Goal: Communication & Community: Answer question/provide support

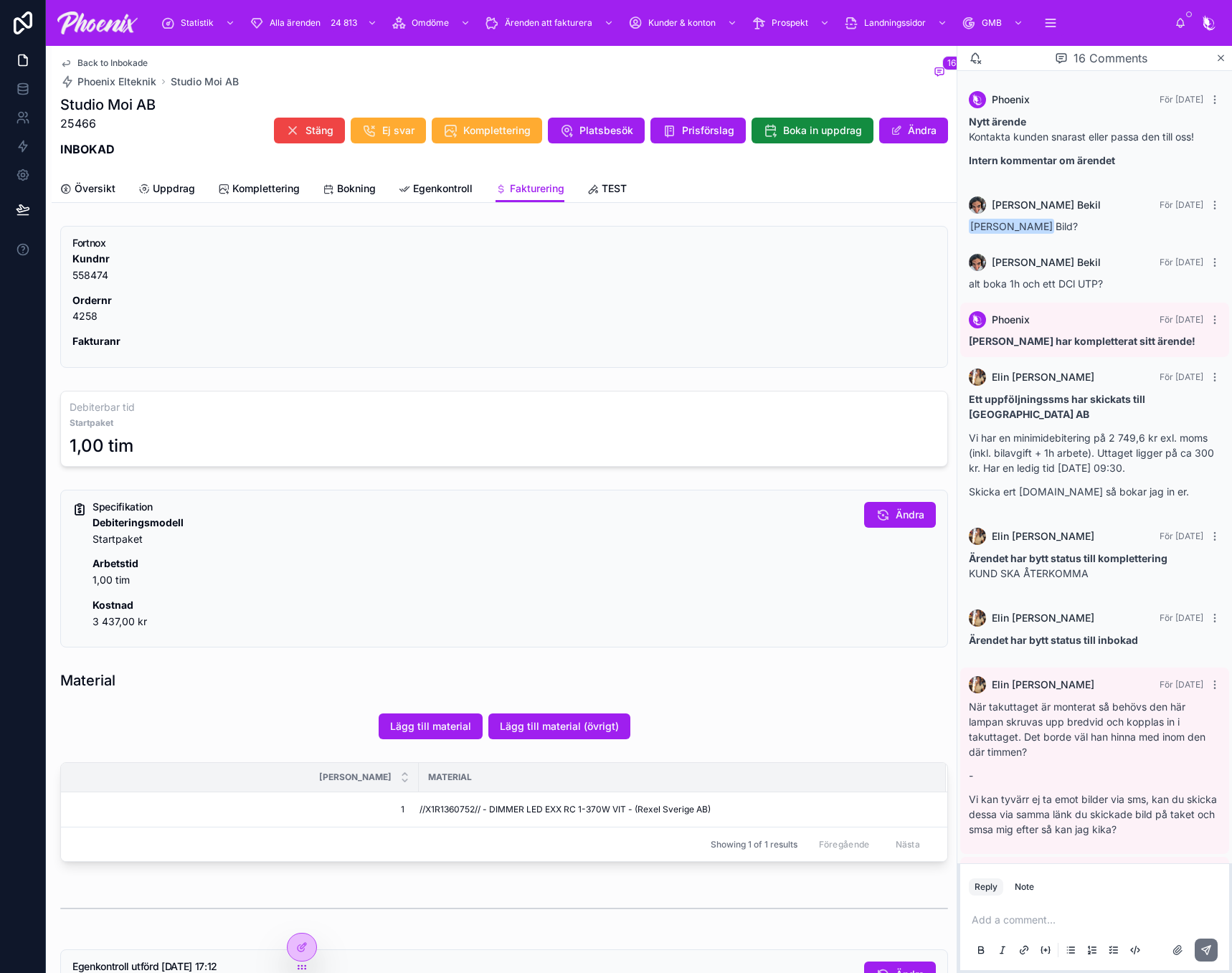
scroll to position [666, 0]
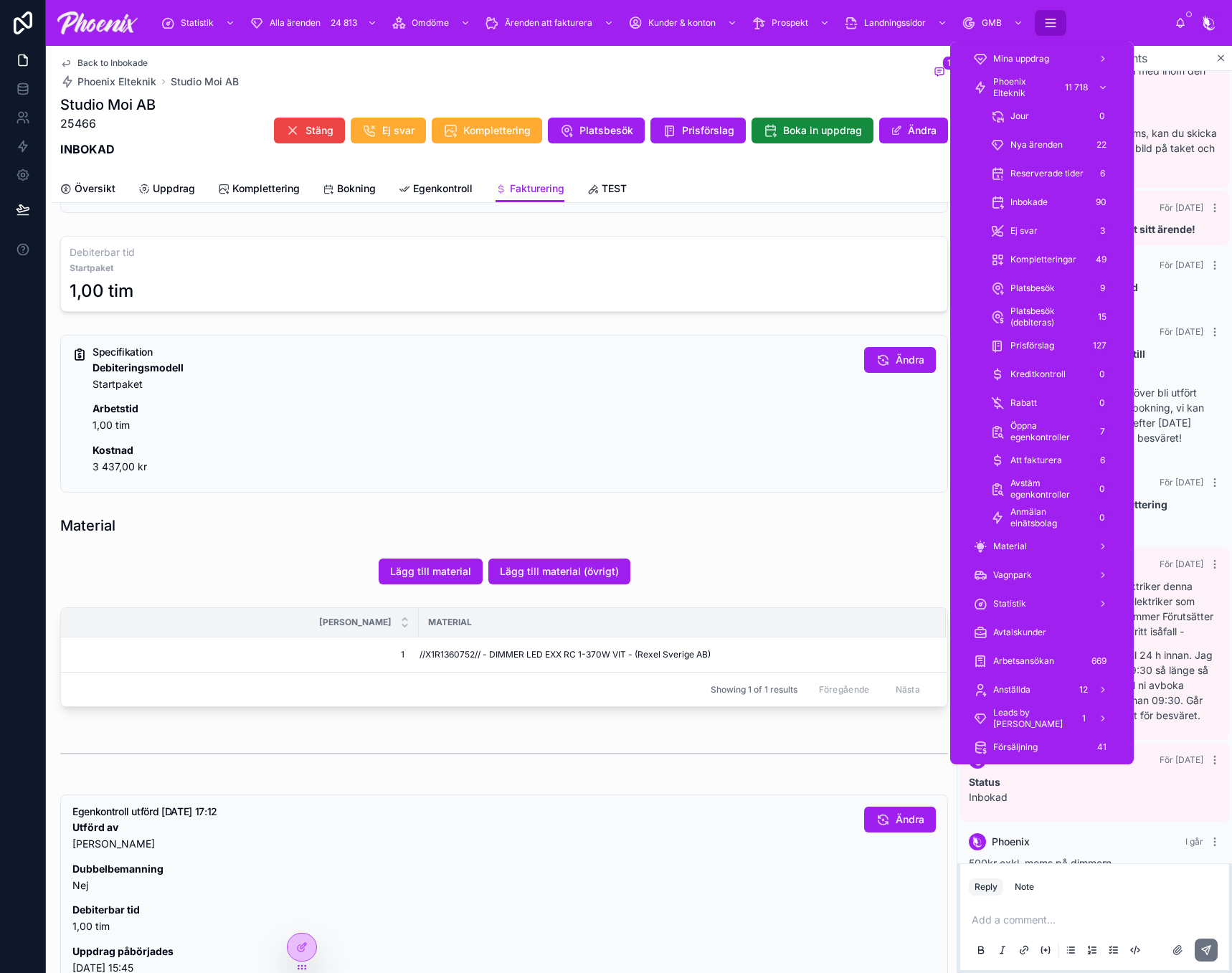
drag, startPoint x: 1064, startPoint y: 23, endPoint x: 1058, endPoint y: 30, distance: 9.2
click at [1062, 23] on button "scrollable content" at bounding box center [1051, 23] width 32 height 26
click at [1041, 76] on span "Phoenix Elteknik" at bounding box center [1024, 88] width 62 height 23
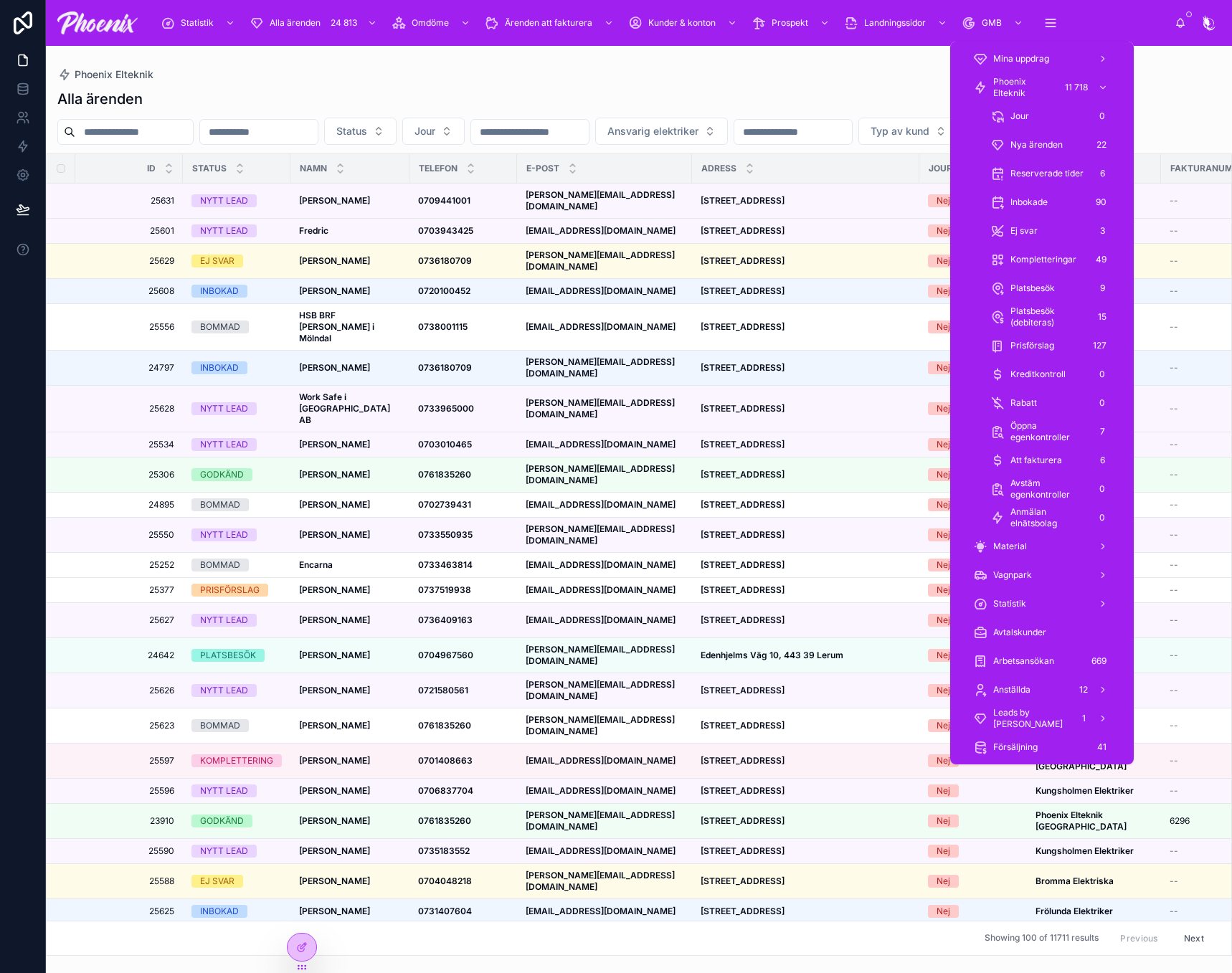
click at [107, 125] on input "text" at bounding box center [134, 131] width 118 height 20
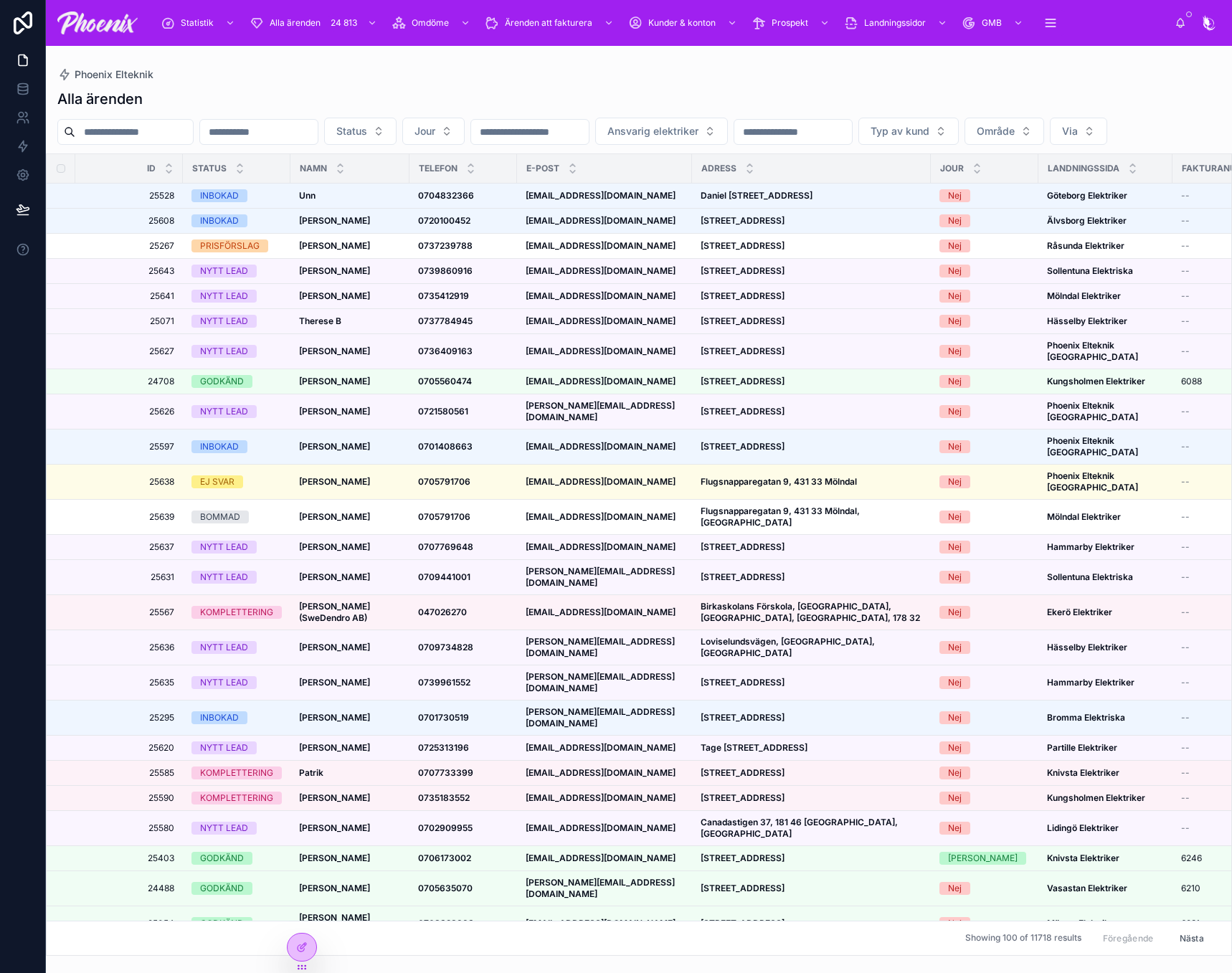
paste input "*****"
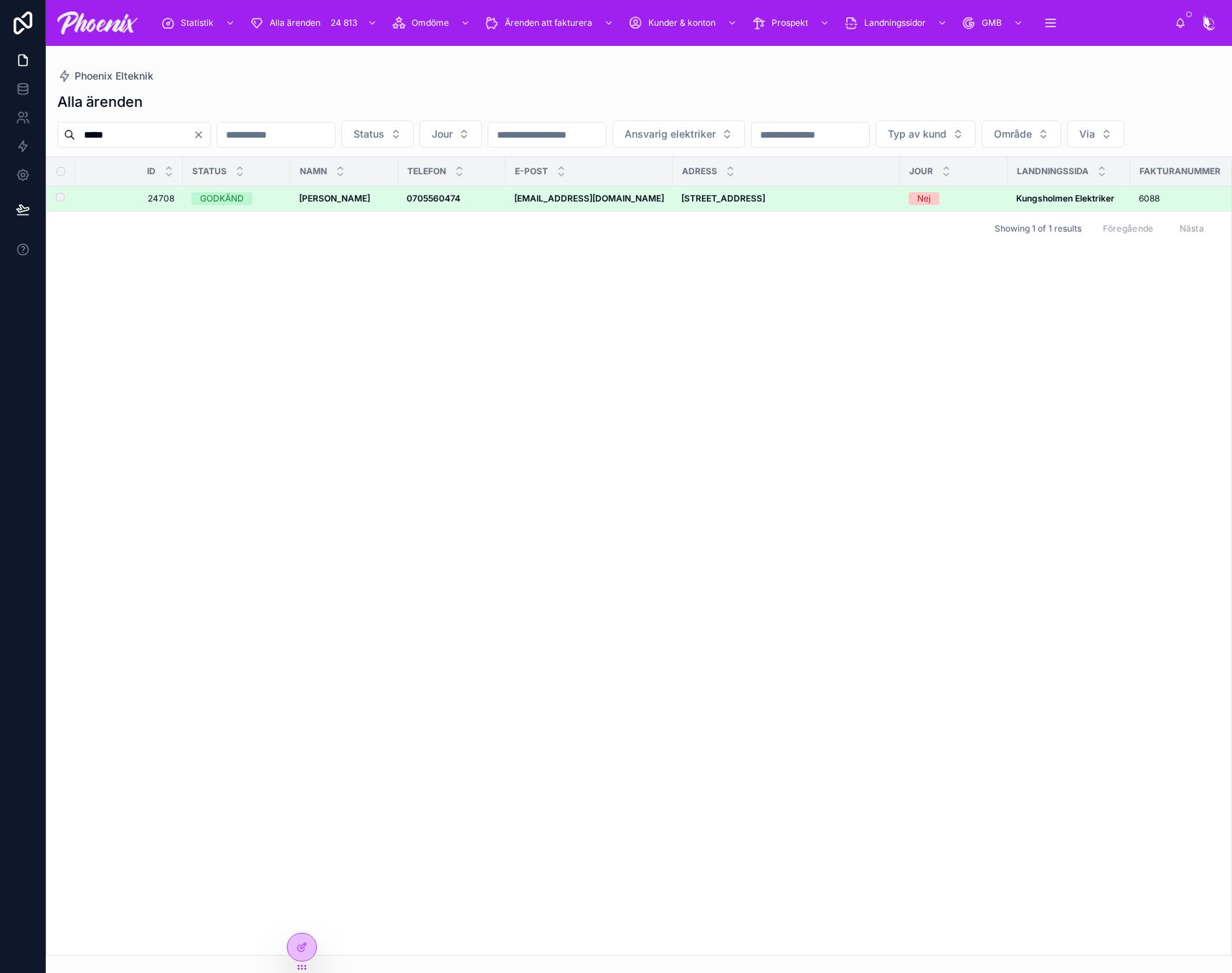
type input "*****"
click at [207, 205] on div "GODKÄND" at bounding box center [222, 198] width 44 height 13
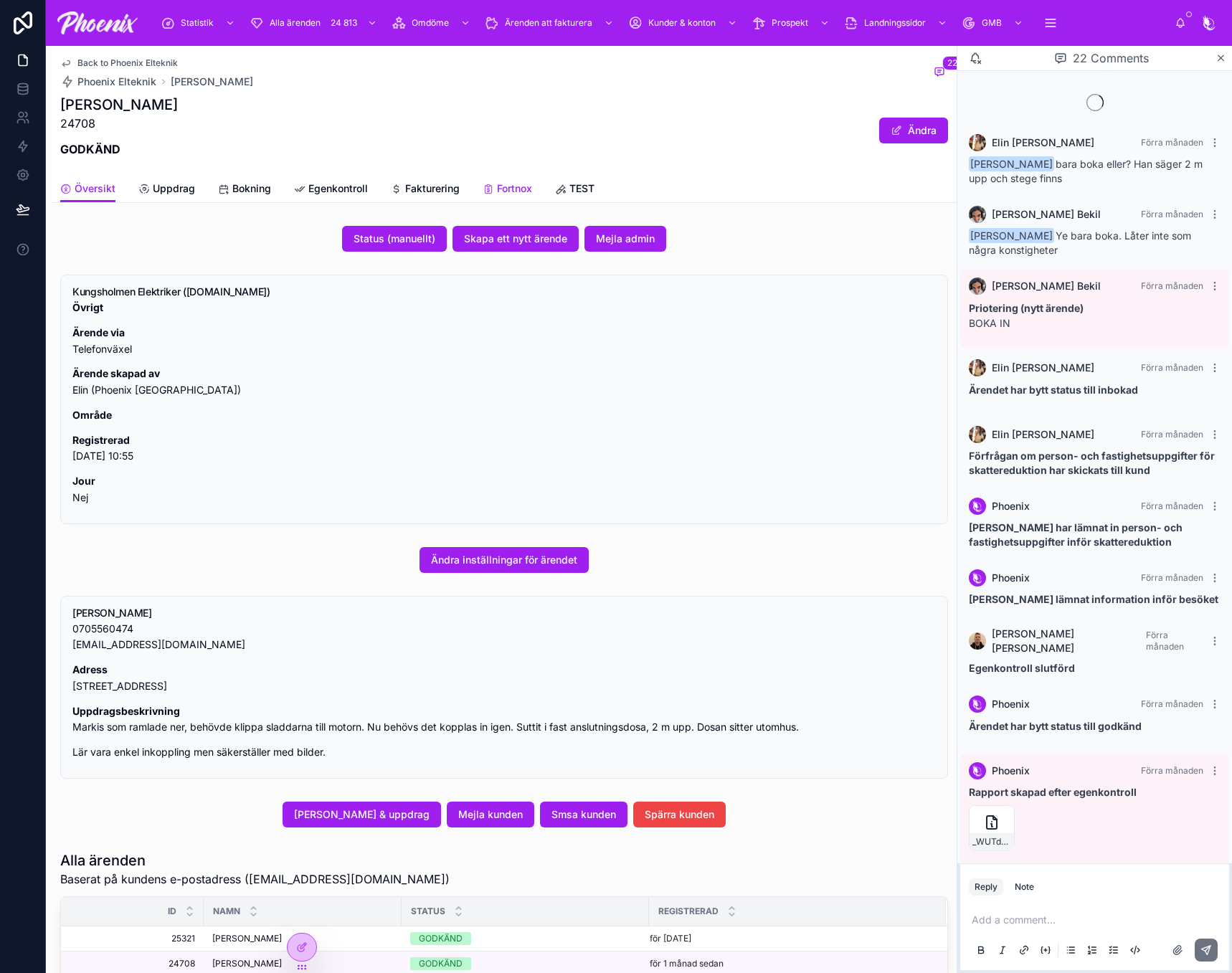
click at [509, 193] on span "Fortnox" at bounding box center [514, 188] width 36 height 14
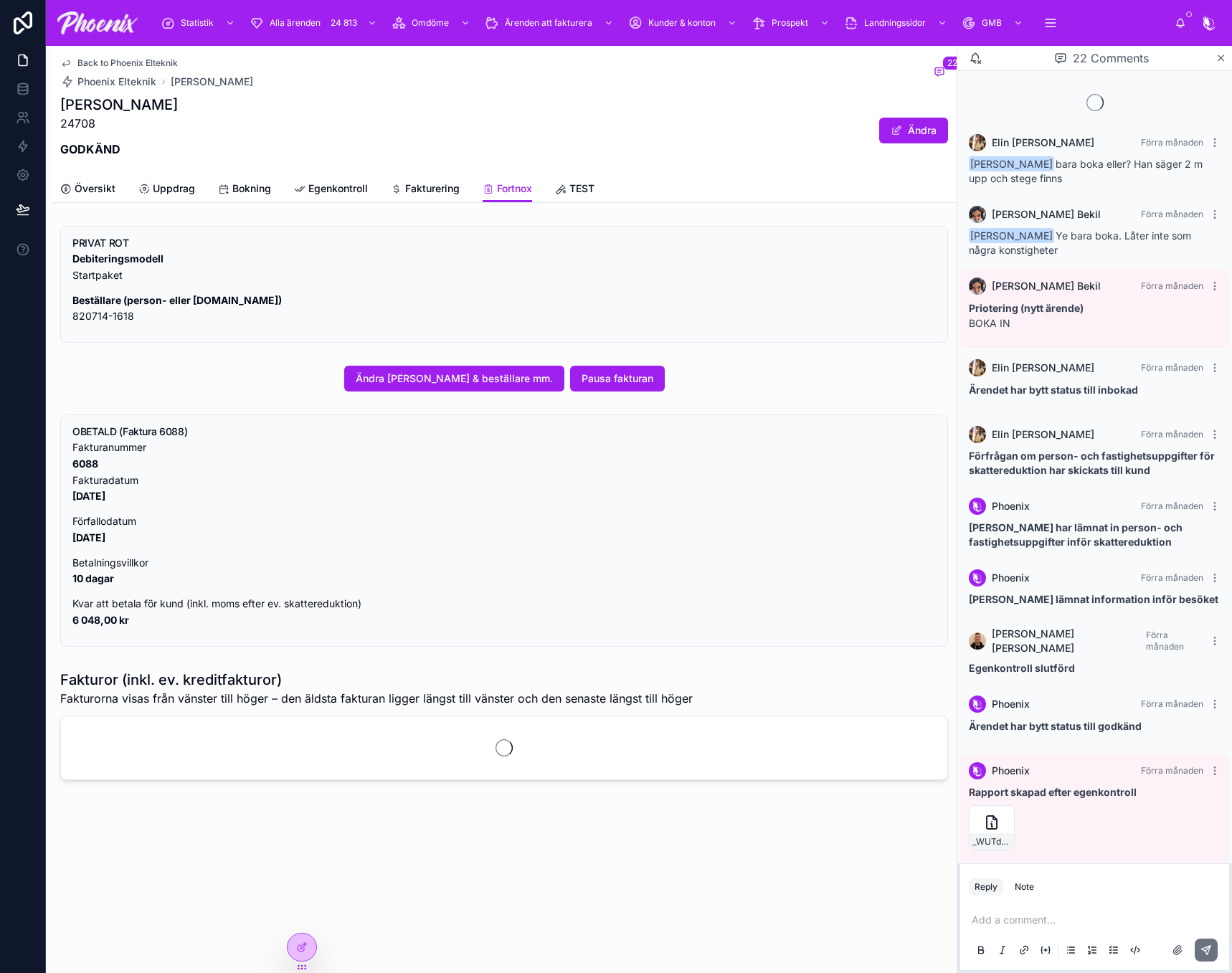
scroll to position [1206, 0]
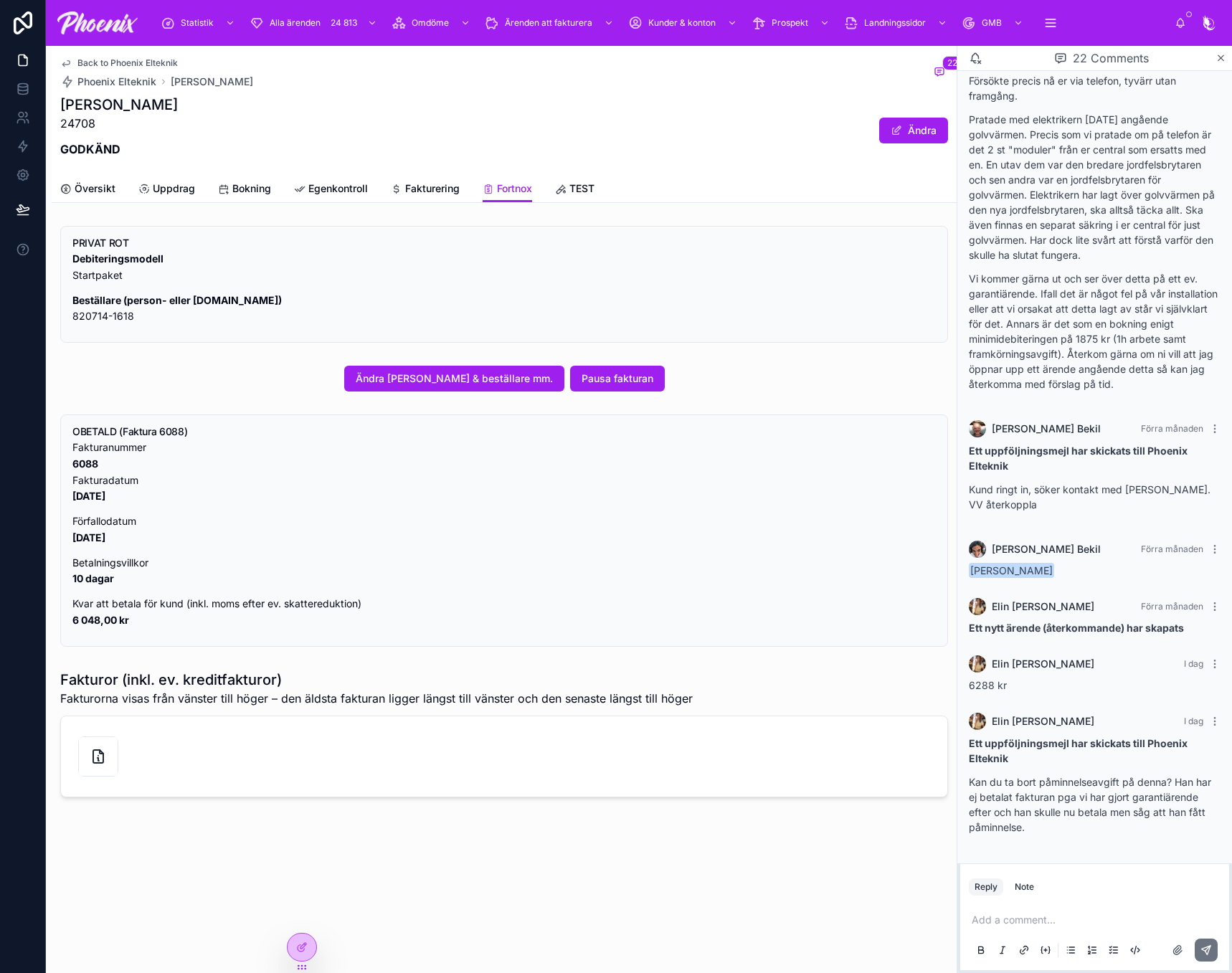
click at [84, 463] on strong "6088" at bounding box center [85, 464] width 26 height 12
copy strong "6088"
click at [94, 193] on span "Översikt" at bounding box center [95, 188] width 41 height 14
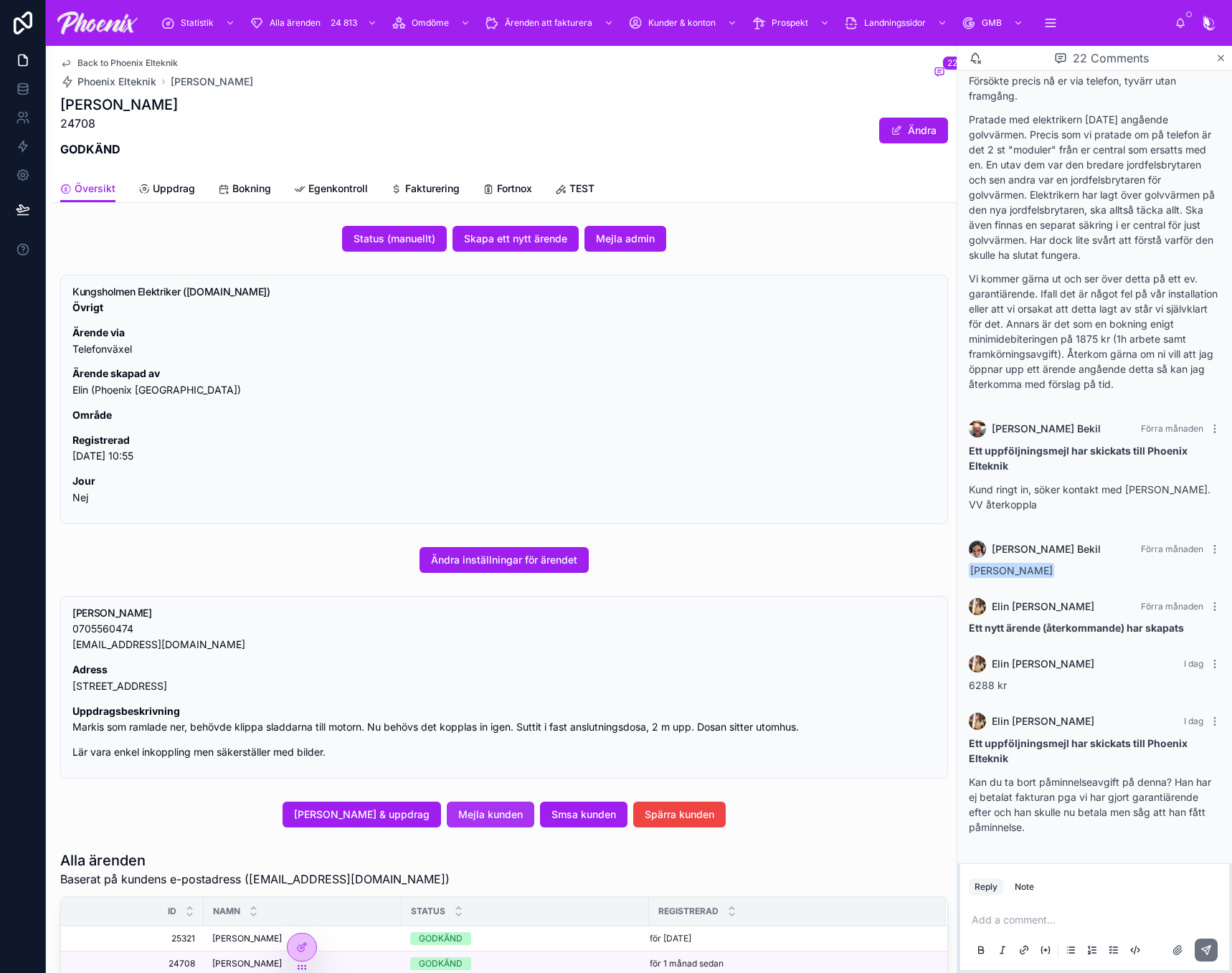
click at [499, 820] on span "Mejla kunden" at bounding box center [490, 814] width 64 height 14
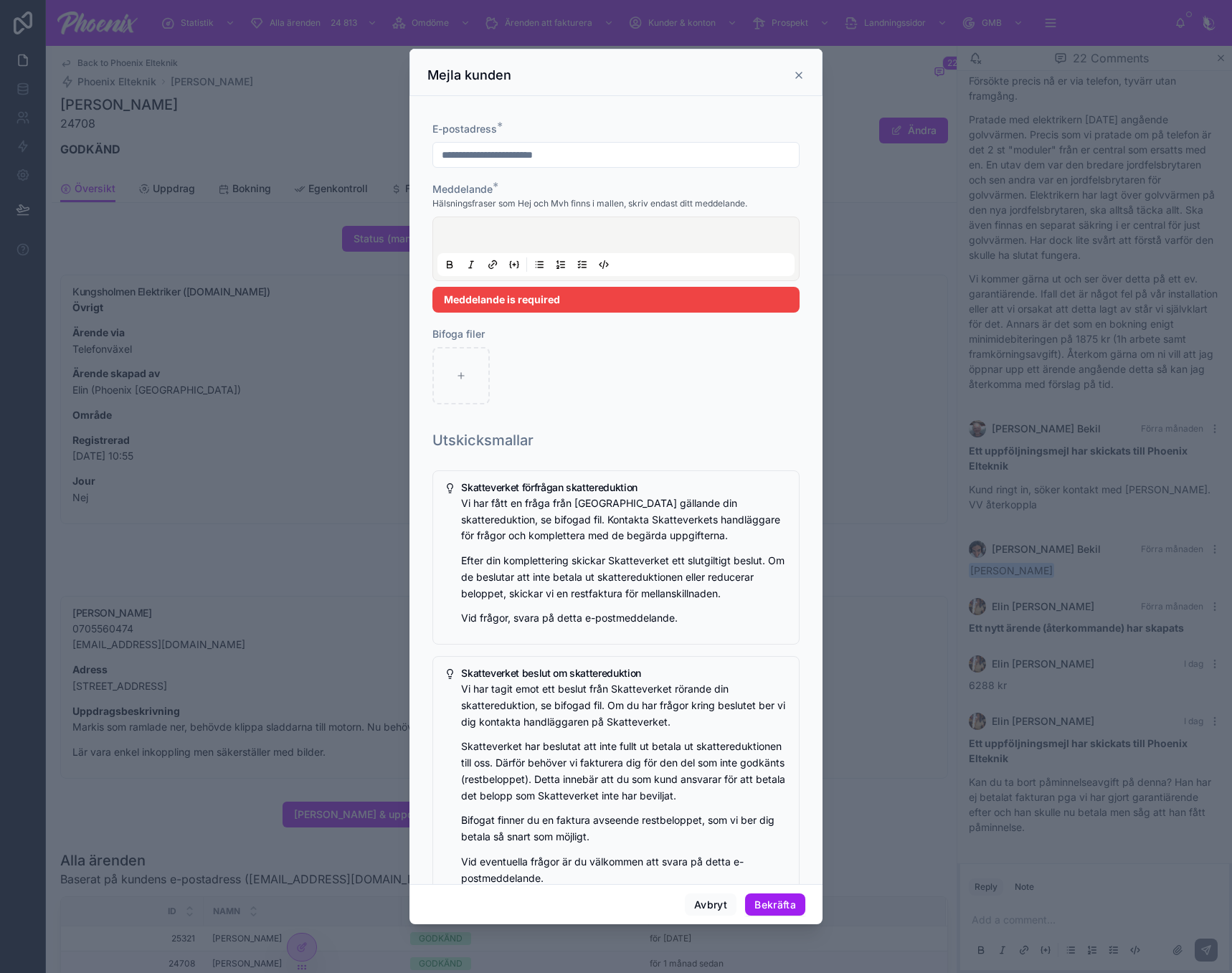
click at [483, 241] on p at bounding box center [619, 237] width 357 height 14
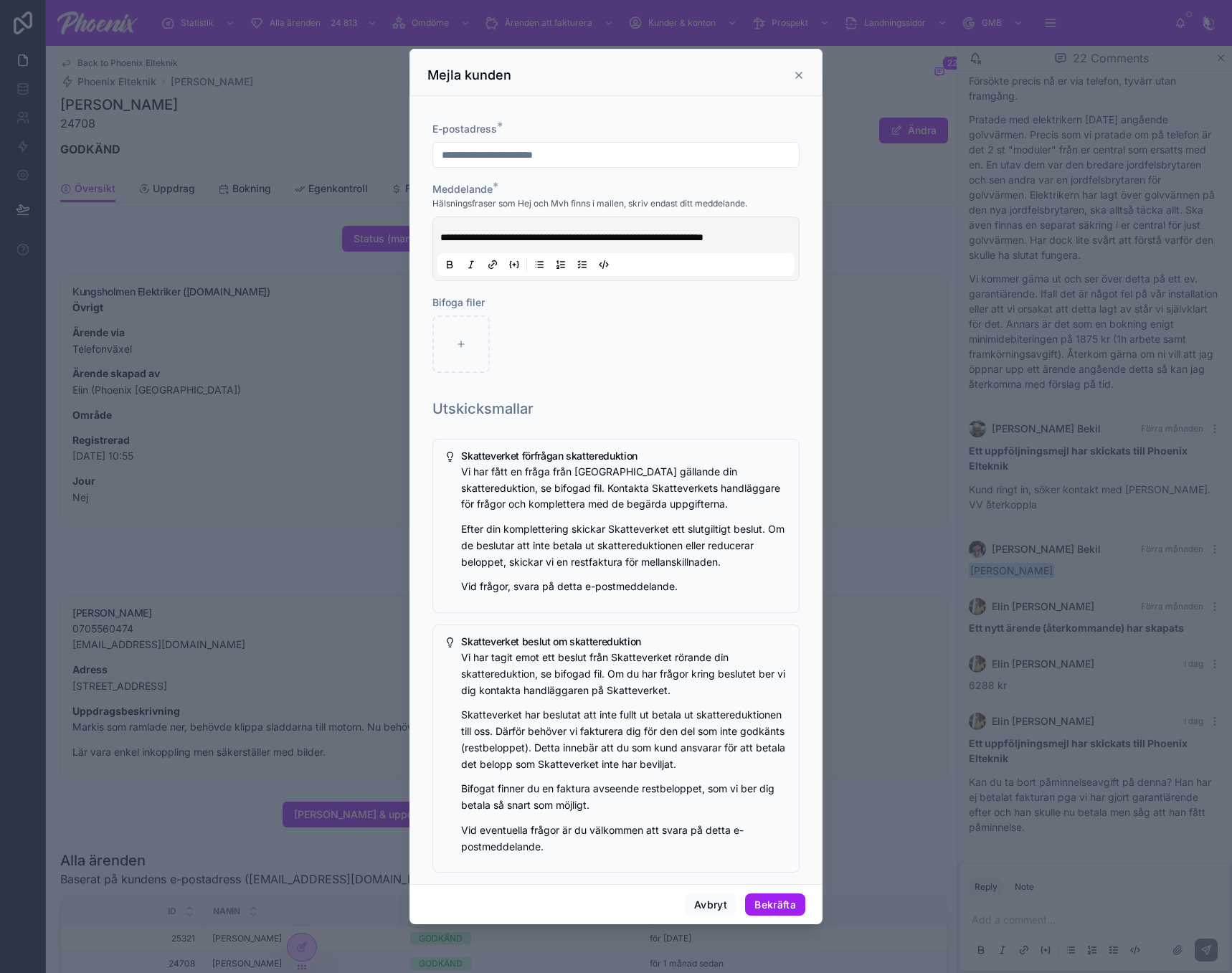
click at [703, 233] on span "**********" at bounding box center [572, 237] width 263 height 10
click at [462, 349] on icon at bounding box center [461, 344] width 10 height 10
type input "**********"
click at [761, 904] on button "Bekräfta" at bounding box center [775, 905] width 60 height 23
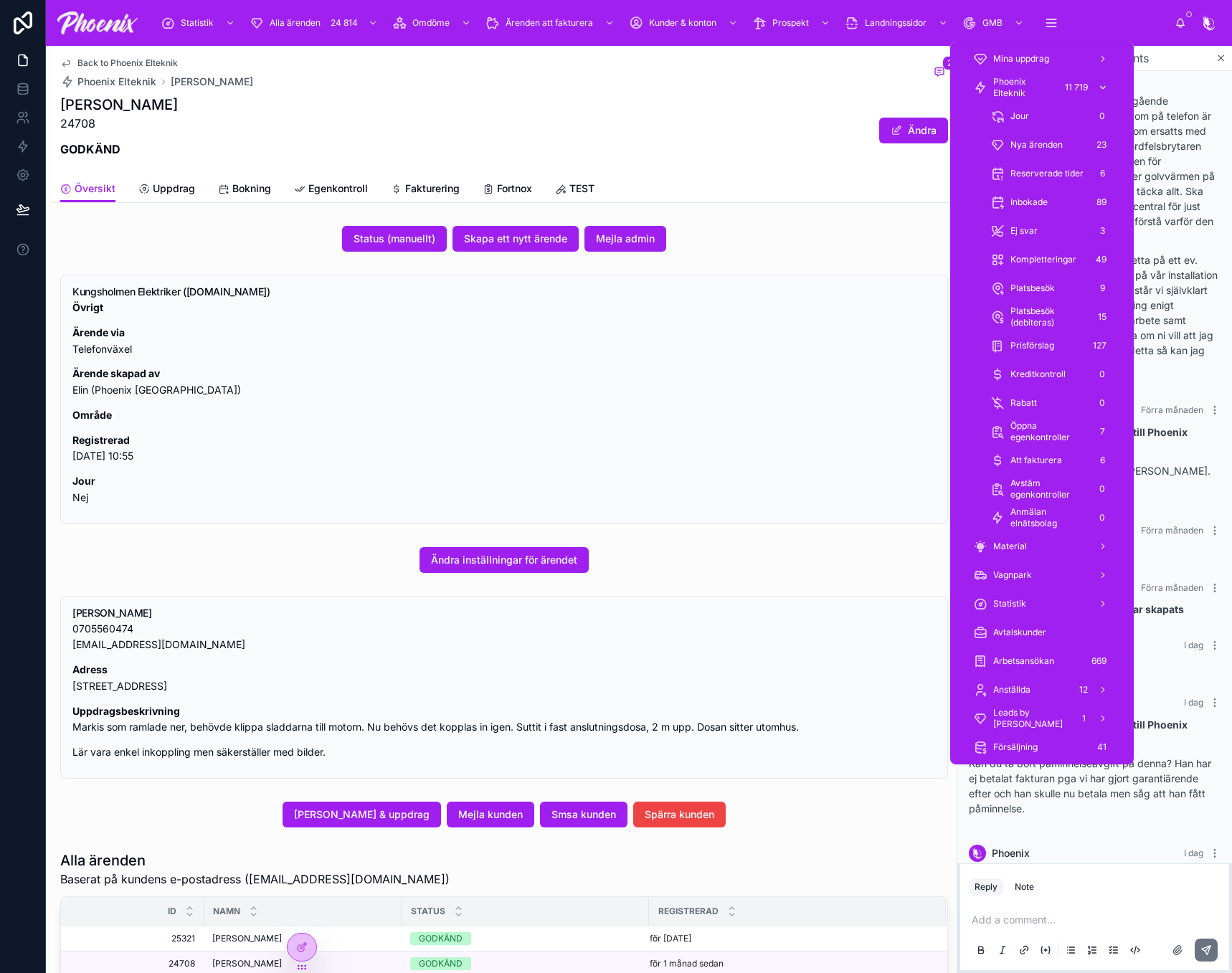
click at [1042, 88] on span "Phoenix Elteknik" at bounding box center [1024, 88] width 62 height 23
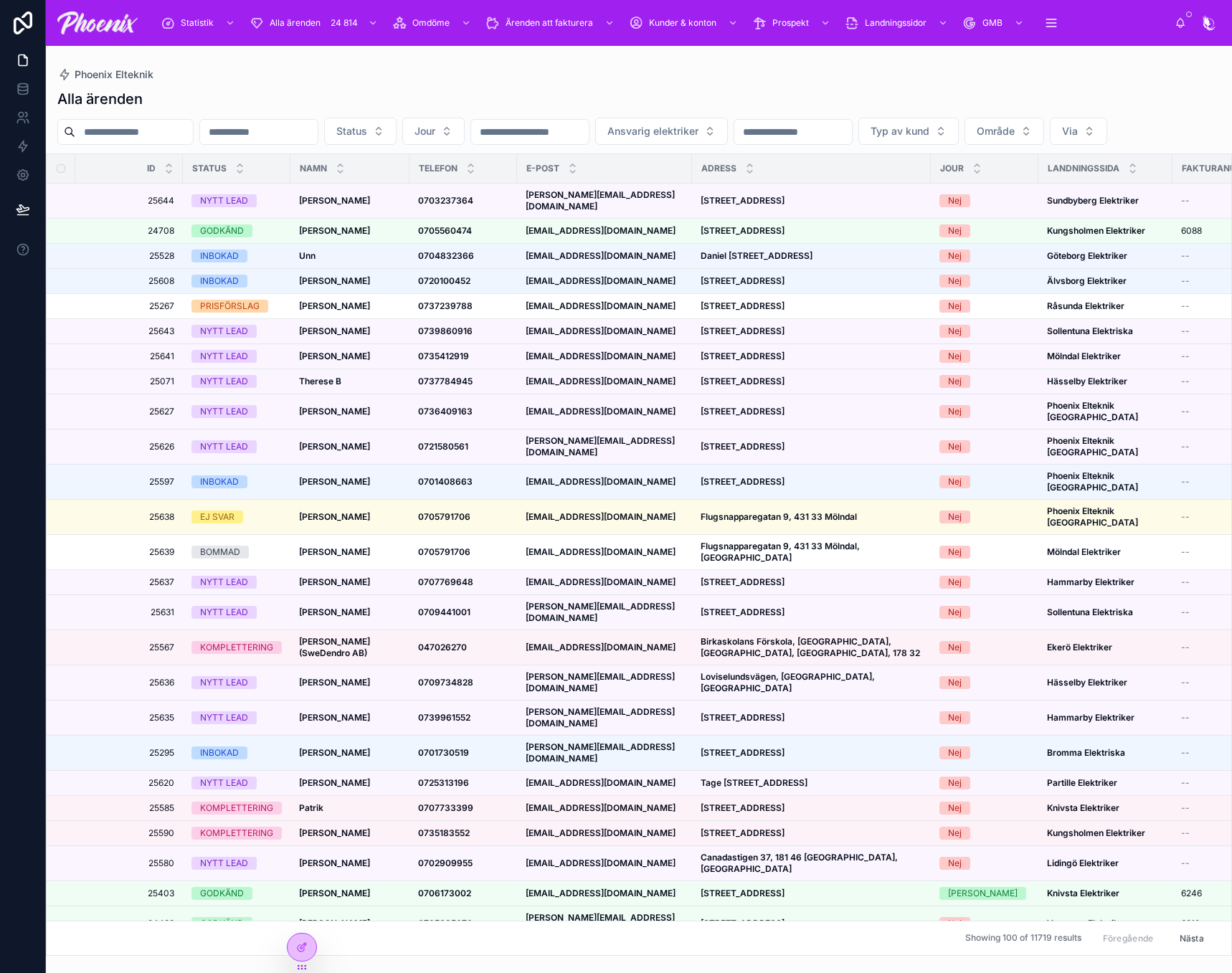
drag, startPoint x: 182, startPoint y: 134, endPoint x: 212, endPoint y: 123, distance: 32.0
click at [182, 133] on input "text" at bounding box center [134, 131] width 118 height 20
paste input "*********"
type input "*********"
click at [270, 103] on div "Alla ärenden" at bounding box center [639, 99] width 1163 height 20
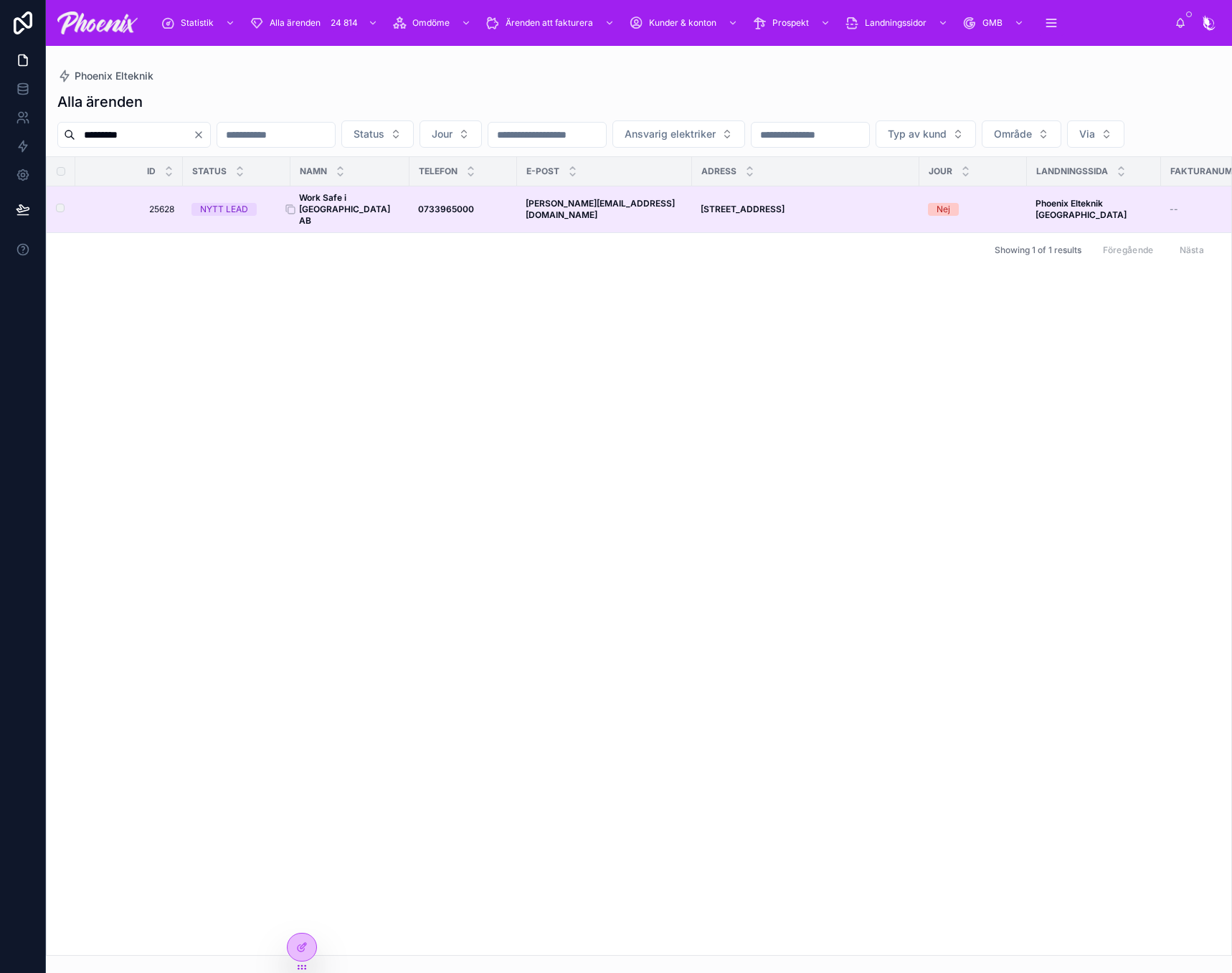
click at [339, 226] on strong "Work Safe i [GEOGRAPHIC_DATA] AB" at bounding box center [345, 208] width 93 height 34
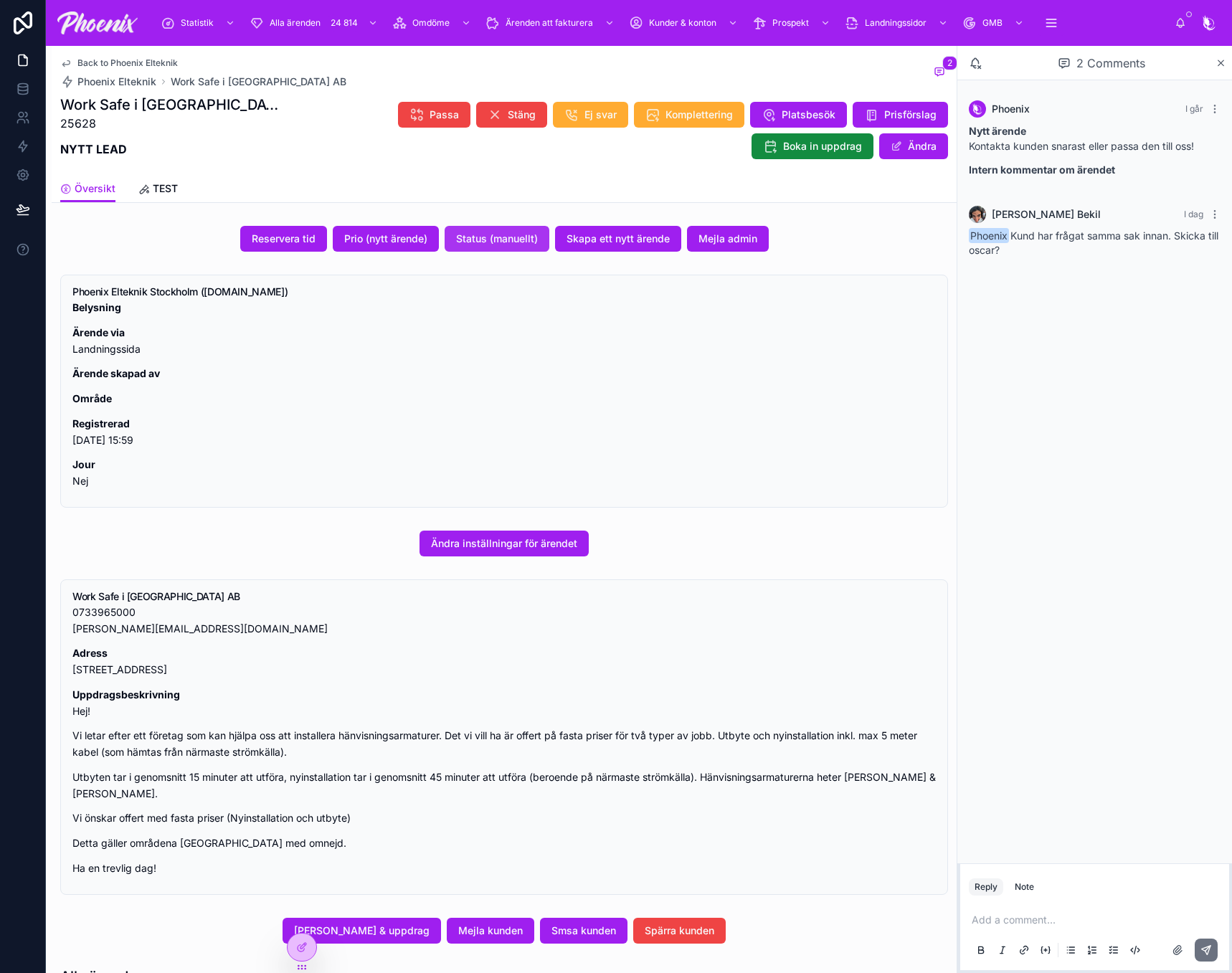
click at [496, 238] on span "Status (manuellt)" at bounding box center [497, 239] width 82 height 14
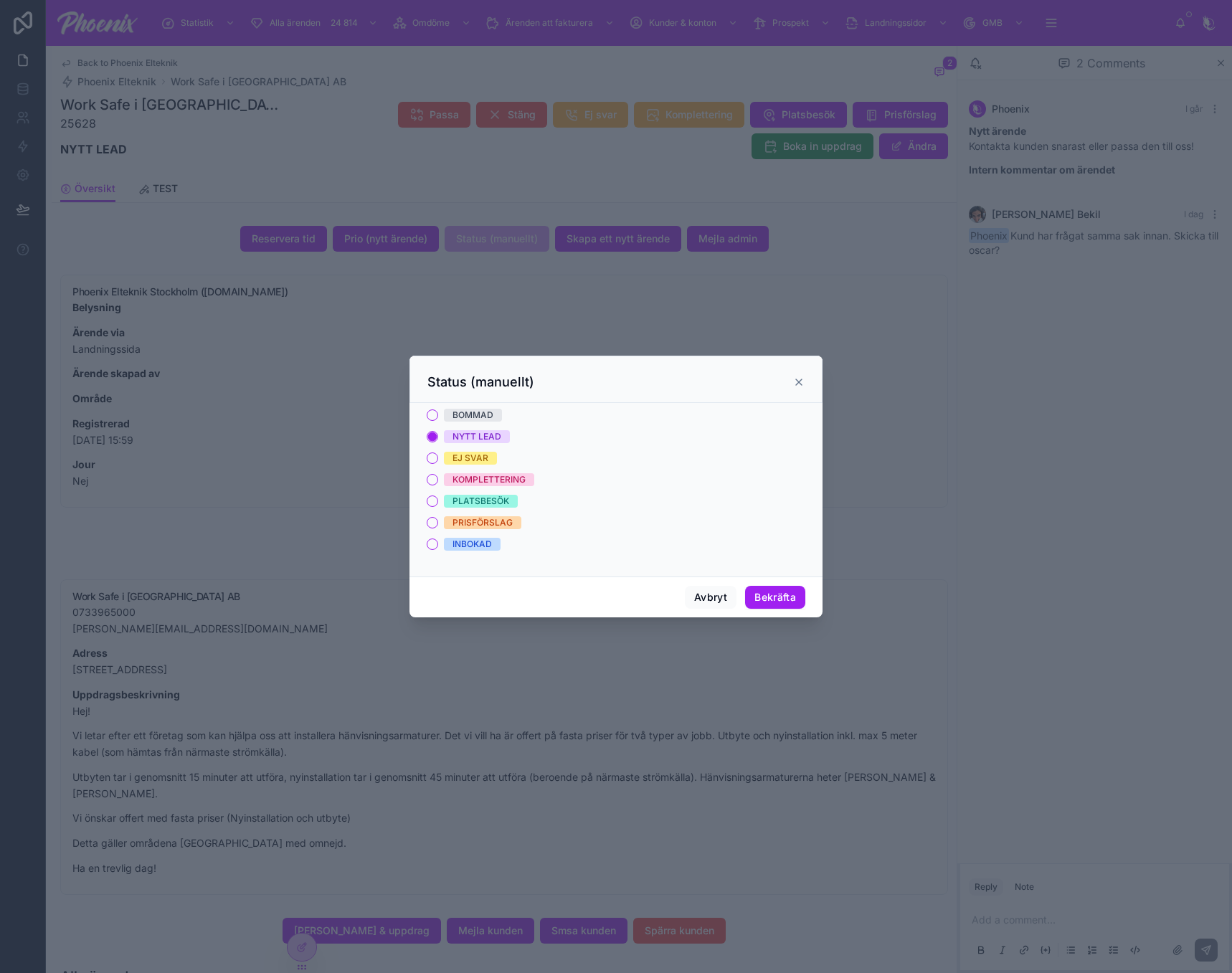
click at [480, 419] on div "BOMMAD" at bounding box center [473, 415] width 41 height 13
click at [438, 419] on button "BOMMAD" at bounding box center [432, 415] width 11 height 11
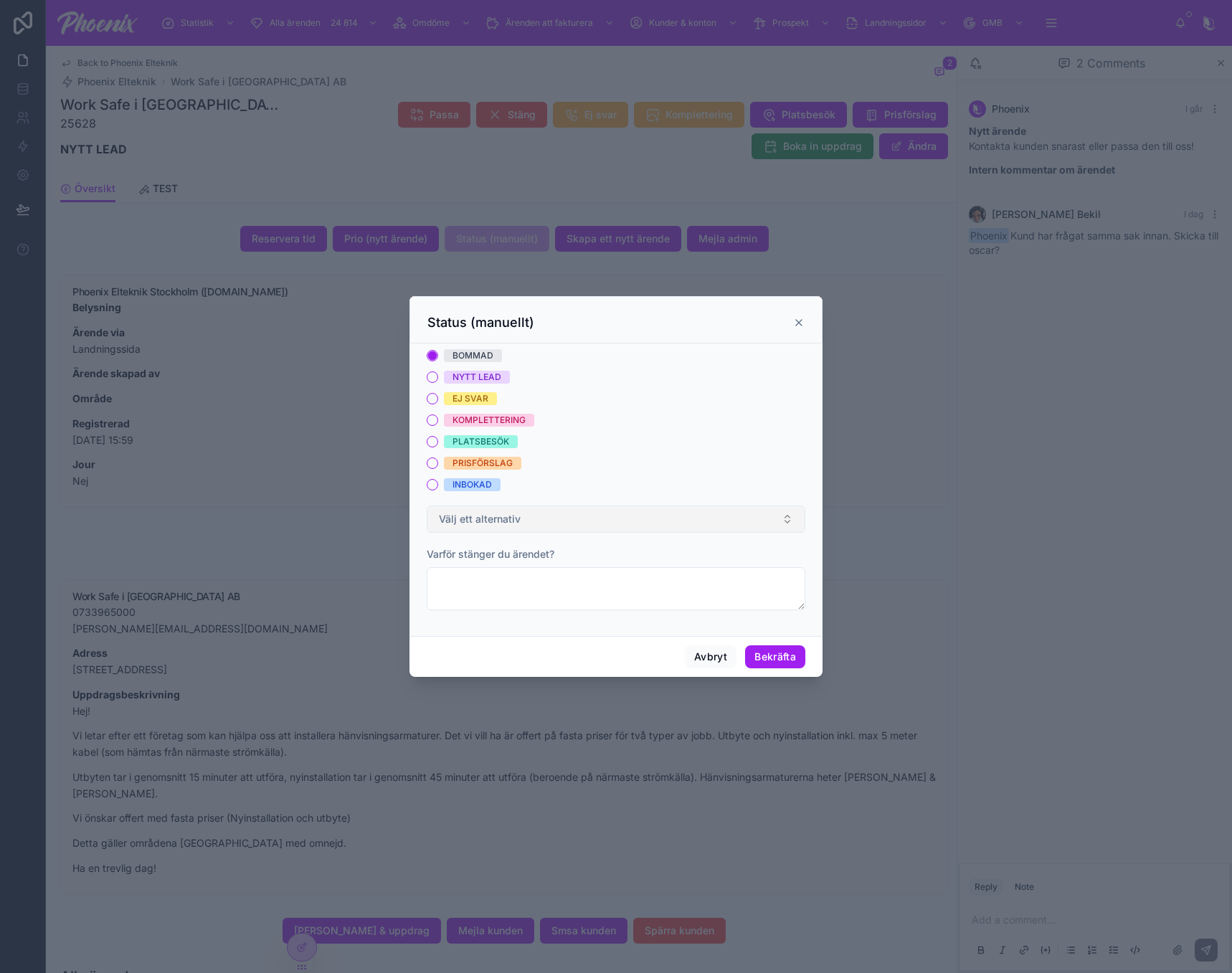
click at [514, 518] on span "Välj ett alternativ" at bounding box center [480, 519] width 82 height 14
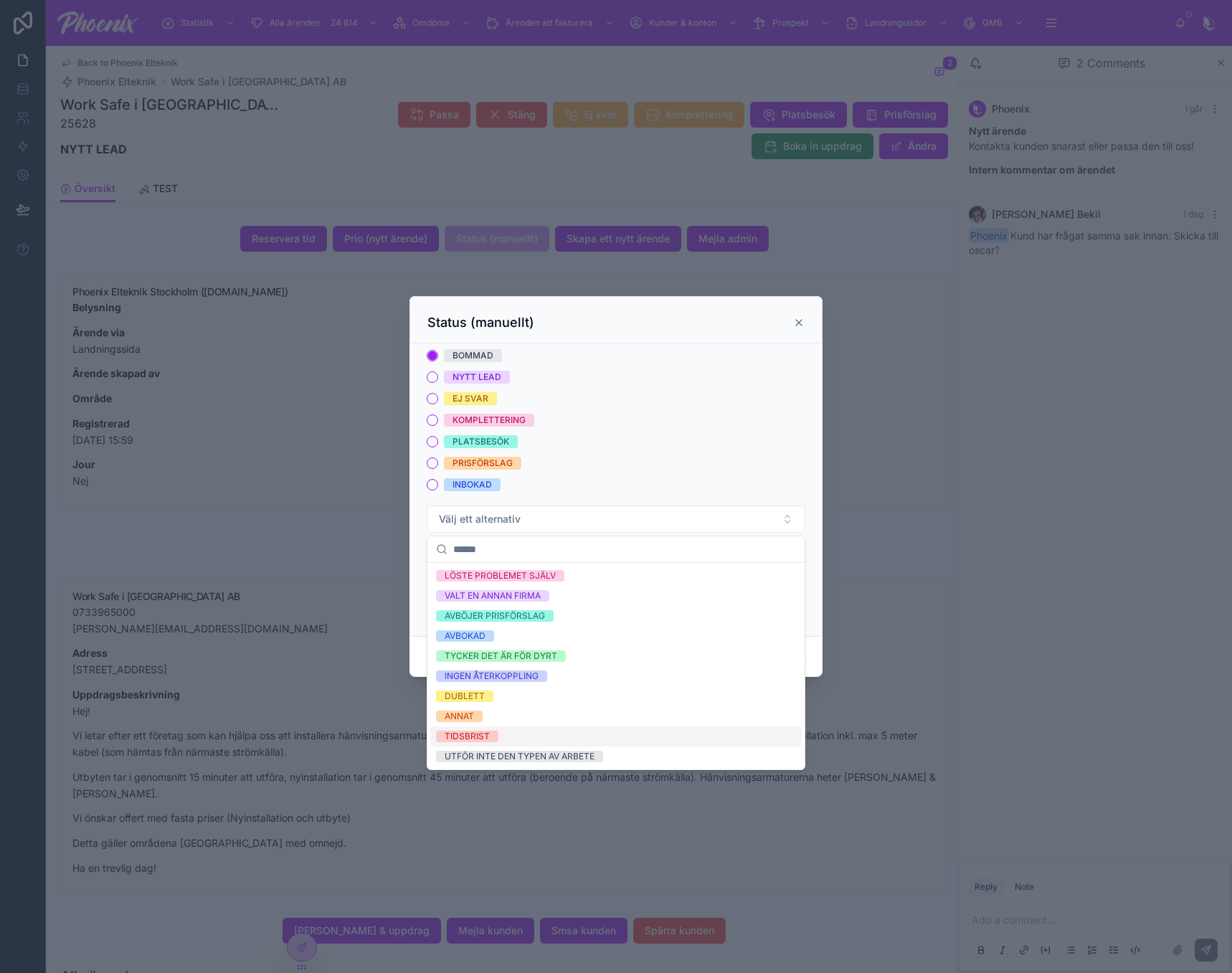
click at [533, 718] on div "ANNAT" at bounding box center [616, 716] width 372 height 20
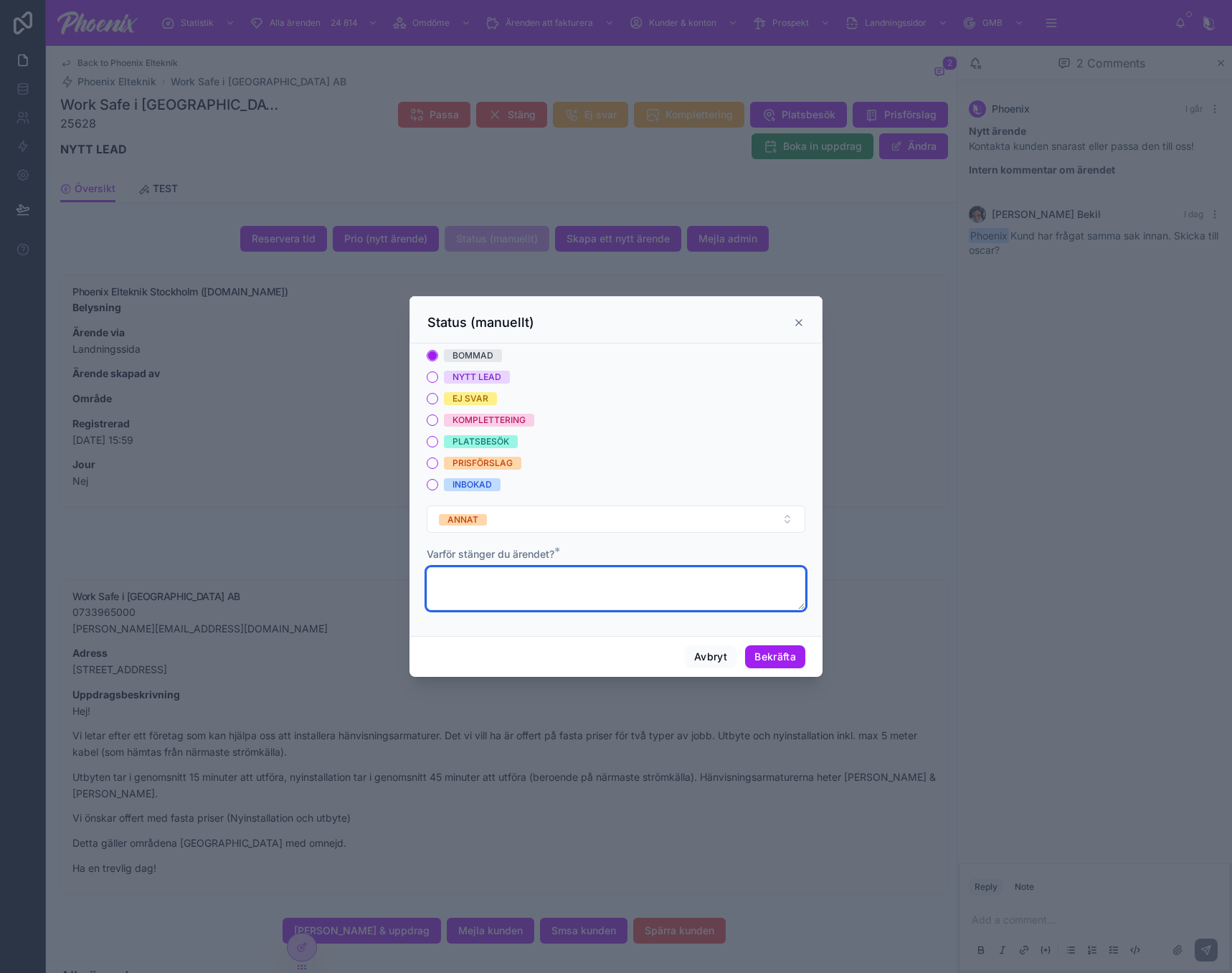
click at [502, 573] on textarea at bounding box center [616, 588] width 378 height 43
drag, startPoint x: 501, startPoint y: 582, endPoint x: 539, endPoint y: 583, distance: 38.0
click at [539, 583] on textarea "**********" at bounding box center [616, 588] width 378 height 43
type textarea "**********"
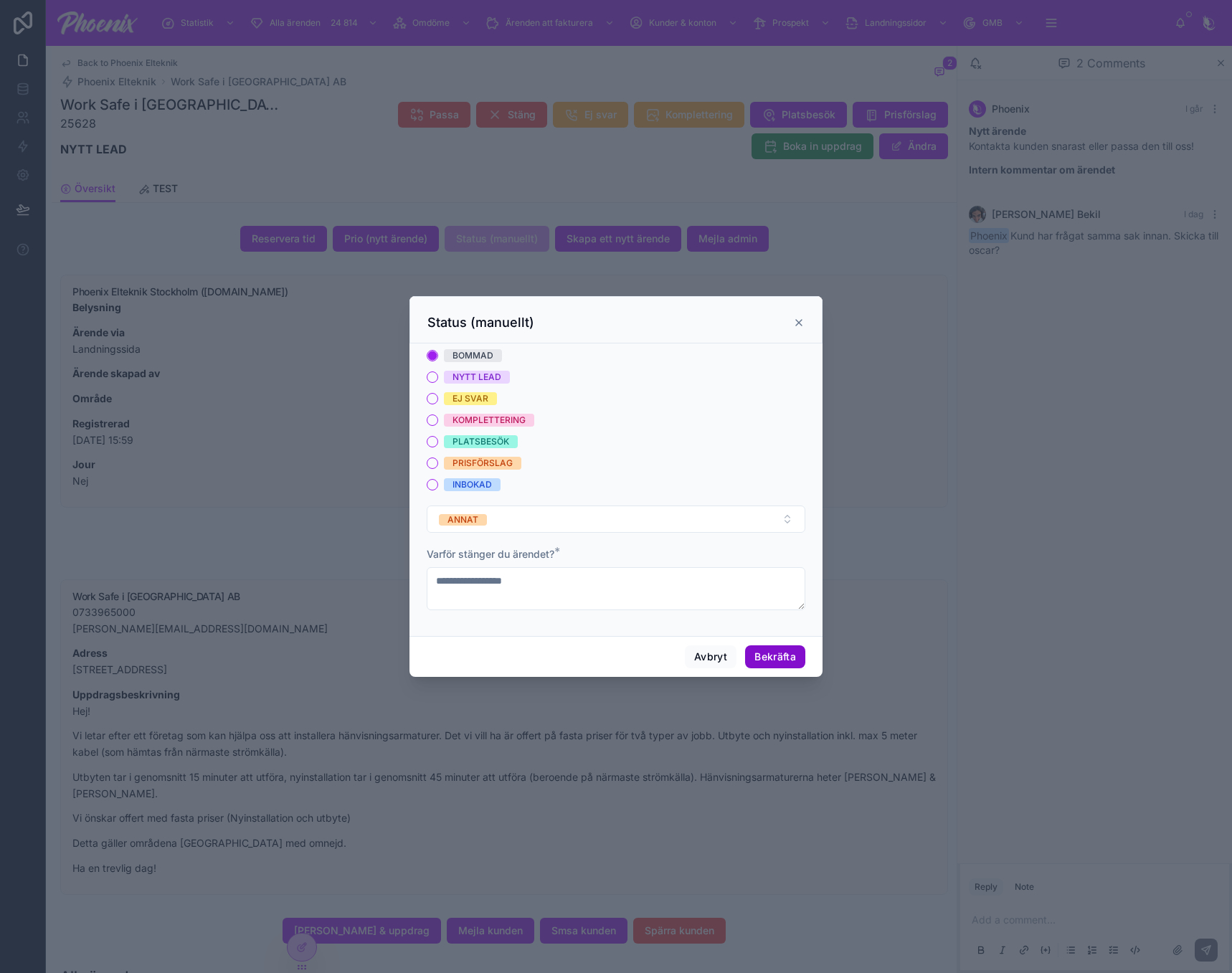
click at [768, 650] on button "Bekräfta" at bounding box center [775, 656] width 60 height 23
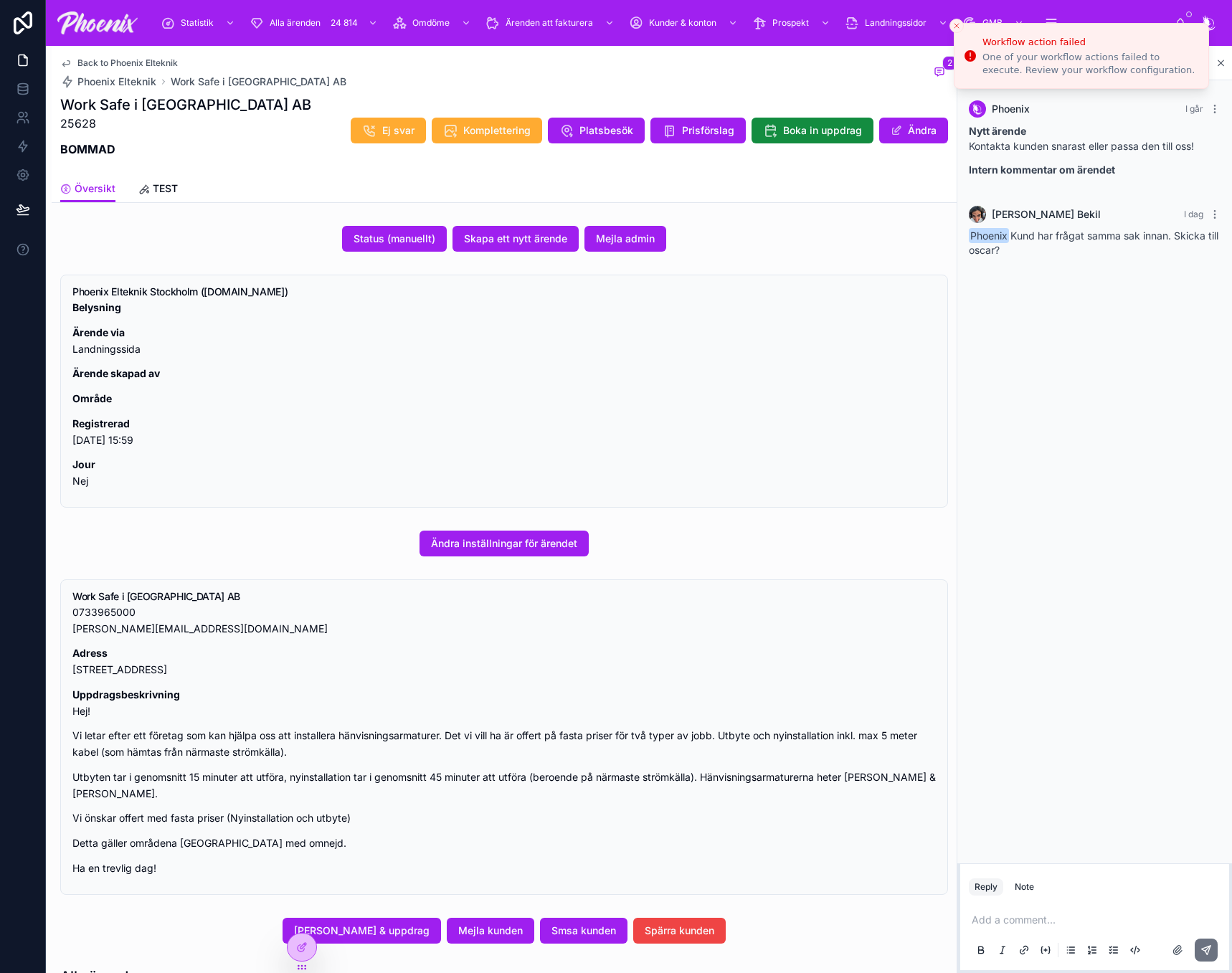
drag, startPoint x: 778, startPoint y: 443, endPoint x: 786, endPoint y: 444, distance: 8.1
click at [866, 500] on div "Phoenix Elteknik Stockholm (phxel.se) Belysning Ärende via Landningssida Ärende…" at bounding box center [504, 391] width 888 height 233
drag, startPoint x: 836, startPoint y: 431, endPoint x: 844, endPoint y: 437, distance: 10.0
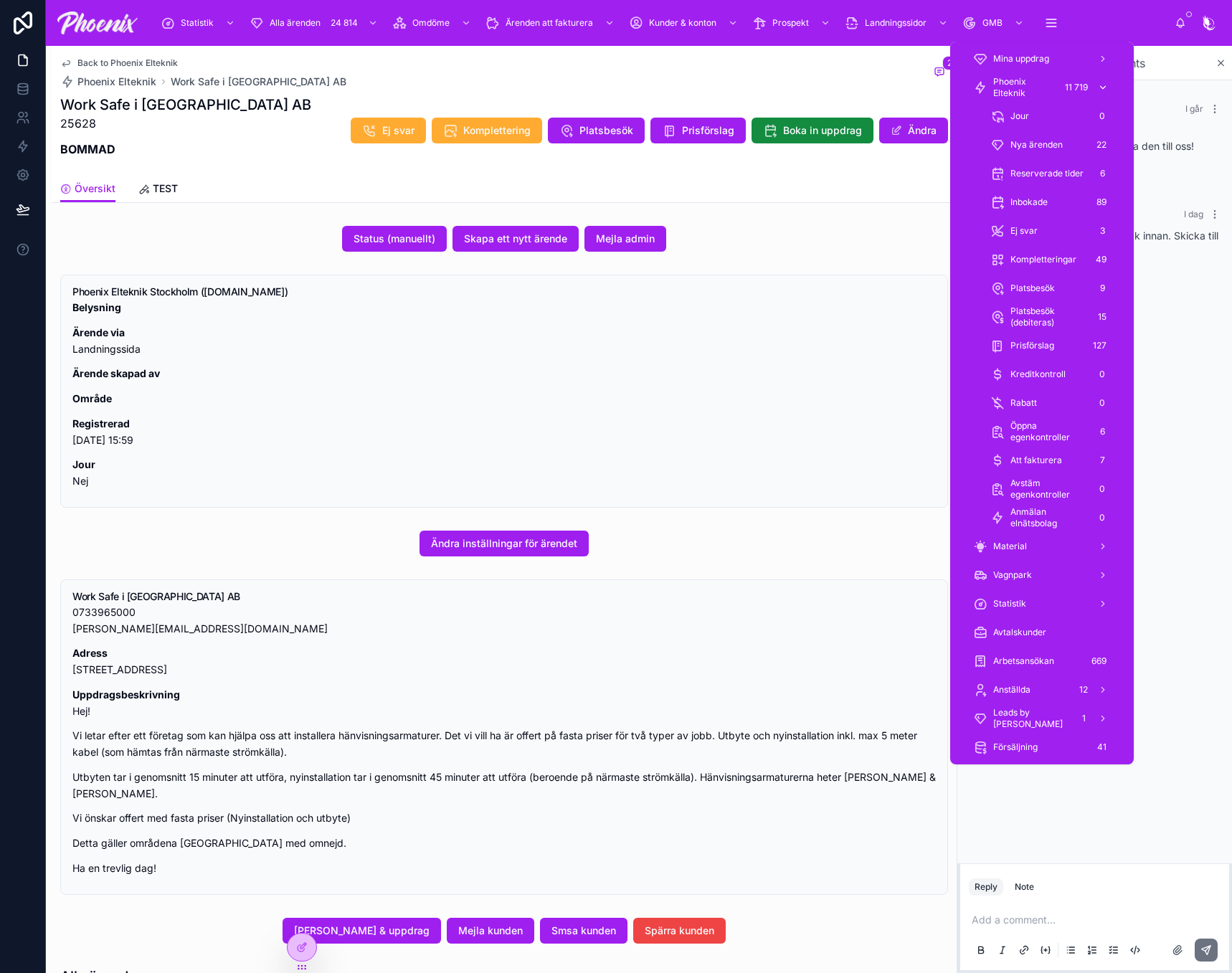
click at [1036, 88] on span "Phoenix Elteknik" at bounding box center [1024, 88] width 62 height 23
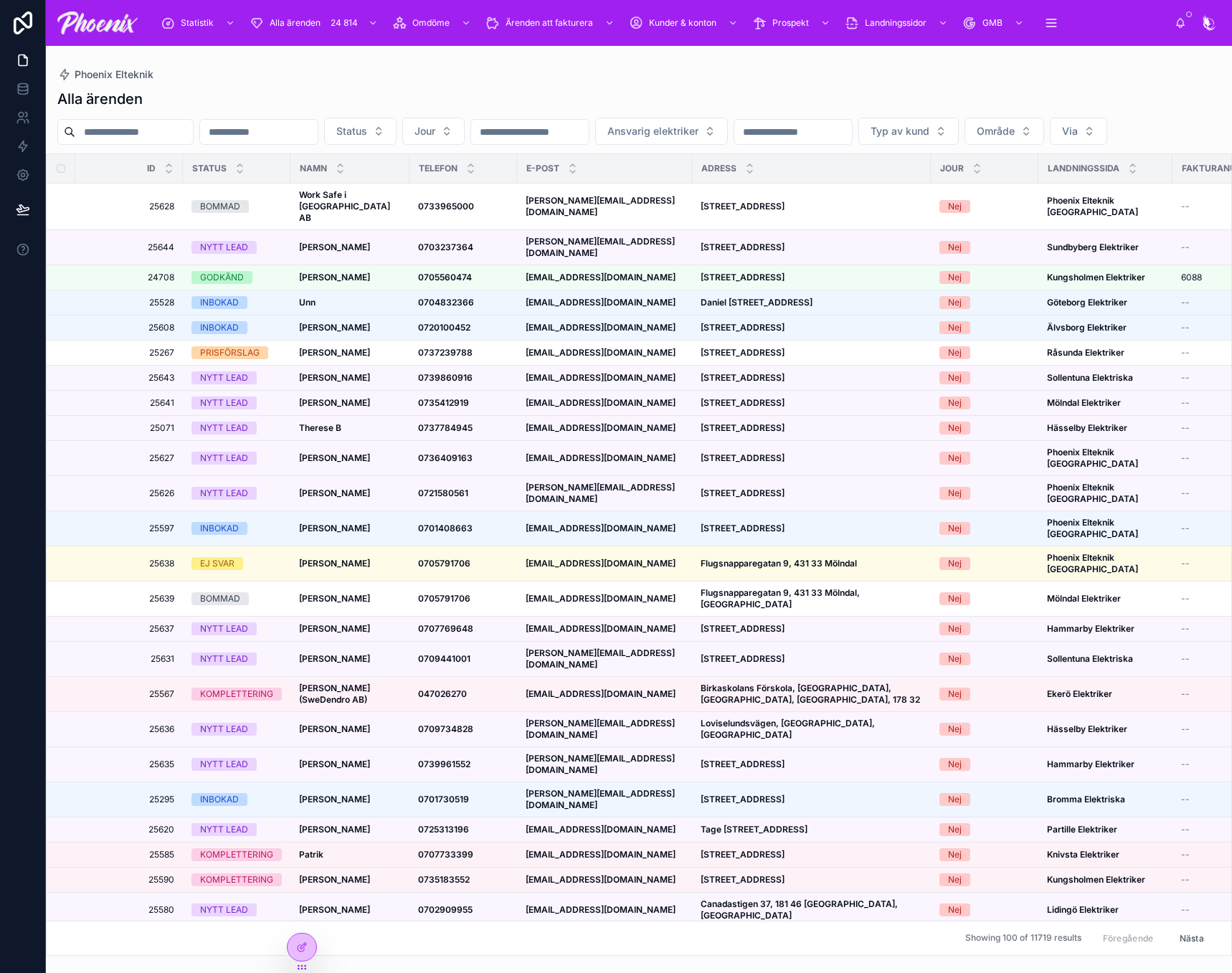
click at [134, 122] on input "text" at bounding box center [134, 131] width 118 height 20
paste input "*****"
type input "*****"
click at [219, 100] on div "Alla ärenden" at bounding box center [639, 99] width 1163 height 20
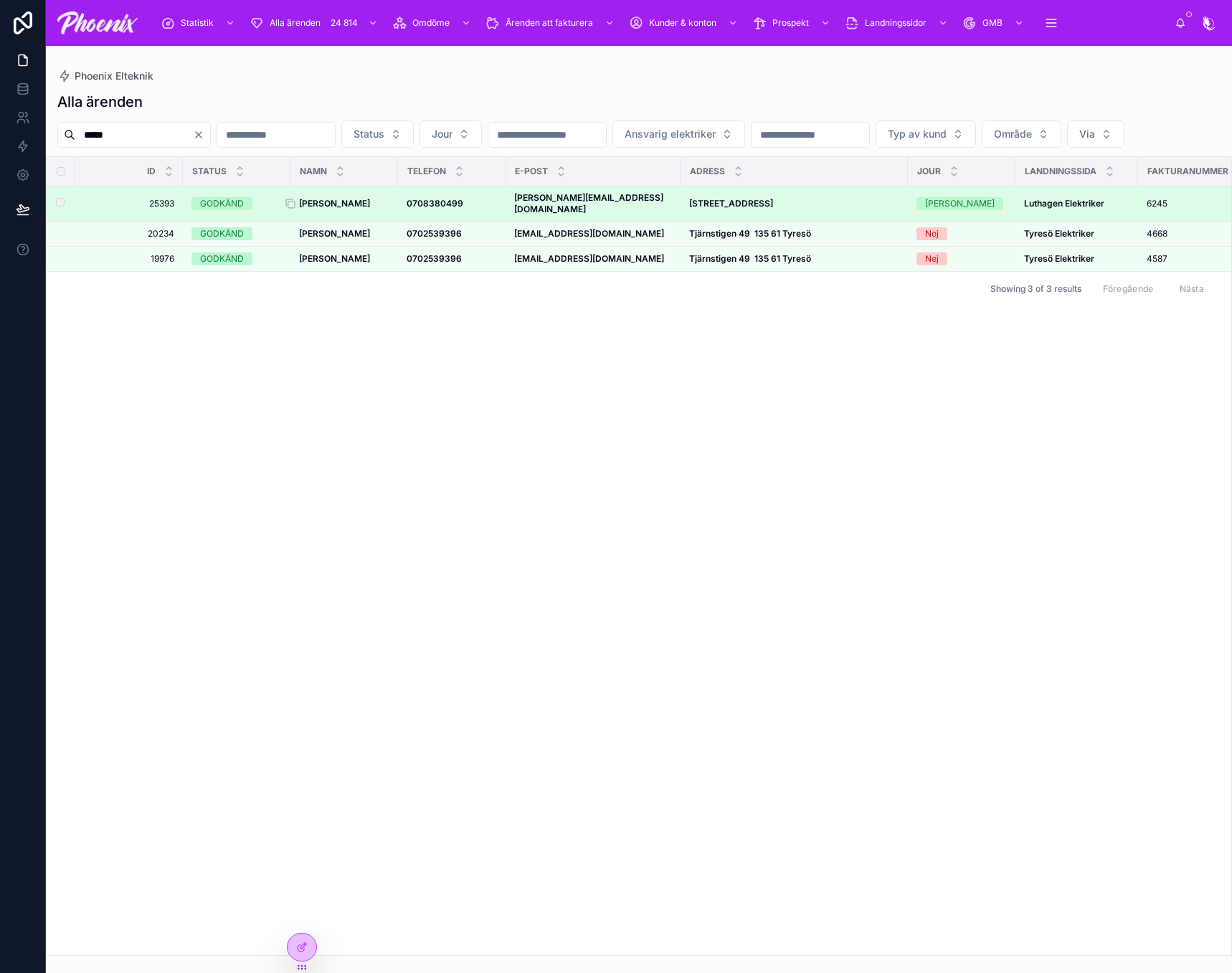
click at [320, 208] on strong "[PERSON_NAME]" at bounding box center [335, 203] width 71 height 11
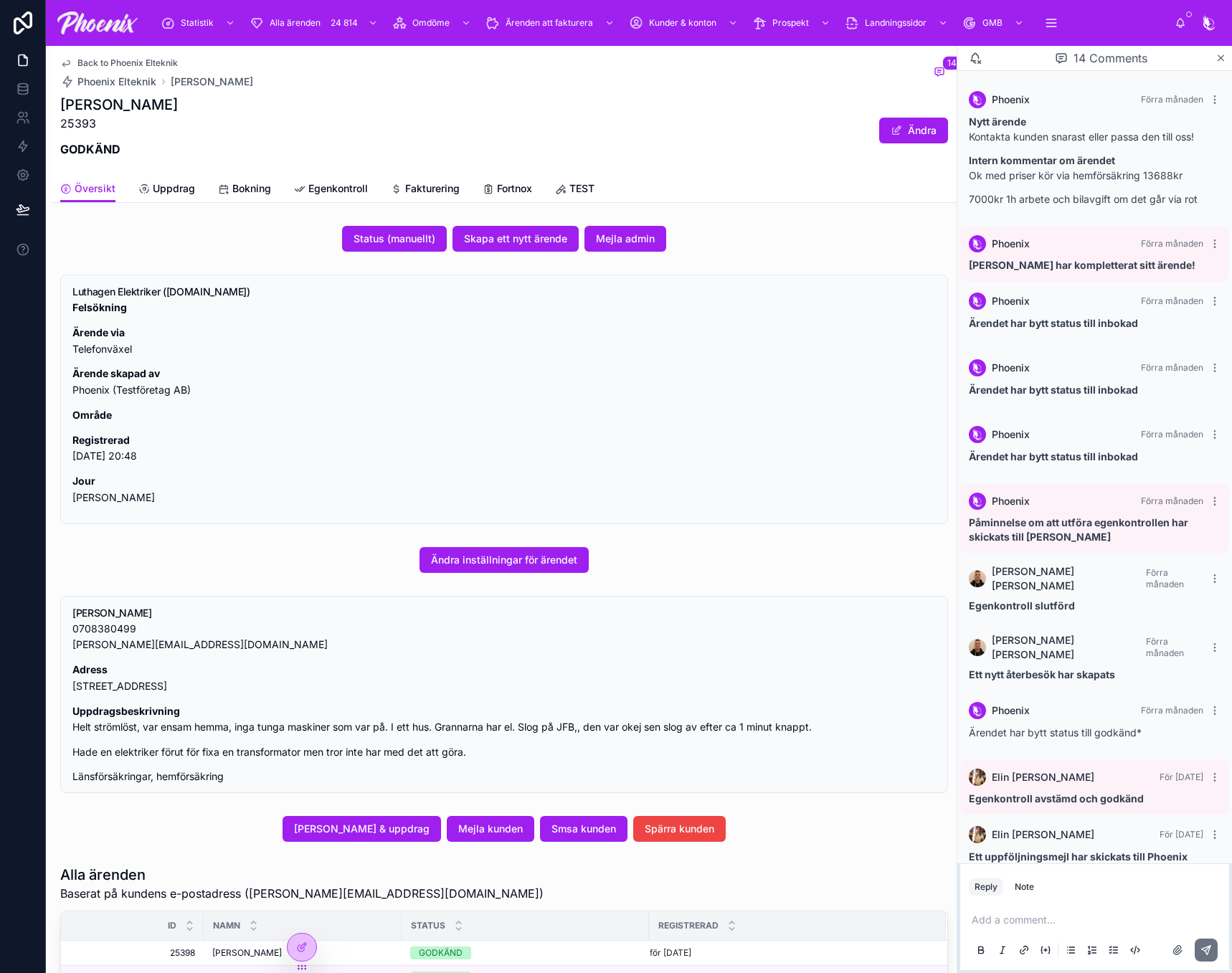
scroll to position [402, 0]
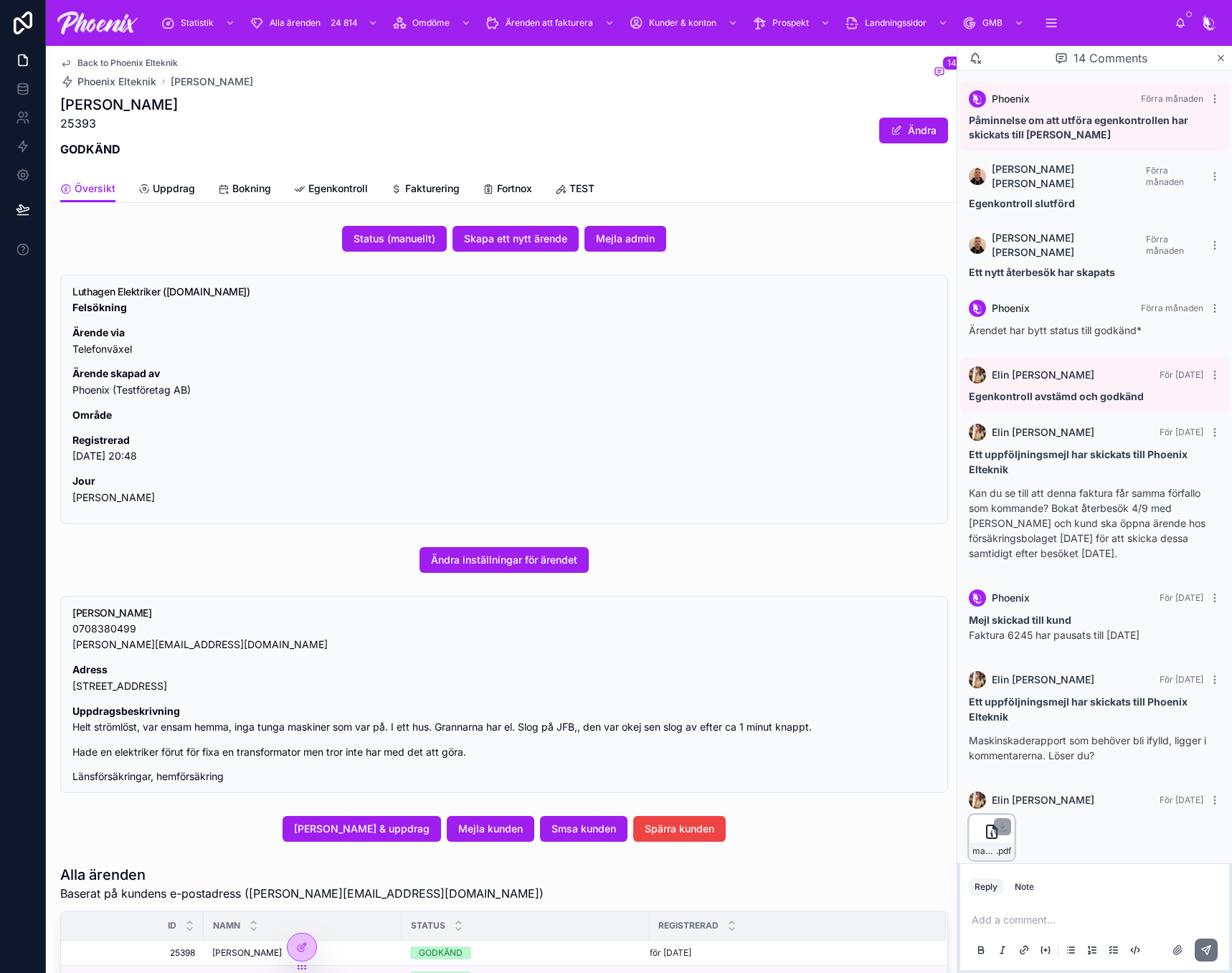
click at [980, 814] on div "maskinskaderapport_1904622531 .pdf" at bounding box center [991, 837] width 46 height 46
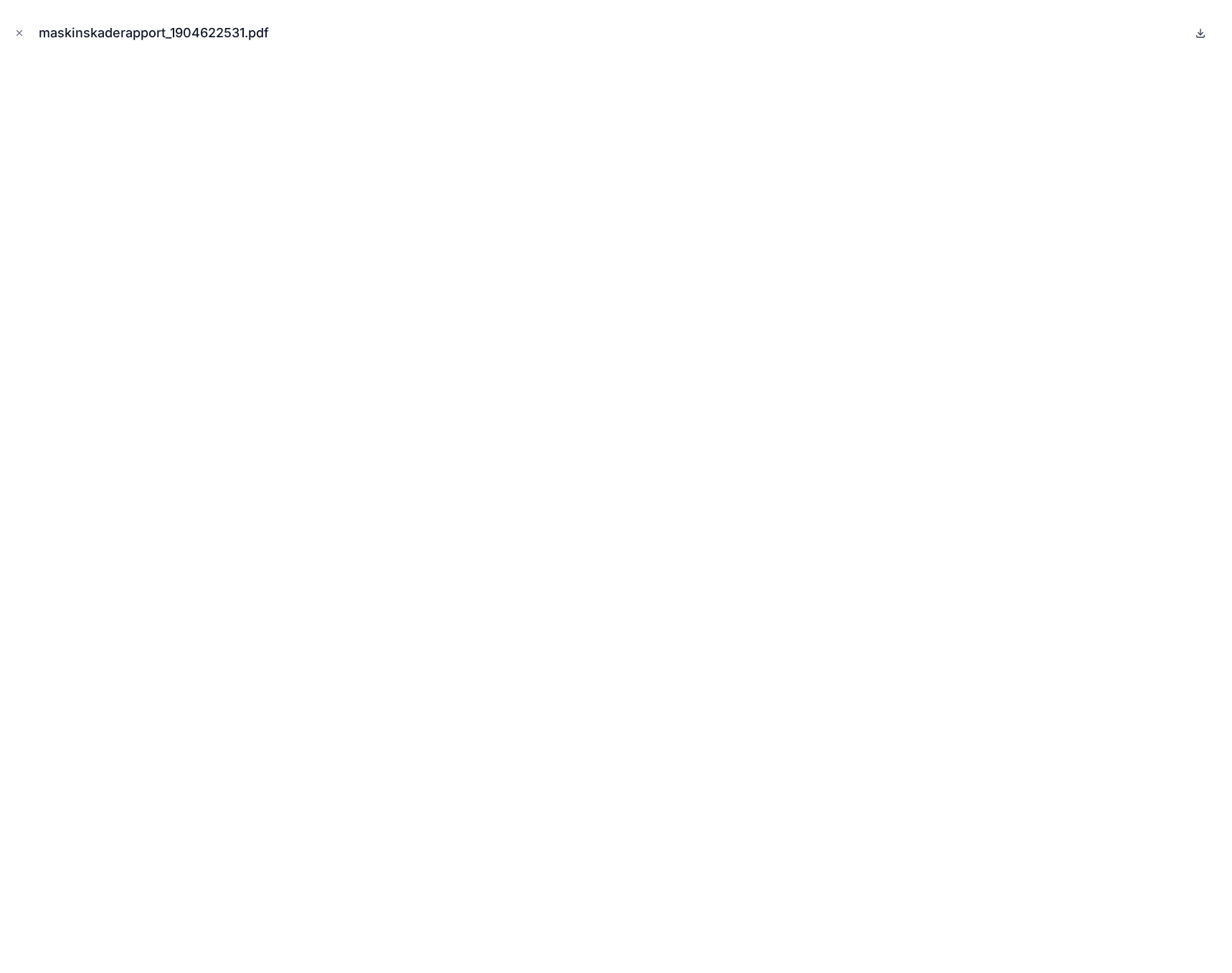
click at [1202, 30] on icon at bounding box center [1200, 32] width 11 height 11
drag, startPoint x: 17, startPoint y: 29, endPoint x: 397, endPoint y: 0, distance: 381.1
click at [17, 29] on icon "Close modal" at bounding box center [19, 32] width 10 height 10
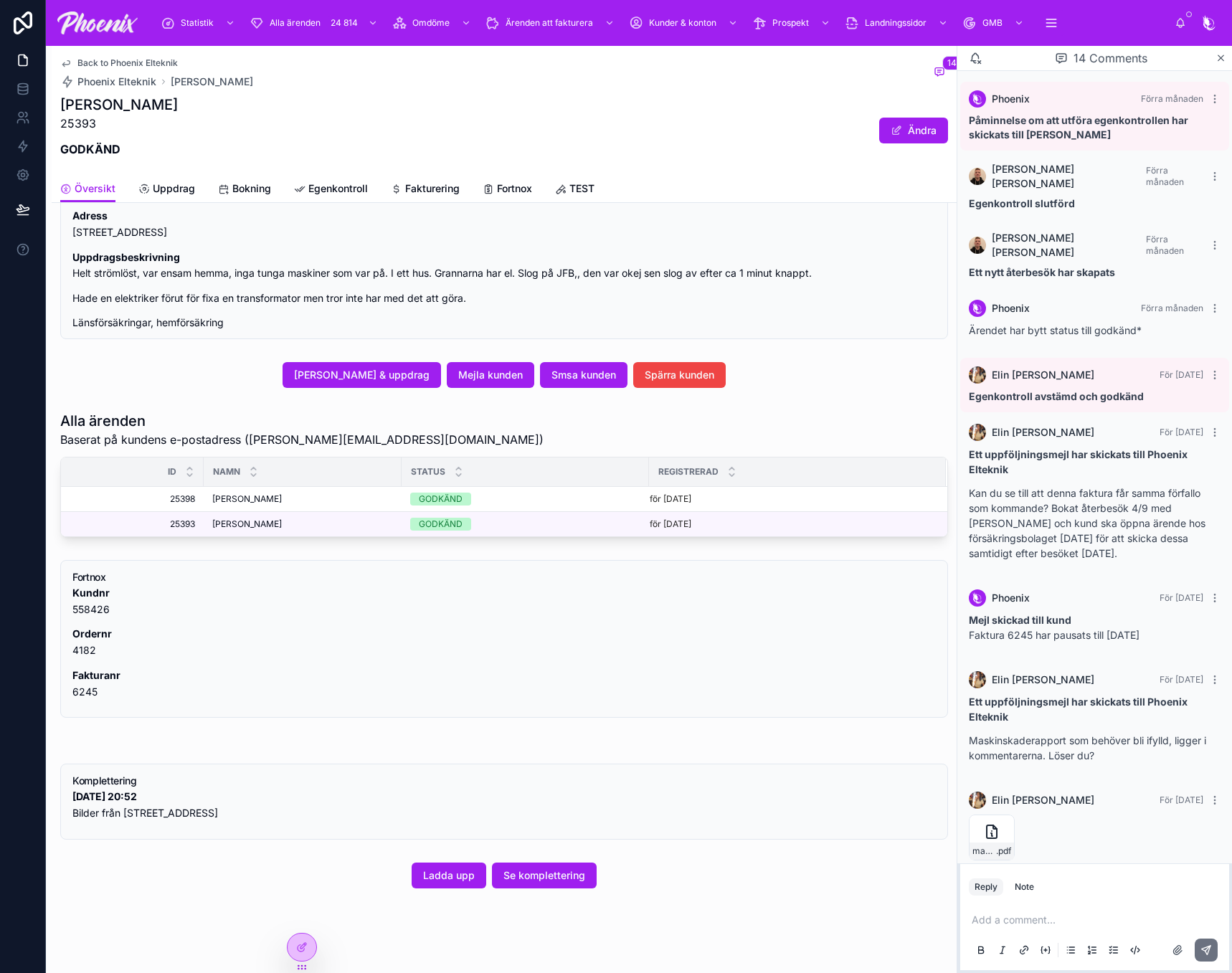
scroll to position [467, 0]
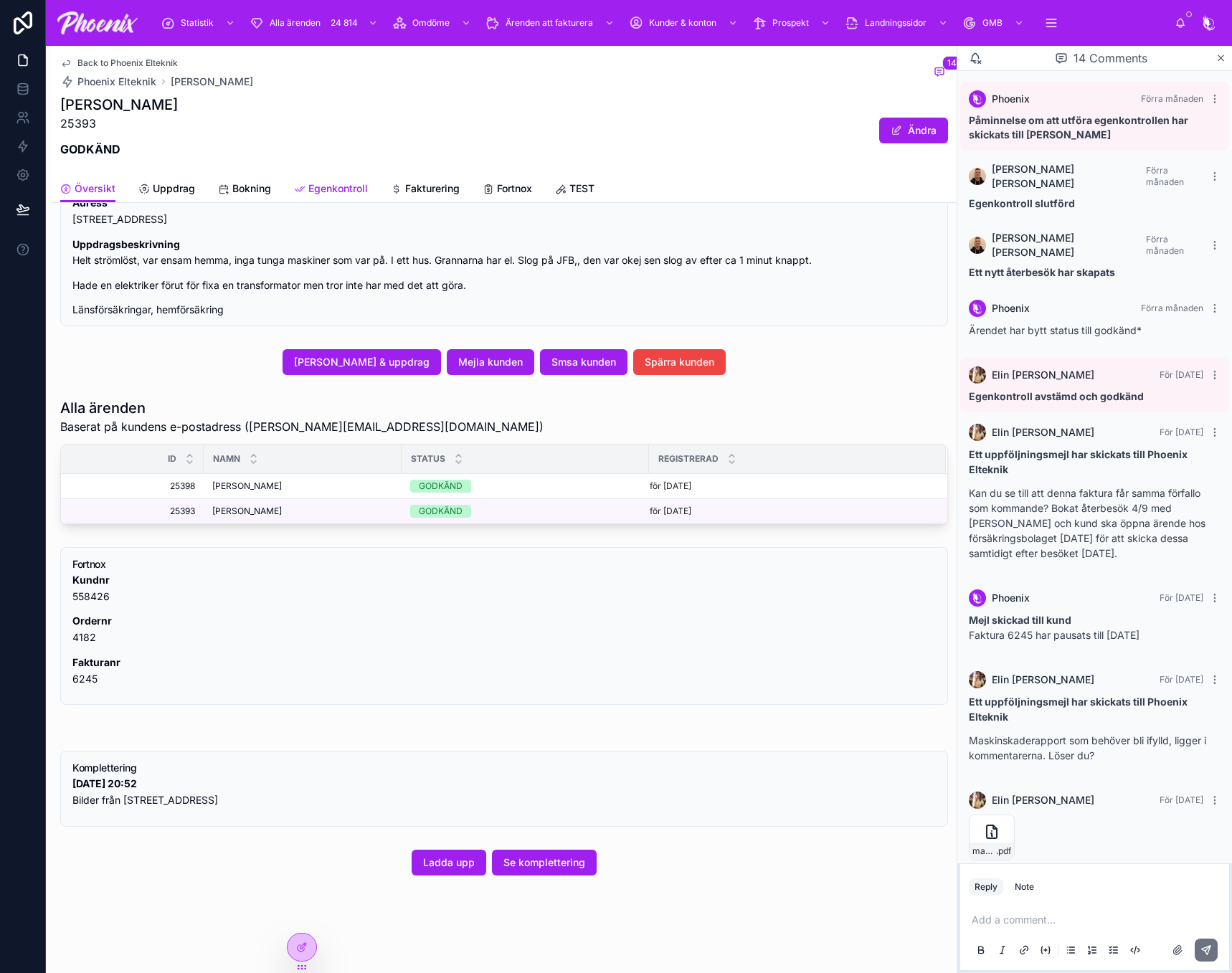
click at [353, 189] on span "Egenkontroll" at bounding box center [338, 188] width 60 height 14
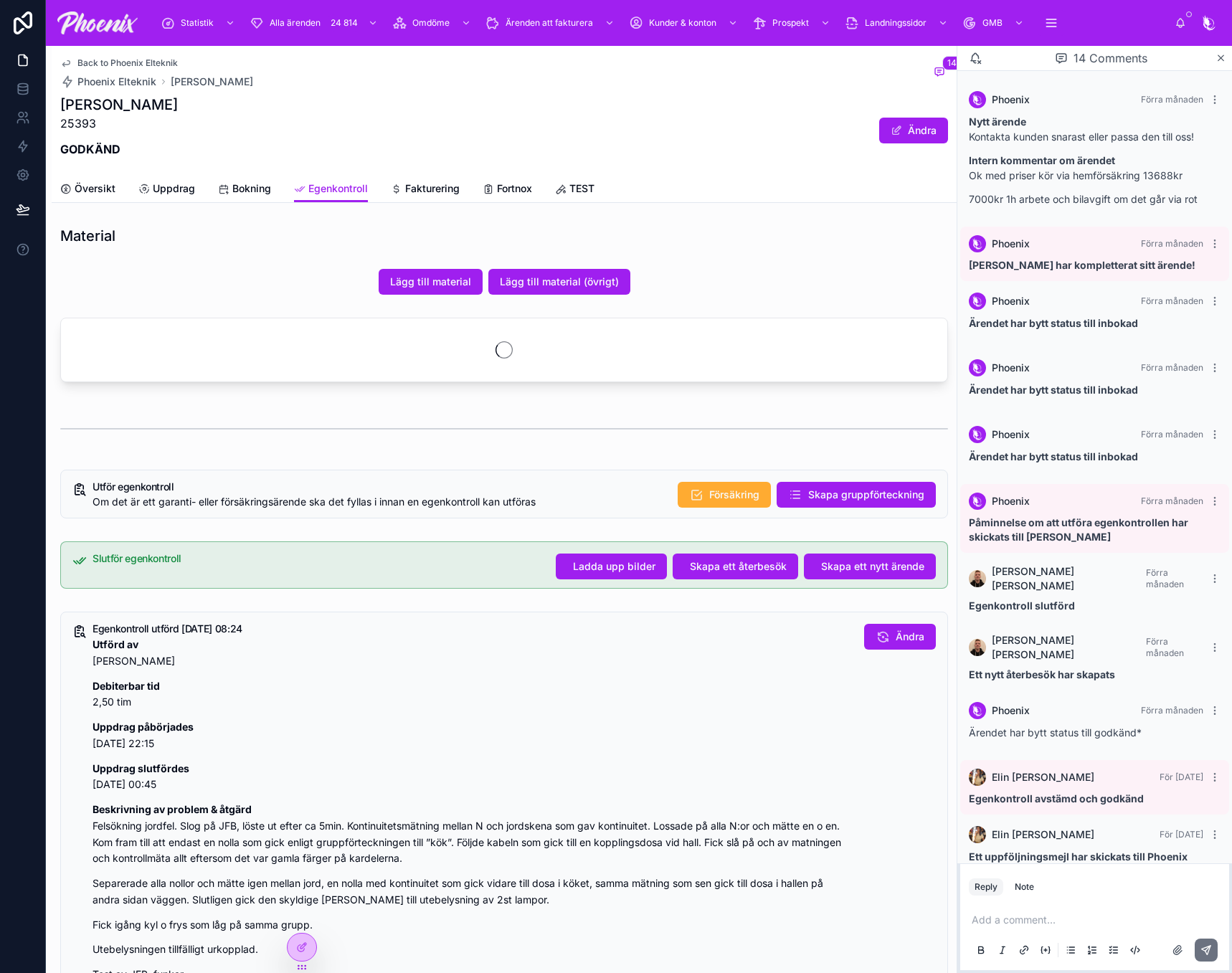
scroll to position [402, 0]
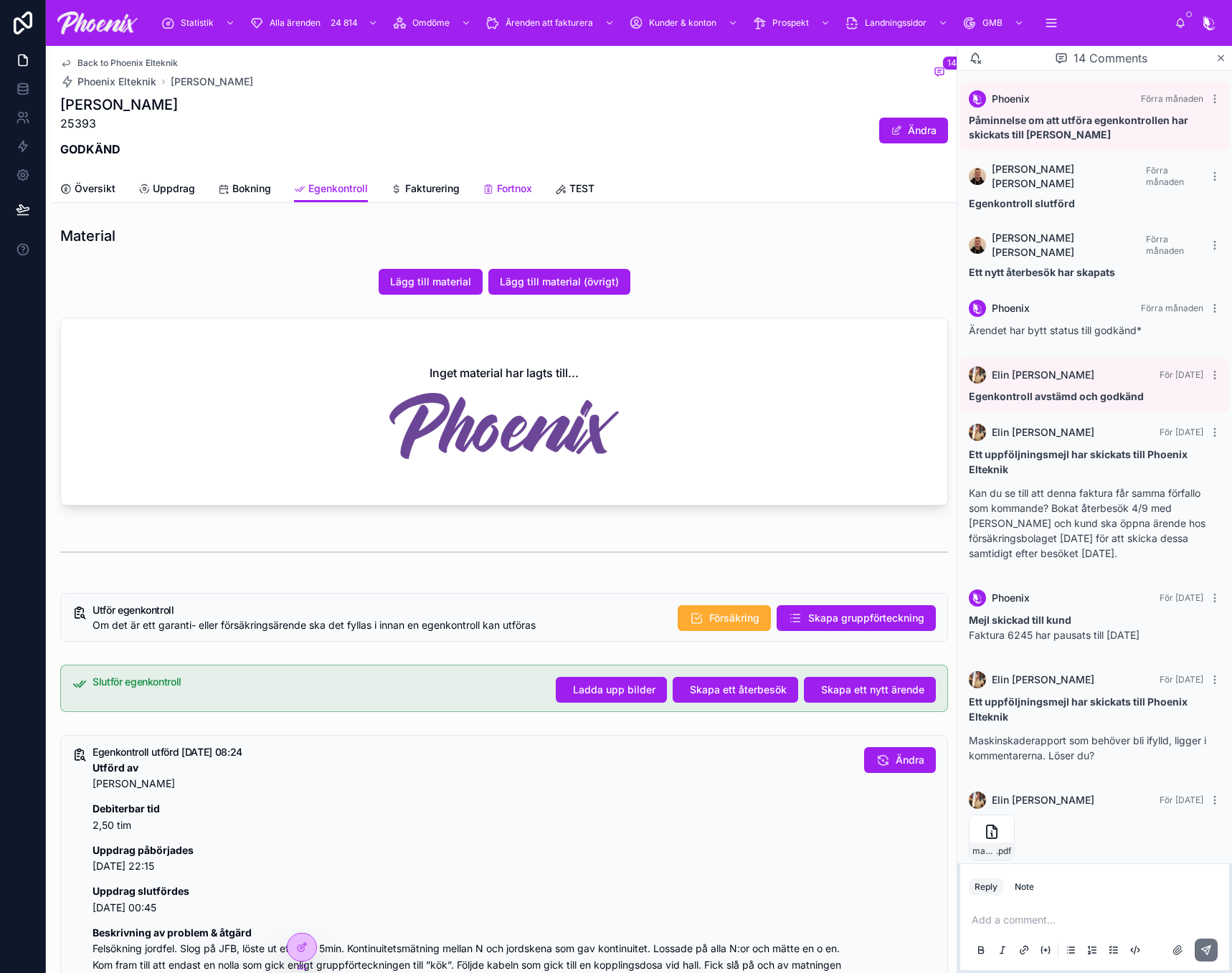
click at [502, 183] on span "Fortnox" at bounding box center [514, 188] width 36 height 14
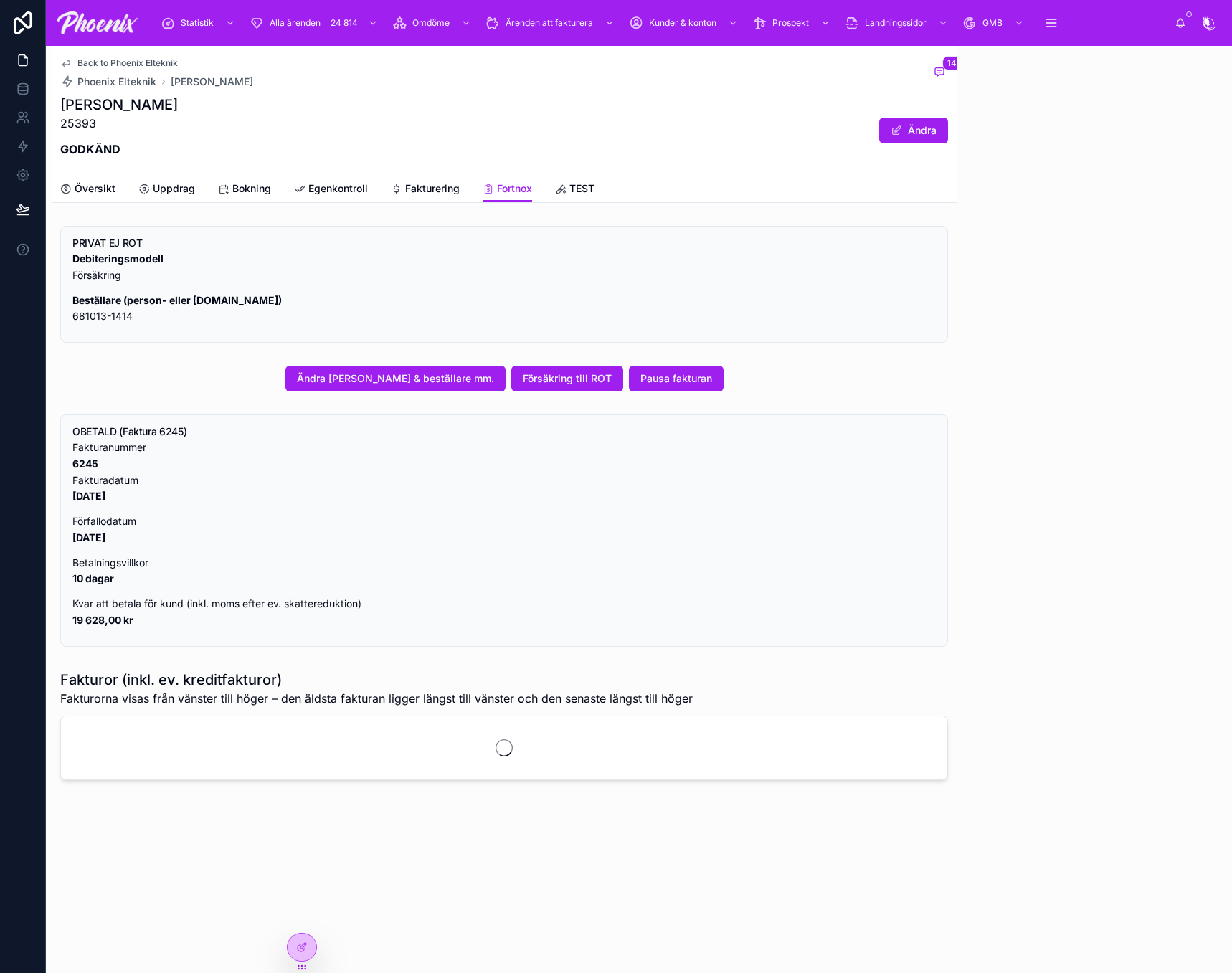
scroll to position [402, 0]
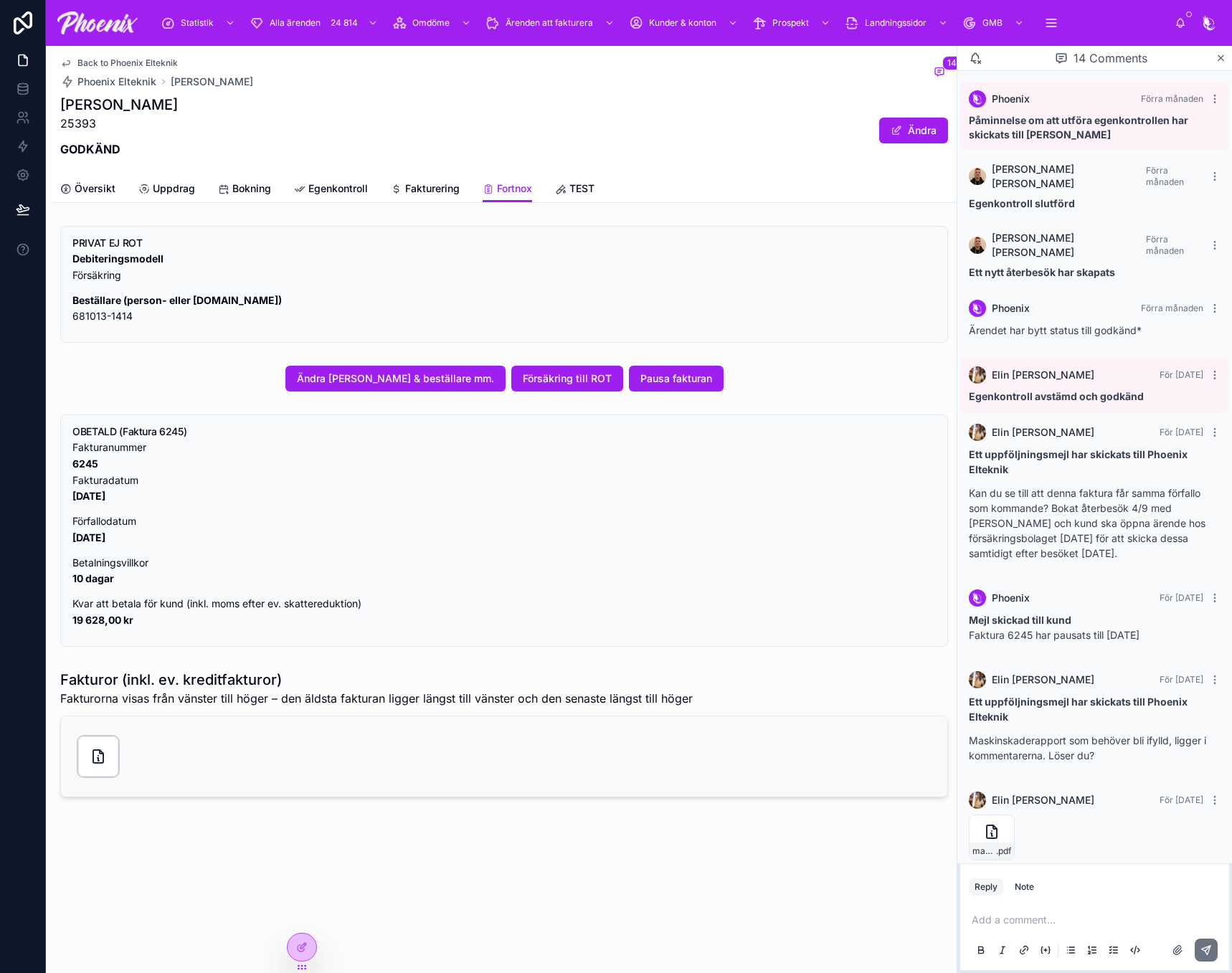
click at [117, 760] on div at bounding box center [97, 756] width 40 height 40
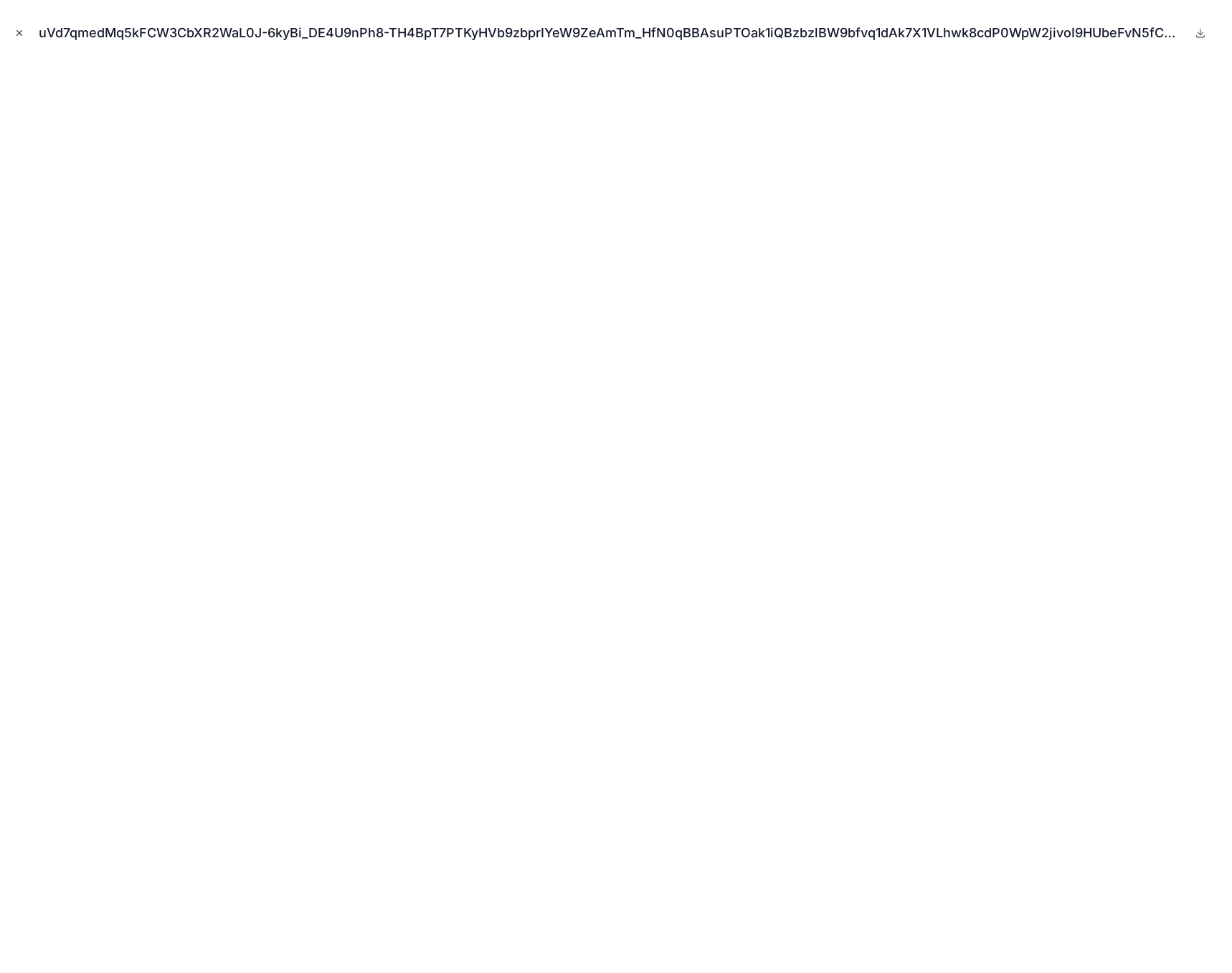
click at [25, 36] on button "Close modal" at bounding box center [19, 32] width 16 height 16
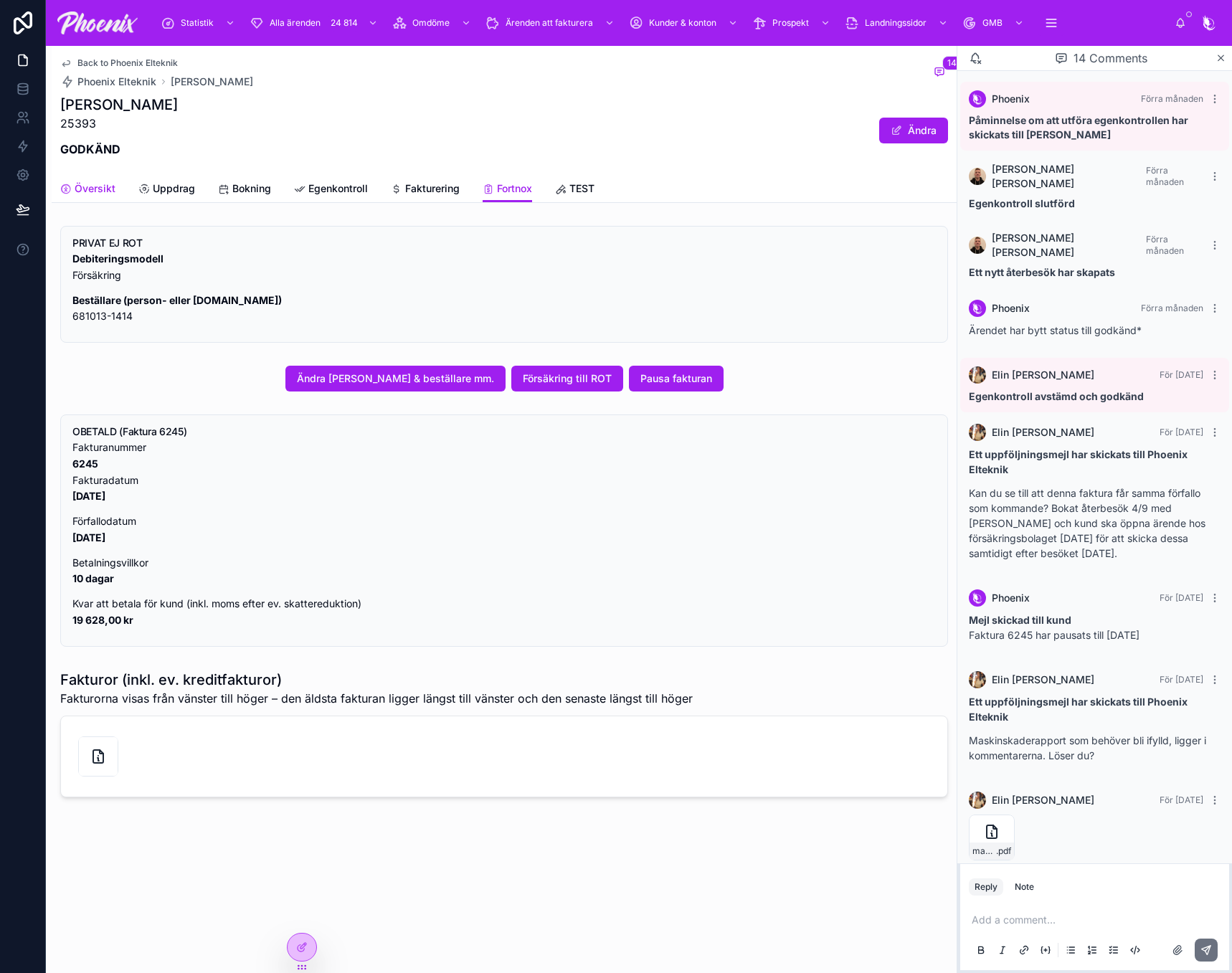
click at [103, 190] on span "Översikt" at bounding box center [95, 188] width 41 height 14
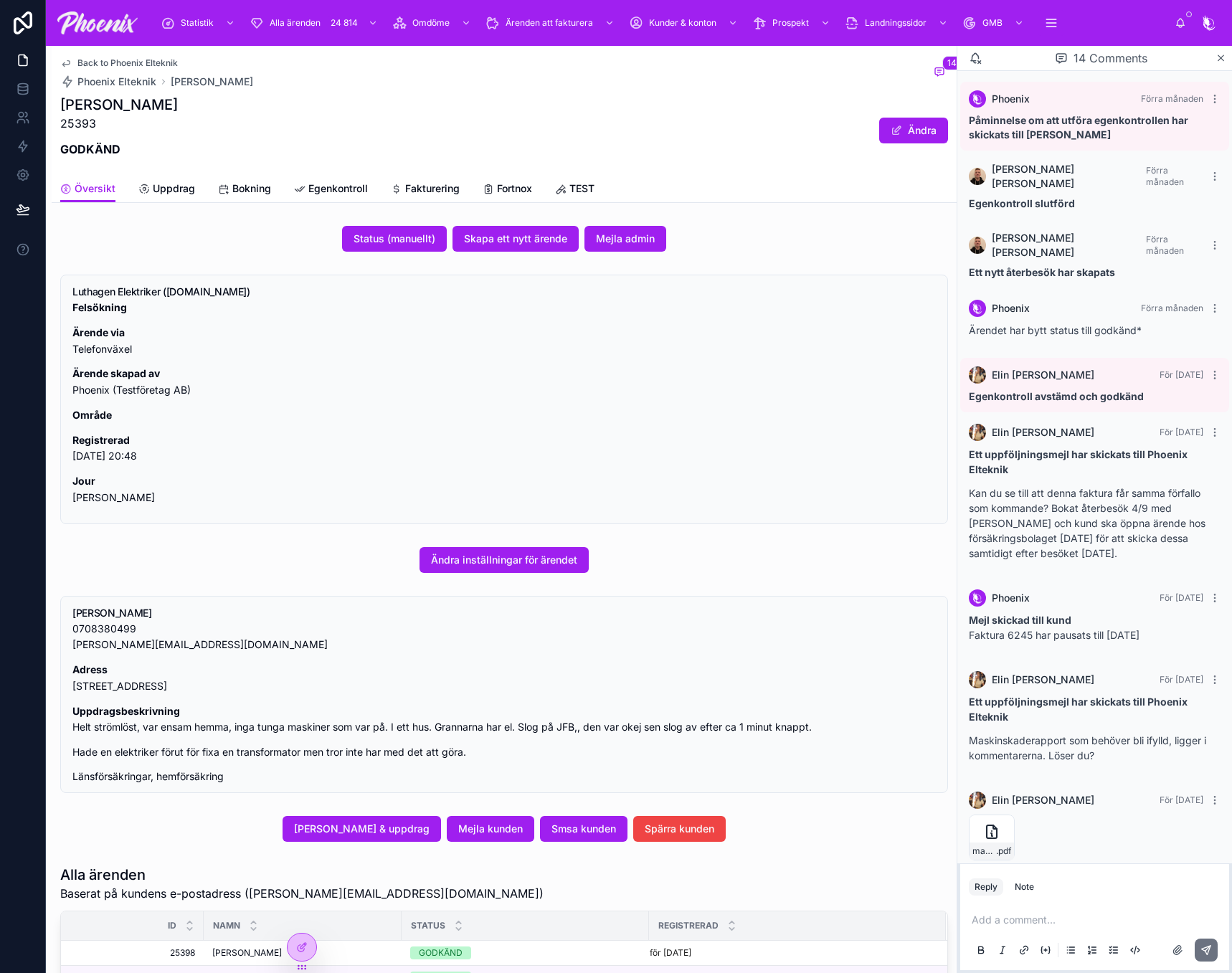
click at [127, 627] on p "0708380499 [PERSON_NAME][EMAIL_ADDRESS][DOMAIN_NAME]" at bounding box center [504, 638] width 863 height 33
copy p "0708380499"
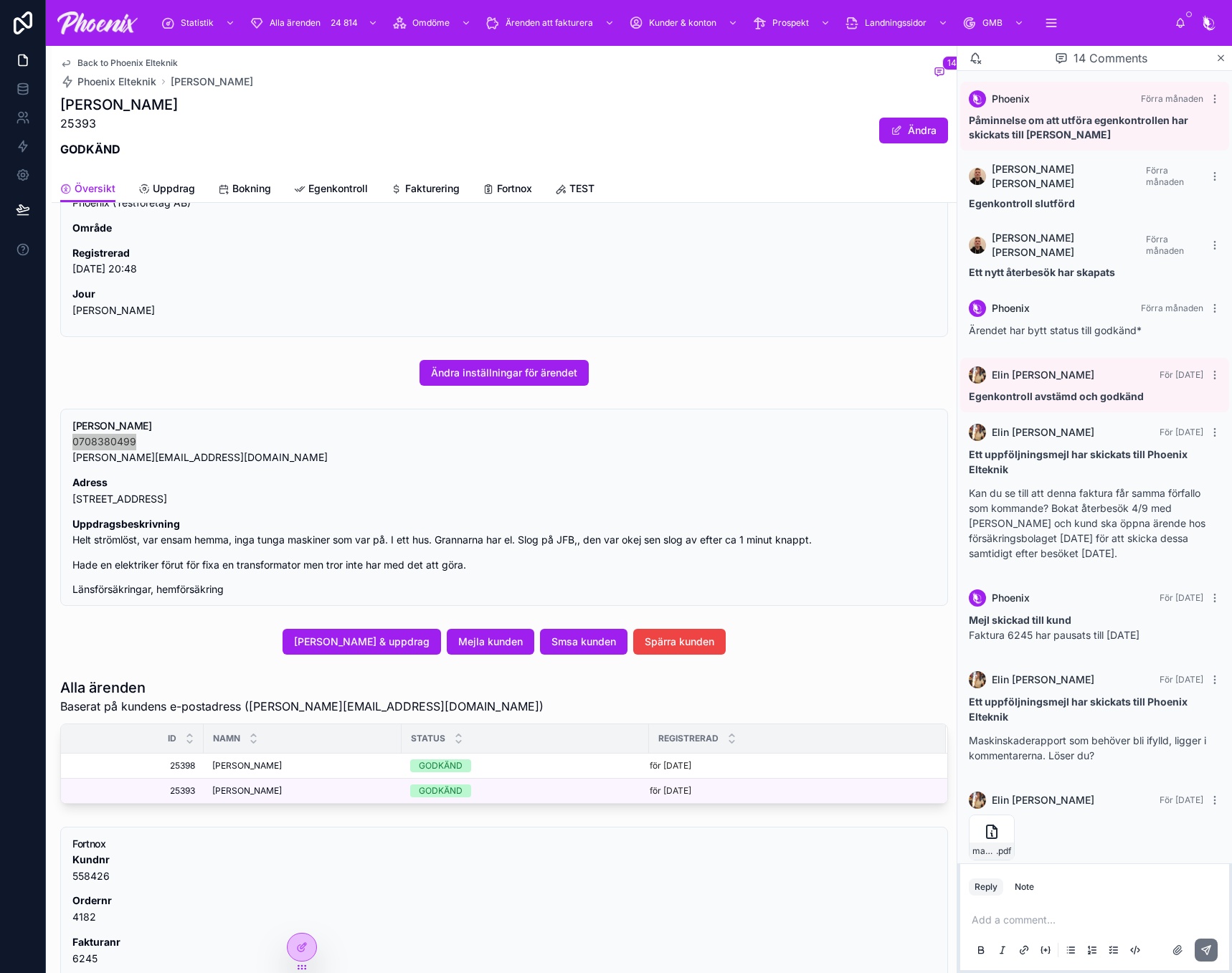
scroll to position [215, 0]
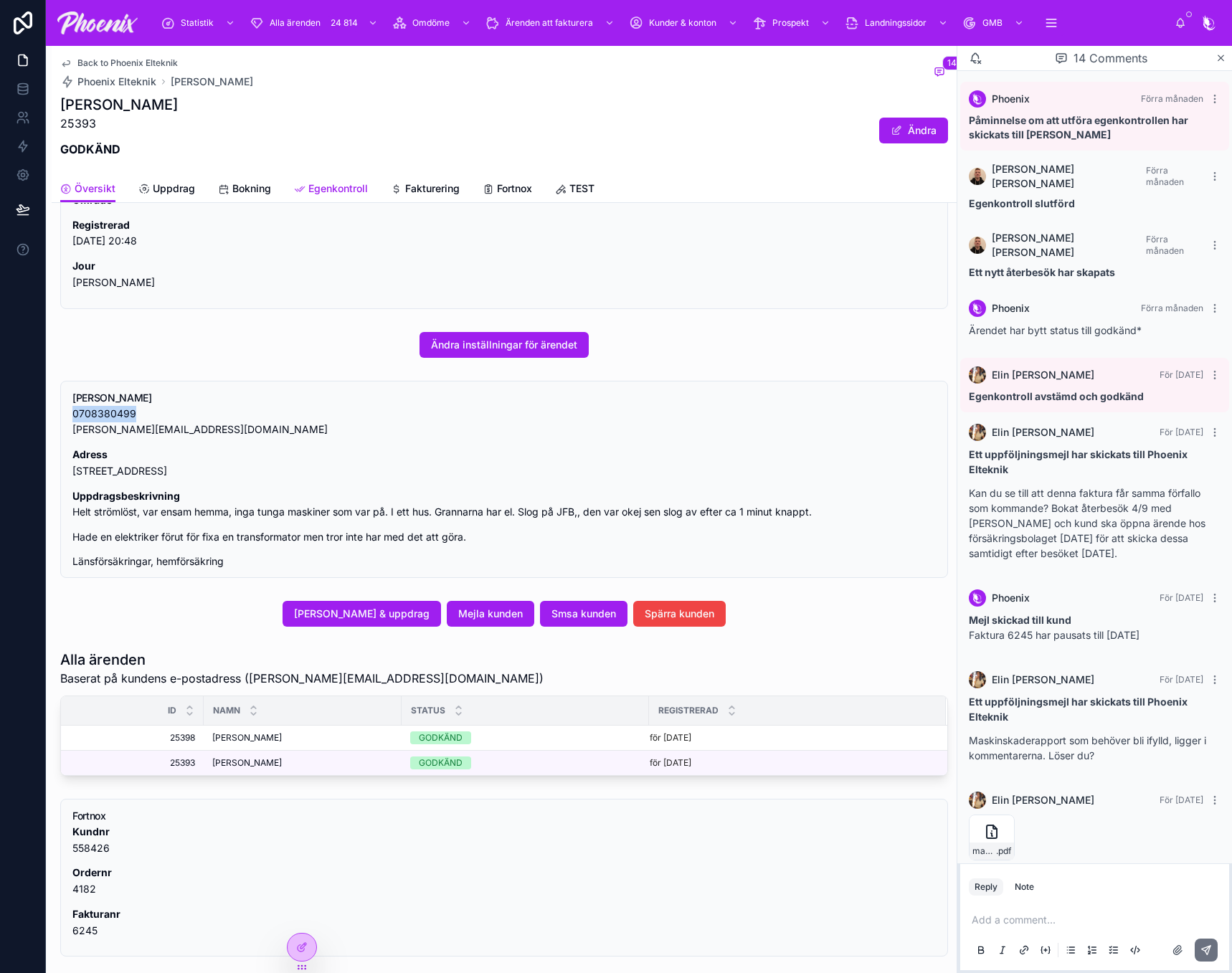
click at [350, 188] on span "Egenkontroll" at bounding box center [338, 188] width 60 height 14
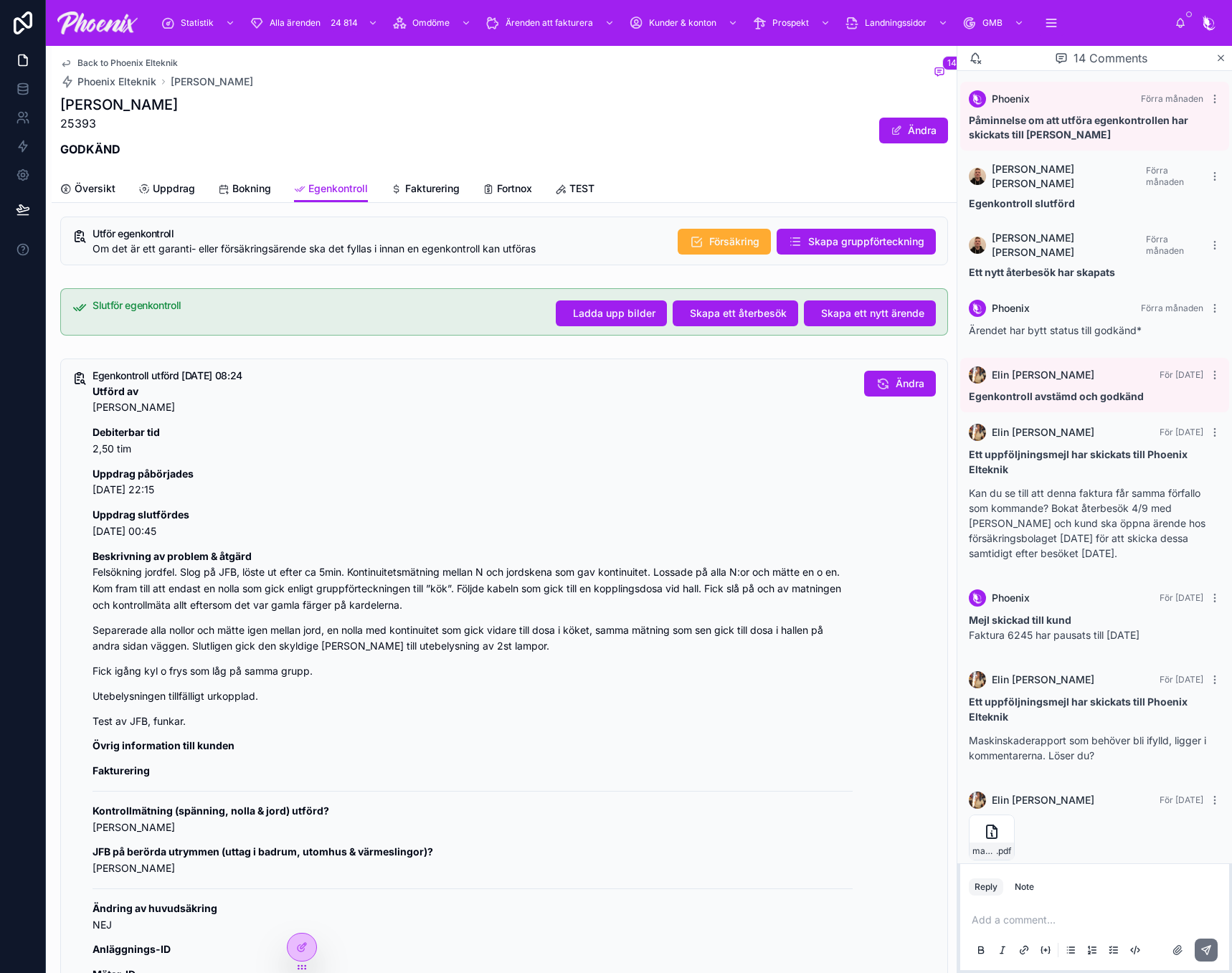
scroll to position [430, 0]
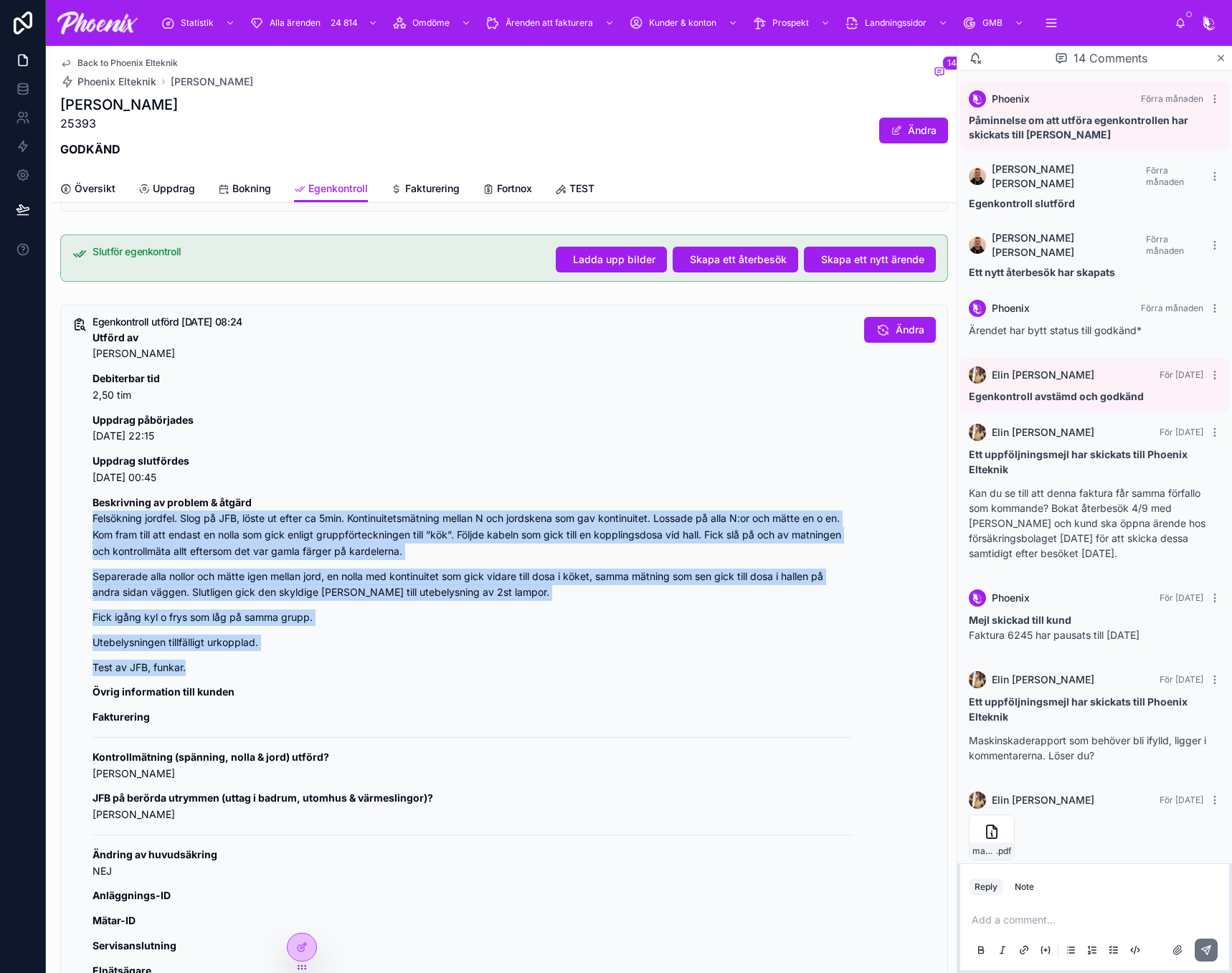
drag, startPoint x: 190, startPoint y: 669, endPoint x: 92, endPoint y: 516, distance: 181.7
click at [92, 516] on div "Utförd av [PERSON_NAME] tid 2,50 [PERSON_NAME] påbörjades [DATE] 22:15 Uppdrag …" at bounding box center [472, 781] width 760 height 902
copy div "Felsökning jordfel. Slog på JFB, löste ut efter ca 5min. Kontinuitetsmätning me…"
click at [514, 181] on link "Fortnox" at bounding box center [507, 190] width 49 height 29
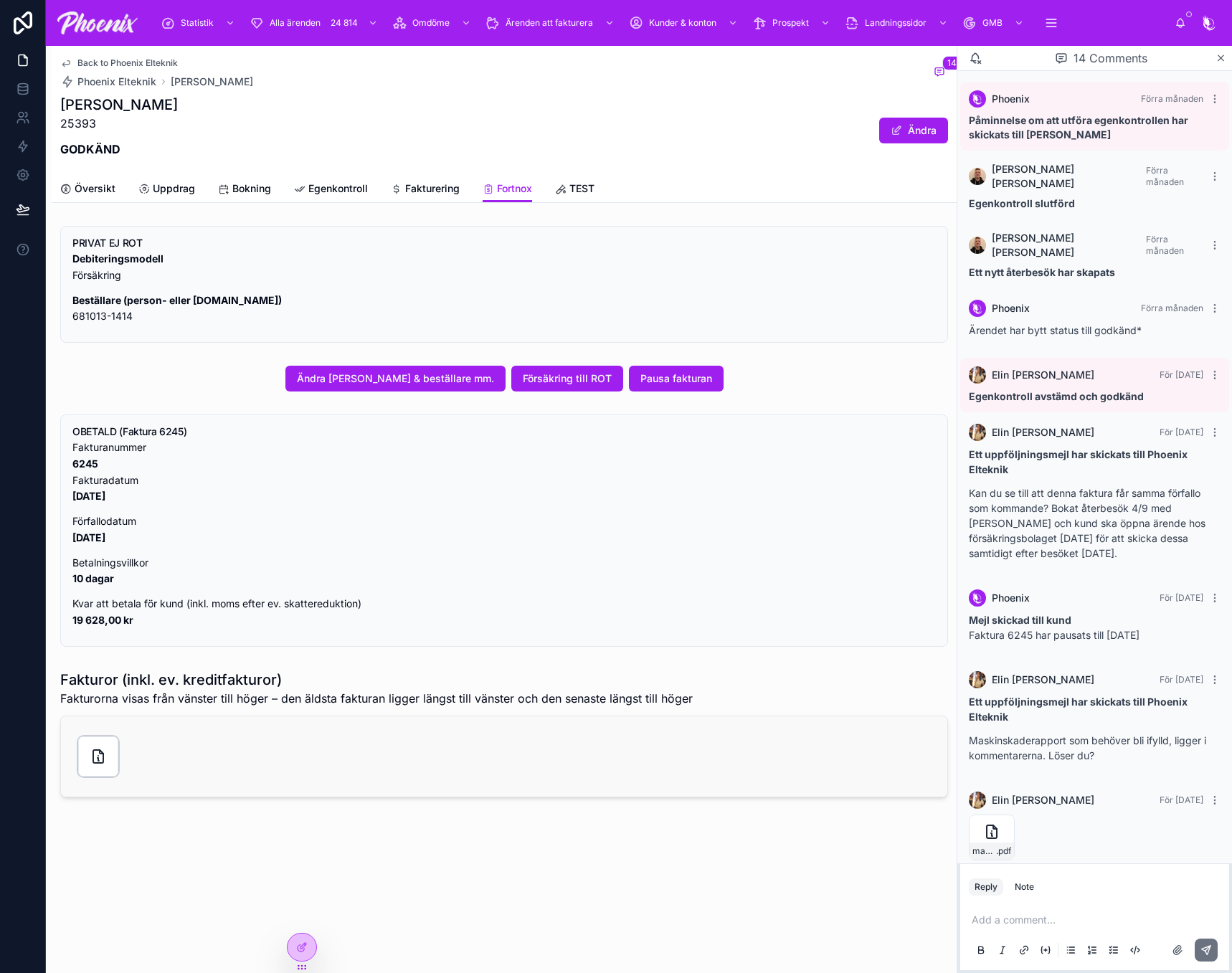
click at [88, 762] on div at bounding box center [97, 756] width 40 height 40
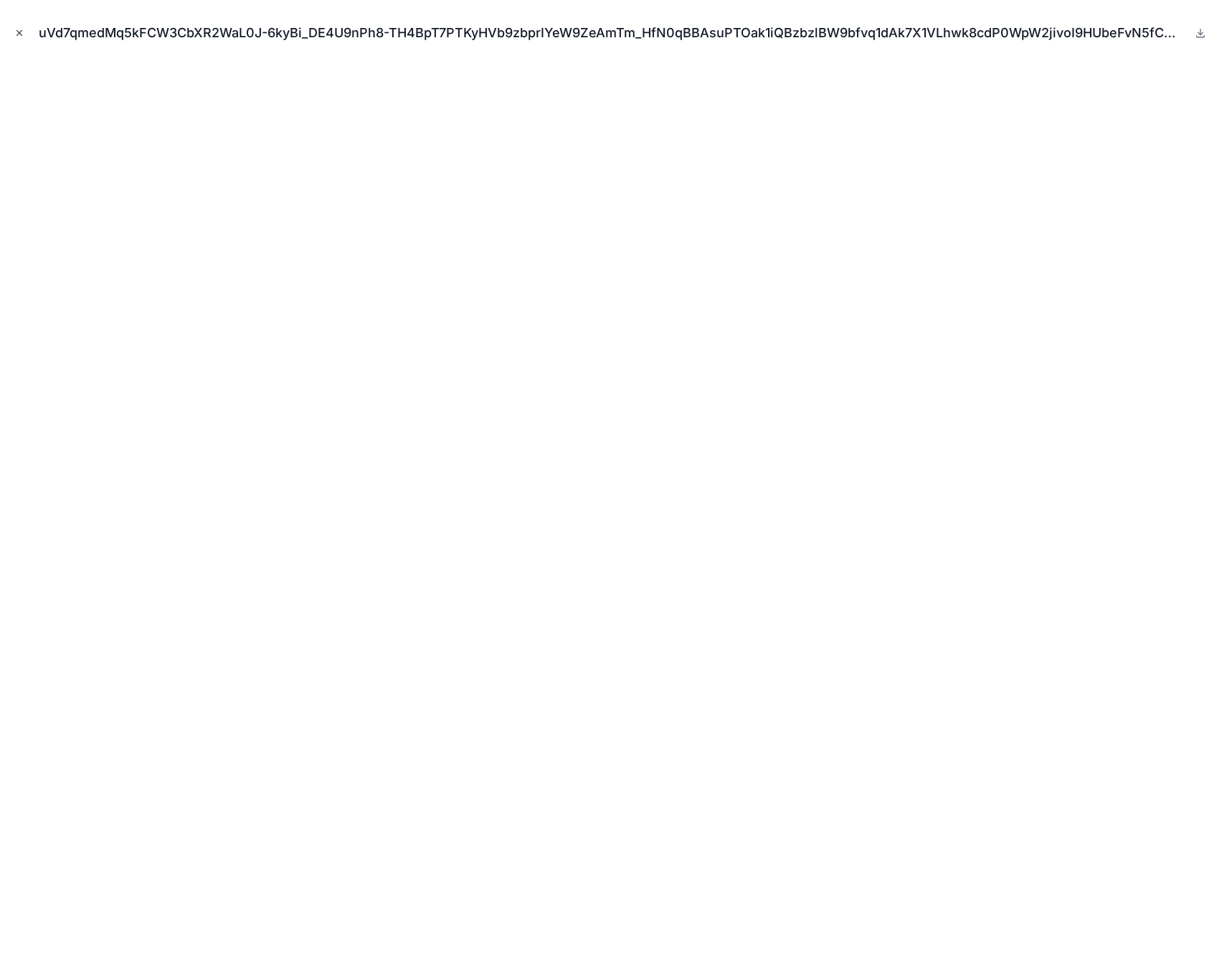
click at [20, 32] on icon "Close modal" at bounding box center [20, 33] width 5 height 5
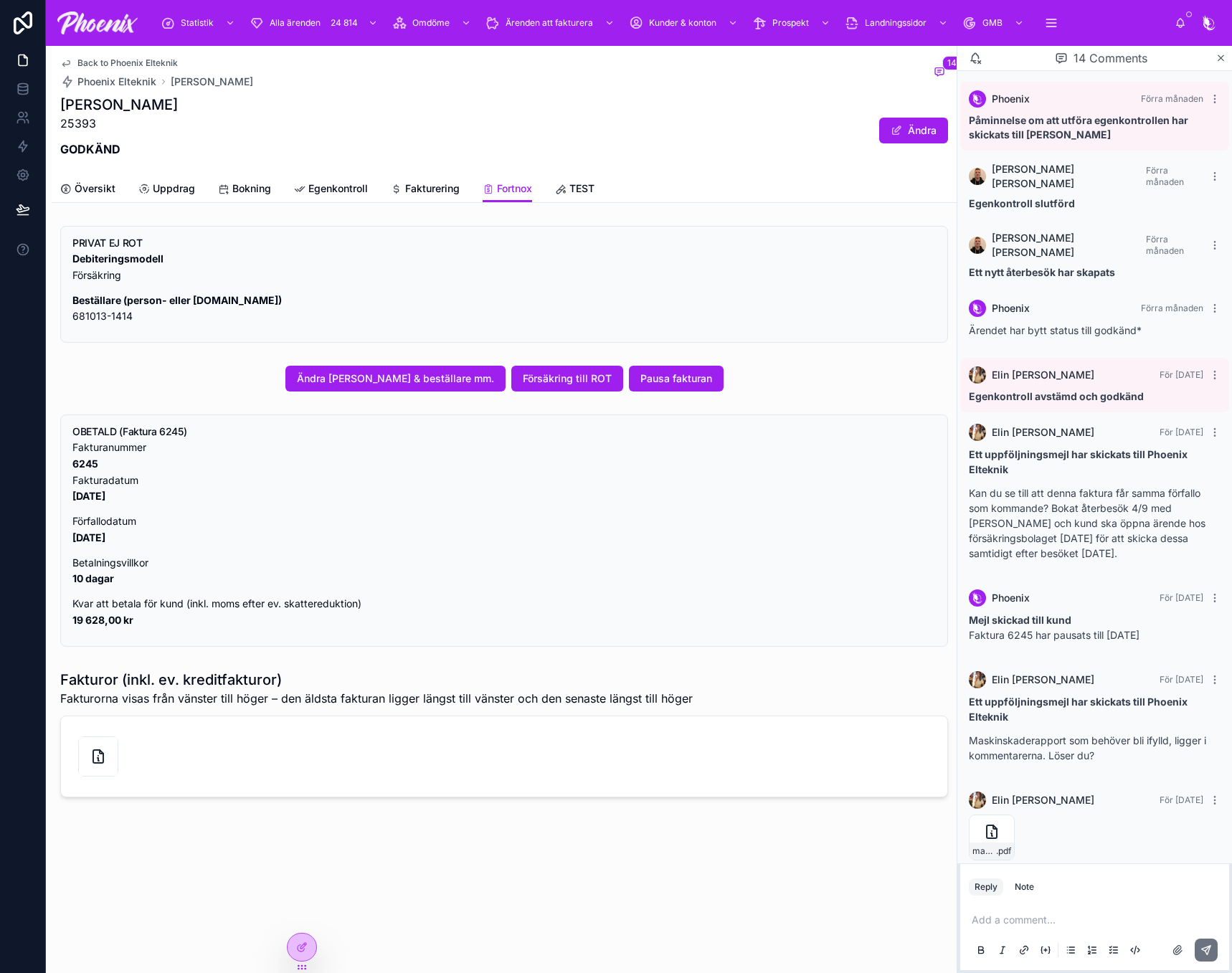
click at [91, 501] on strong "[DATE]" at bounding box center [89, 496] width 33 height 12
click at [245, 183] on span "Bokning" at bounding box center [252, 188] width 39 height 14
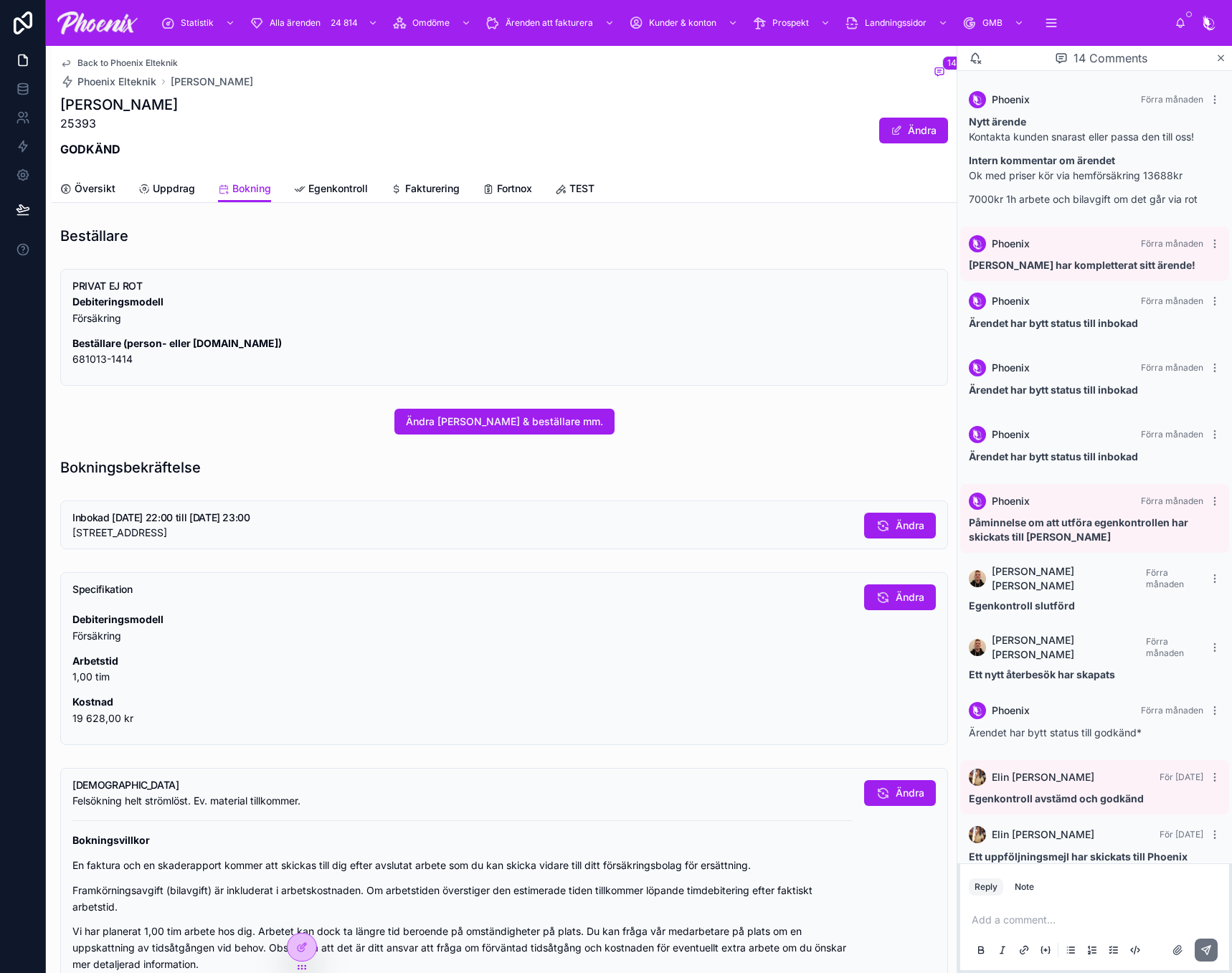
scroll to position [402, 0]
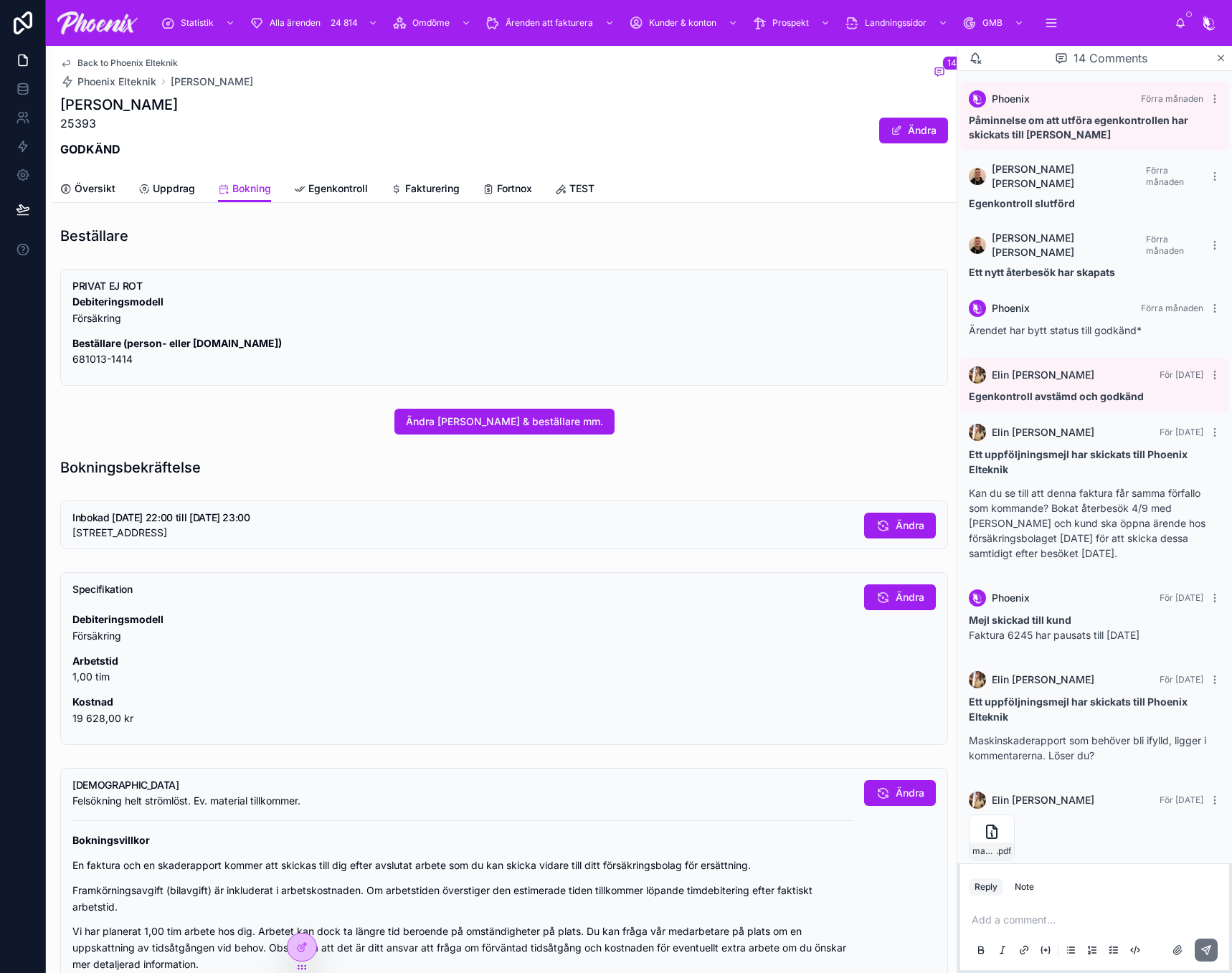
click at [123, 517] on h5 "Inbokad [DATE] 22:00 till [DATE] 23:00" at bounding box center [462, 517] width 780 height 10
drag, startPoint x: 123, startPoint y: 517, endPoint x: 190, endPoint y: 514, distance: 67.1
click at [190, 514] on h5 "Inbokad [DATE] 22:00 till [DATE] 23:00" at bounding box center [462, 517] width 780 height 10
copy h5 "[DATE] 22:00"
click at [341, 185] on span "Egenkontroll" at bounding box center [338, 188] width 60 height 14
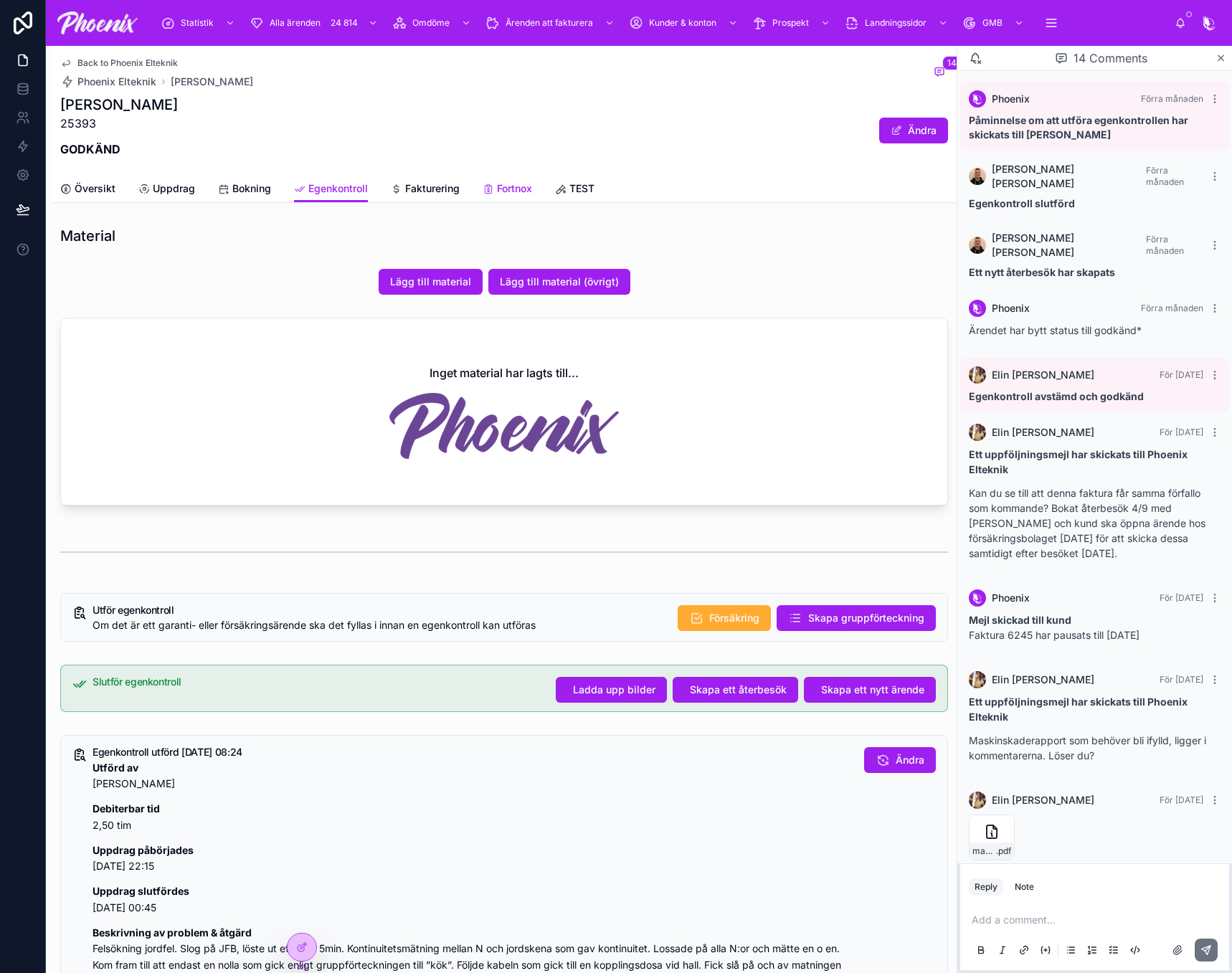
click at [512, 196] on link "Fortnox" at bounding box center [507, 190] width 49 height 29
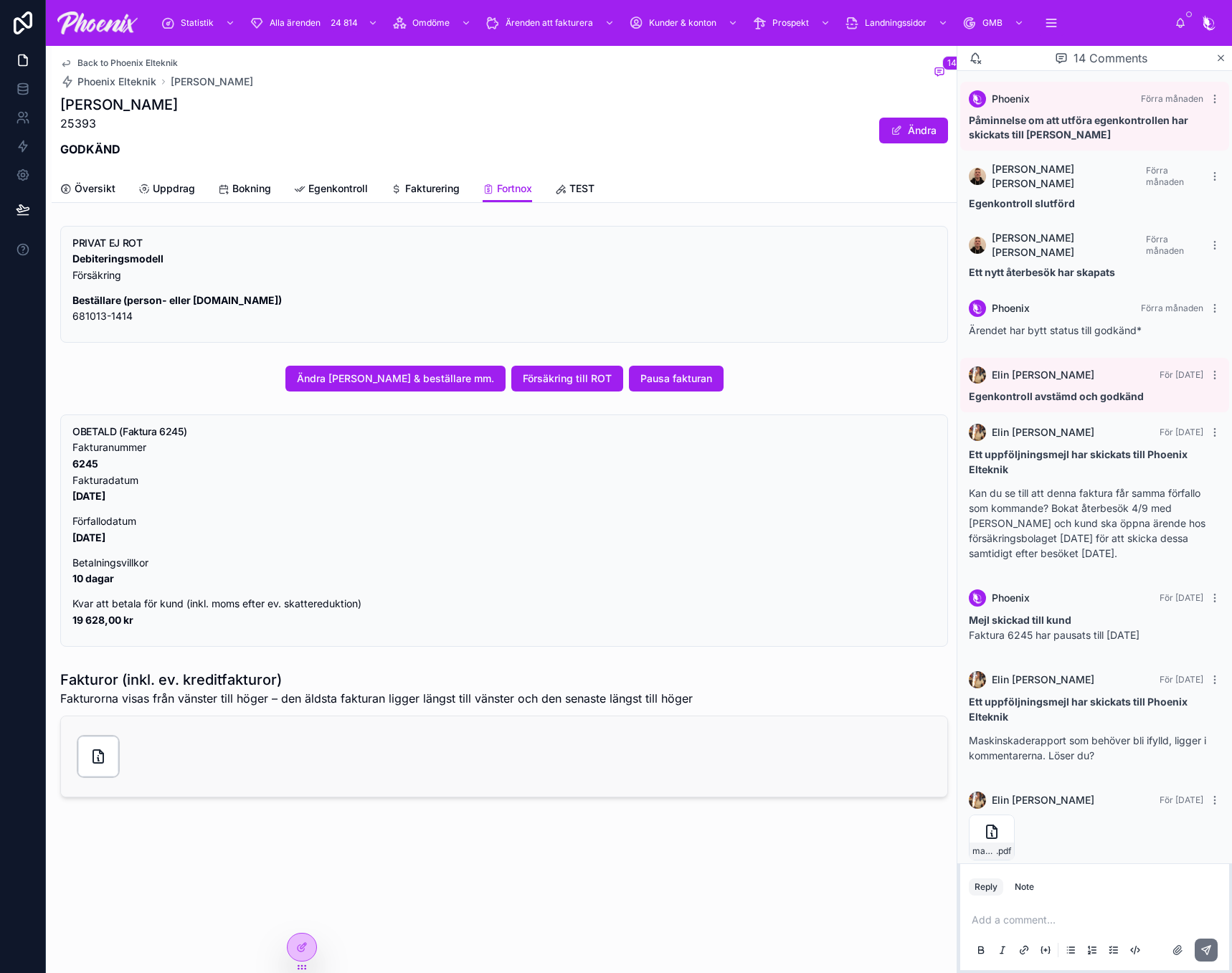
click at [84, 760] on div at bounding box center [97, 756] width 40 height 40
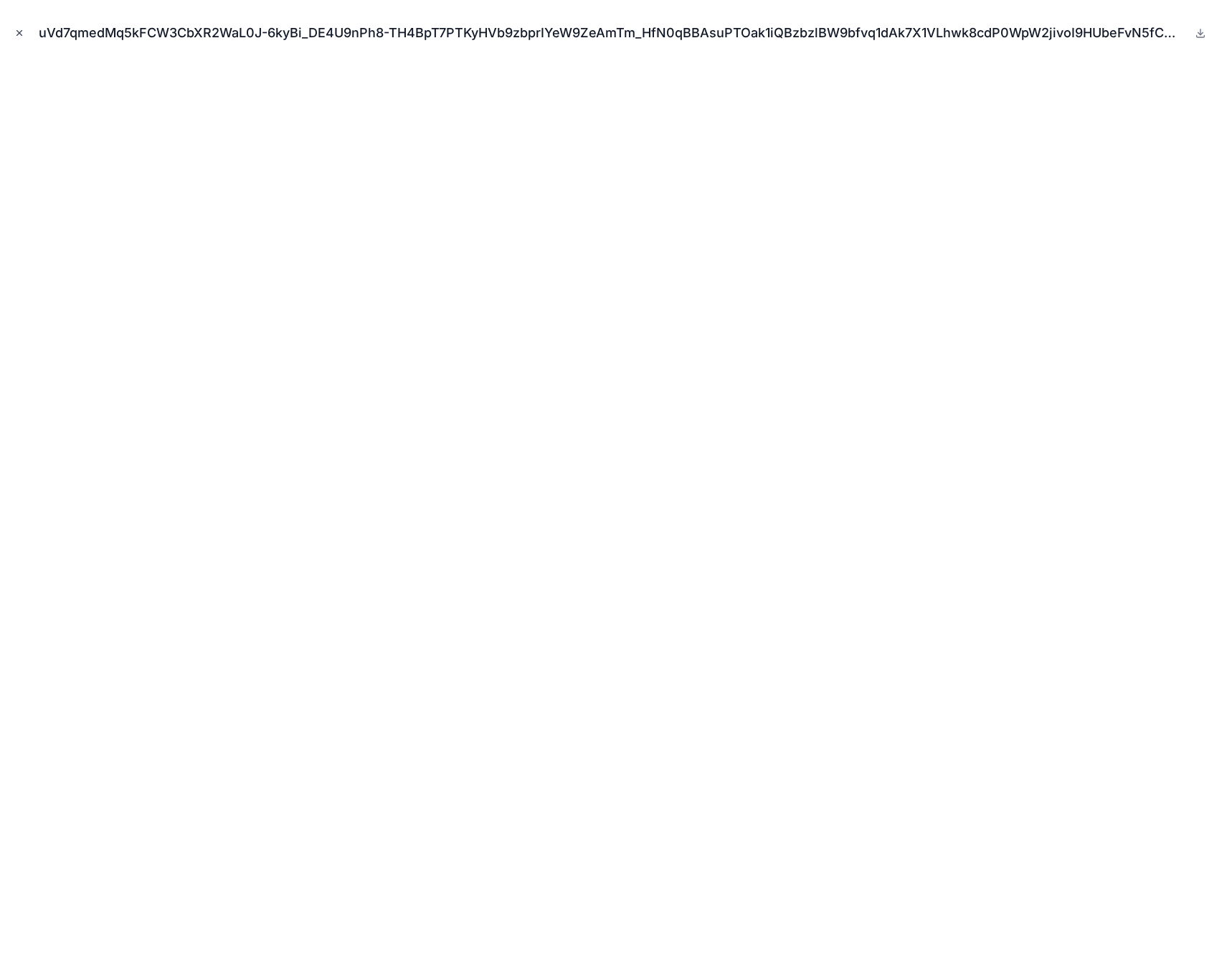
click at [15, 32] on button "Close modal" at bounding box center [19, 32] width 16 height 16
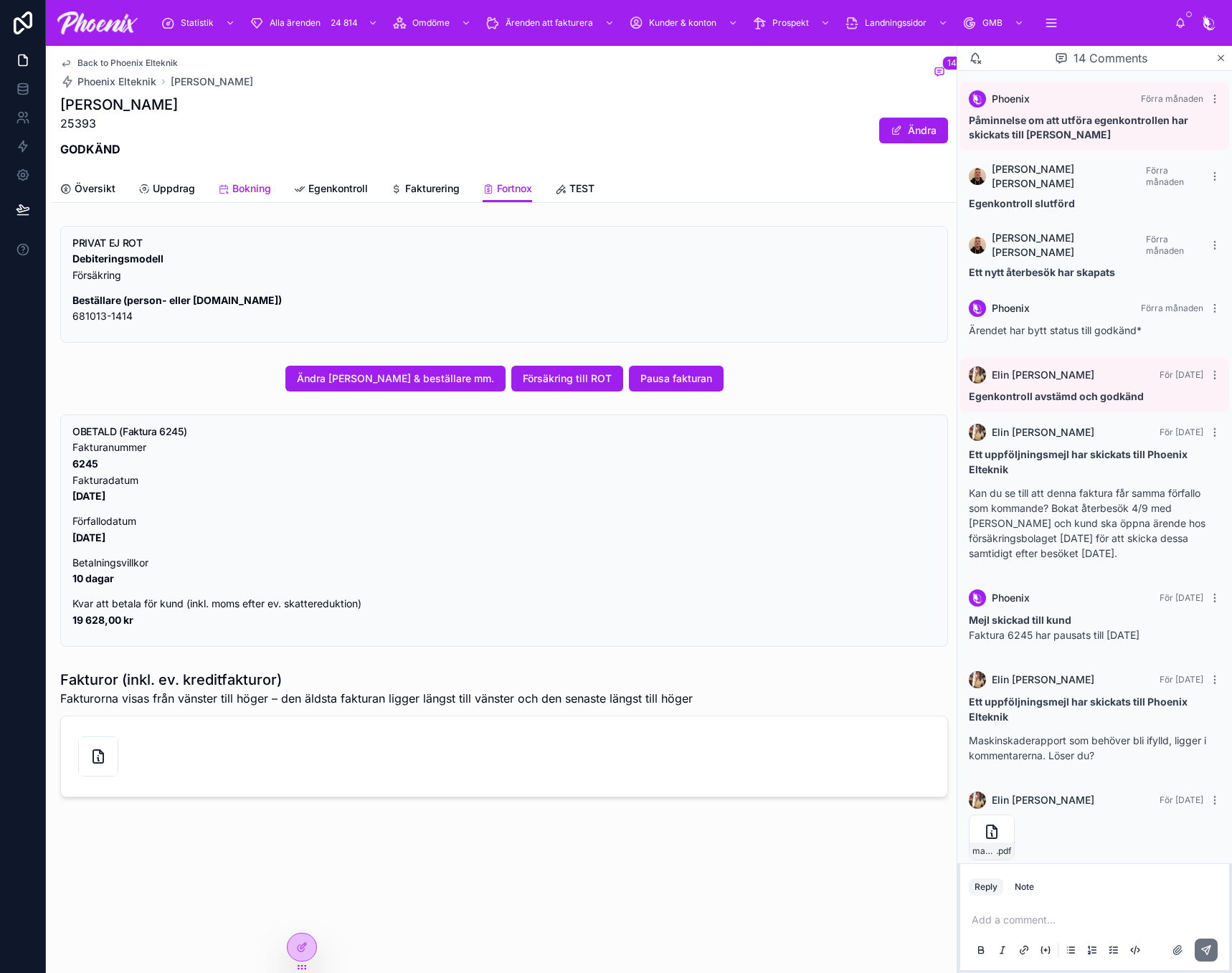
click at [244, 190] on span "Bokning" at bounding box center [252, 188] width 39 height 14
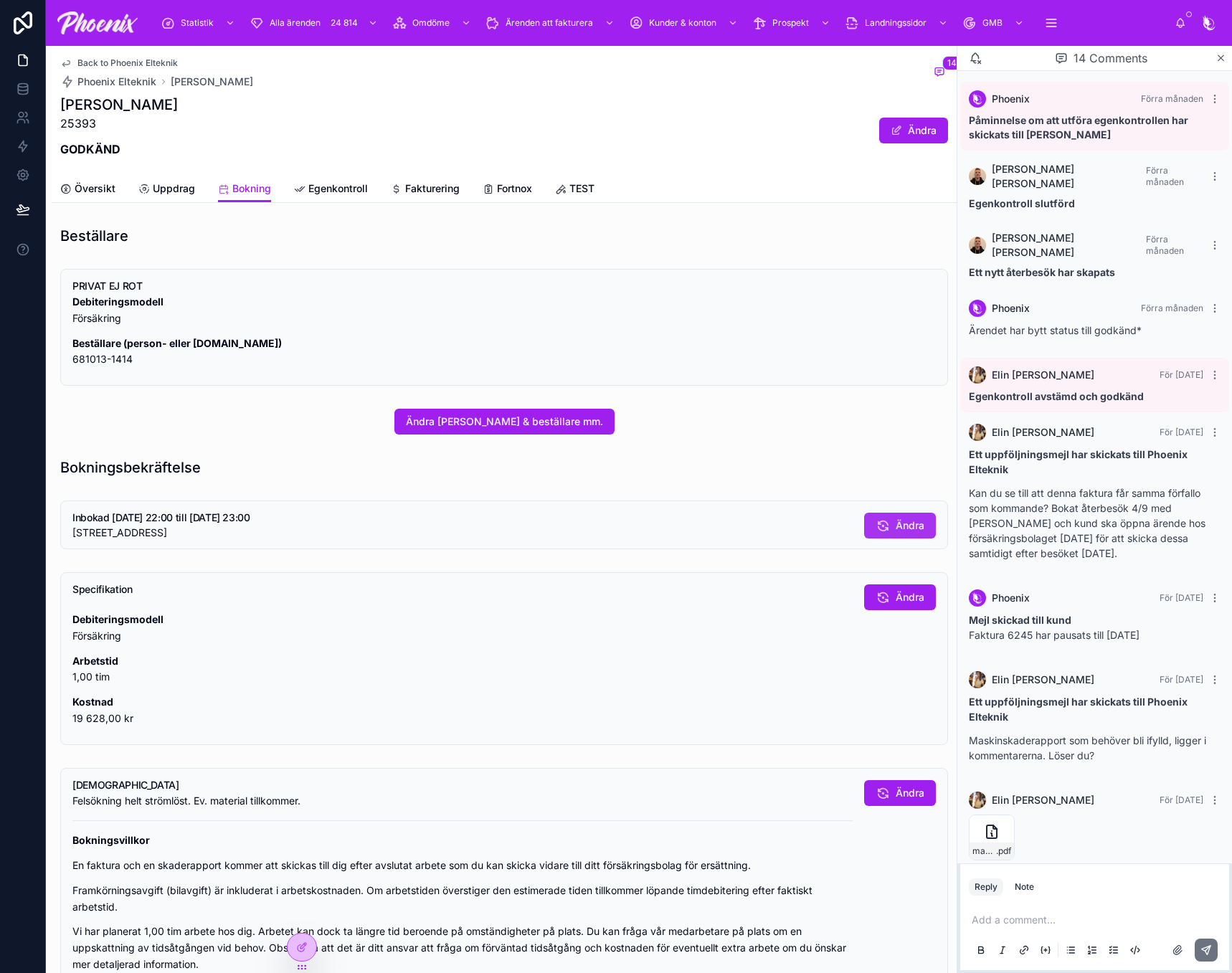
click at [864, 528] on button "Ändra" at bounding box center [900, 526] width 72 height 26
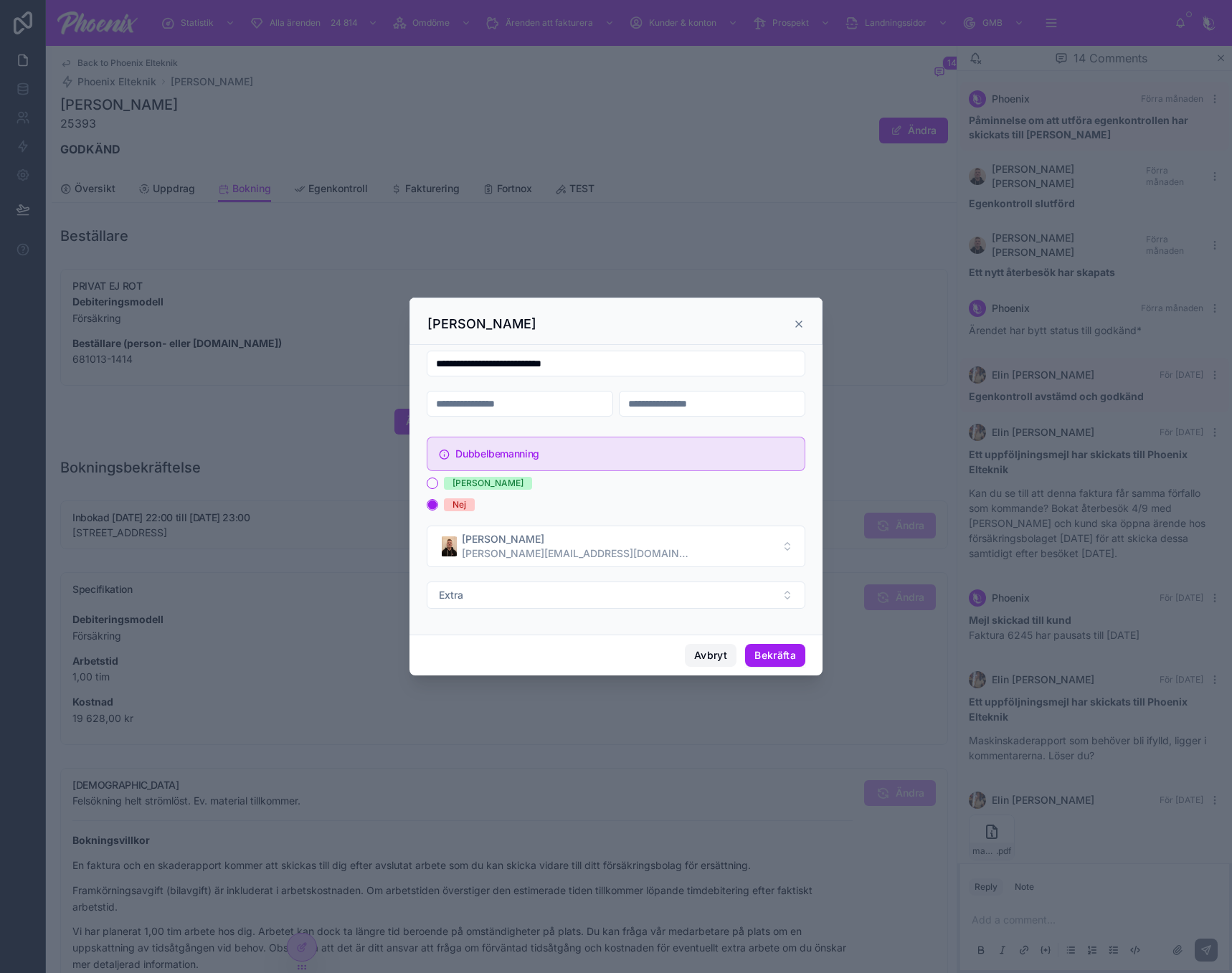
click at [706, 650] on button "Avbryt" at bounding box center [710, 655] width 51 height 23
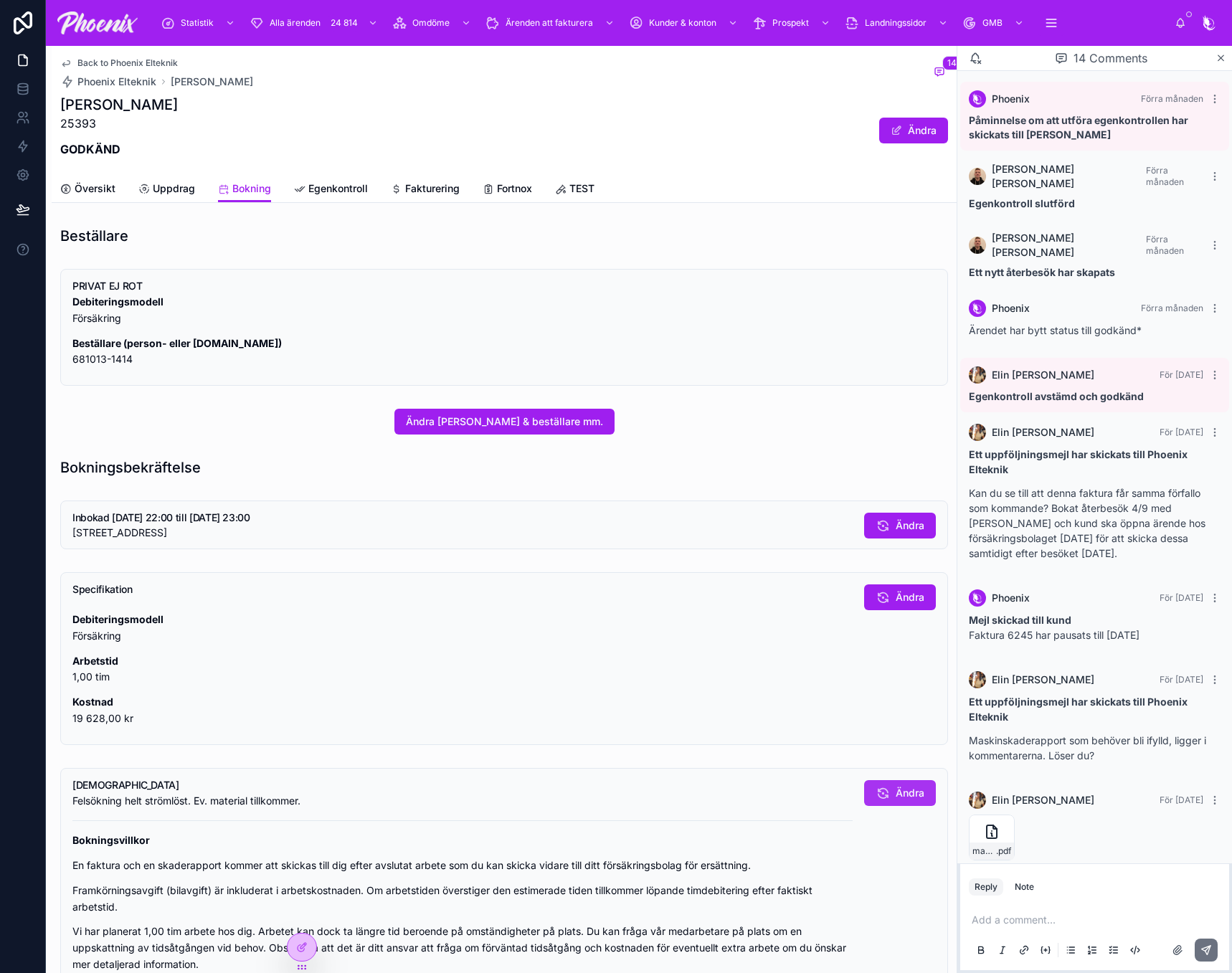
click at [878, 789] on div "Statistik Alla ärenden 24 814 Omdöme Ärenden att fakturera Kunder & konton Pros…" at bounding box center [639, 486] width 1186 height 973
click at [880, 520] on button "Ändra" at bounding box center [900, 526] width 72 height 26
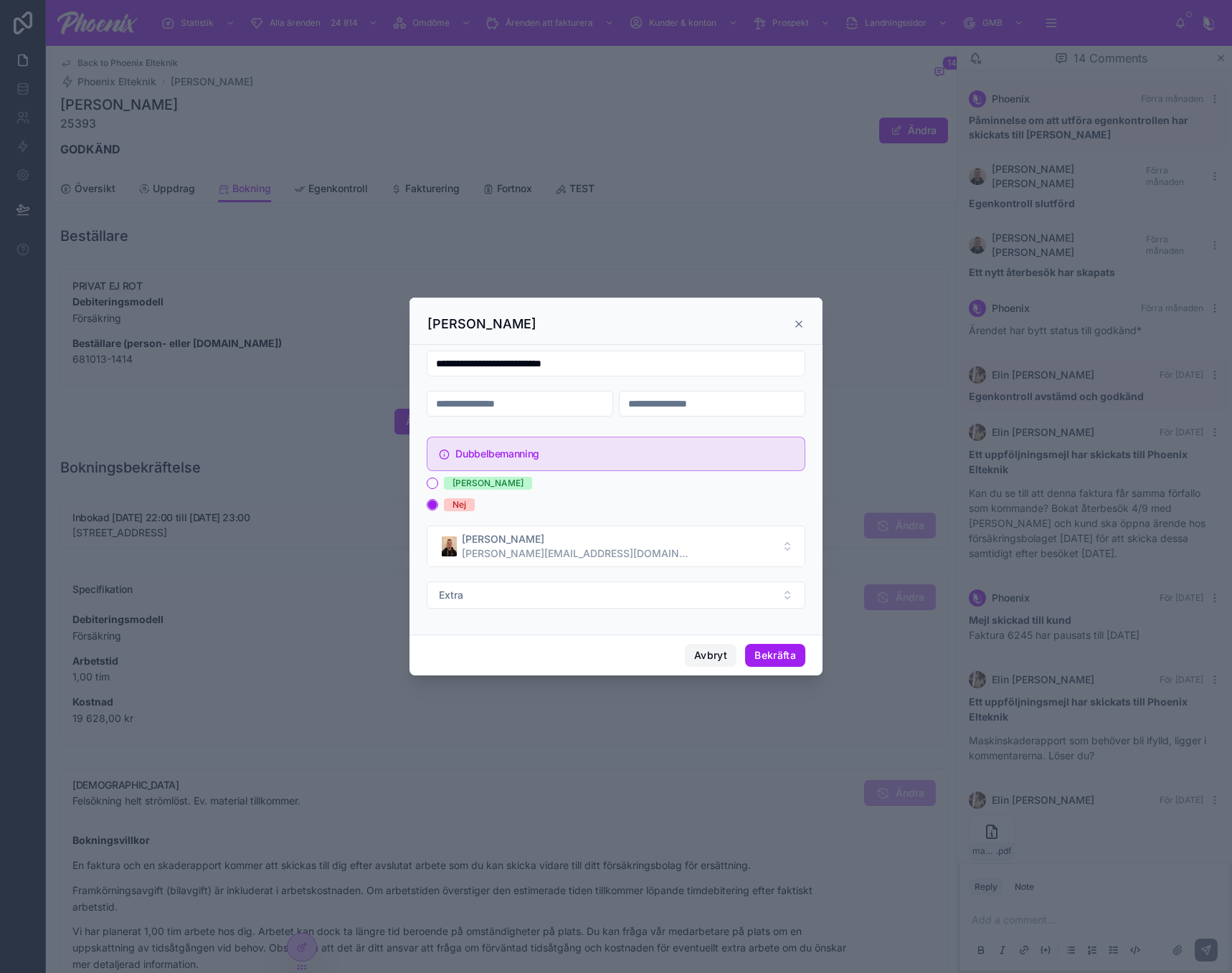
click at [689, 662] on button "Avbryt" at bounding box center [710, 655] width 51 height 23
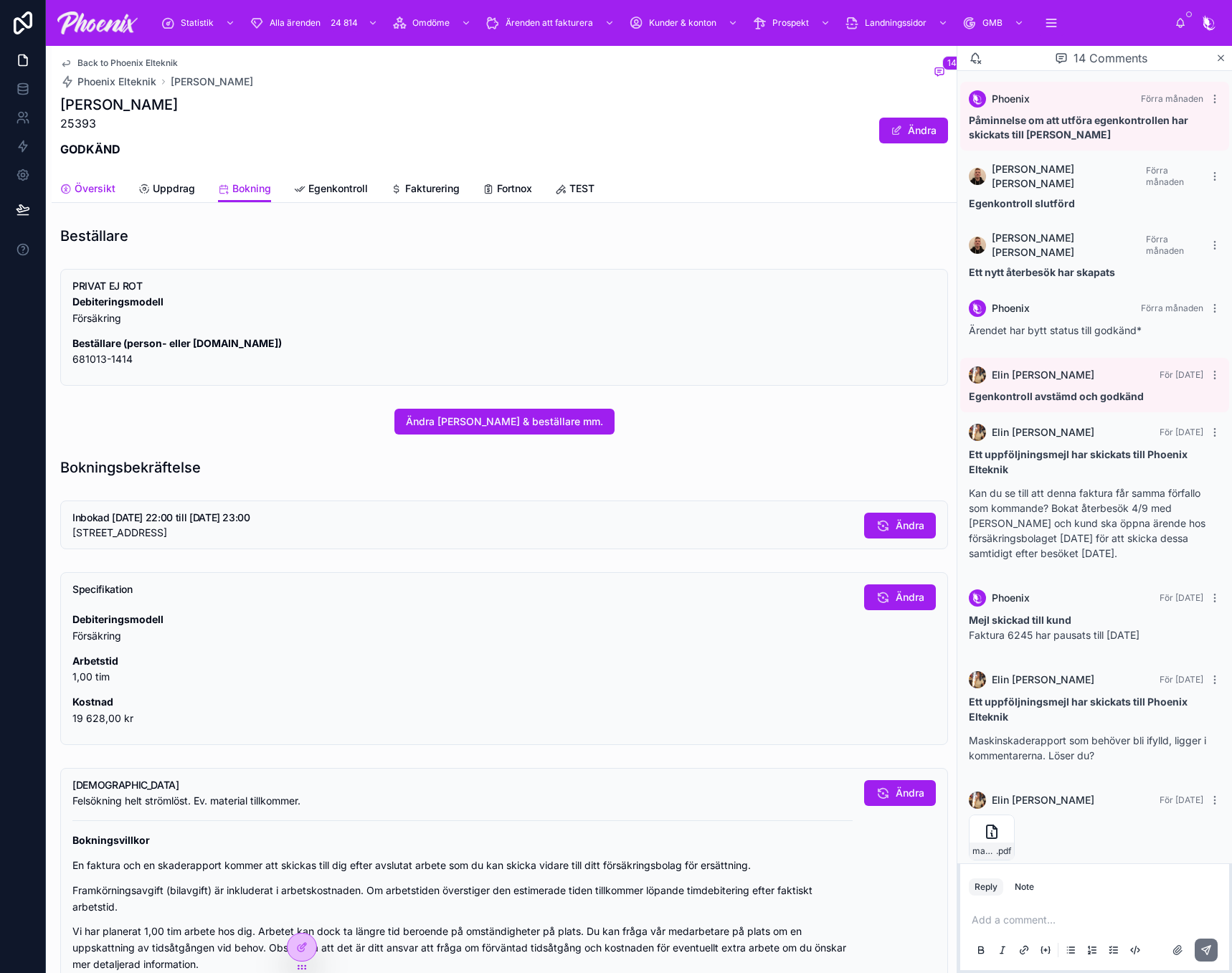
click at [85, 184] on span "Översikt" at bounding box center [95, 188] width 41 height 14
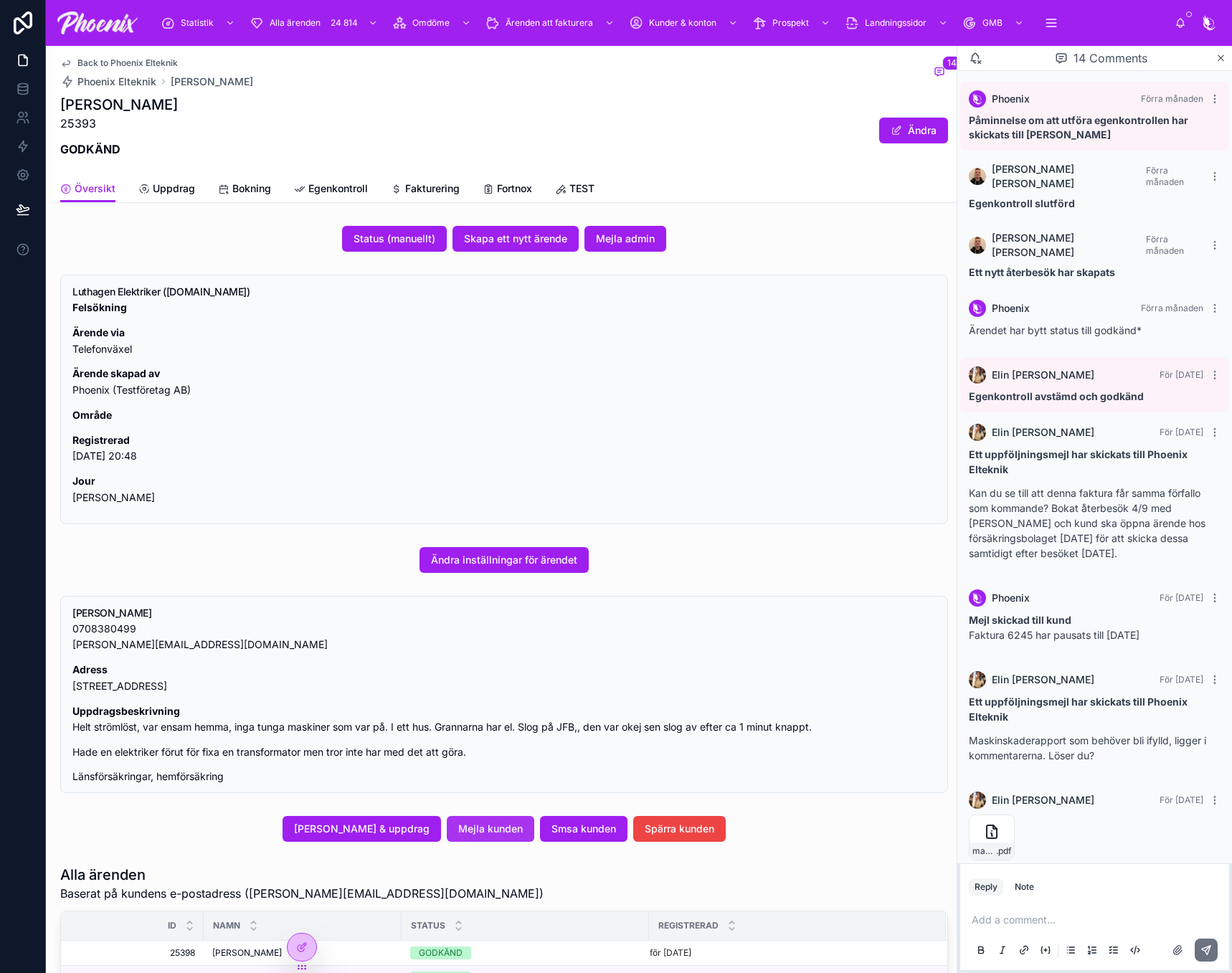
click at [499, 827] on span "Mejla kunden" at bounding box center [490, 829] width 64 height 14
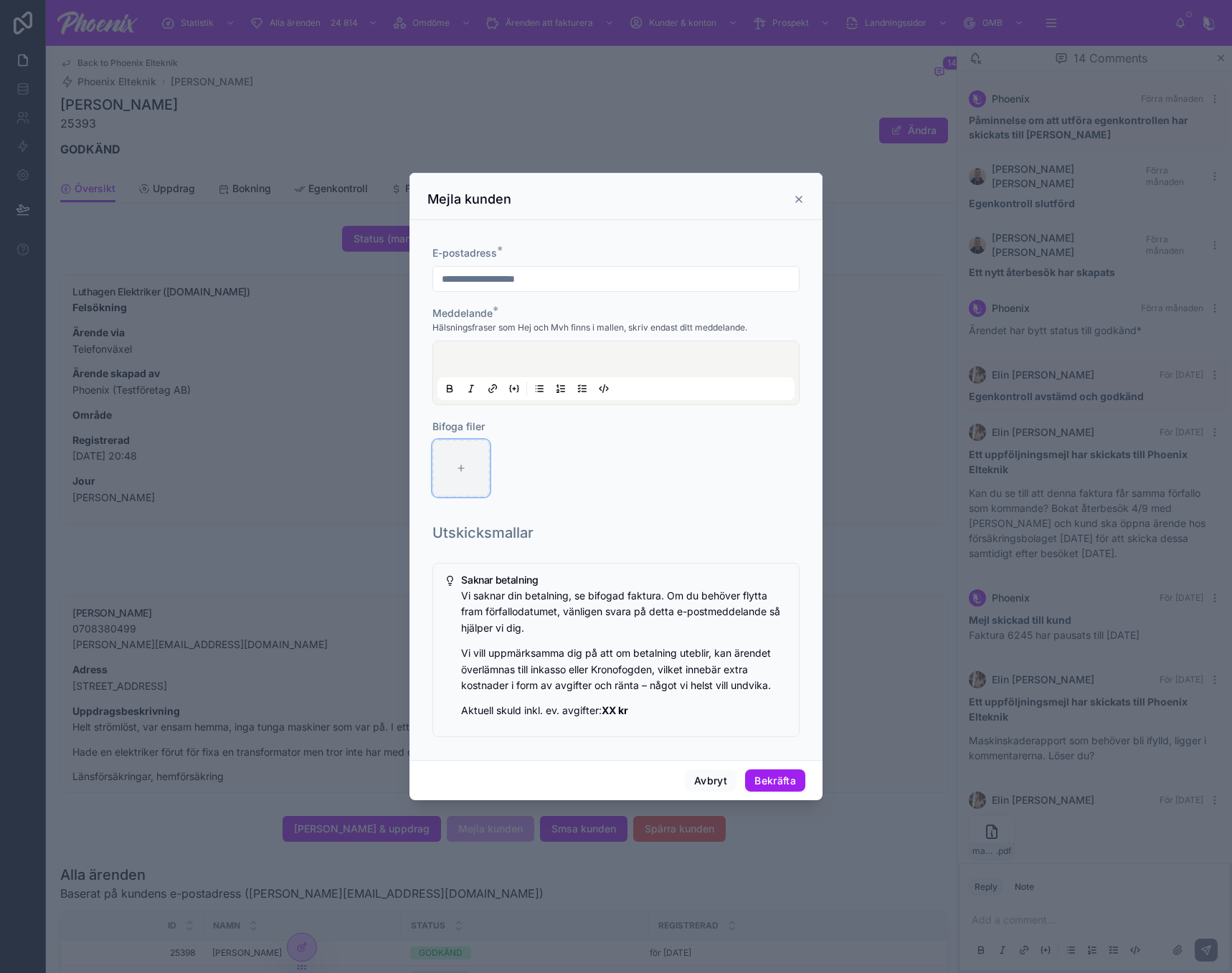
click at [468, 454] on div at bounding box center [461, 468] width 57 height 57
type input "**********"
click at [505, 350] on div at bounding box center [616, 372] width 357 height 54
click at [505, 356] on div at bounding box center [616, 372] width 357 height 54
click at [784, 777] on button "Bekräfta" at bounding box center [775, 780] width 60 height 23
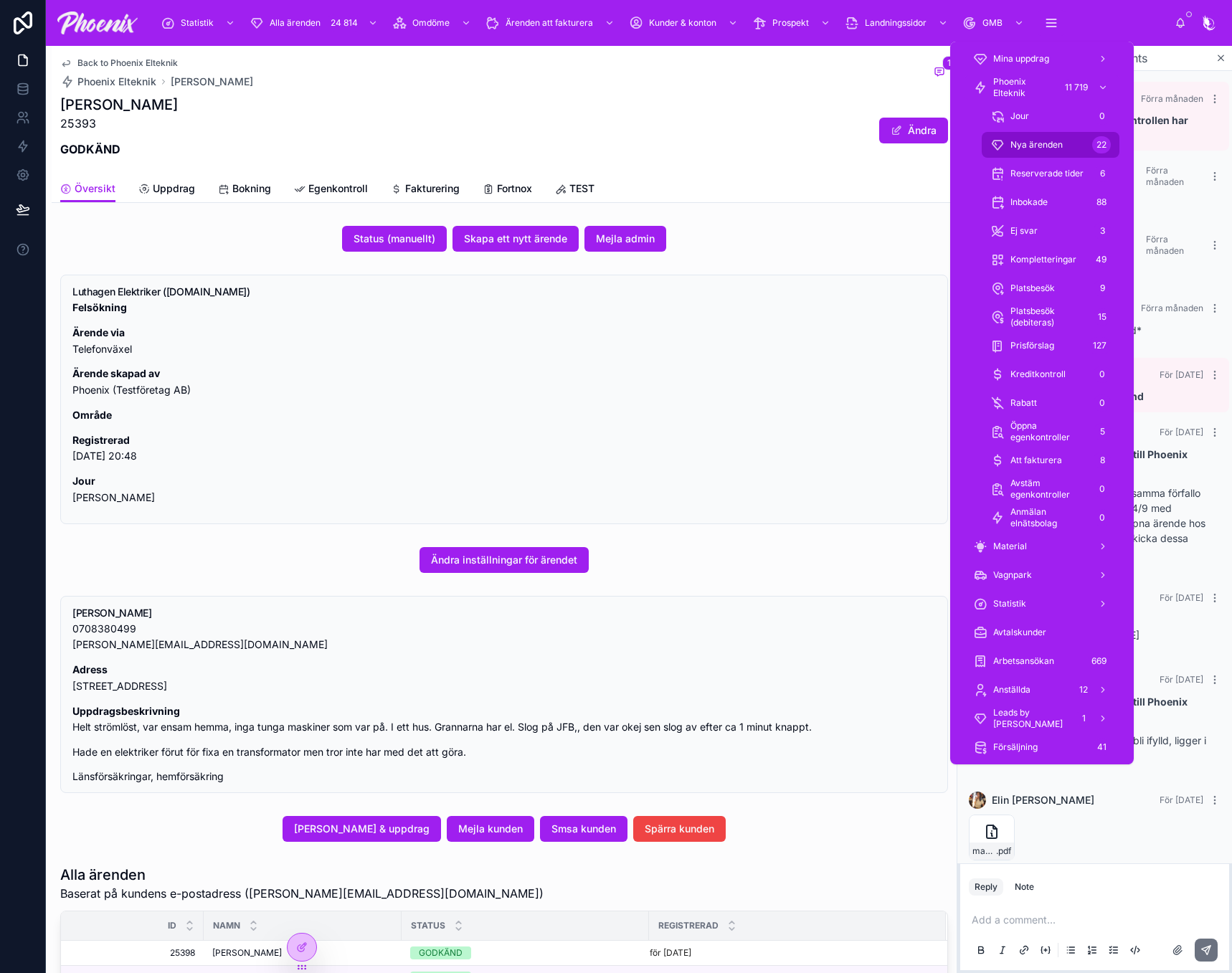
click at [1059, 144] on span "Nya ärenden" at bounding box center [1036, 144] width 52 height 11
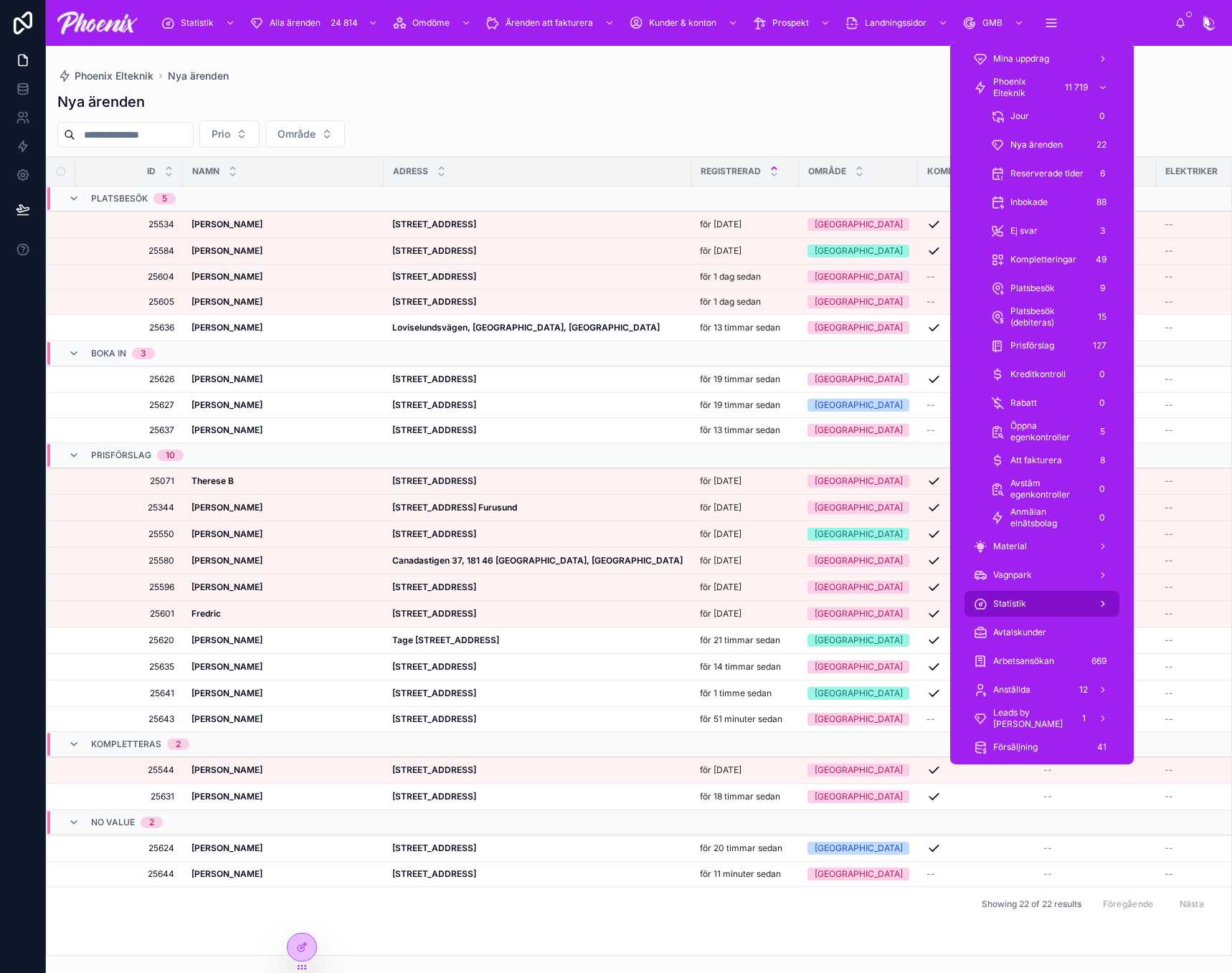
click at [1061, 601] on div "Statistik" at bounding box center [1042, 604] width 137 height 23
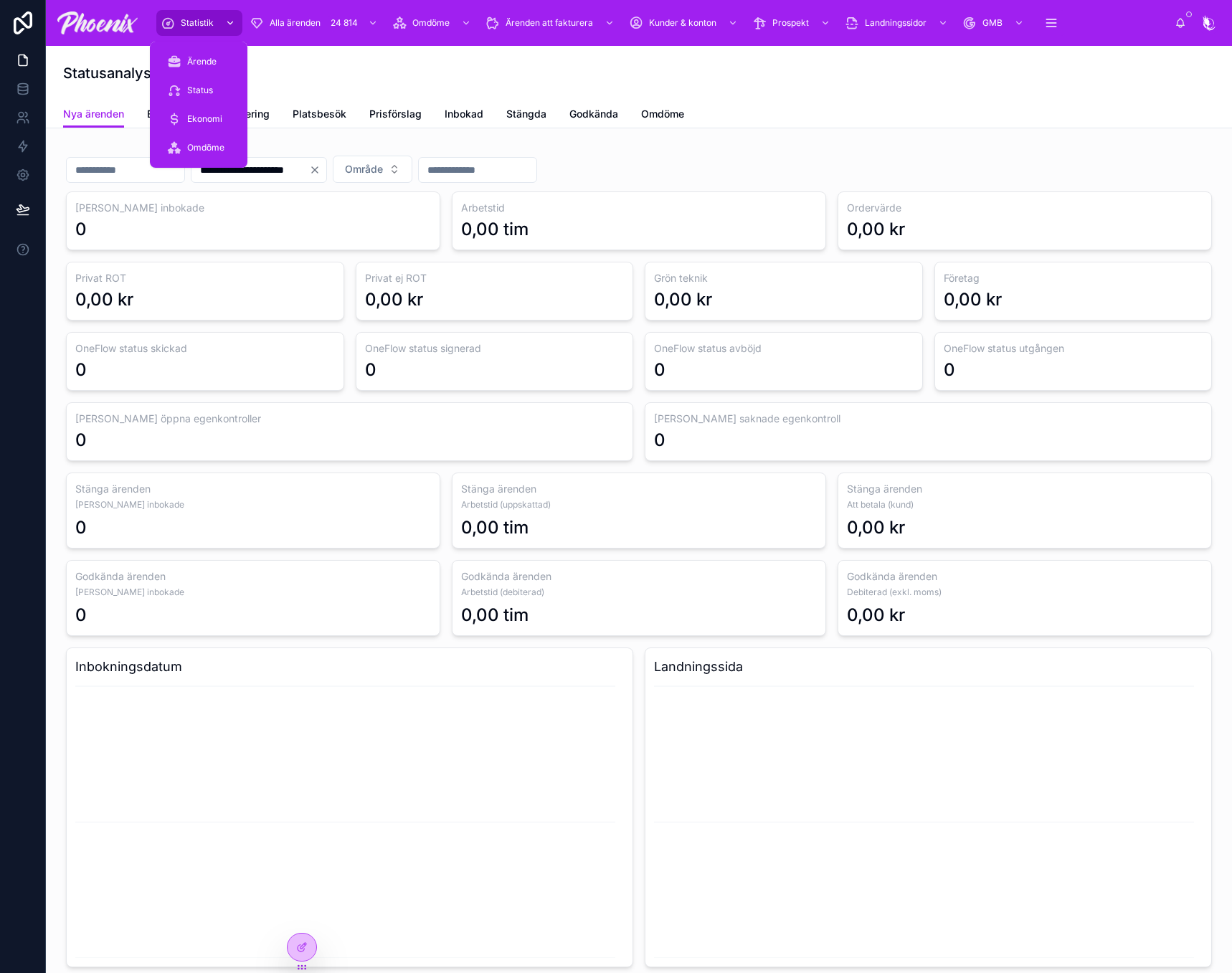
click at [202, 14] on div "Statistik" at bounding box center [199, 23] width 78 height 23
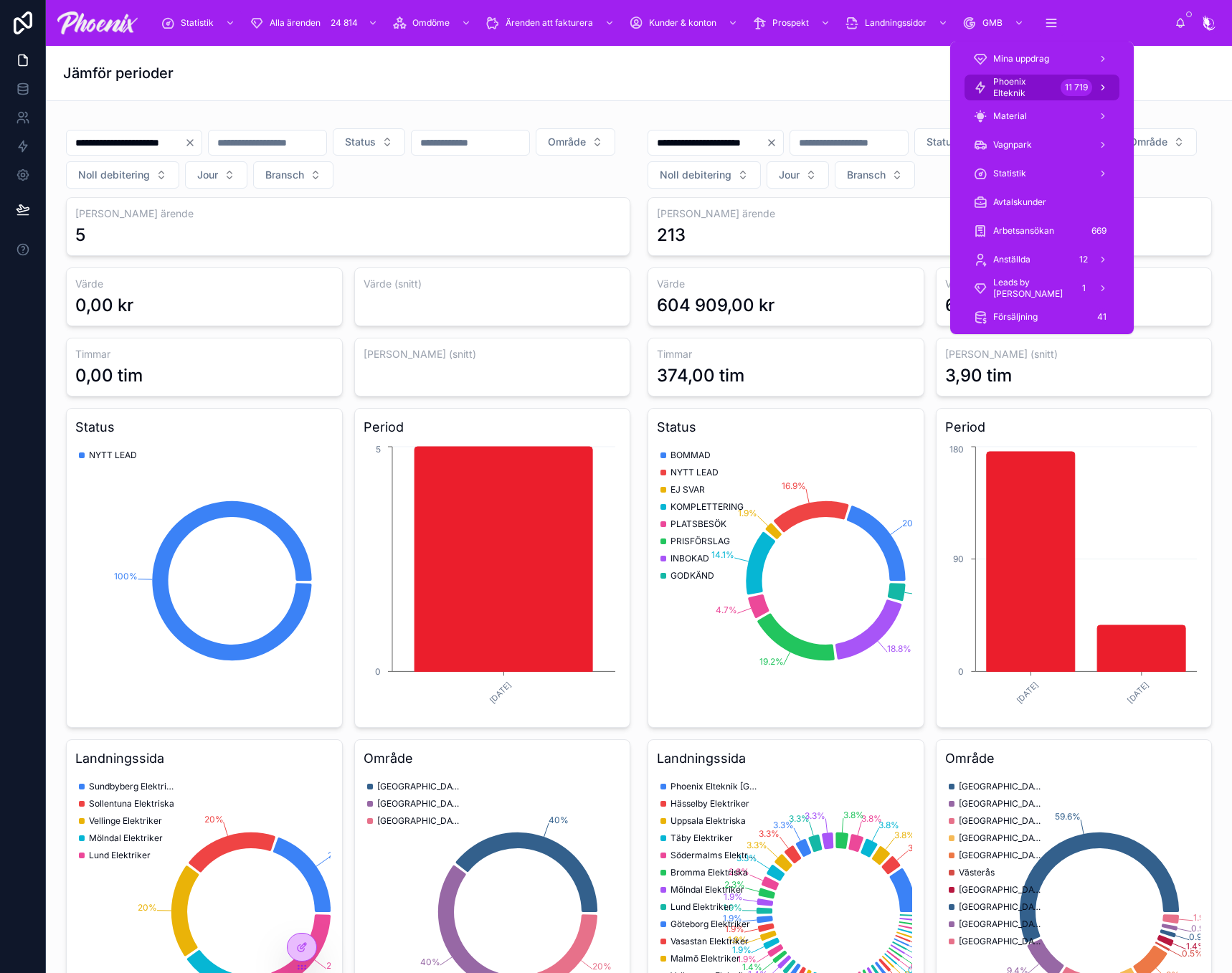
click at [1042, 91] on span "Phoenix Elteknik" at bounding box center [1024, 88] width 62 height 23
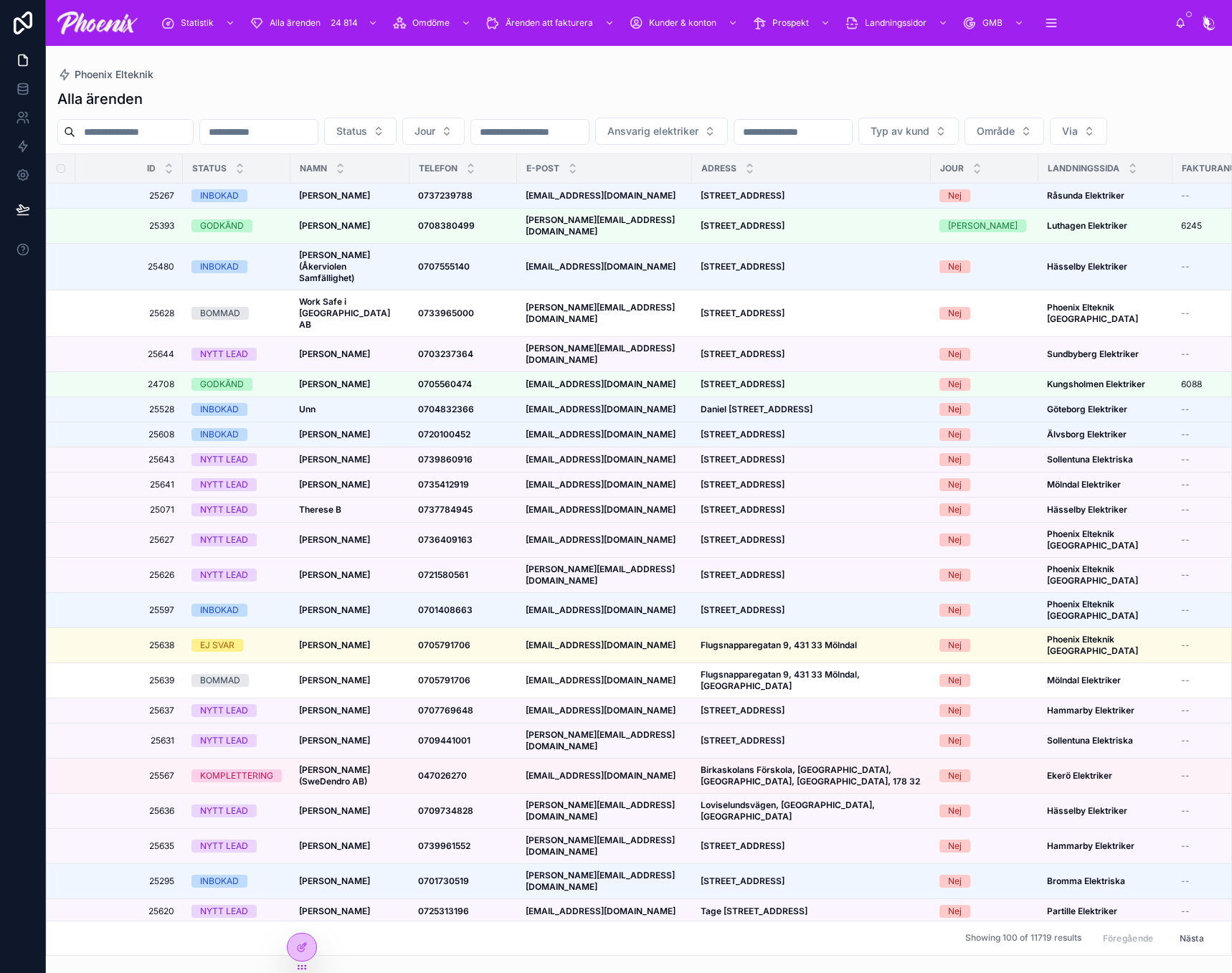
click at [159, 123] on input "text" at bounding box center [134, 131] width 118 height 20
paste input "**********"
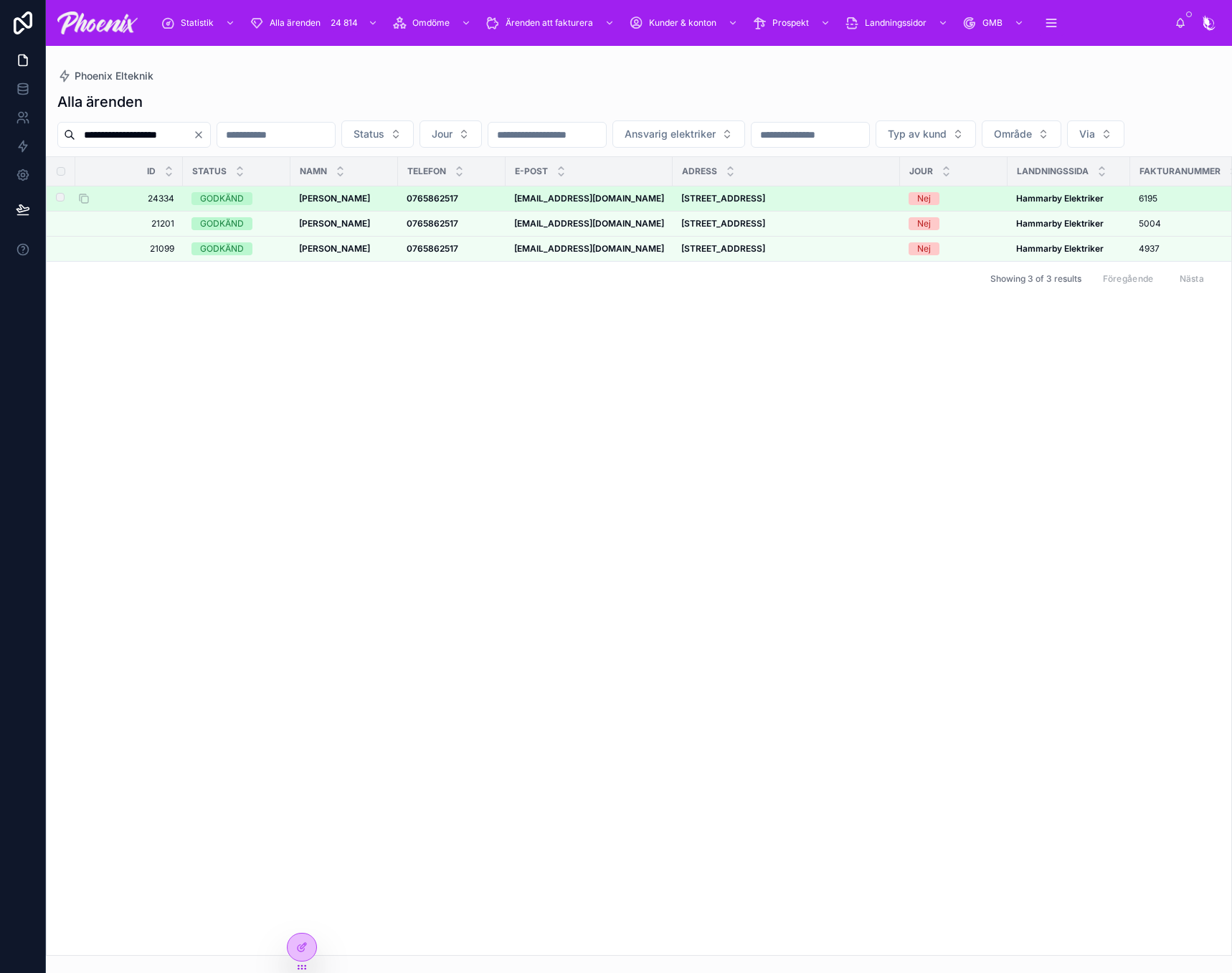
type input "**********"
click at [163, 205] on span "24334" at bounding box center [133, 198] width 82 height 11
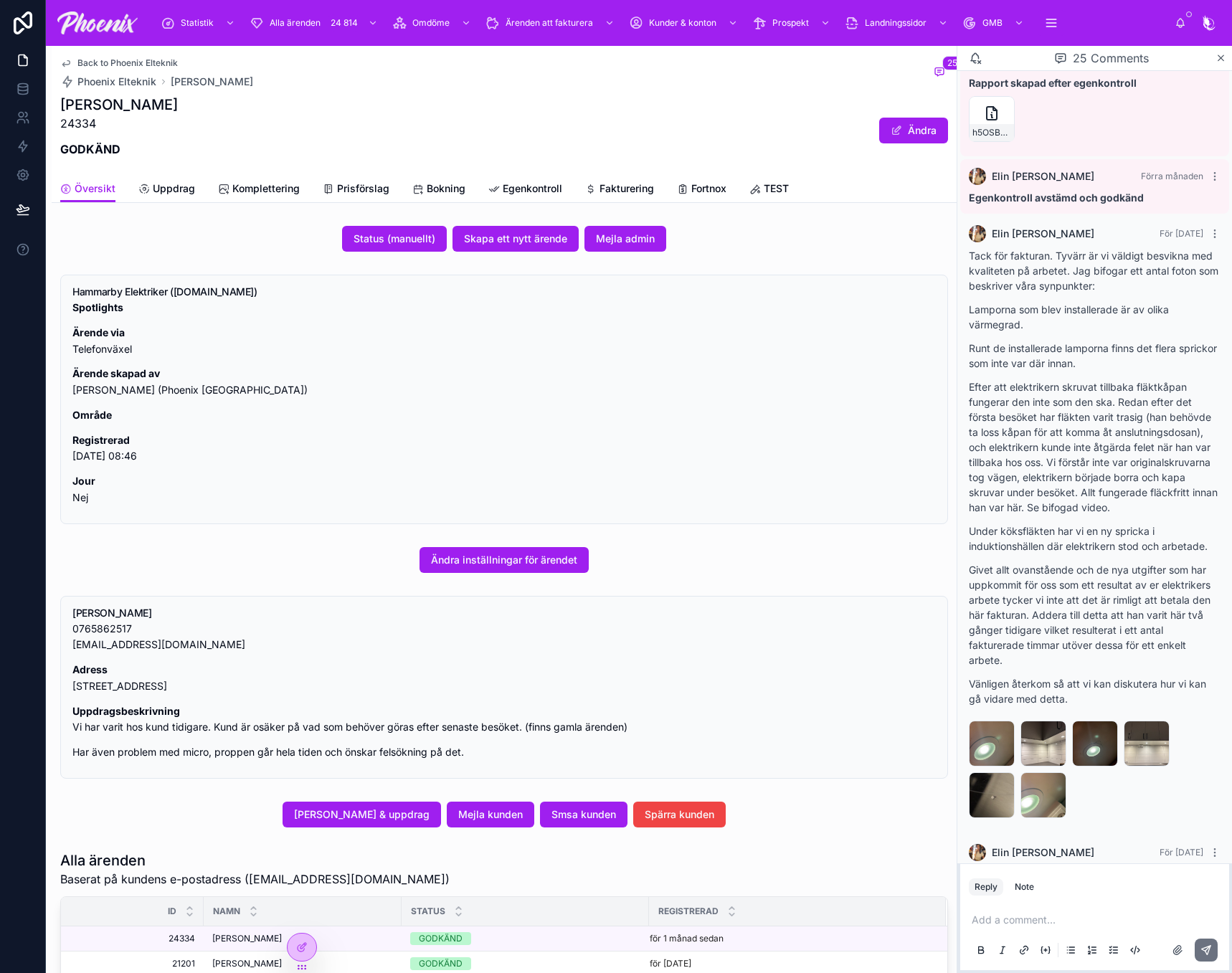
scroll to position [1627, 0]
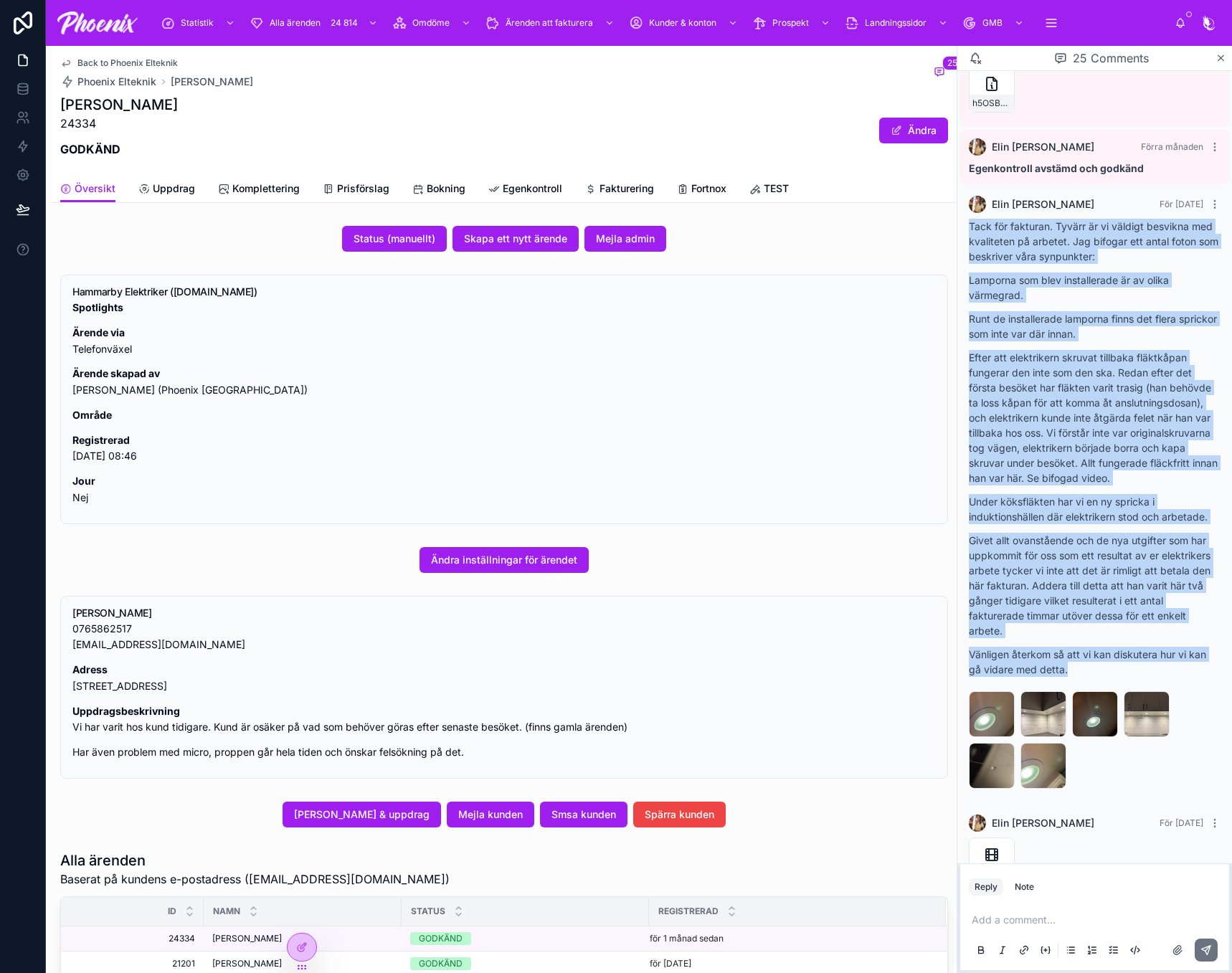
drag, startPoint x: 970, startPoint y: 201, endPoint x: 1187, endPoint y: 626, distance: 477.2
click at [1212, 654] on div "[PERSON_NAME] För [DATE] Tack för fakturan. Tyvärr är vi väldigt besvikna med k…" at bounding box center [1095, 495] width 269 height 616
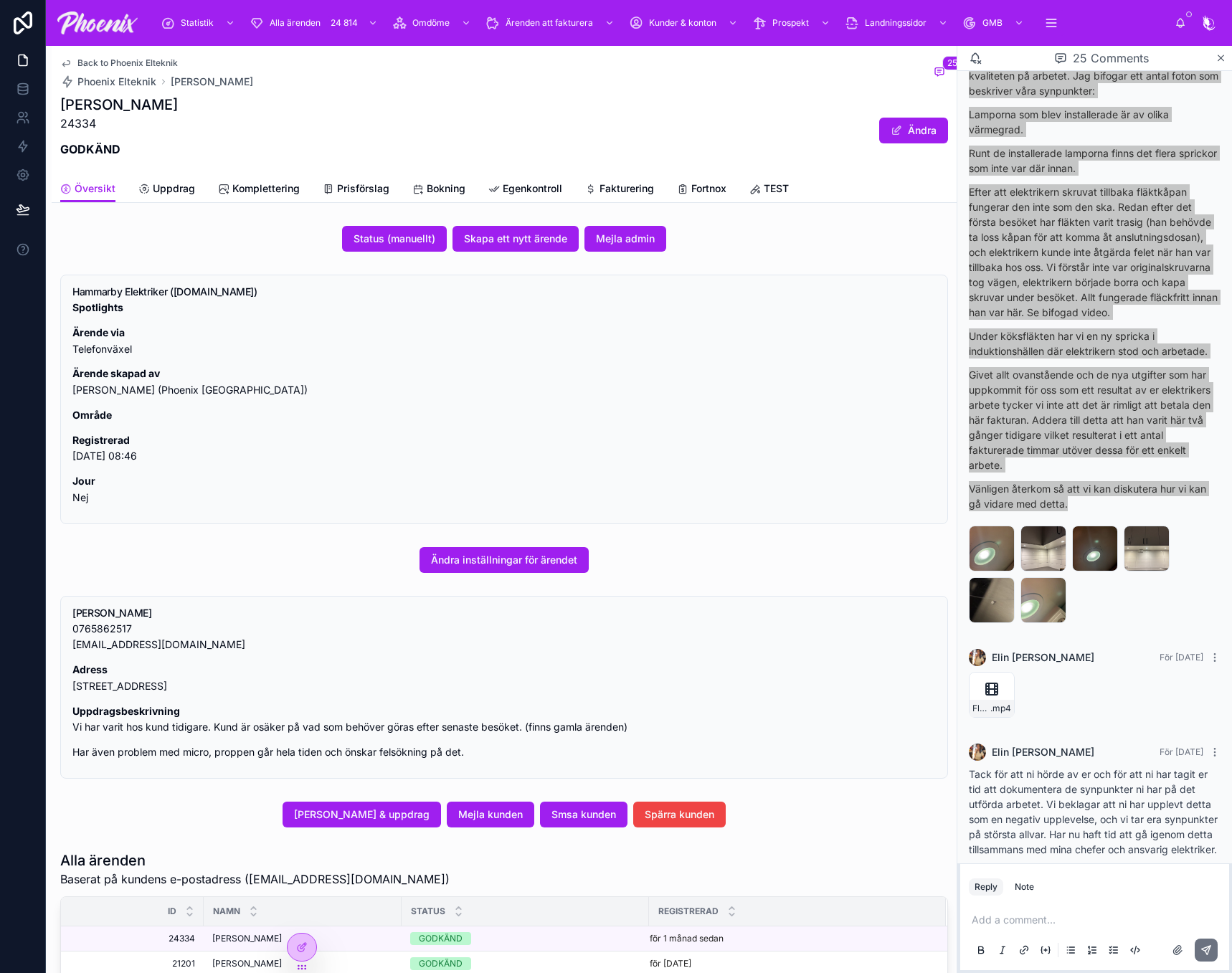
scroll to position [2229, 0]
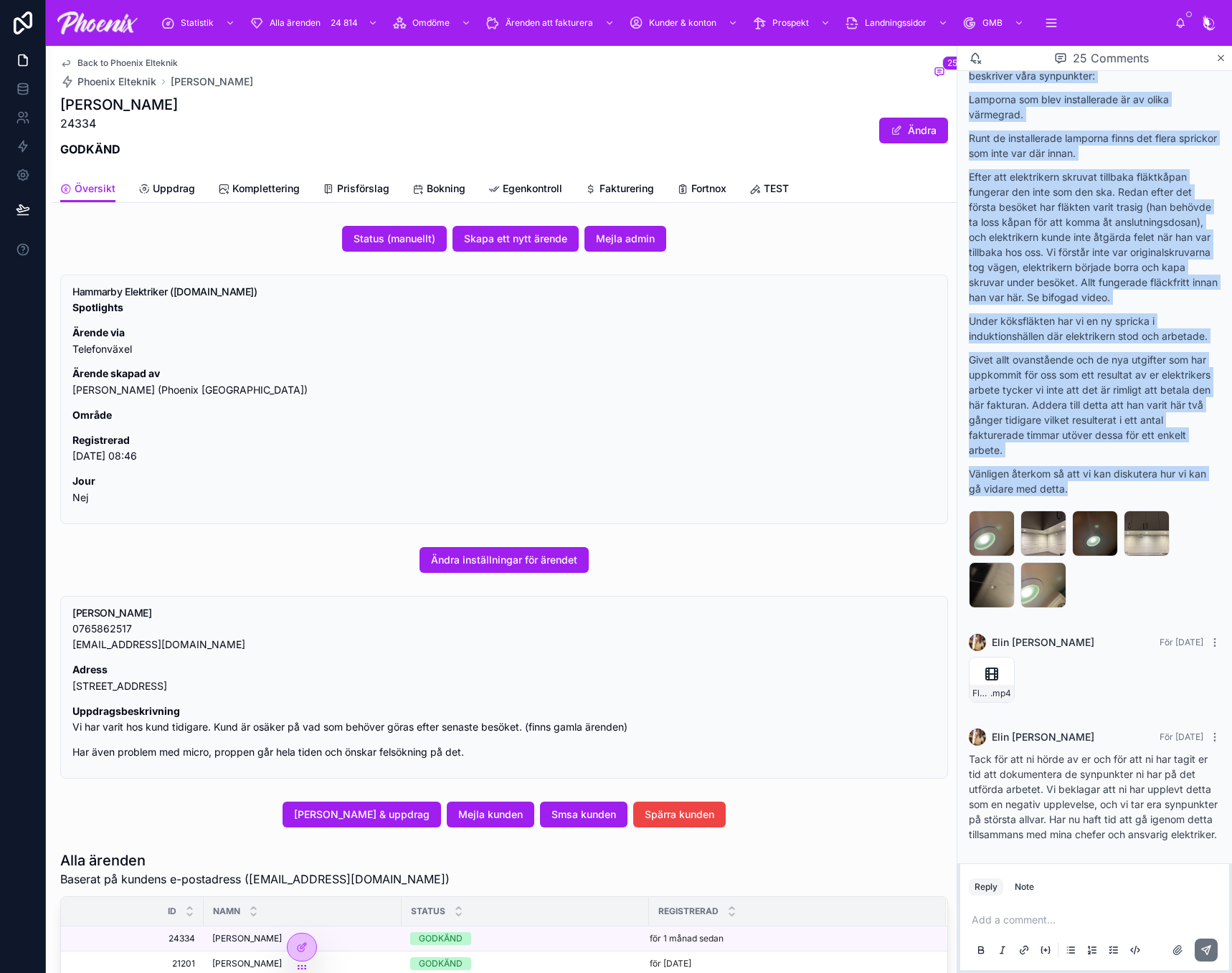
copy div "Lore ips dolorsit. Ametco ad el seddoei temporin utl etdolorema al enimadm. Ven…"
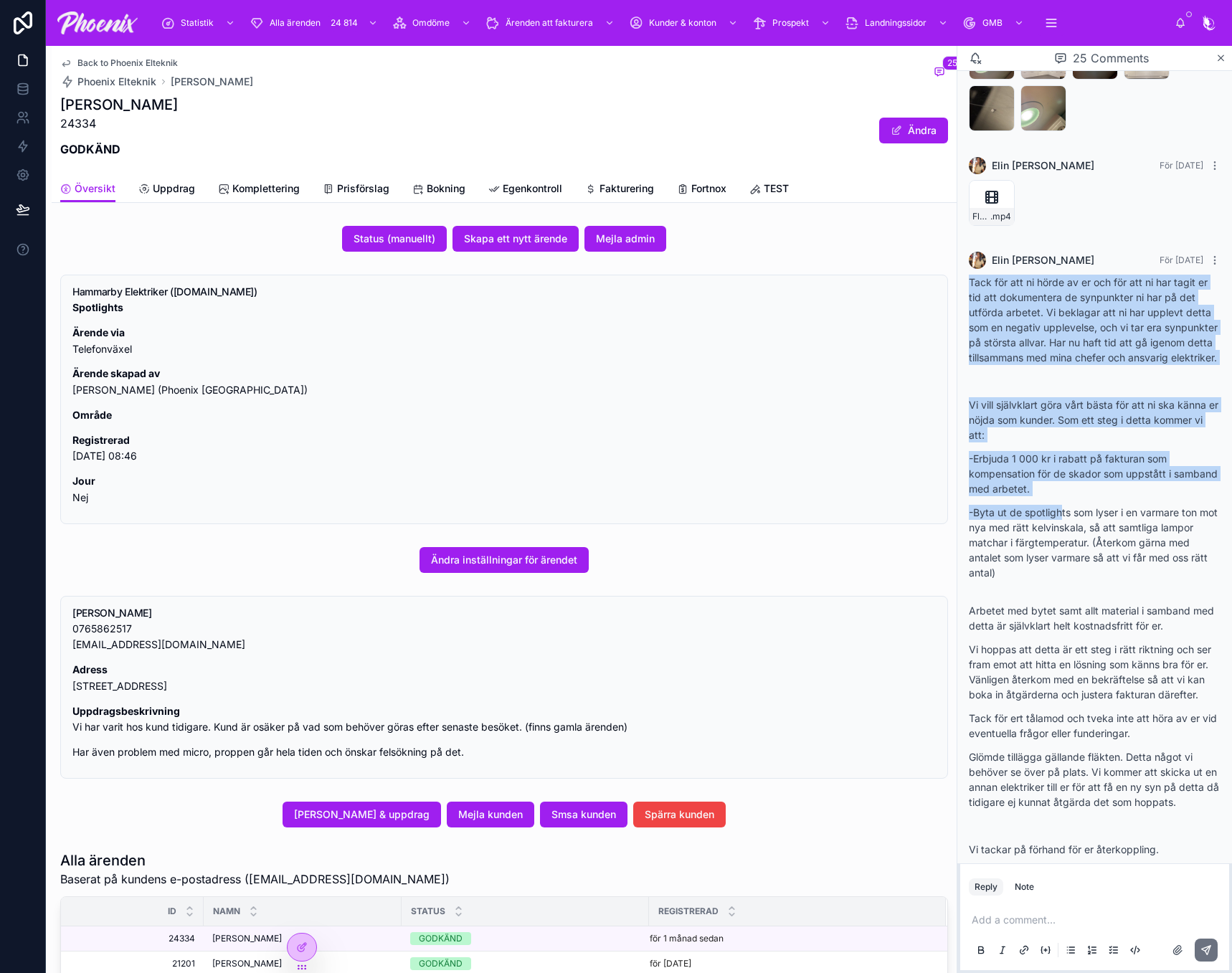
scroll to position [2780, 0]
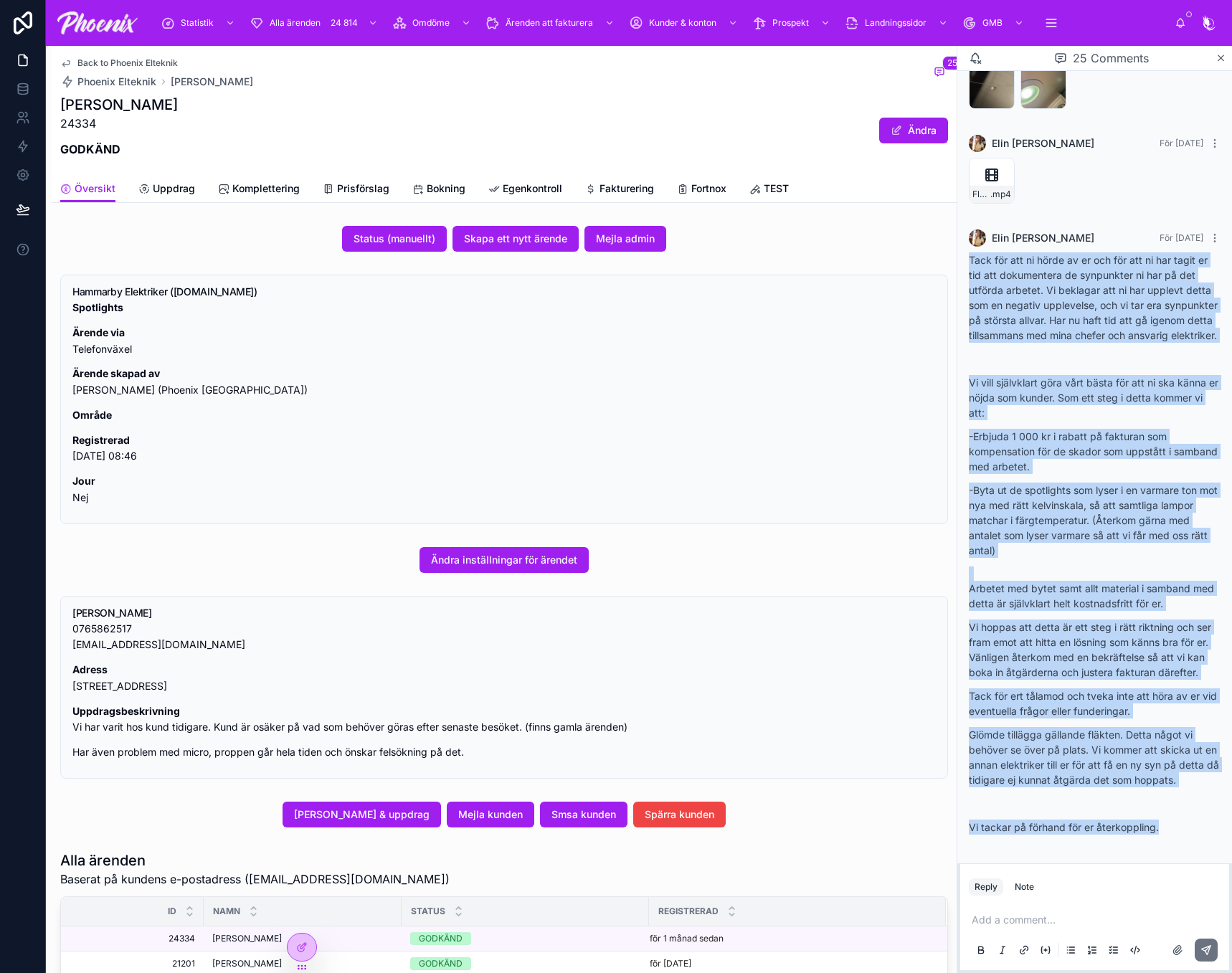
drag, startPoint x: 965, startPoint y: 405, endPoint x: 1204, endPoint y: 830, distance: 487.6
click at [1204, 830] on div "[PERSON_NAME] För [DATE] Tack för att ni hörde av er och för att ni har tagit e…" at bounding box center [1095, 536] width 269 height 631
copy div "Lore ips dol si ametc ad el sed doe tem in utl etdol ma ali eni adminimveni qu …"
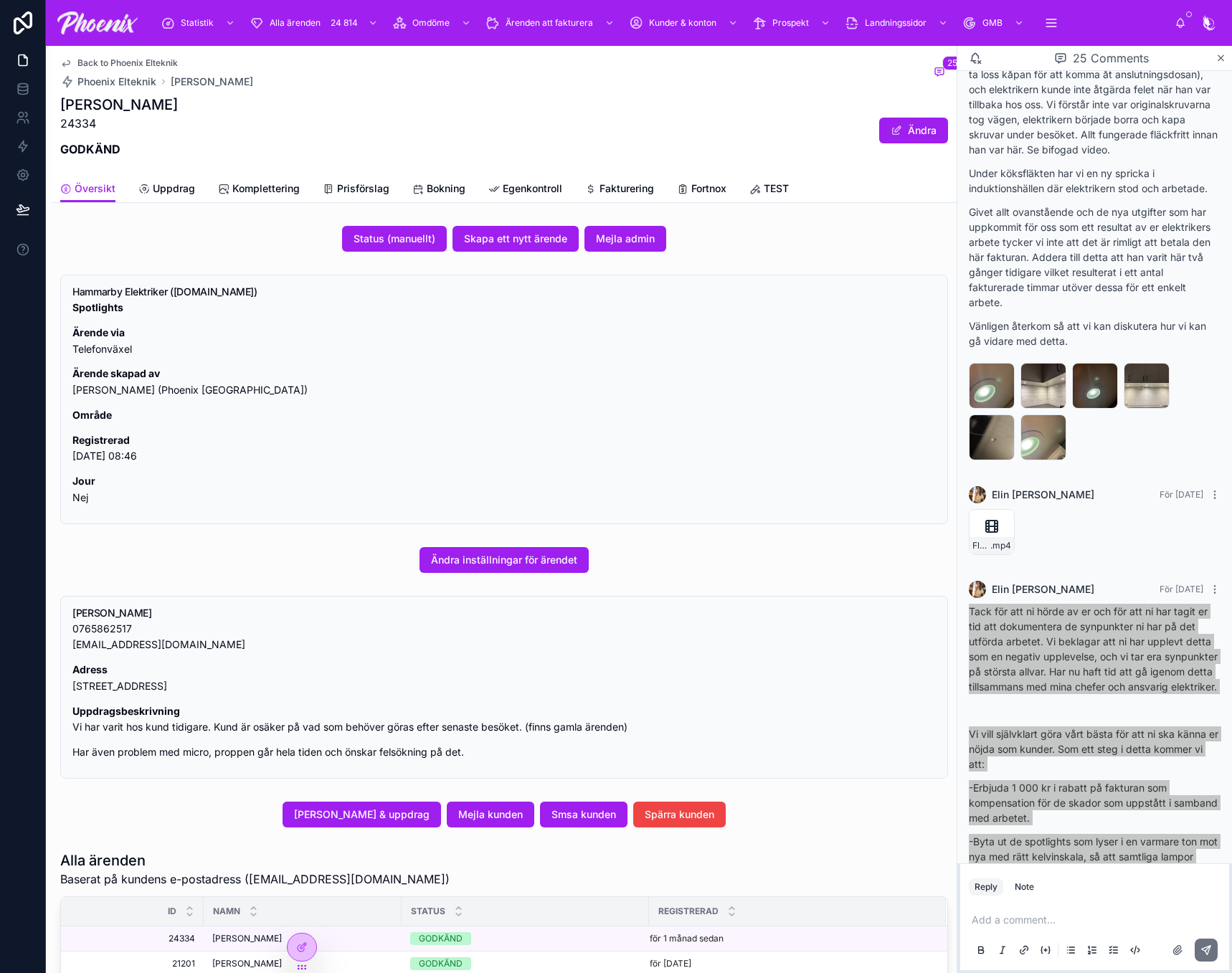
scroll to position [2493, 0]
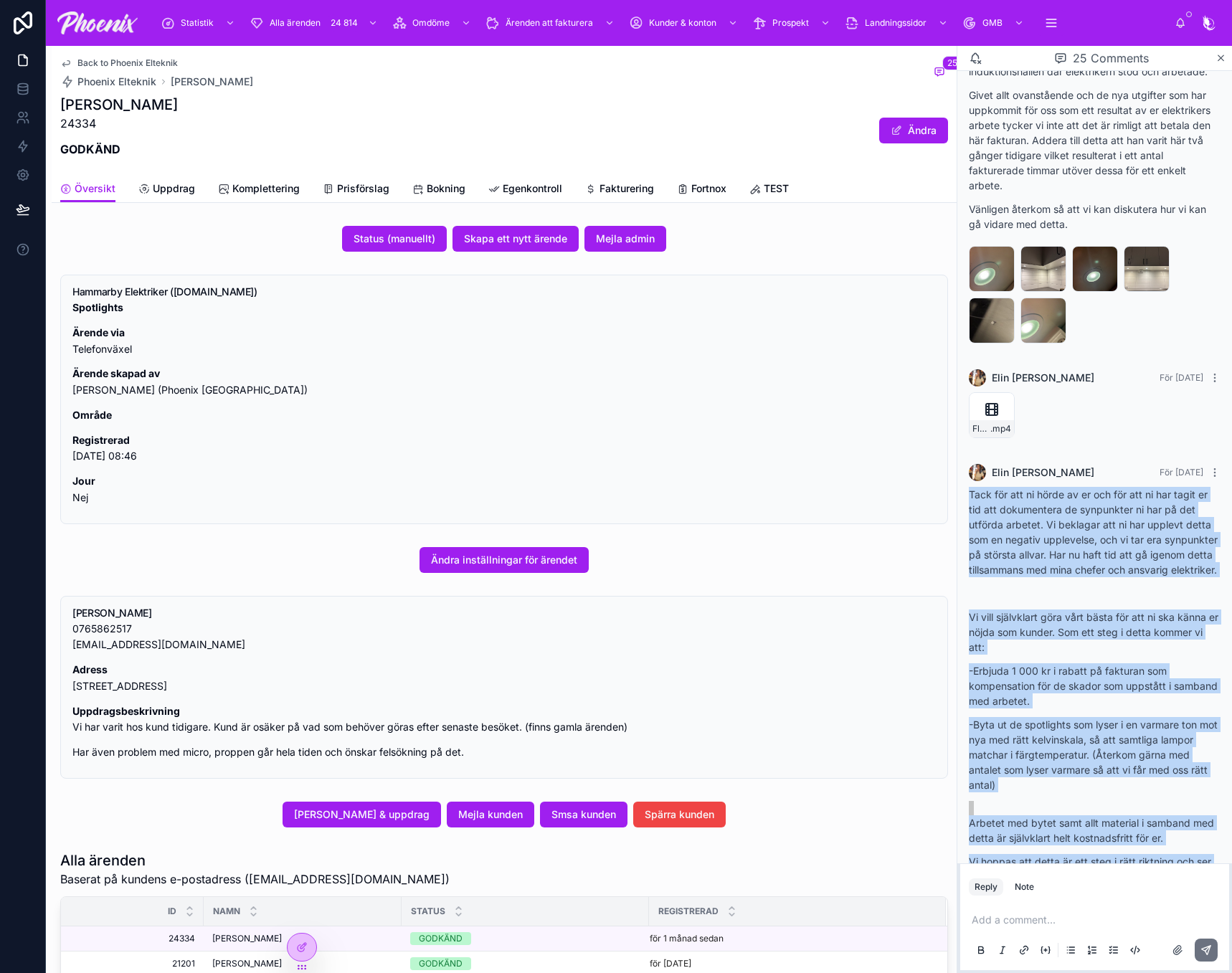
click at [1110, 529] on p "Tack för att ni hörde av er och för att ni har tagit er tid att dokumentera de …" at bounding box center [1094, 532] width 252 height 91
click at [1104, 501] on p "Tack för att ni hörde av er och för att ni har tagit er tid att dokumentera de …" at bounding box center [1094, 532] width 252 height 91
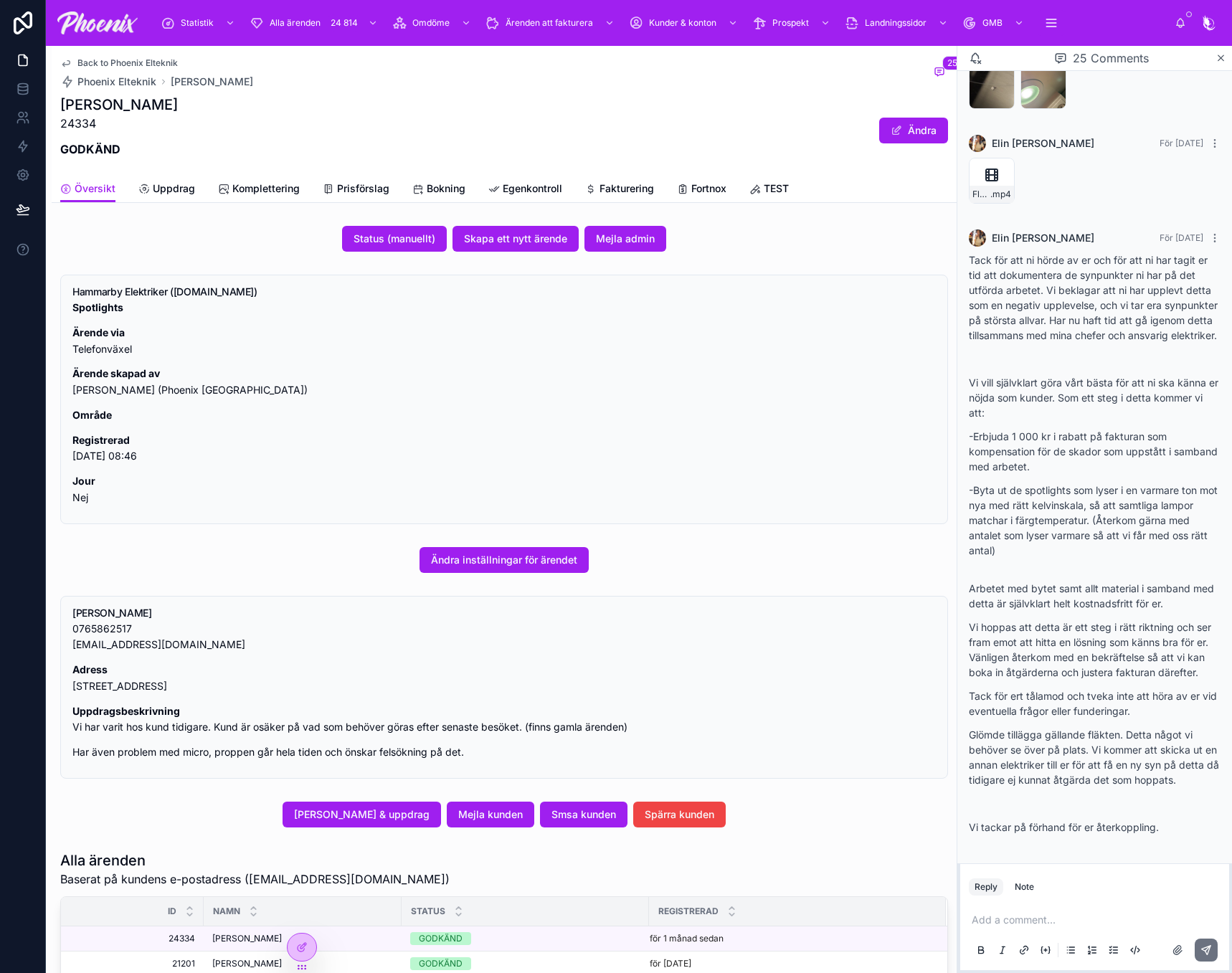
scroll to position [2780, 0]
click at [696, 187] on span "Fortnox" at bounding box center [709, 188] width 36 height 14
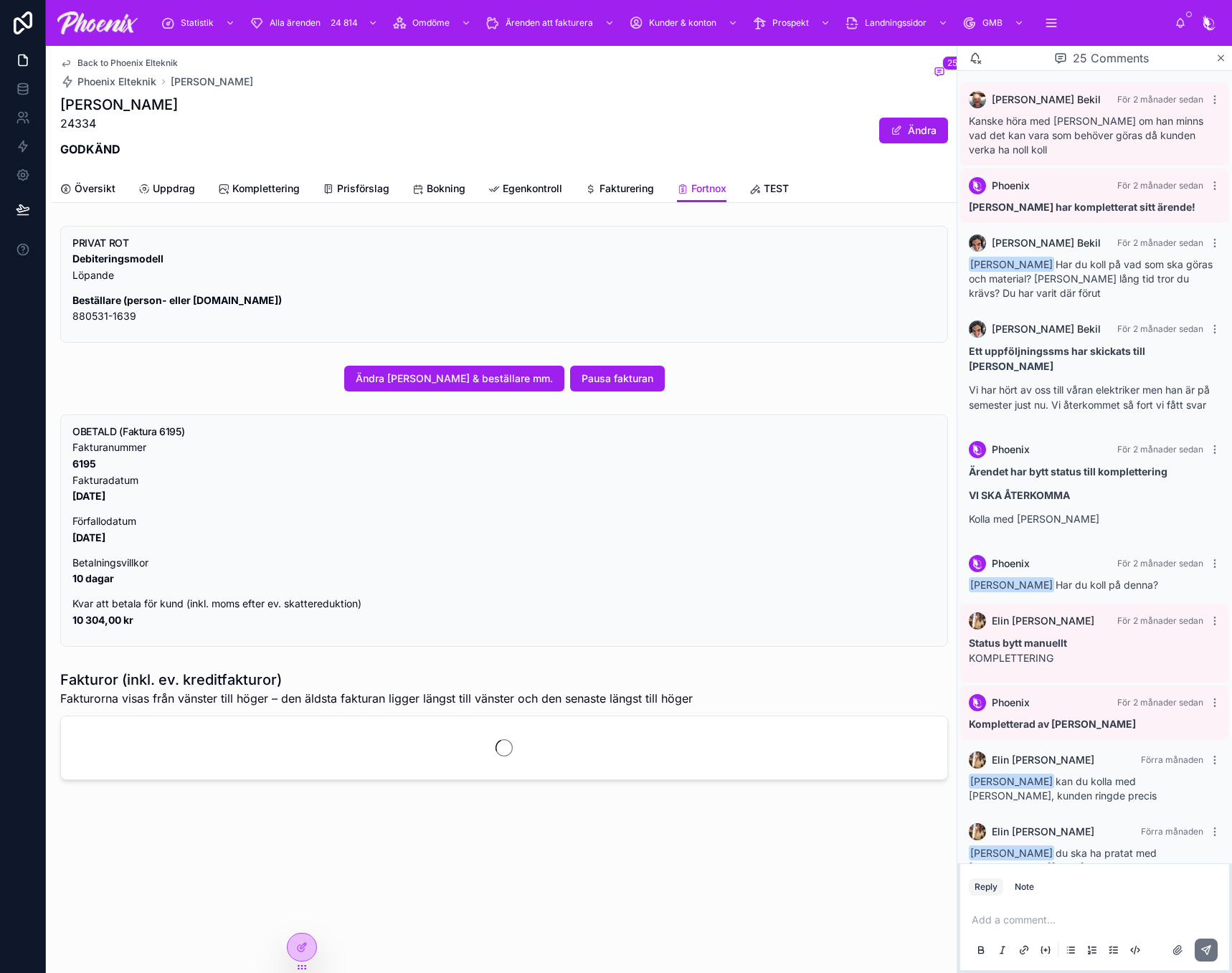
scroll to position [2780, 0]
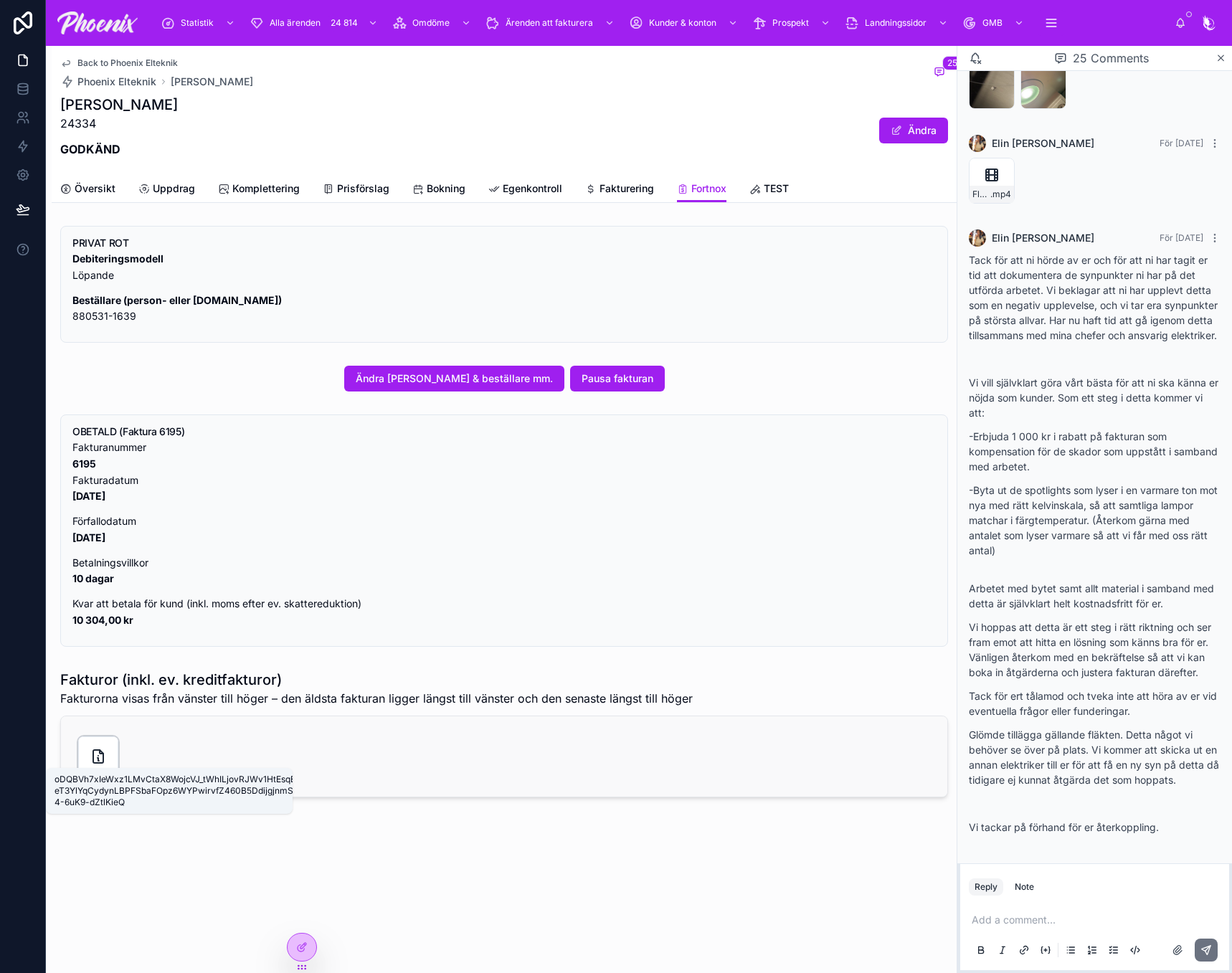
click at [94, 754] on icon at bounding box center [97, 756] width 10 height 13
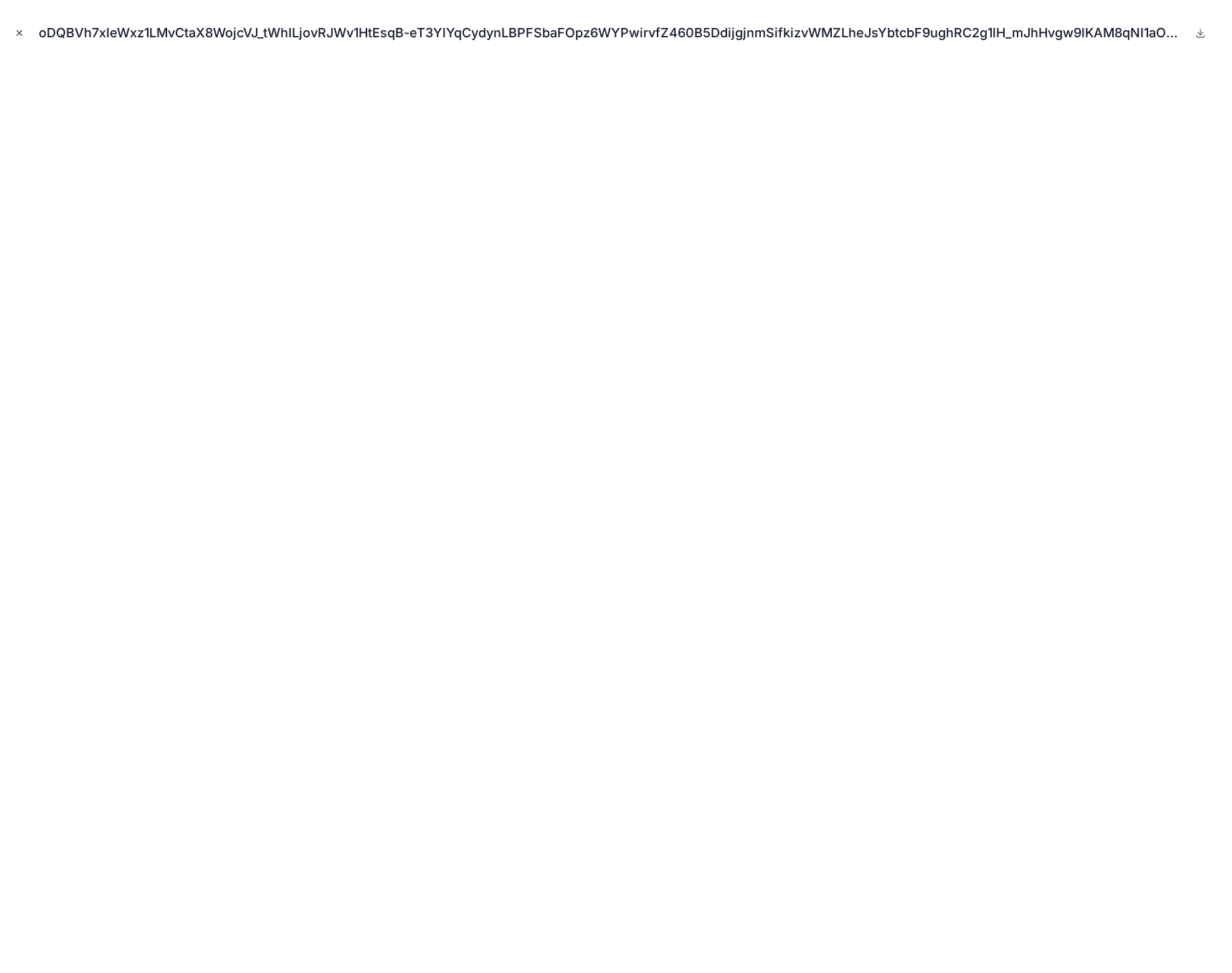
click at [19, 31] on icon "Close modal" at bounding box center [19, 32] width 10 height 10
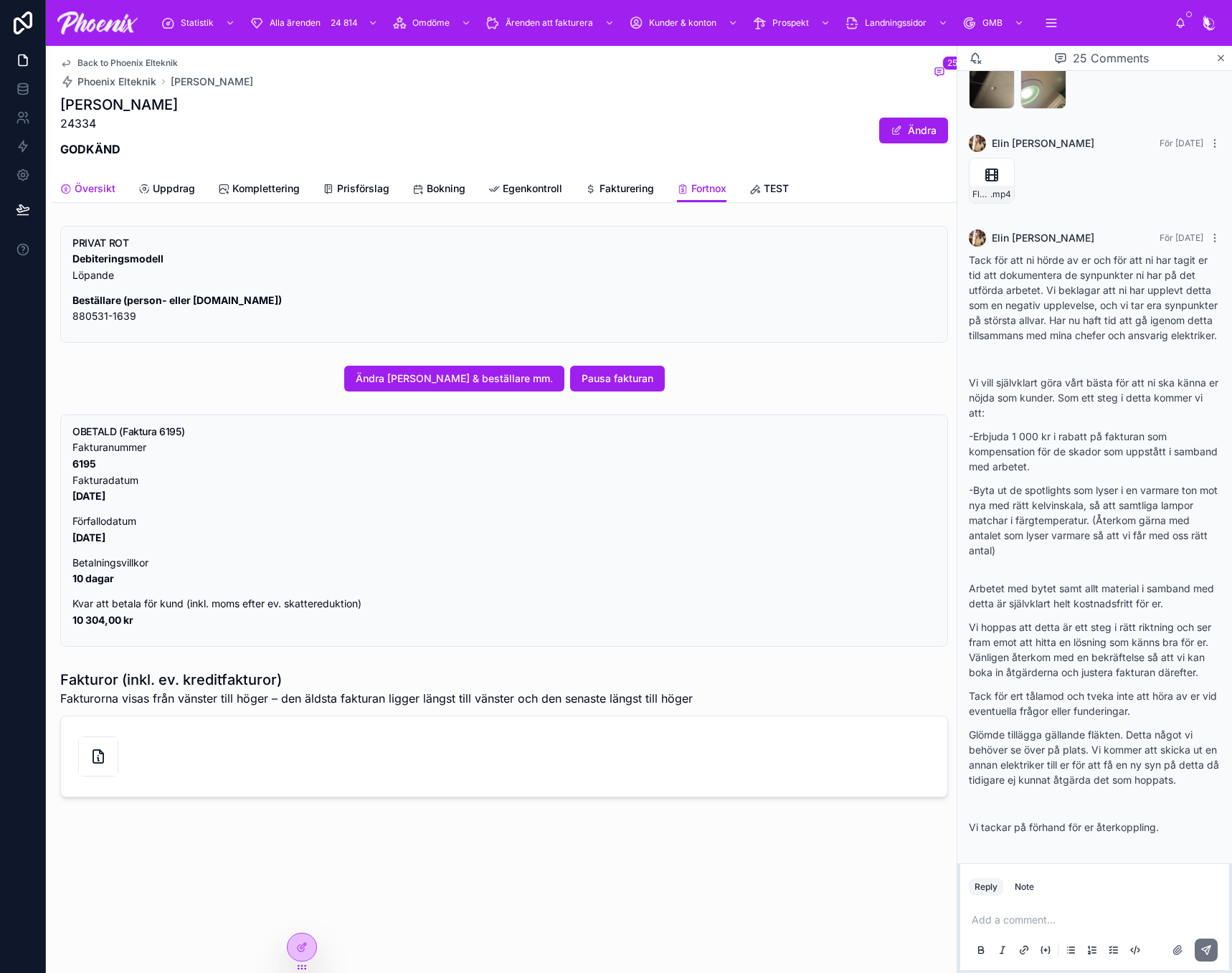
click at [76, 194] on span "Översikt" at bounding box center [95, 188] width 41 height 14
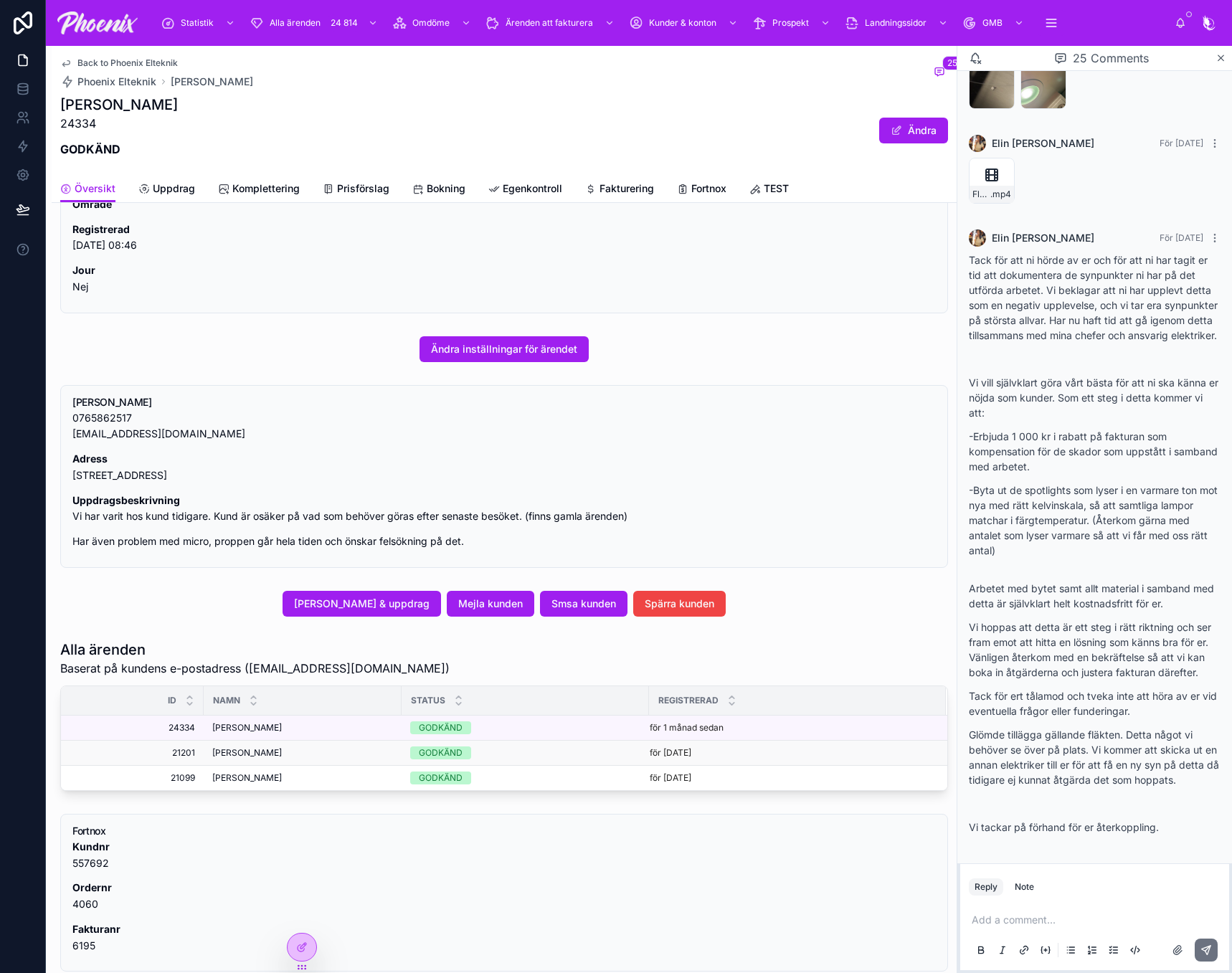
scroll to position [215, 0]
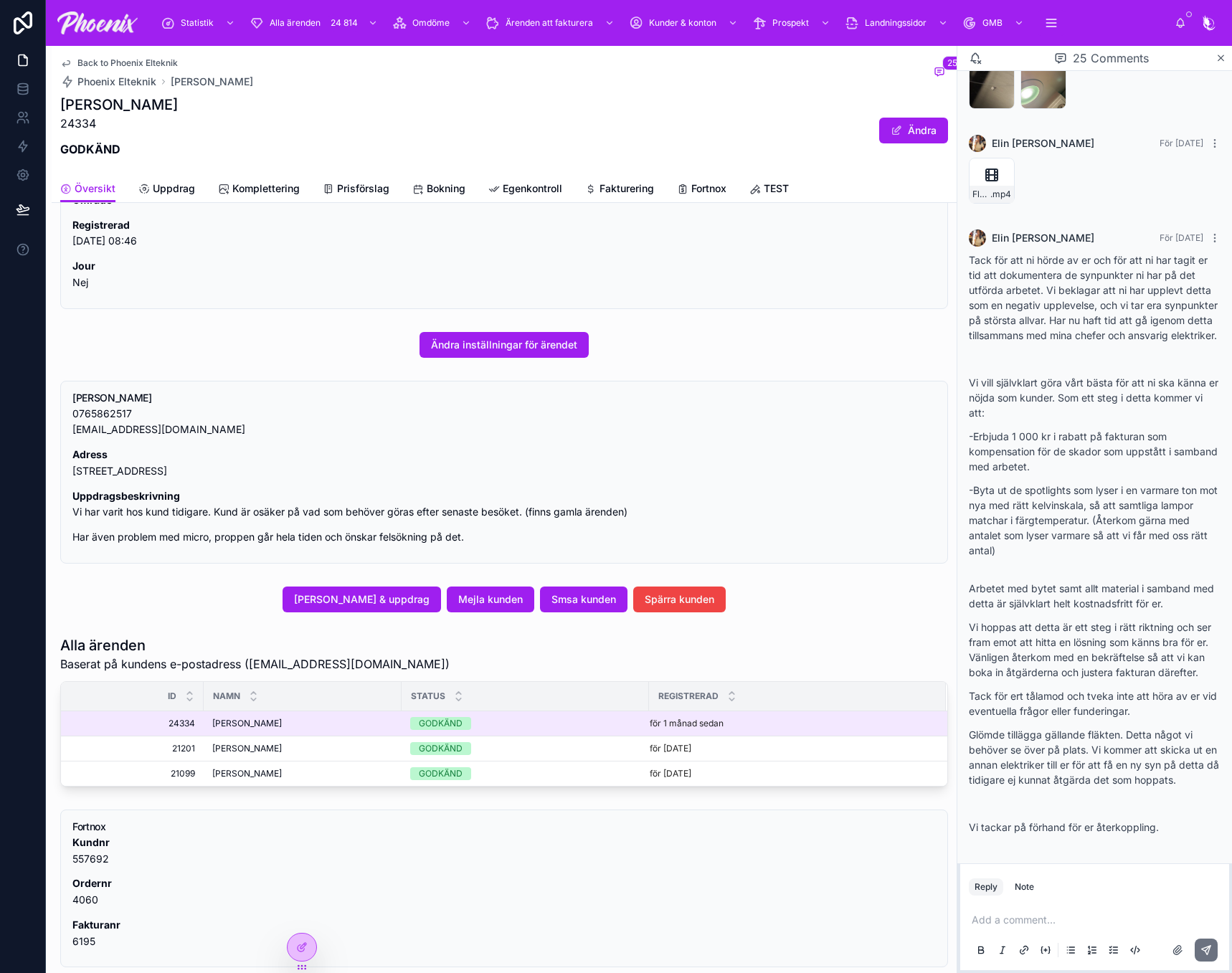
click at [233, 727] on span "[PERSON_NAME]" at bounding box center [247, 723] width 69 height 11
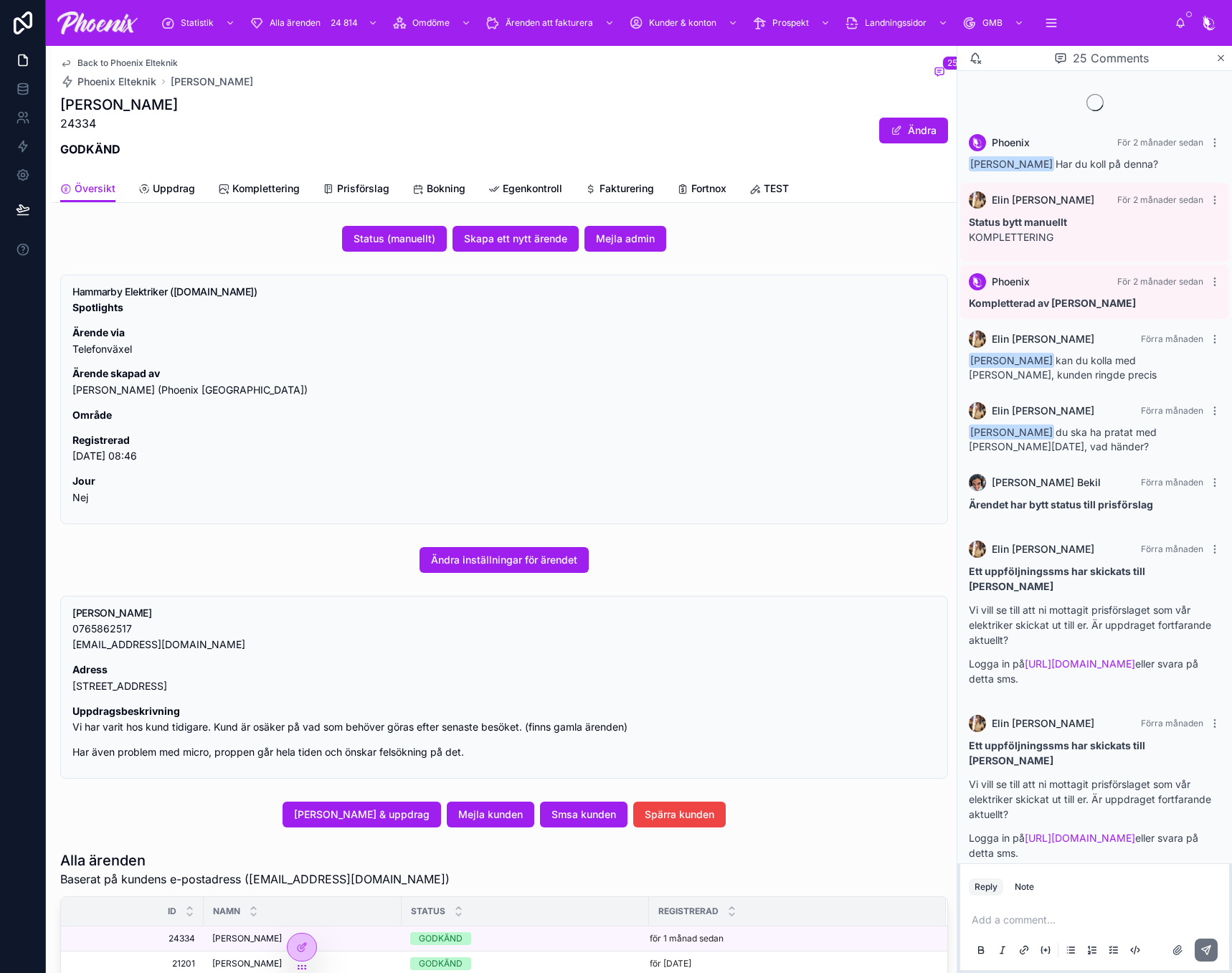
scroll to position [2344, 0]
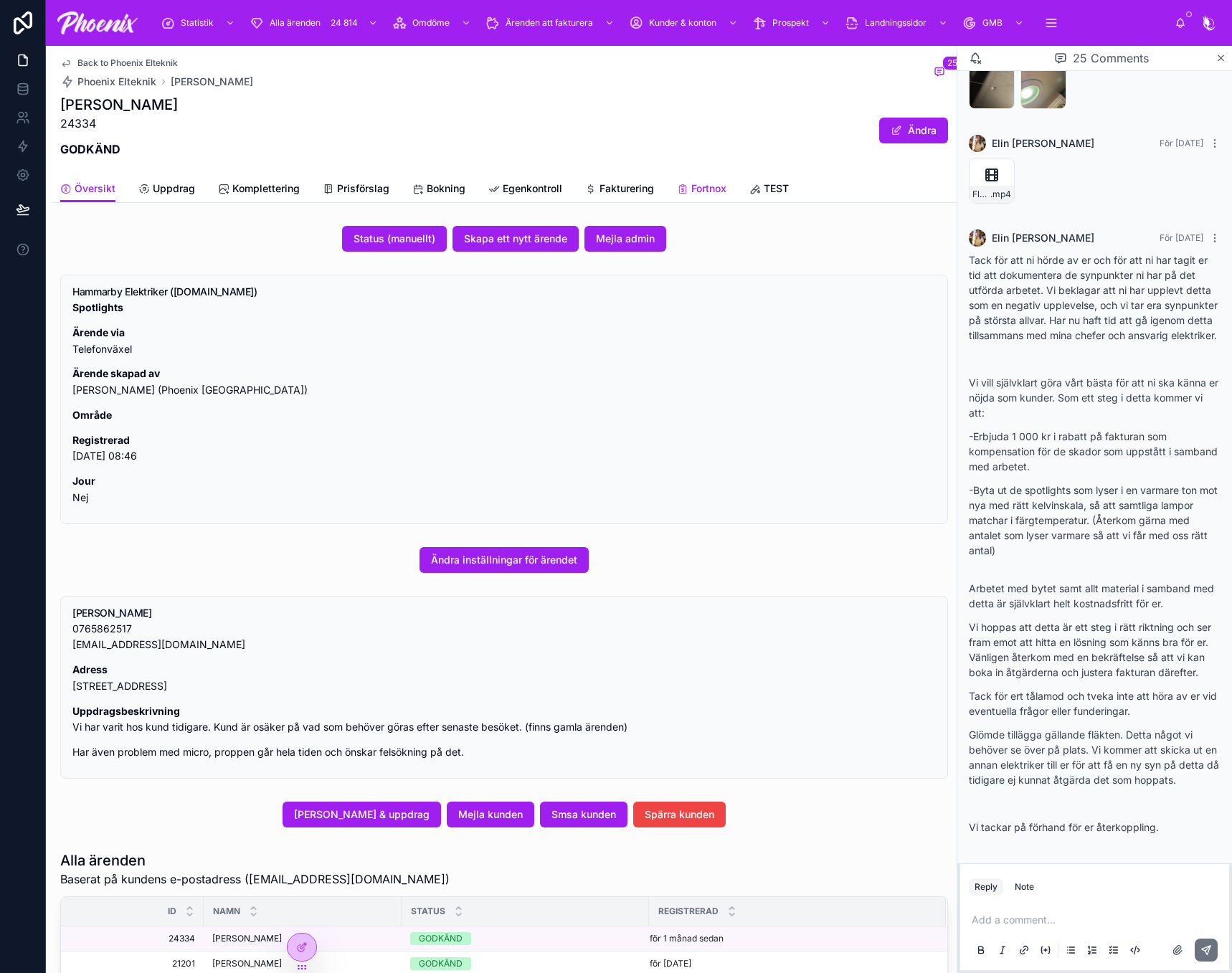
drag, startPoint x: 721, startPoint y: 185, endPoint x: 714, endPoint y: 218, distance: 33.7
click at [721, 185] on span "Fortnox" at bounding box center [709, 188] width 36 height 14
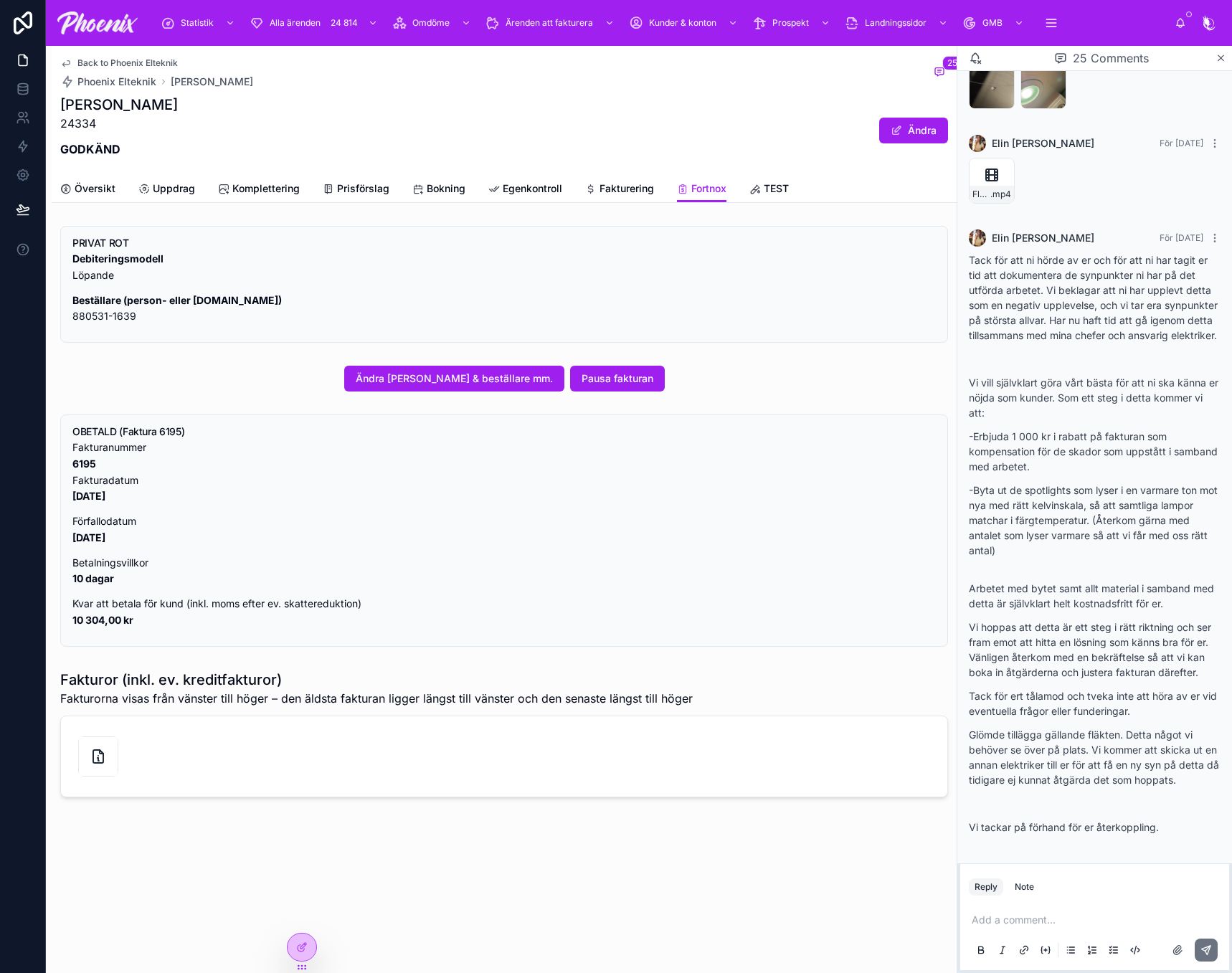
click at [91, 469] on strong "6195" at bounding box center [84, 464] width 23 height 12
copy strong "6195"
click at [85, 197] on link "Översikt" at bounding box center [88, 190] width 55 height 29
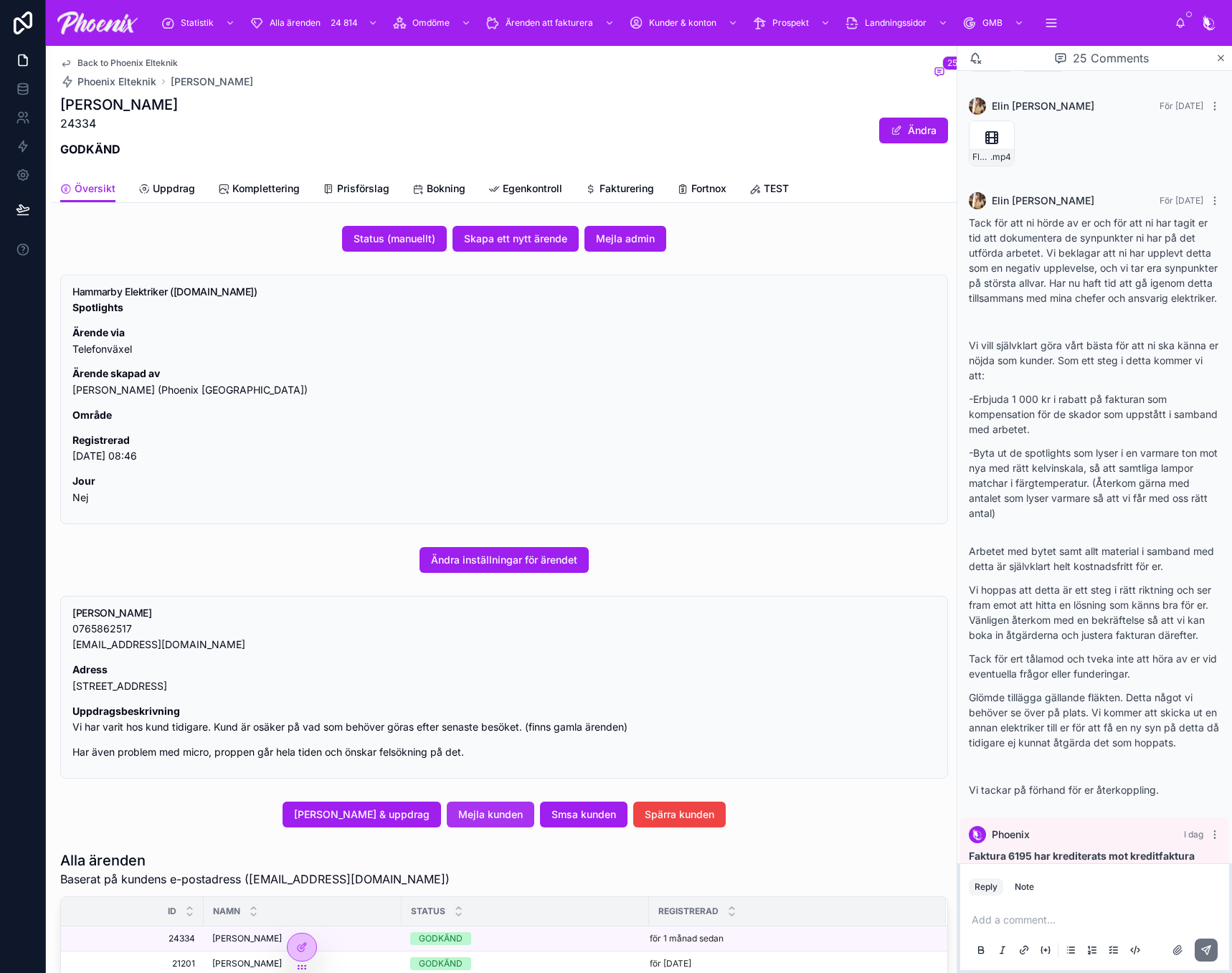
click at [505, 829] on div "[PERSON_NAME] & uppdrag Mejla kunden Smsa kunden Spärra kunden" at bounding box center [504, 814] width 905 height 37
click at [511, 819] on span "Mejla kunden" at bounding box center [490, 814] width 64 height 14
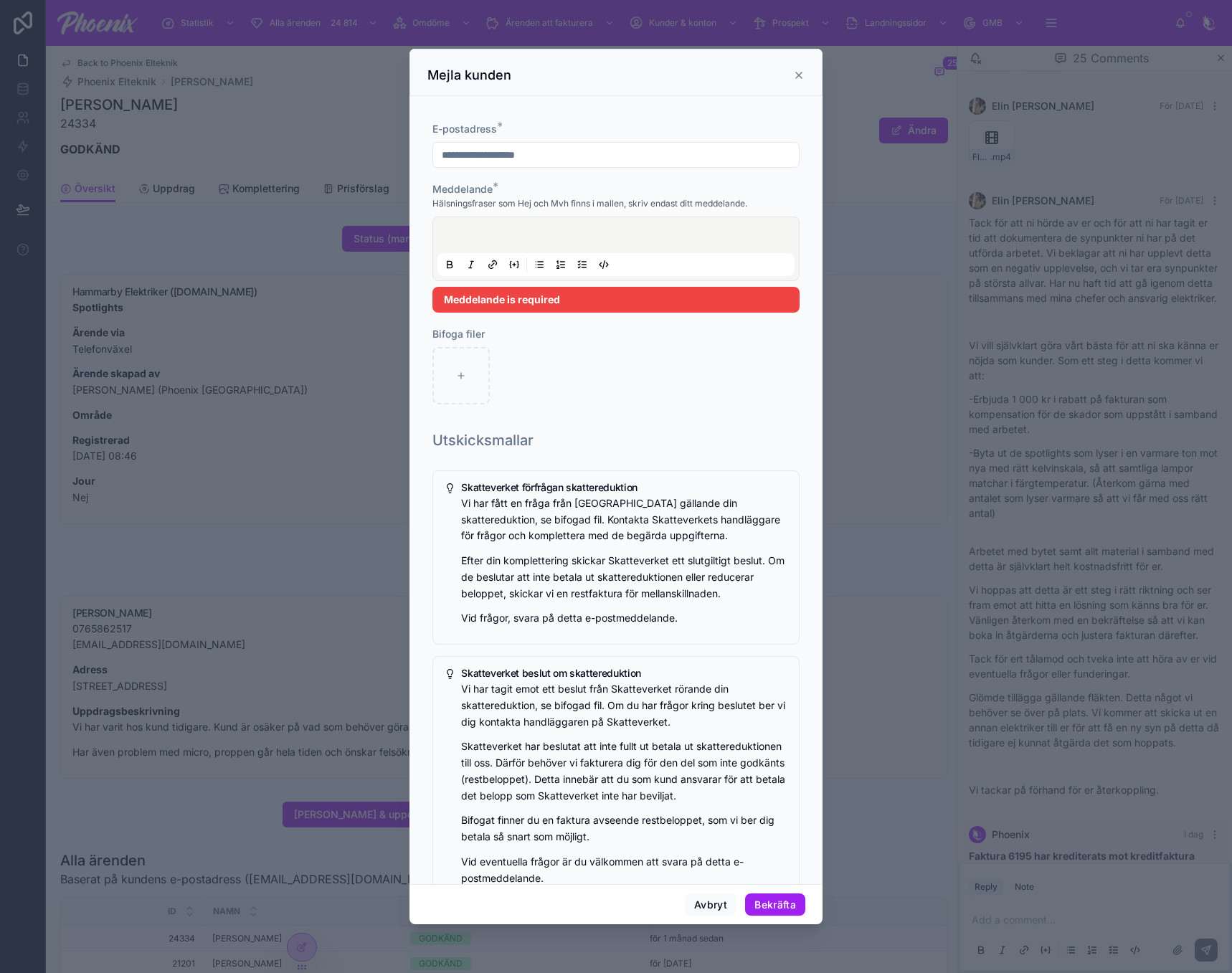
click at [476, 239] on p at bounding box center [619, 237] width 357 height 14
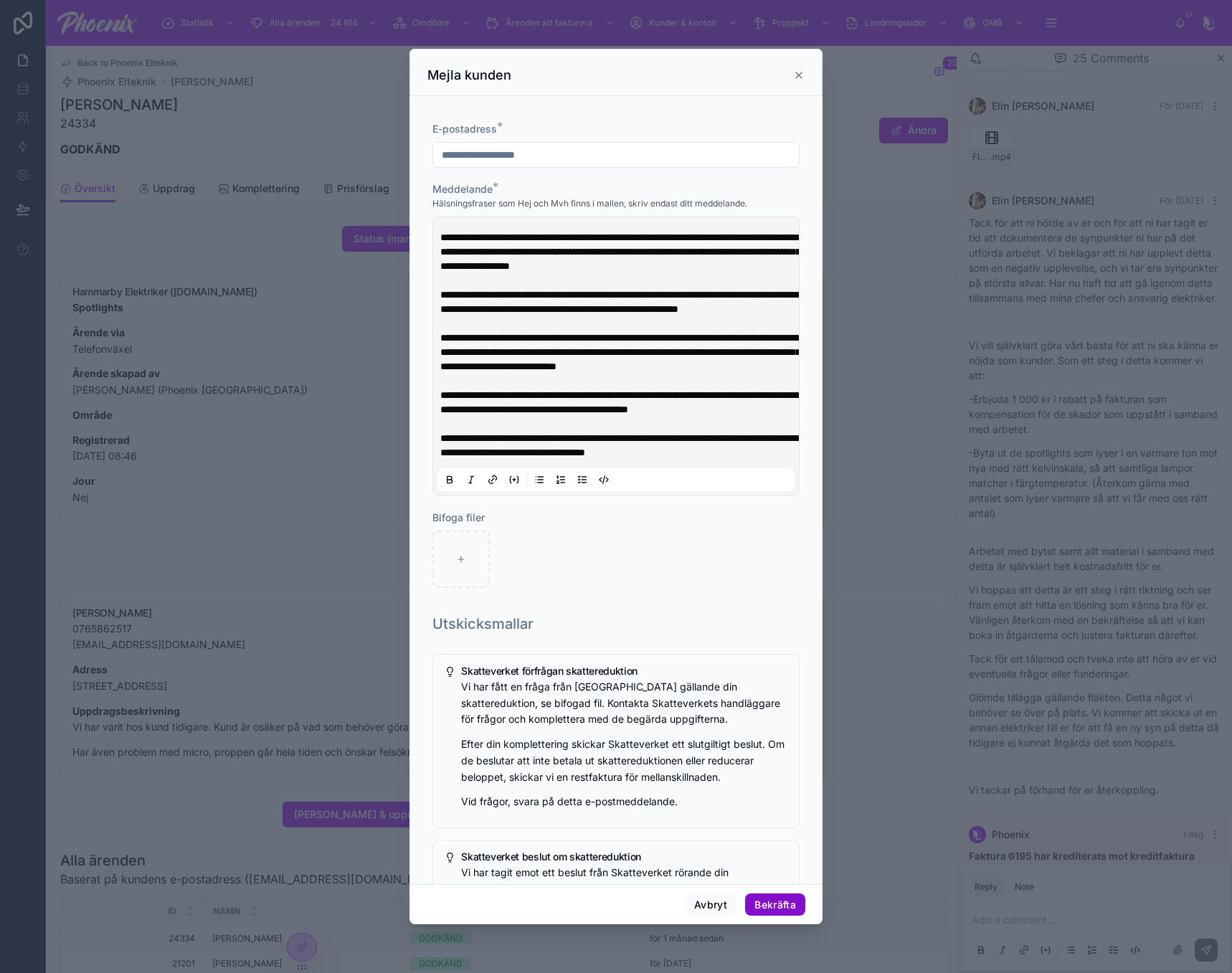
click at [770, 912] on button "Bekräfta" at bounding box center [775, 905] width 60 height 23
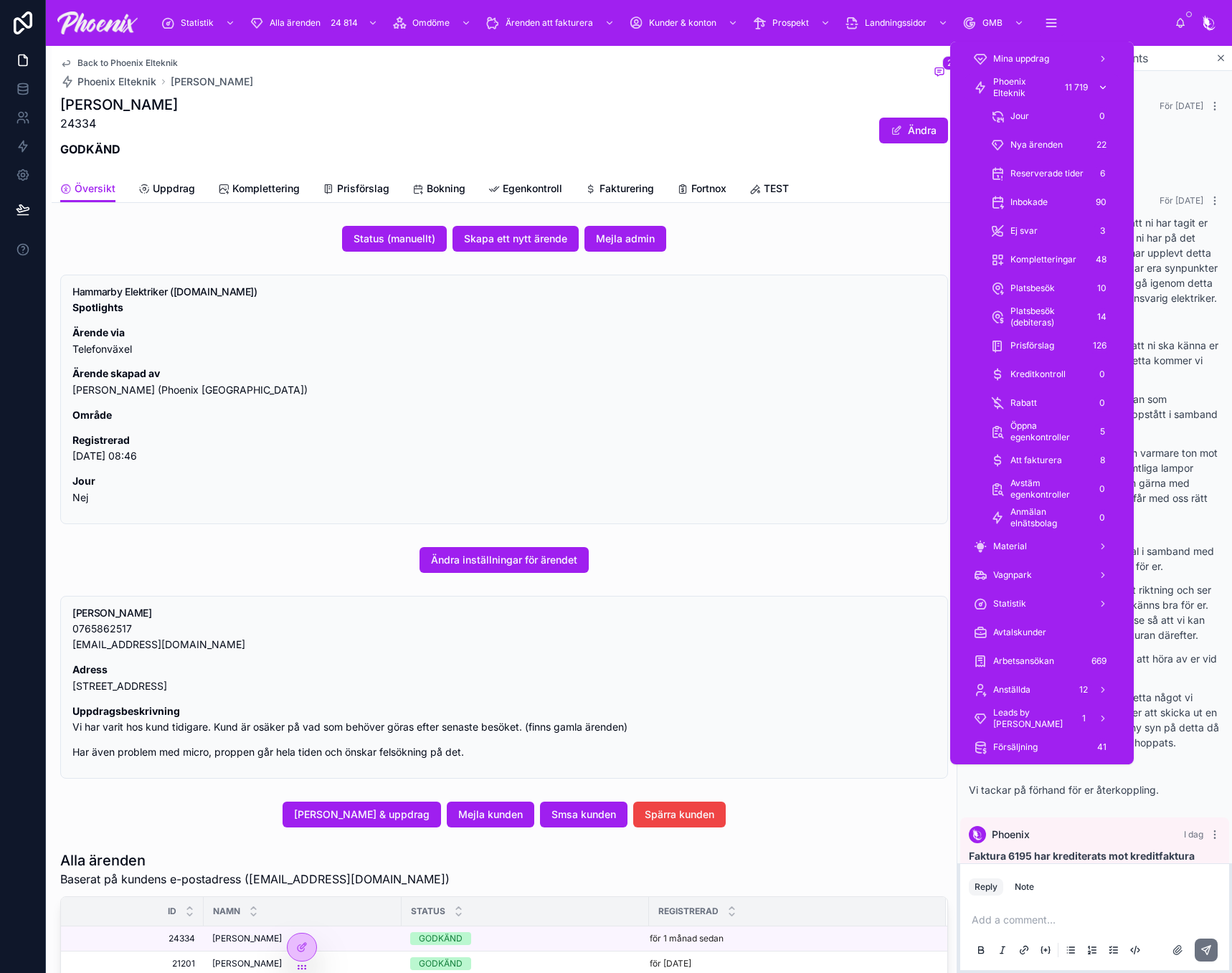
click at [1022, 81] on span "Phoenix Elteknik" at bounding box center [1024, 88] width 62 height 23
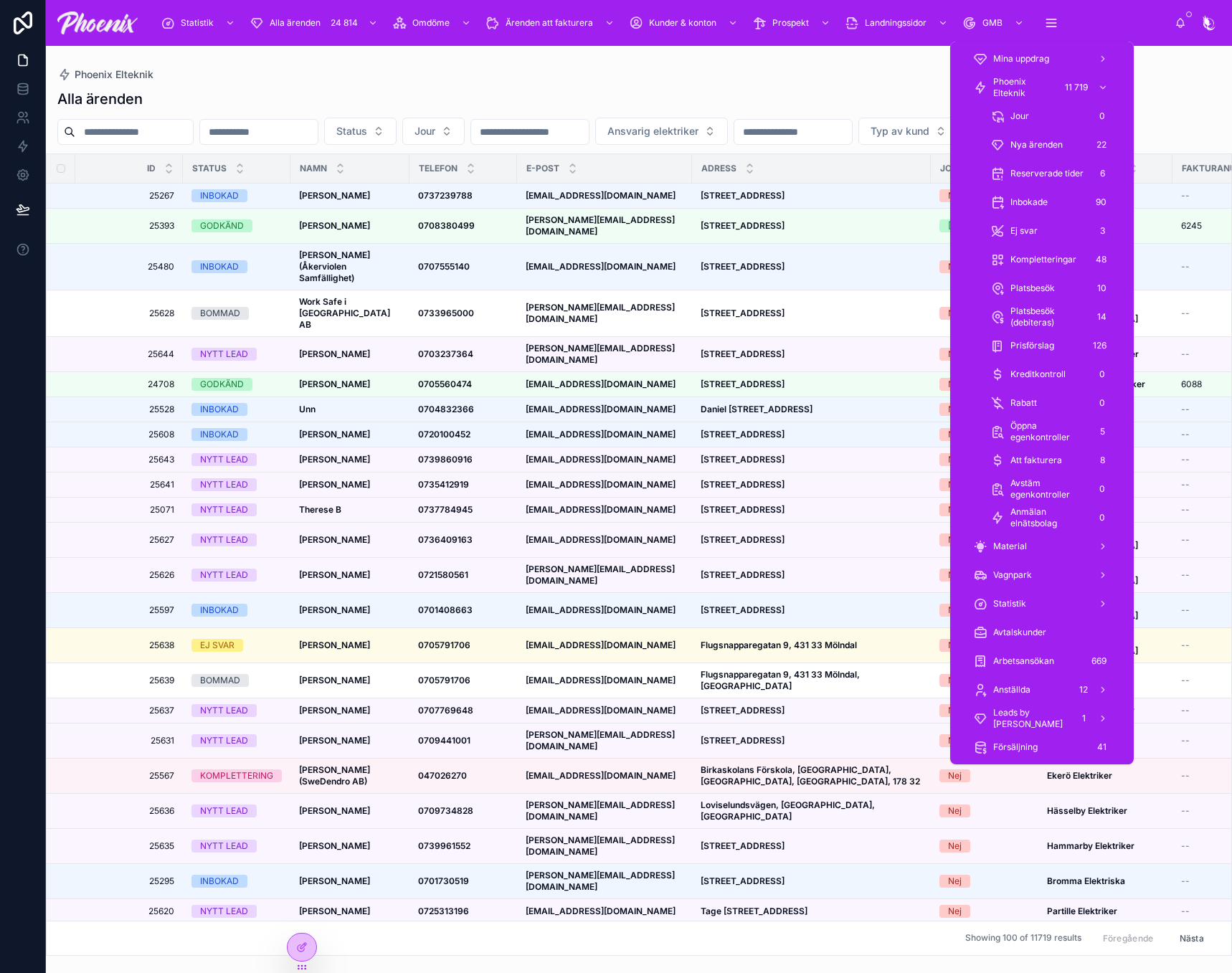
click at [180, 137] on input "text" at bounding box center [134, 131] width 118 height 20
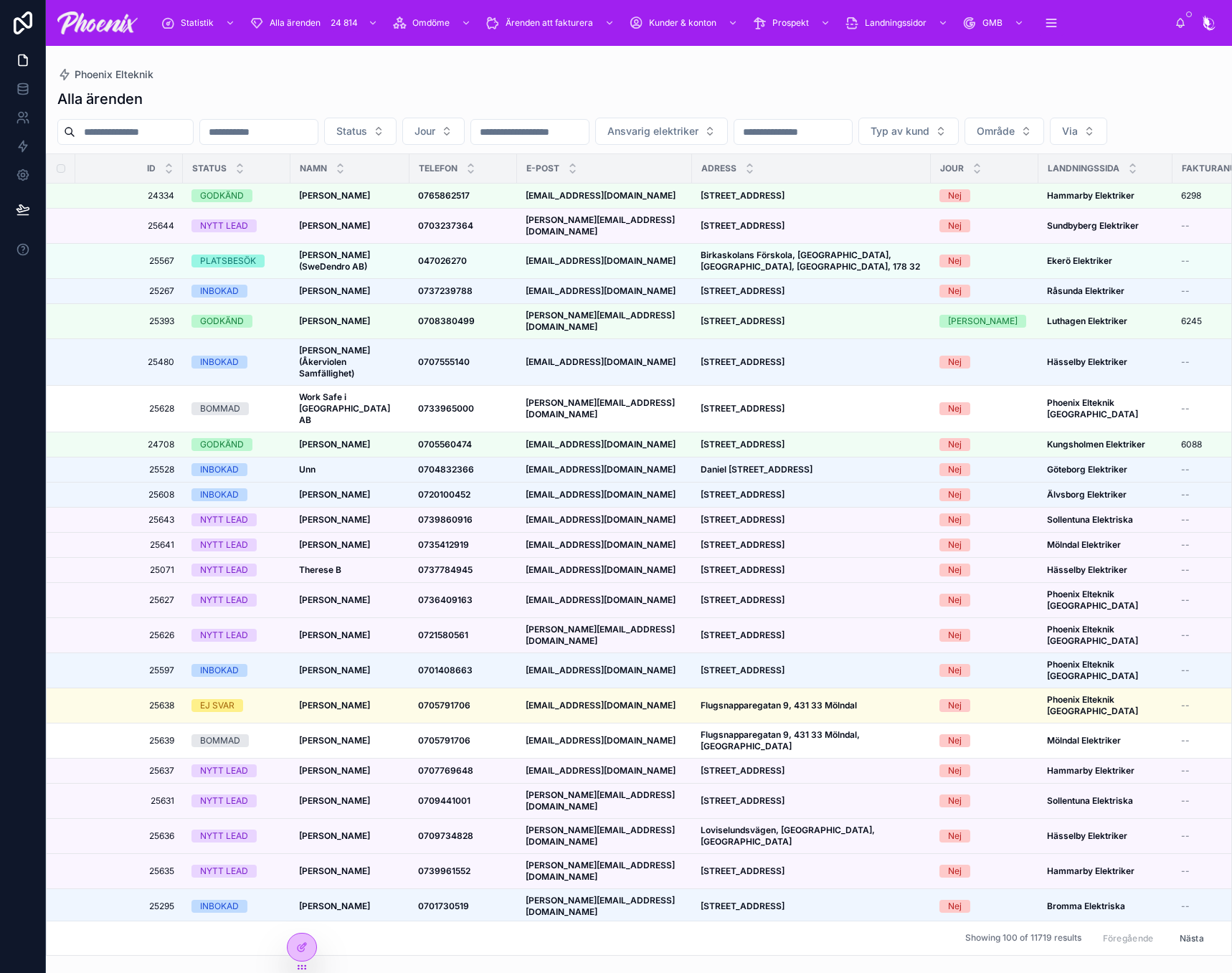
paste input "**********"
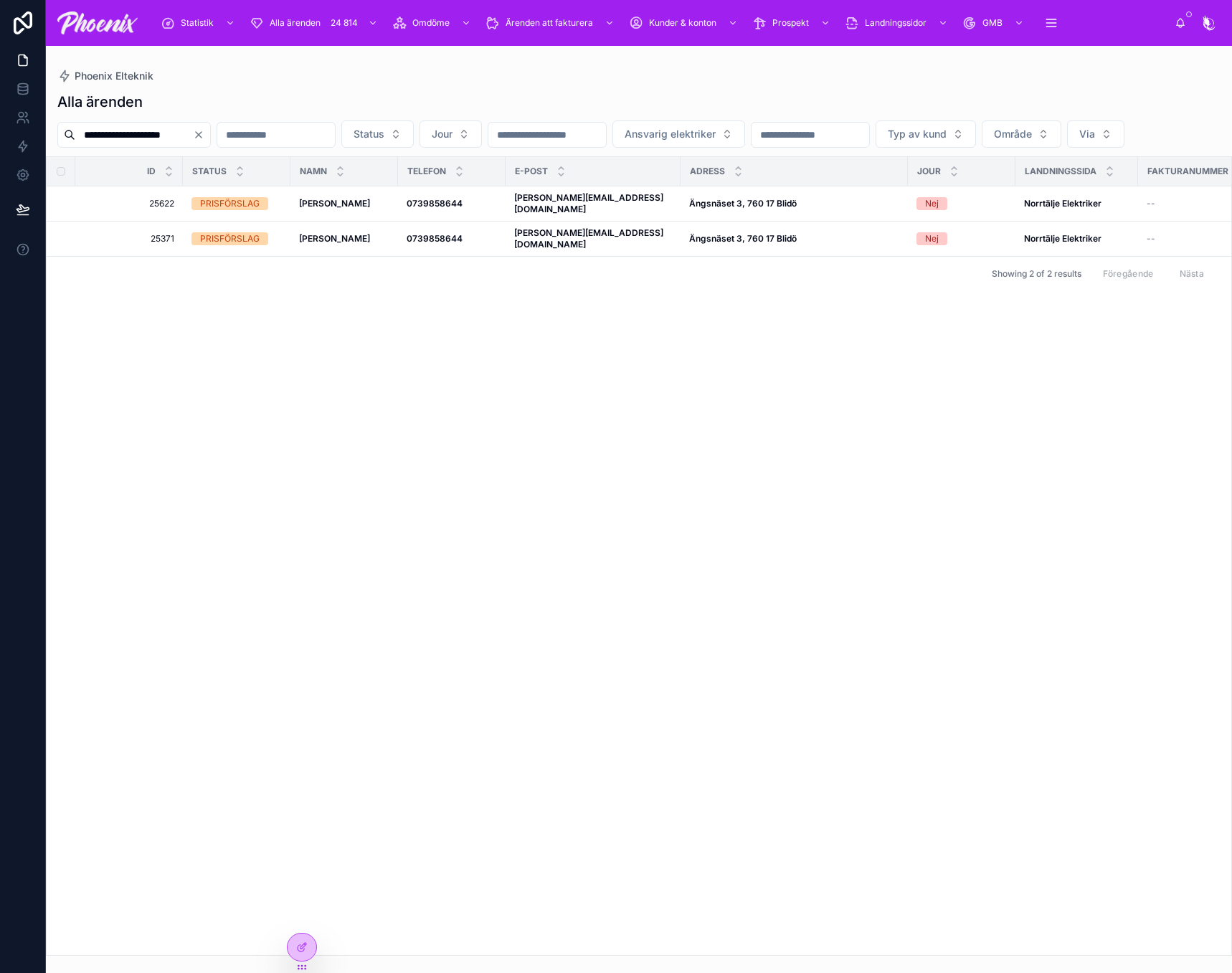
type input "**********"
click at [331, 208] on strong "[PERSON_NAME]" at bounding box center [335, 203] width 71 height 11
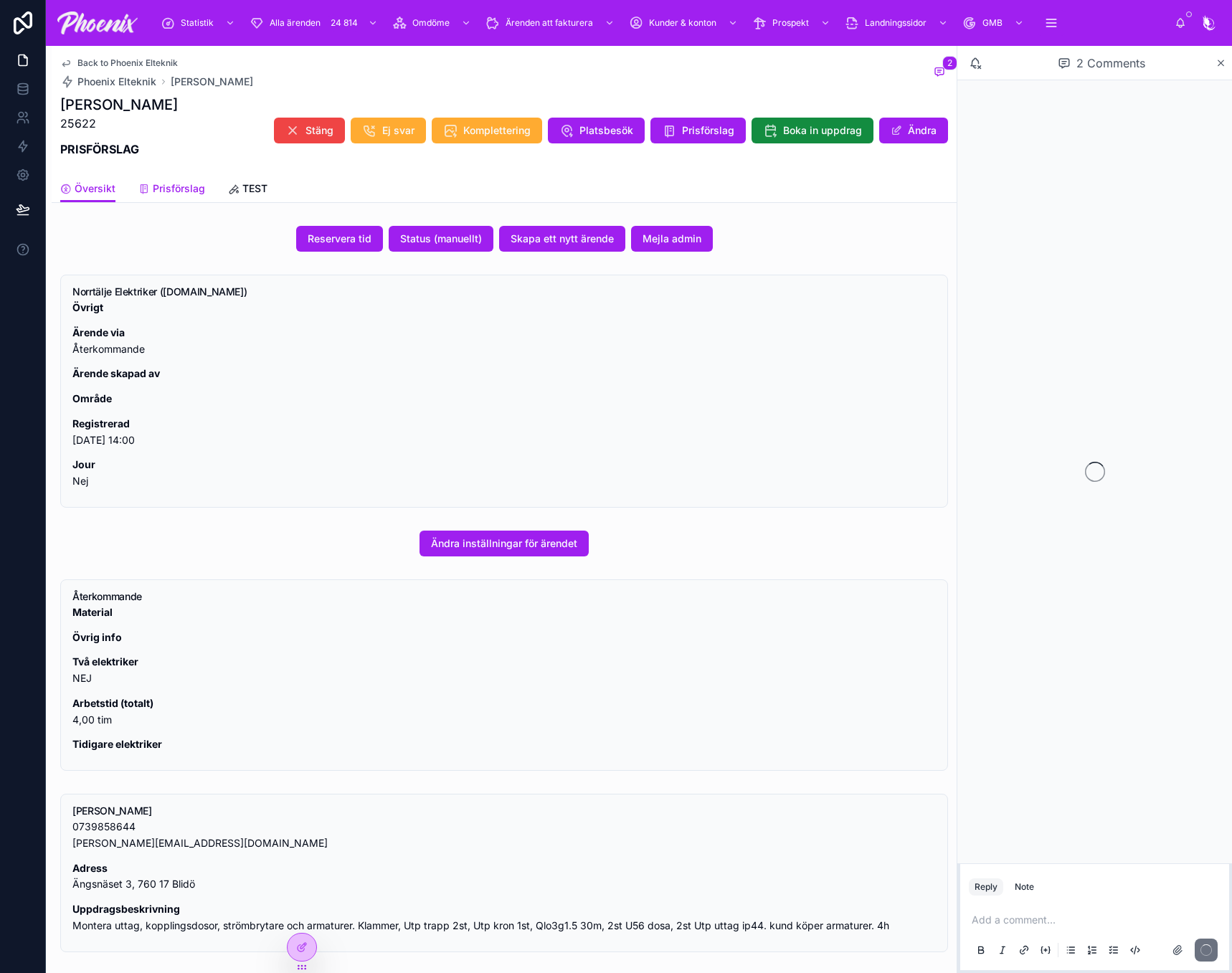
click at [183, 188] on span "Prisförslag" at bounding box center [178, 188] width 52 height 14
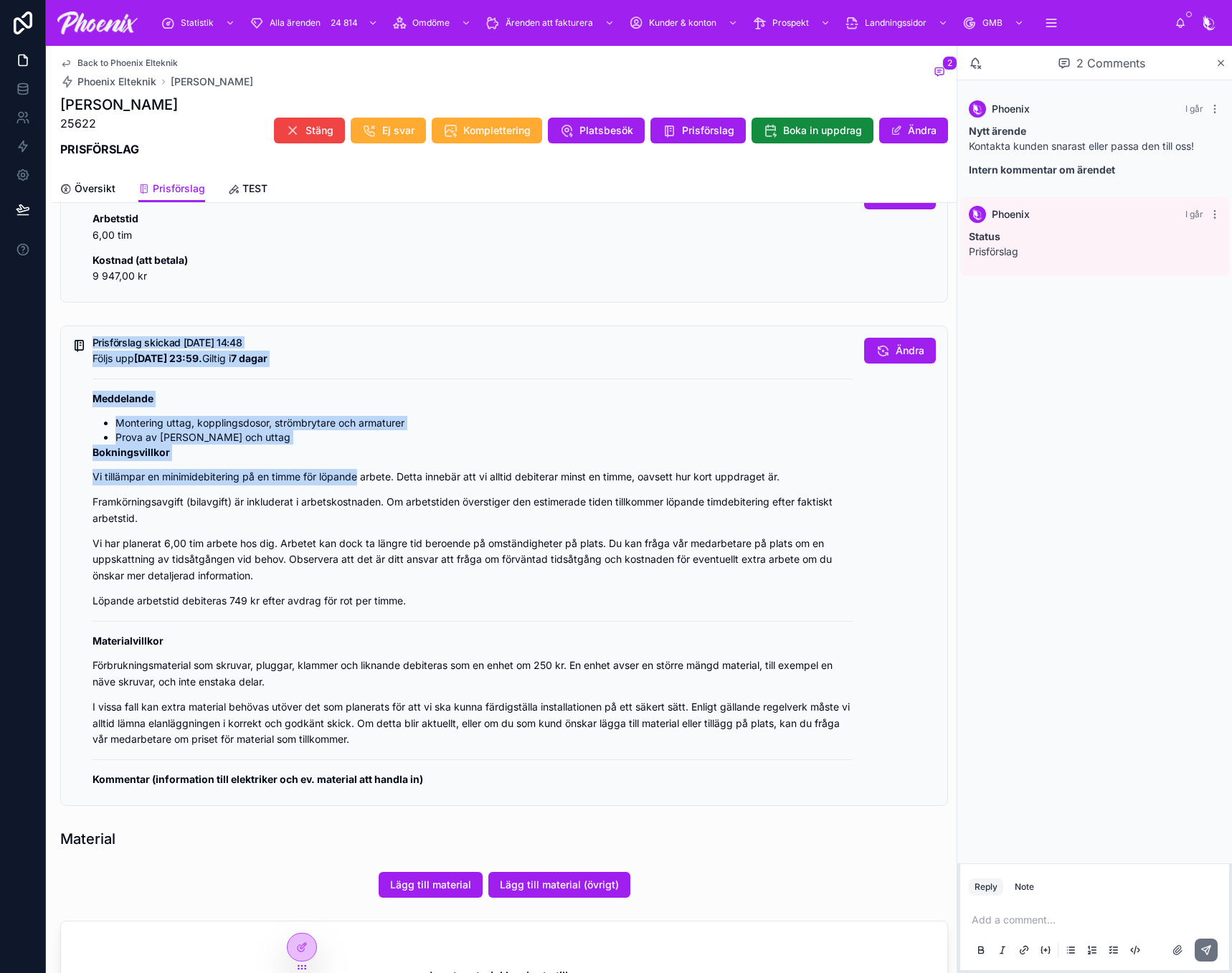
scroll to position [144, 0]
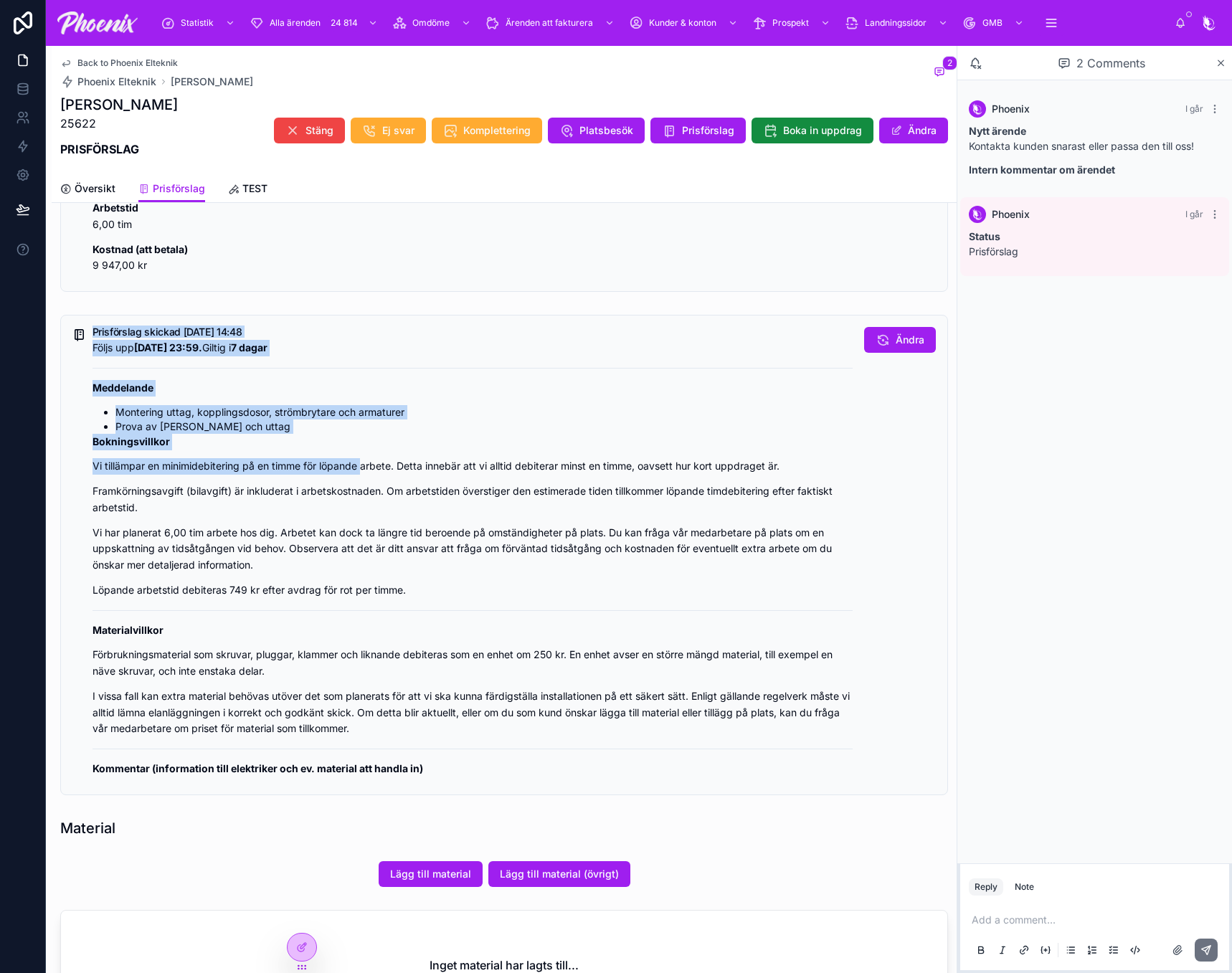
drag, startPoint x: 121, startPoint y: 405, endPoint x: 362, endPoint y: 460, distance: 247.2
click at [362, 460] on div "Prisförslag skickad [DATE] 14:48 Följs upp [DATE] 23:59. Giltig i 7 dagar Medde…" at bounding box center [472, 556] width 760 height 459
click at [98, 189] on span "Översikt" at bounding box center [95, 188] width 41 height 14
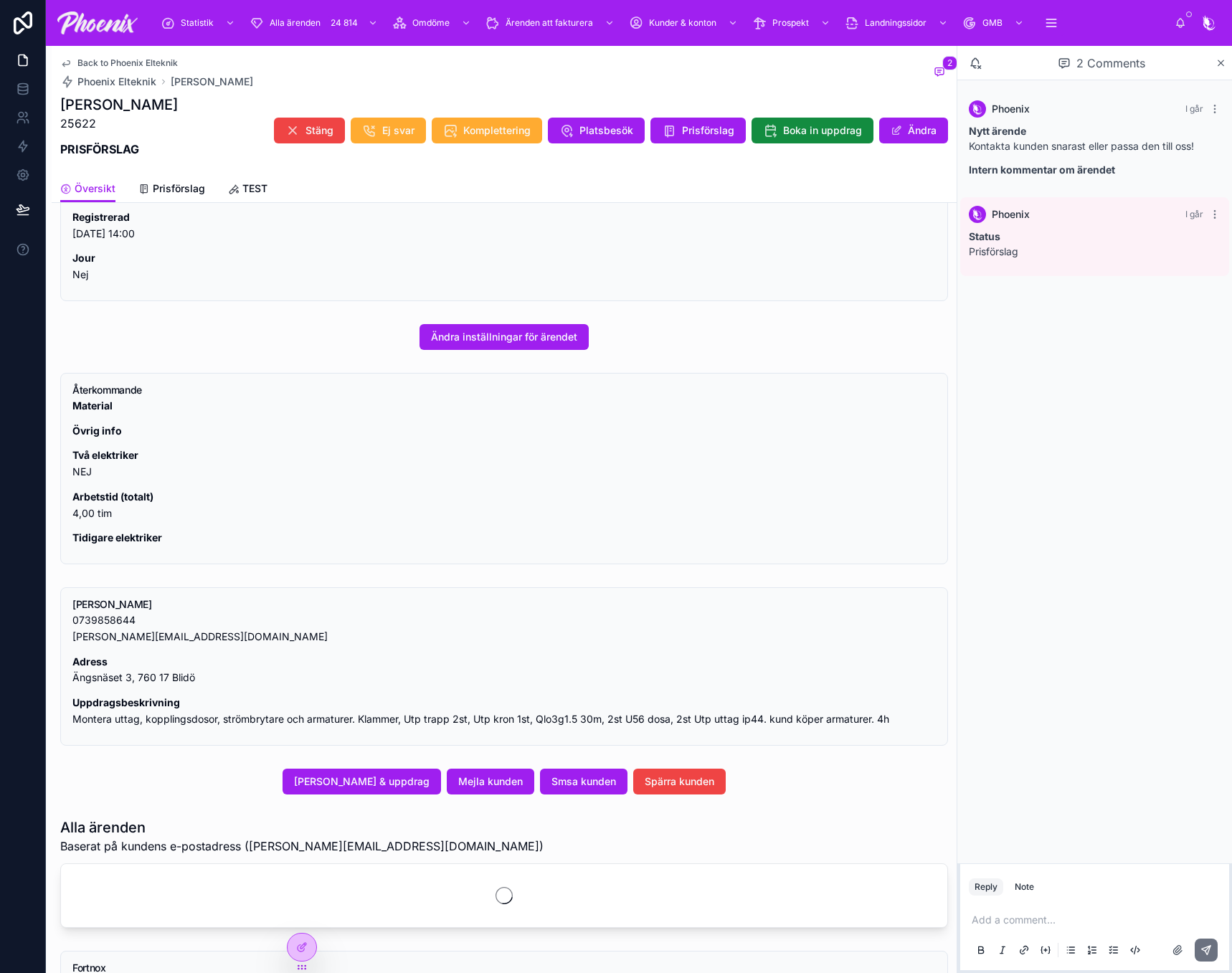
scroll to position [215, 0]
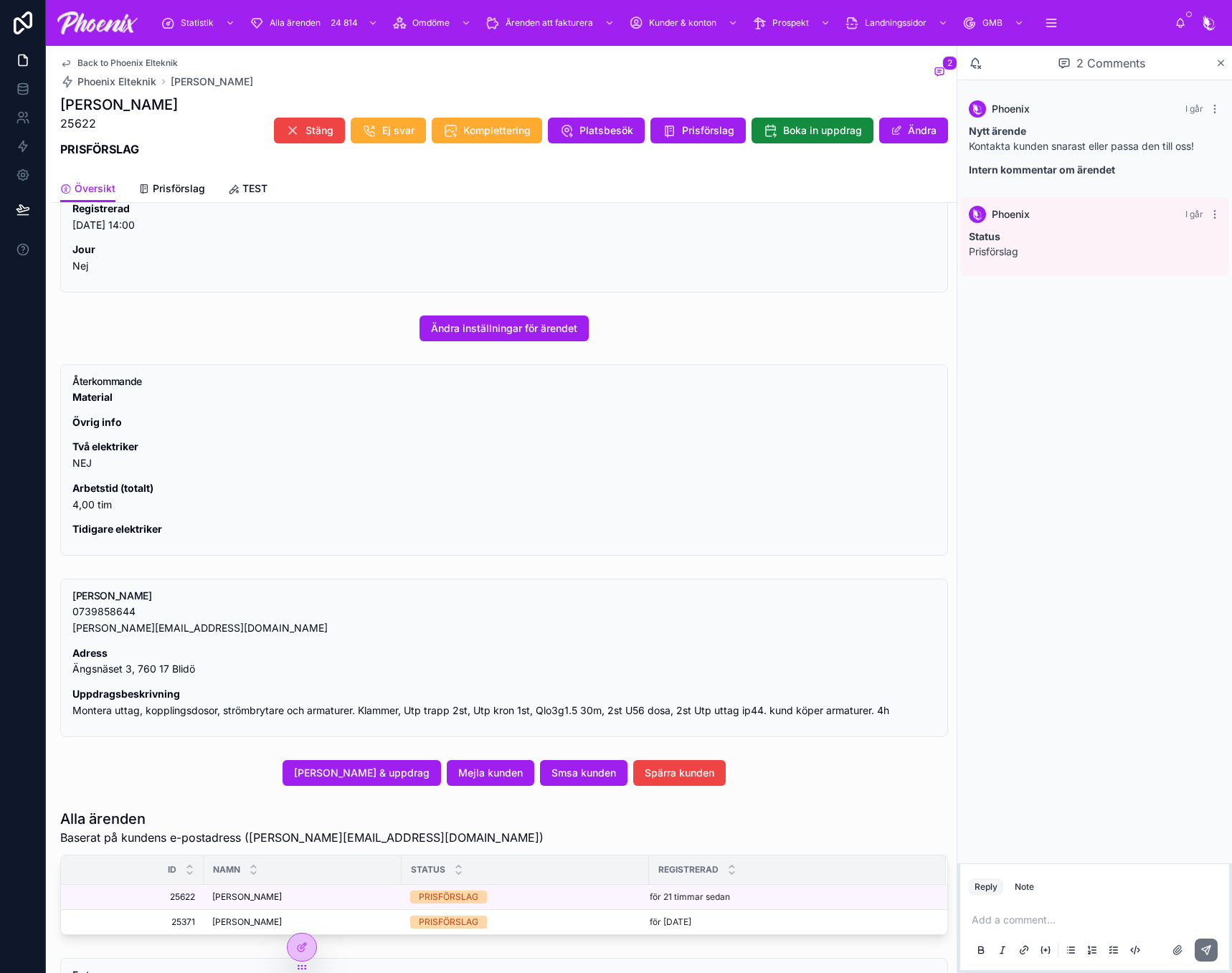
click at [208, 703] on p "Uppdragsbeskrivning Montera uttag, kopplingsdosor, strömbrytare och armaturer. …" at bounding box center [504, 703] width 863 height 33
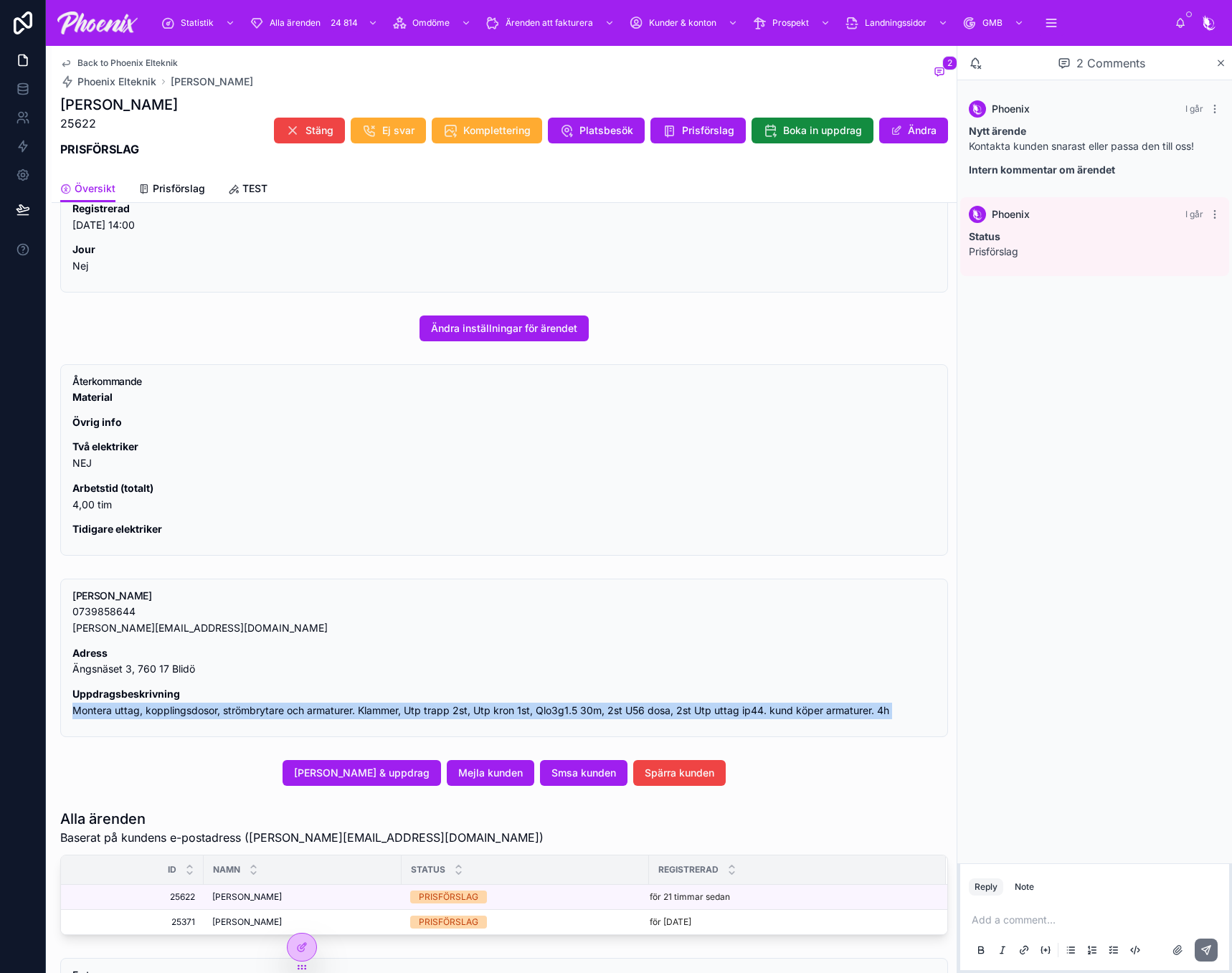
click at [208, 703] on p "Uppdragsbeskrivning Montera uttag, kopplingsdosor, strömbrytare och armaturer. …" at bounding box center [504, 703] width 863 height 33
copy p "Montera uttag, kopplingsdosor, strömbrytare och armaturer. Klammer, Utp trapp 2…"
click at [178, 189] on span "Prisförslag" at bounding box center [178, 188] width 52 height 14
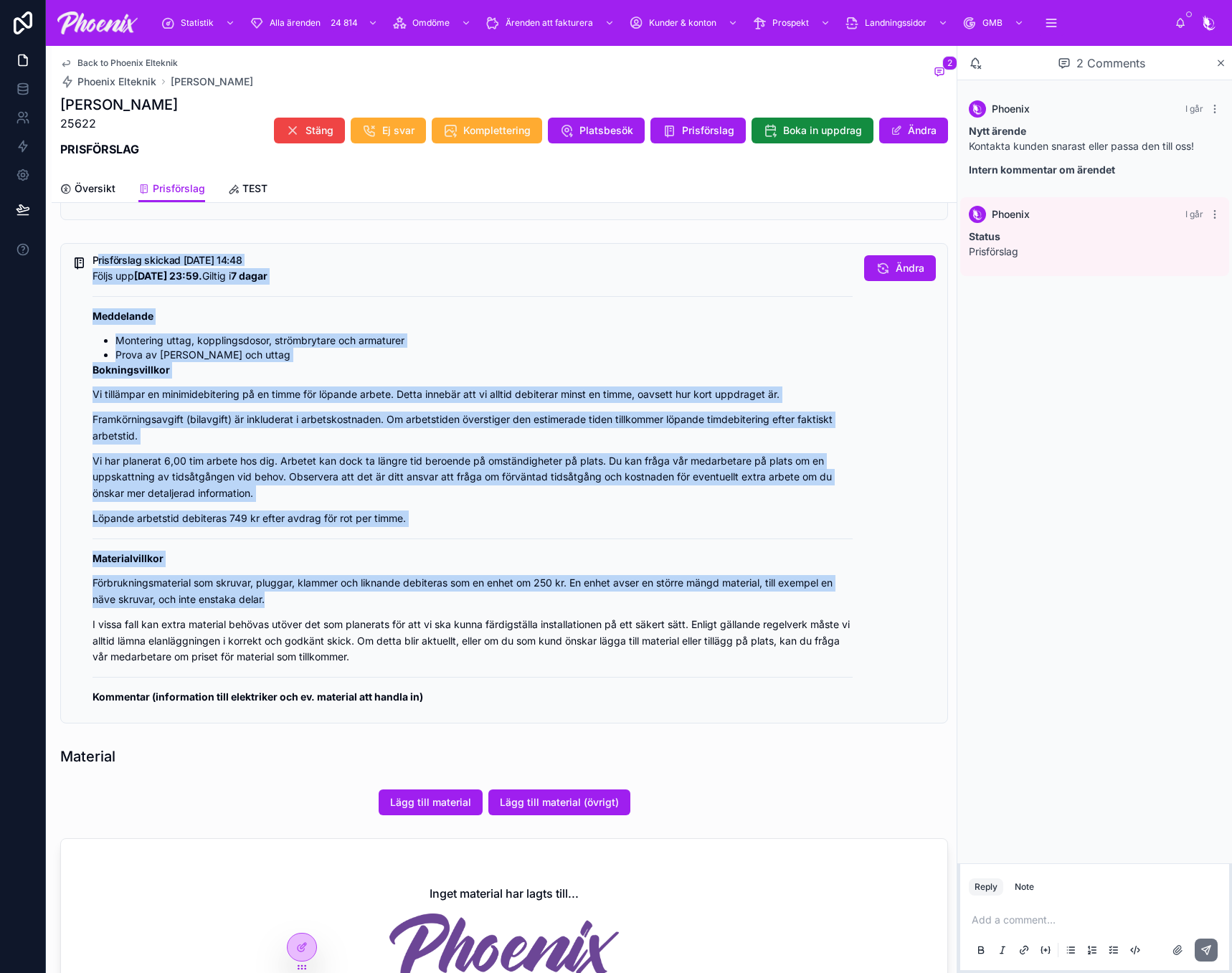
drag, startPoint x: 97, startPoint y: 258, endPoint x: 901, endPoint y: 659, distance: 898.5
click at [676, 668] on div "Prisförslag skickad [DATE] 14:48 Följs upp [DATE] 23:59. Giltig i 7 dagar Medde…" at bounding box center [472, 484] width 760 height 459
copy div "loremipsum dolorsi 5056-90-05 10:09 Ametc adi 5957-00-01 86:03. Elitse d 7 eius…"
click at [97, 184] on span "Översikt" at bounding box center [95, 188] width 41 height 14
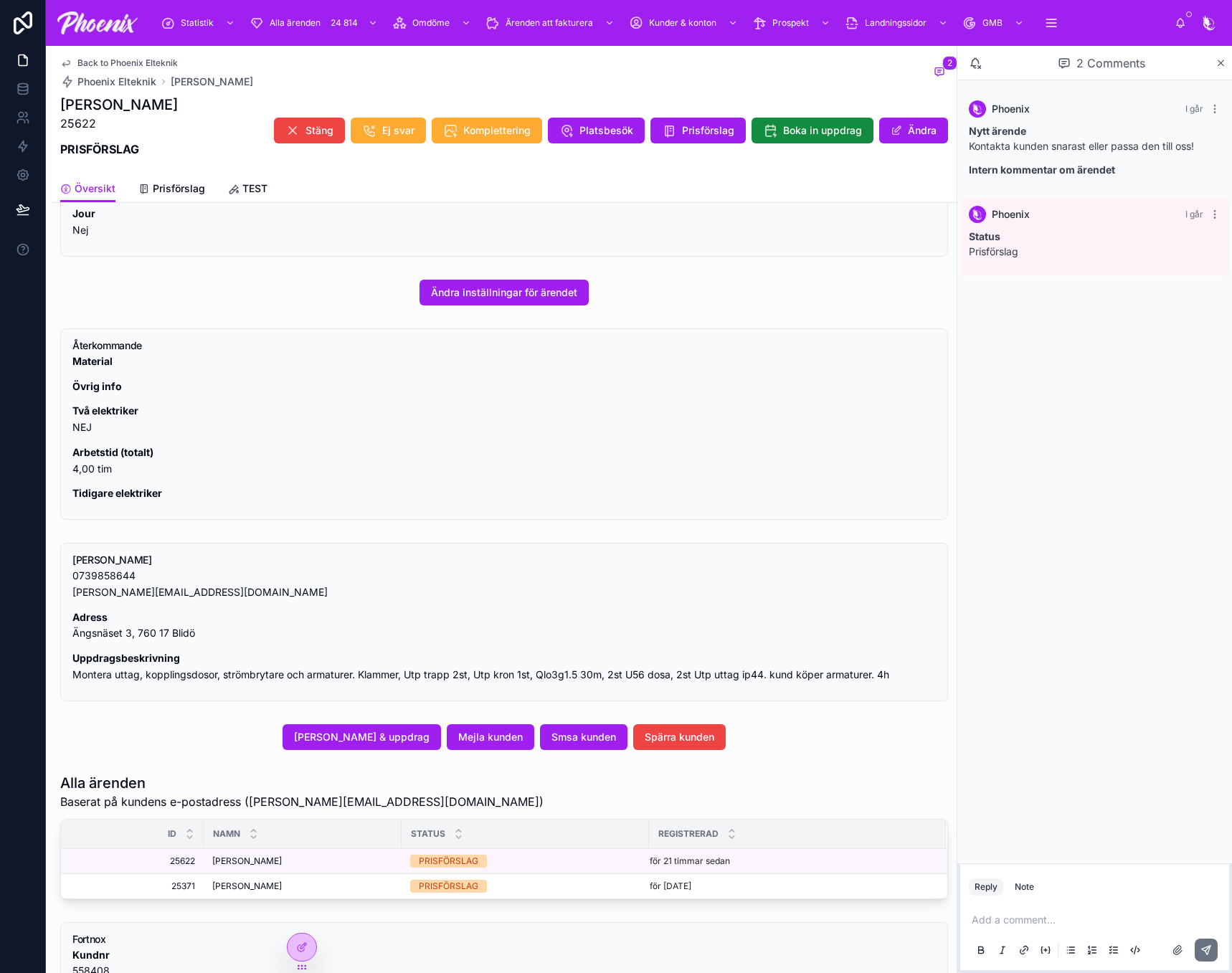
scroll to position [430, 0]
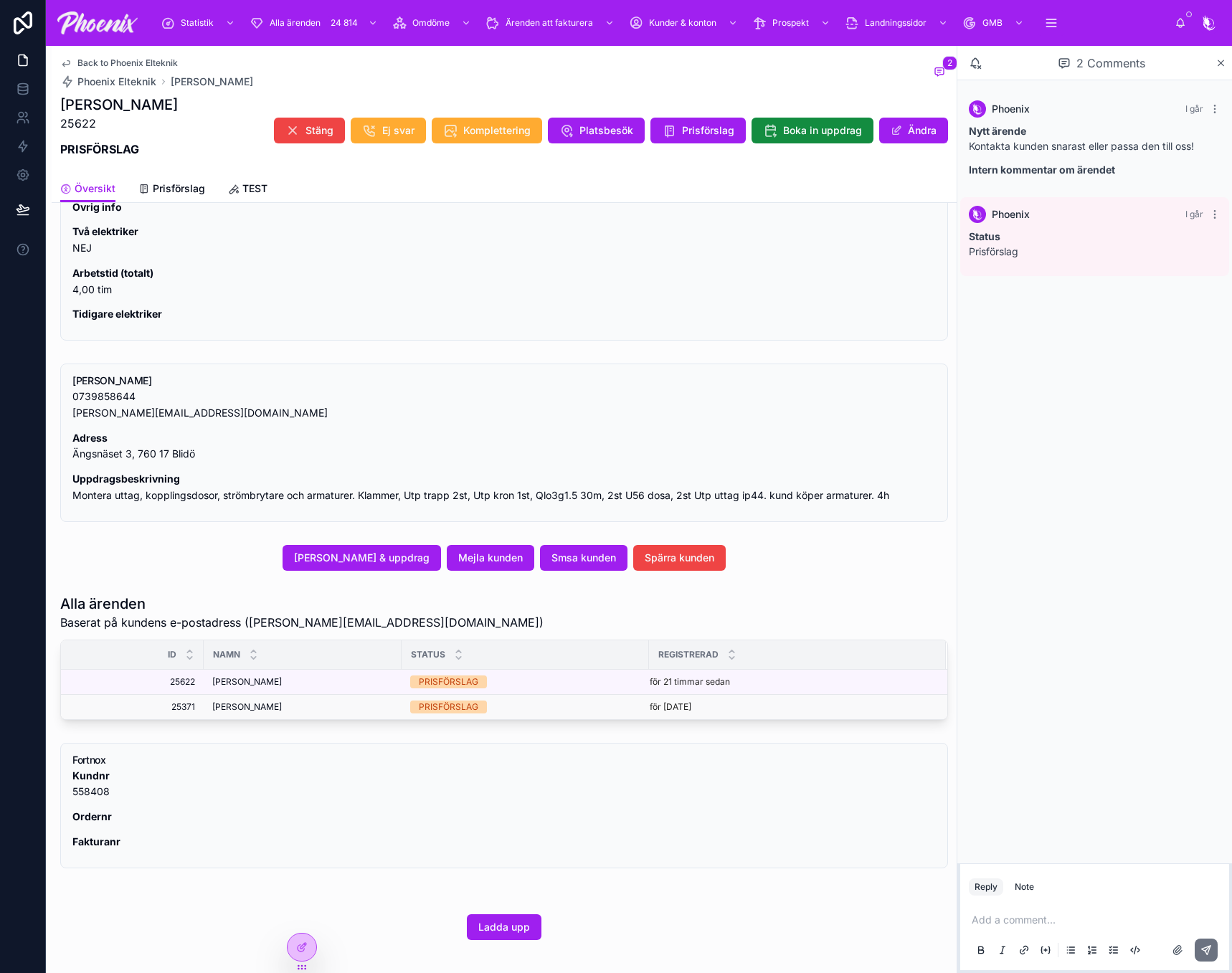
click at [242, 710] on span "[PERSON_NAME]" at bounding box center [247, 706] width 69 height 11
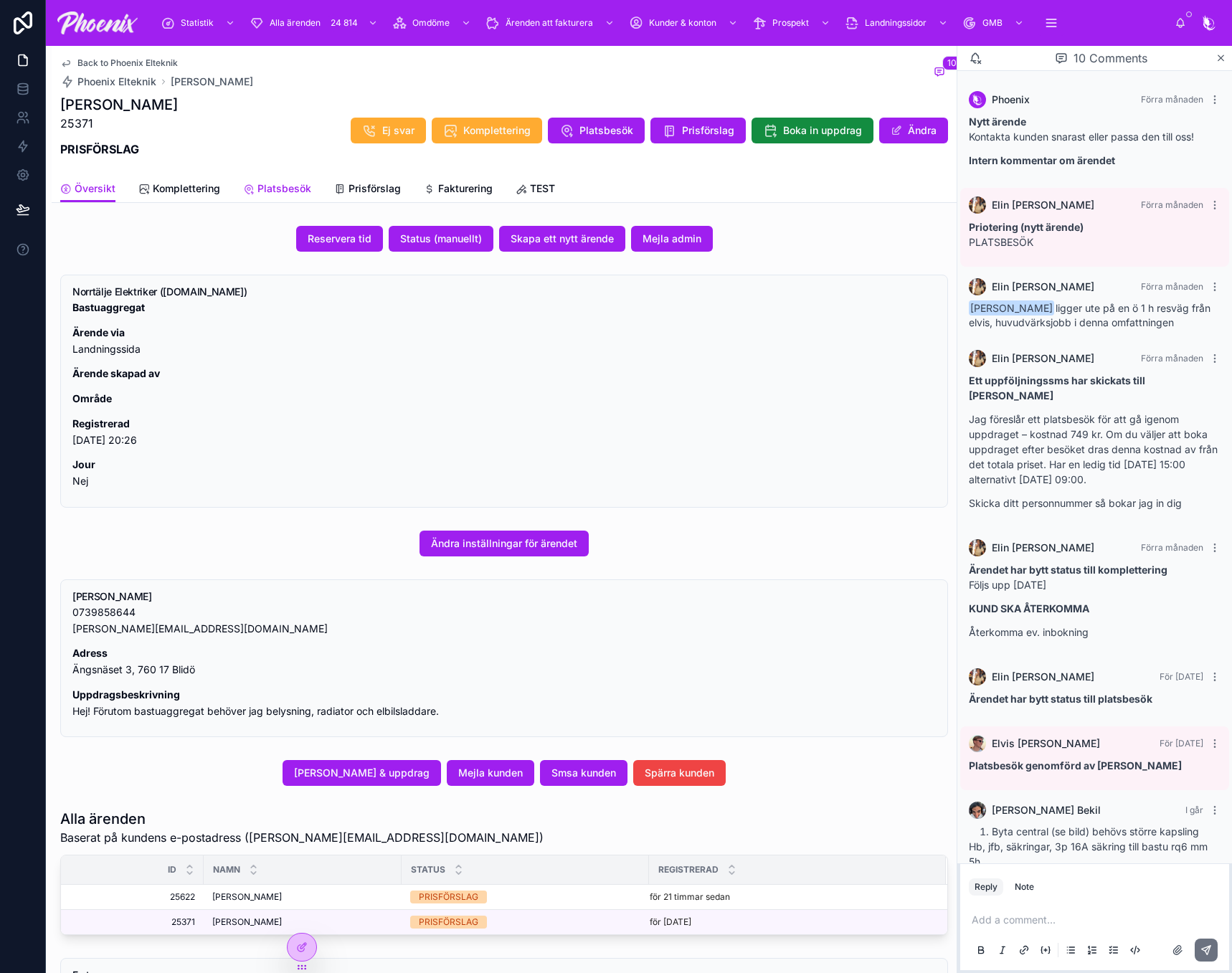
scroll to position [317, 0]
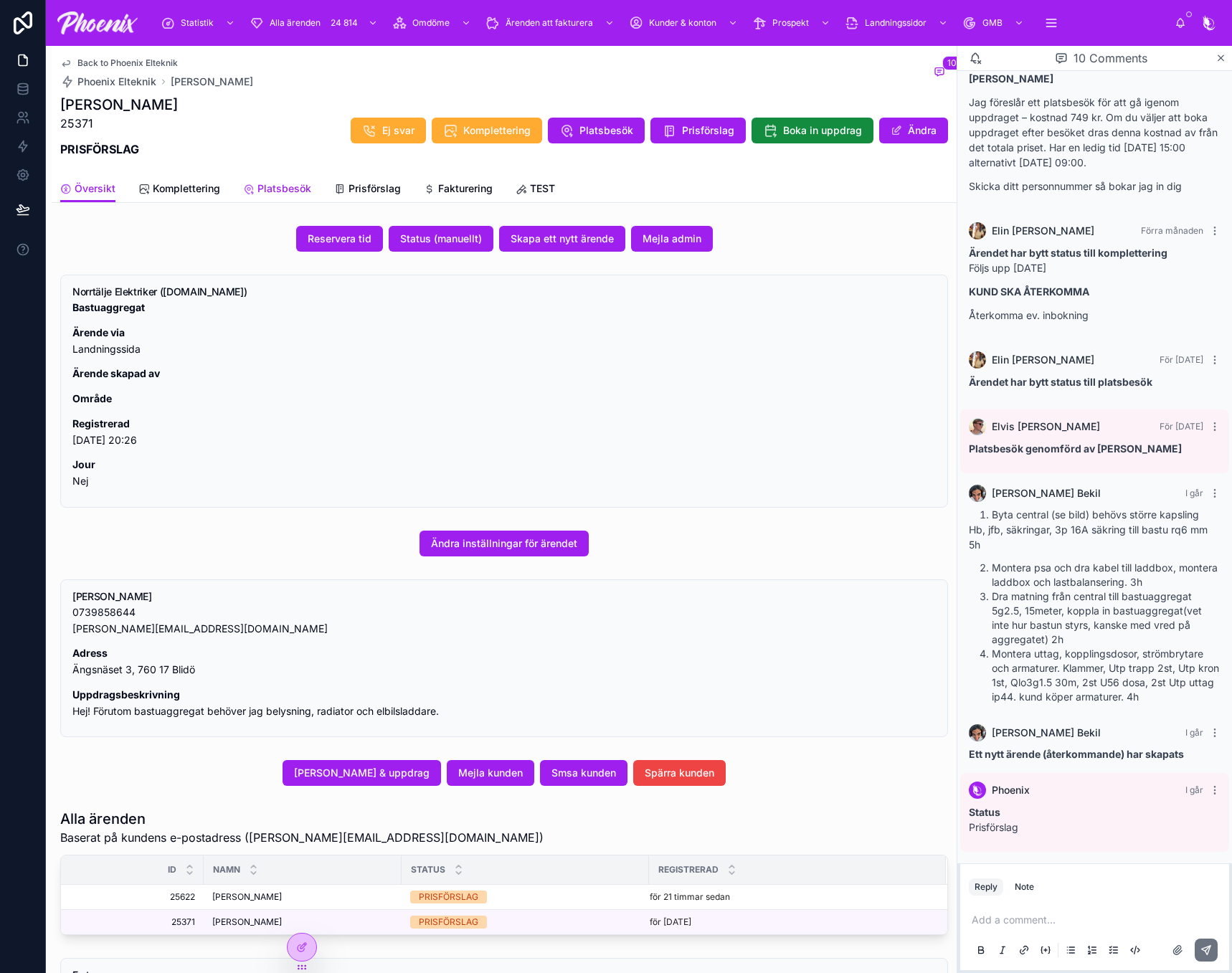
click at [266, 193] on span "Platsbesök" at bounding box center [284, 188] width 54 height 14
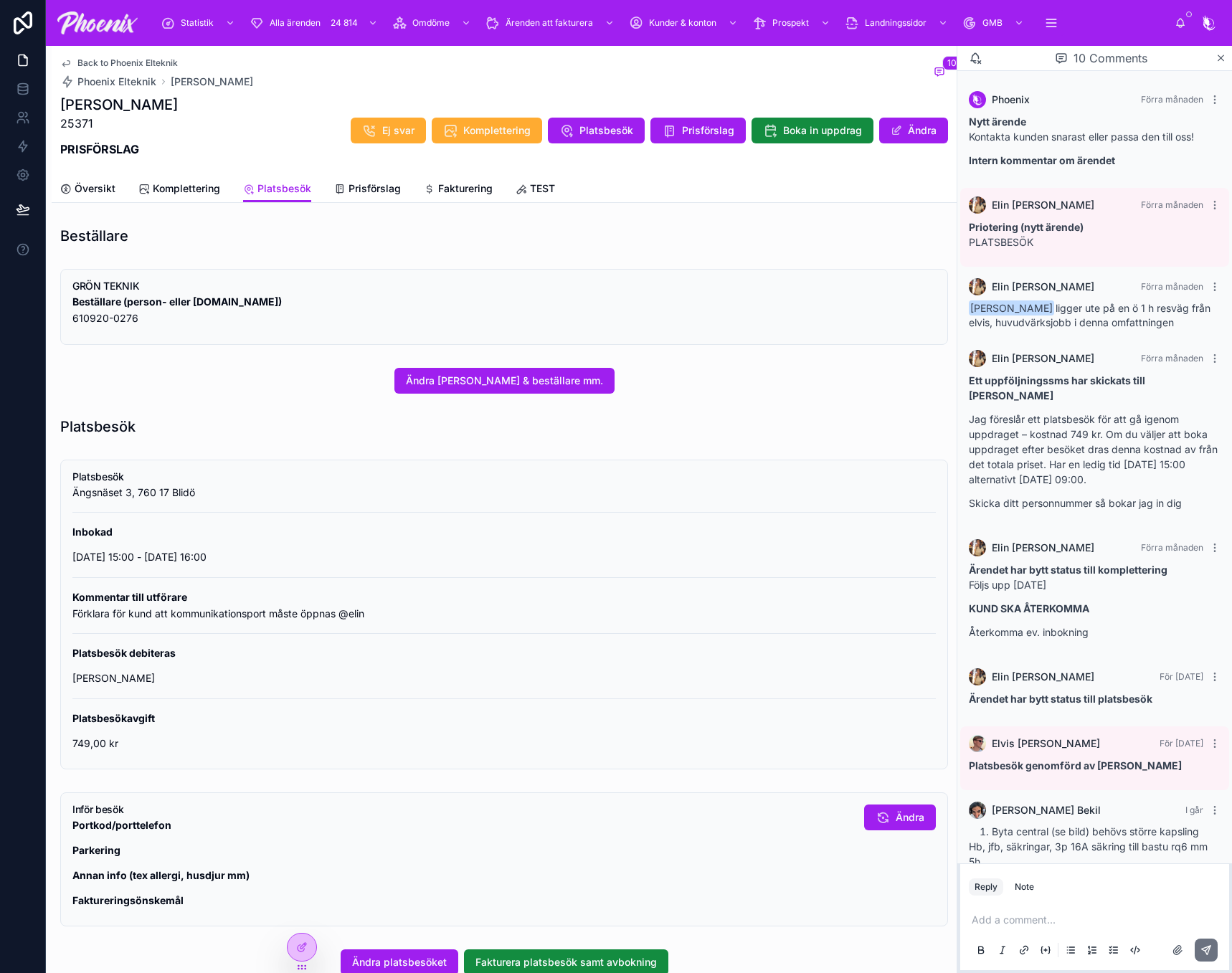
scroll to position [317, 0]
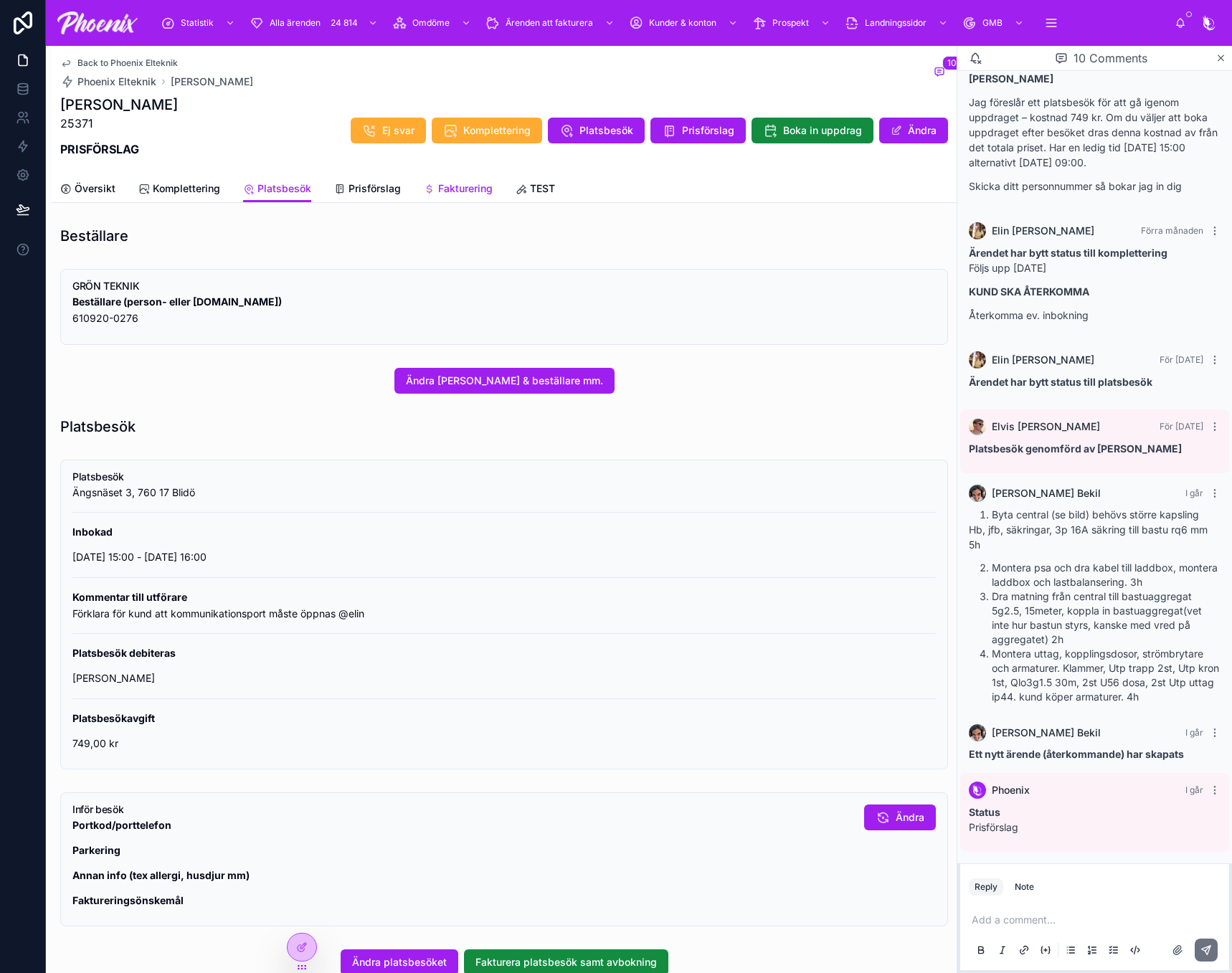
click at [476, 180] on link "Fakturering" at bounding box center [458, 190] width 69 height 29
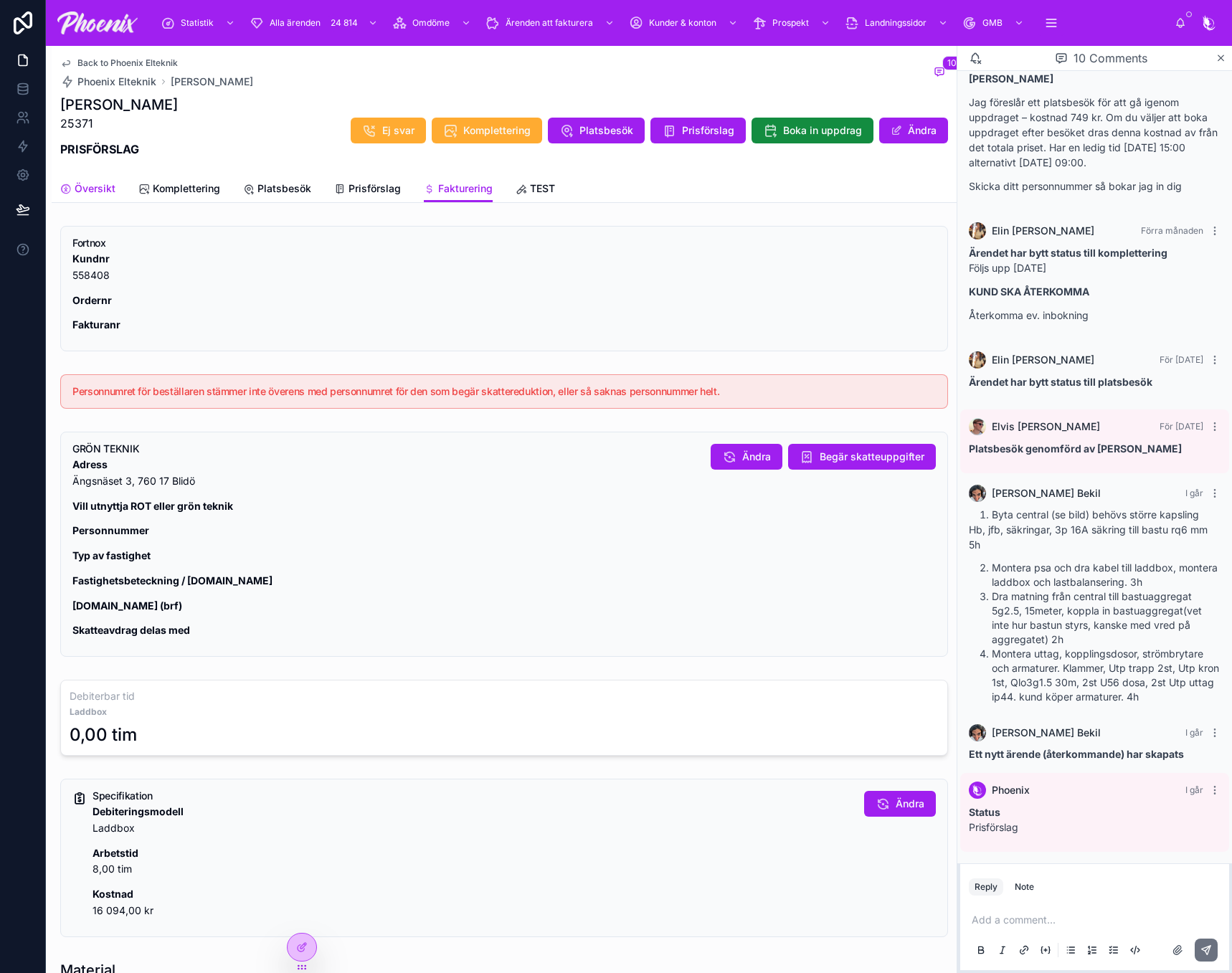
click at [100, 187] on span "Översikt" at bounding box center [95, 188] width 41 height 14
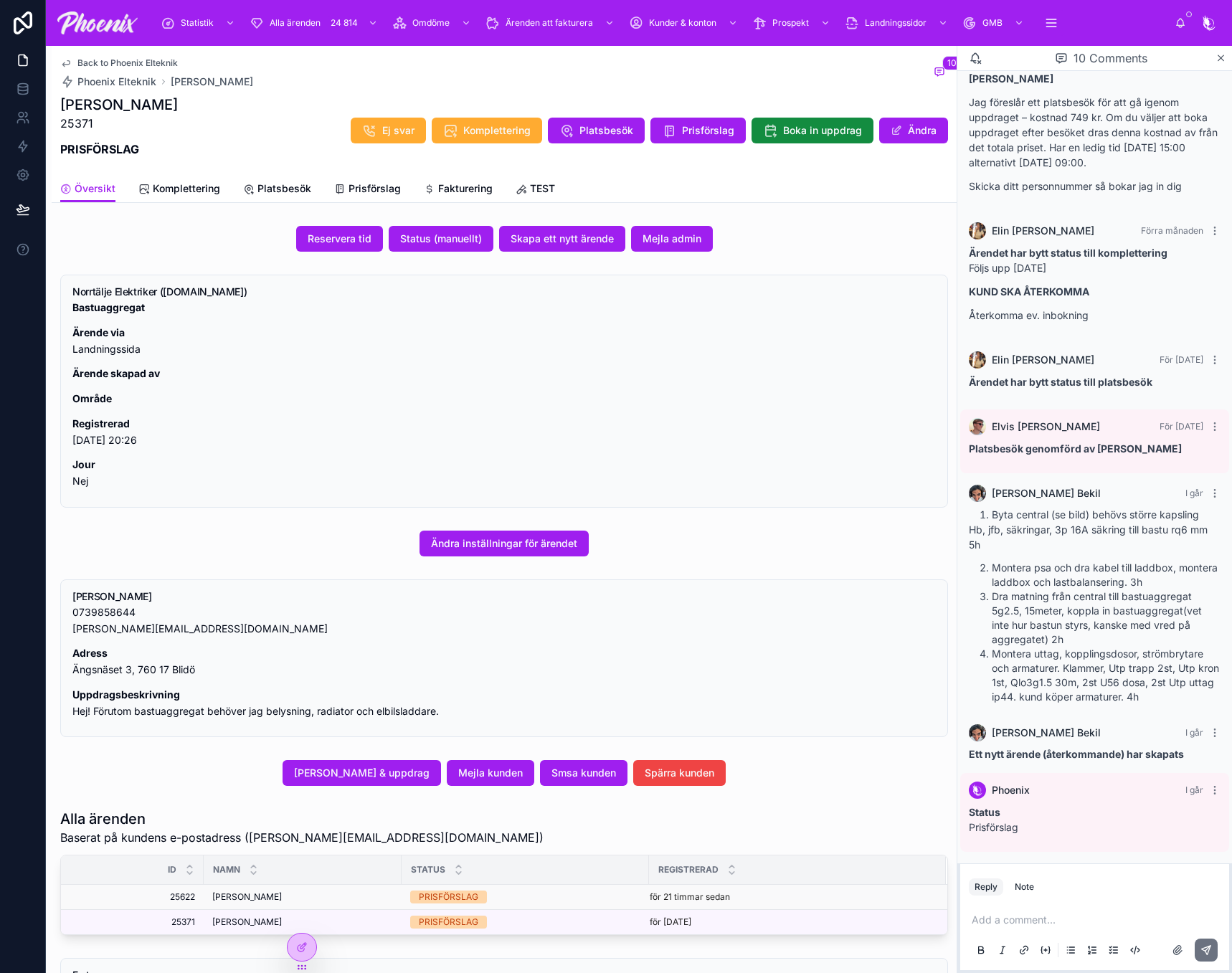
click at [279, 895] on span "[PERSON_NAME]" at bounding box center [247, 897] width 69 height 11
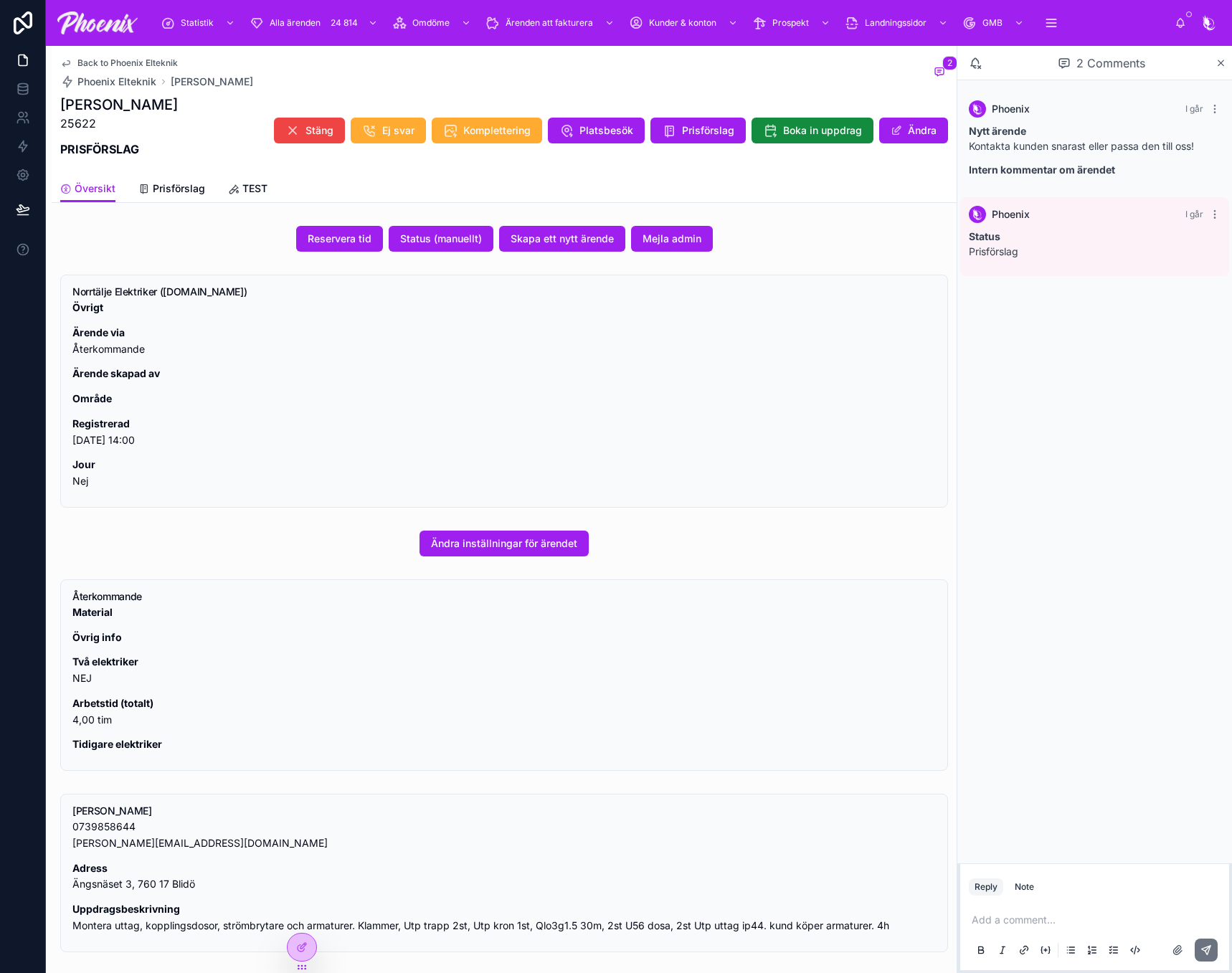
drag, startPoint x: 502, startPoint y: 656, endPoint x: 511, endPoint y: 658, distance: 9.2
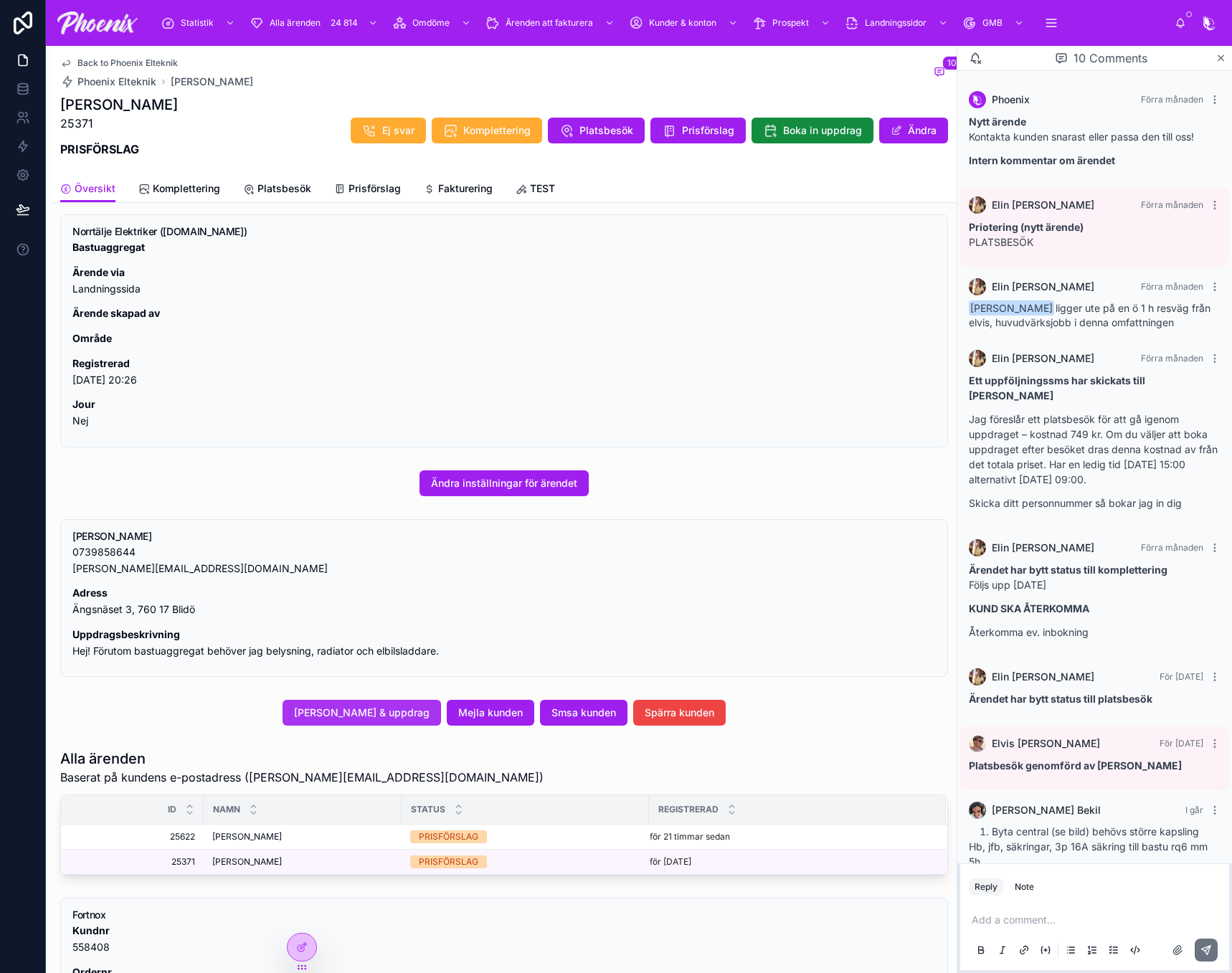
scroll to position [280, 0]
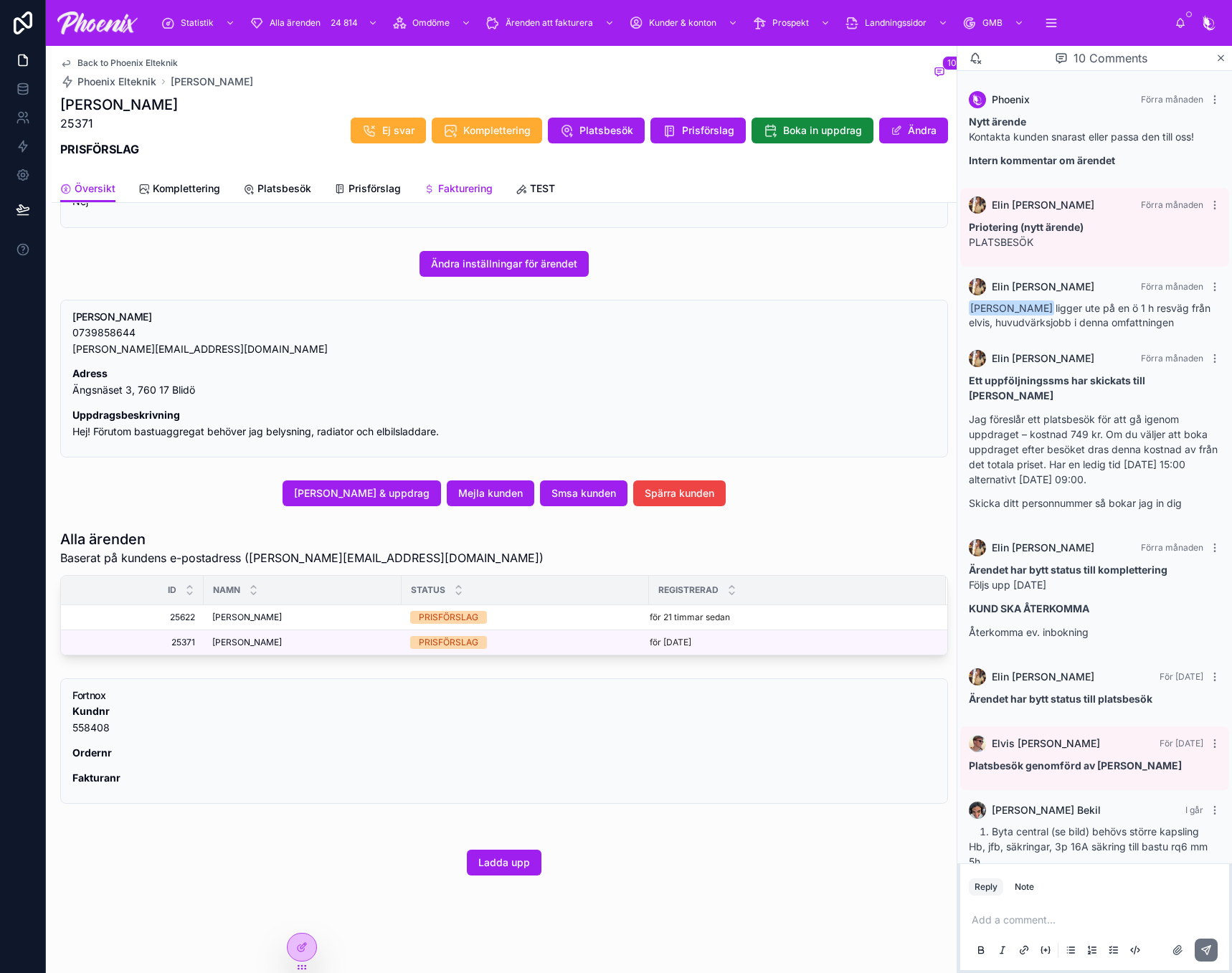
click at [459, 184] on span "Fakturering" at bounding box center [465, 188] width 54 height 14
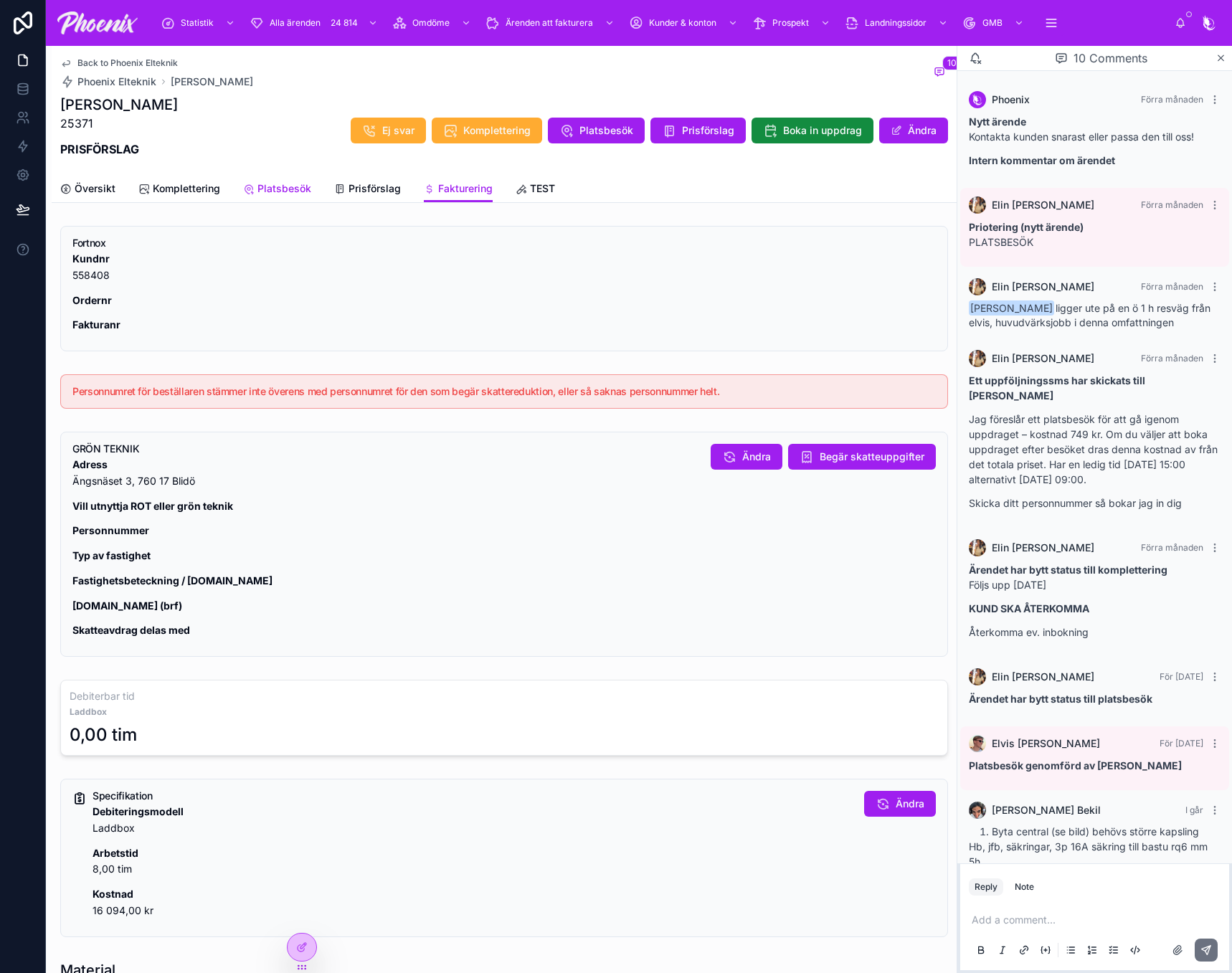
click at [261, 194] on span "Platsbesök" at bounding box center [284, 188] width 54 height 14
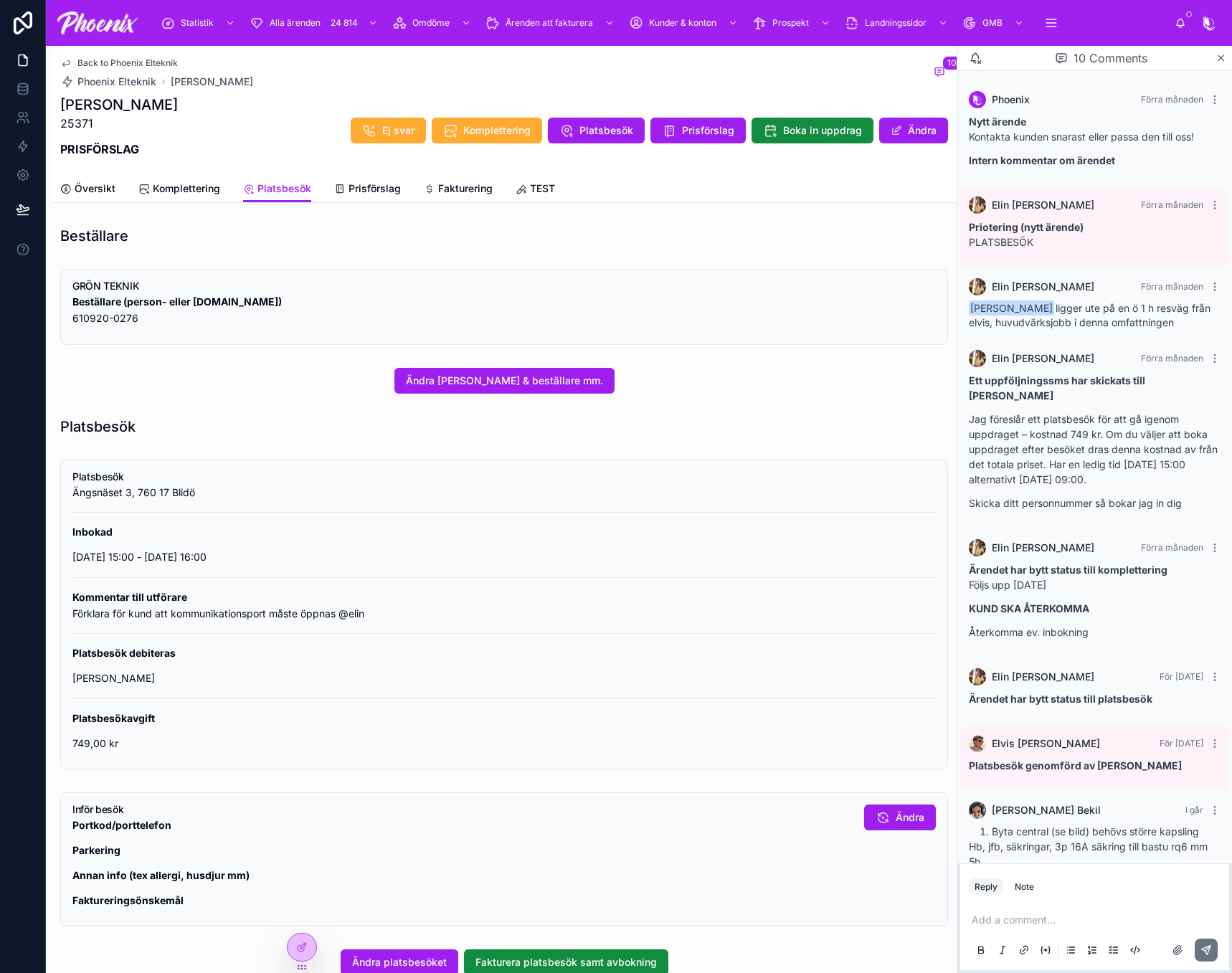
click at [76, 739] on p "749,00 kr" at bounding box center [504, 744] width 863 height 17
copy p "749,00 kr"
click at [85, 187] on span "Översikt" at bounding box center [95, 188] width 41 height 14
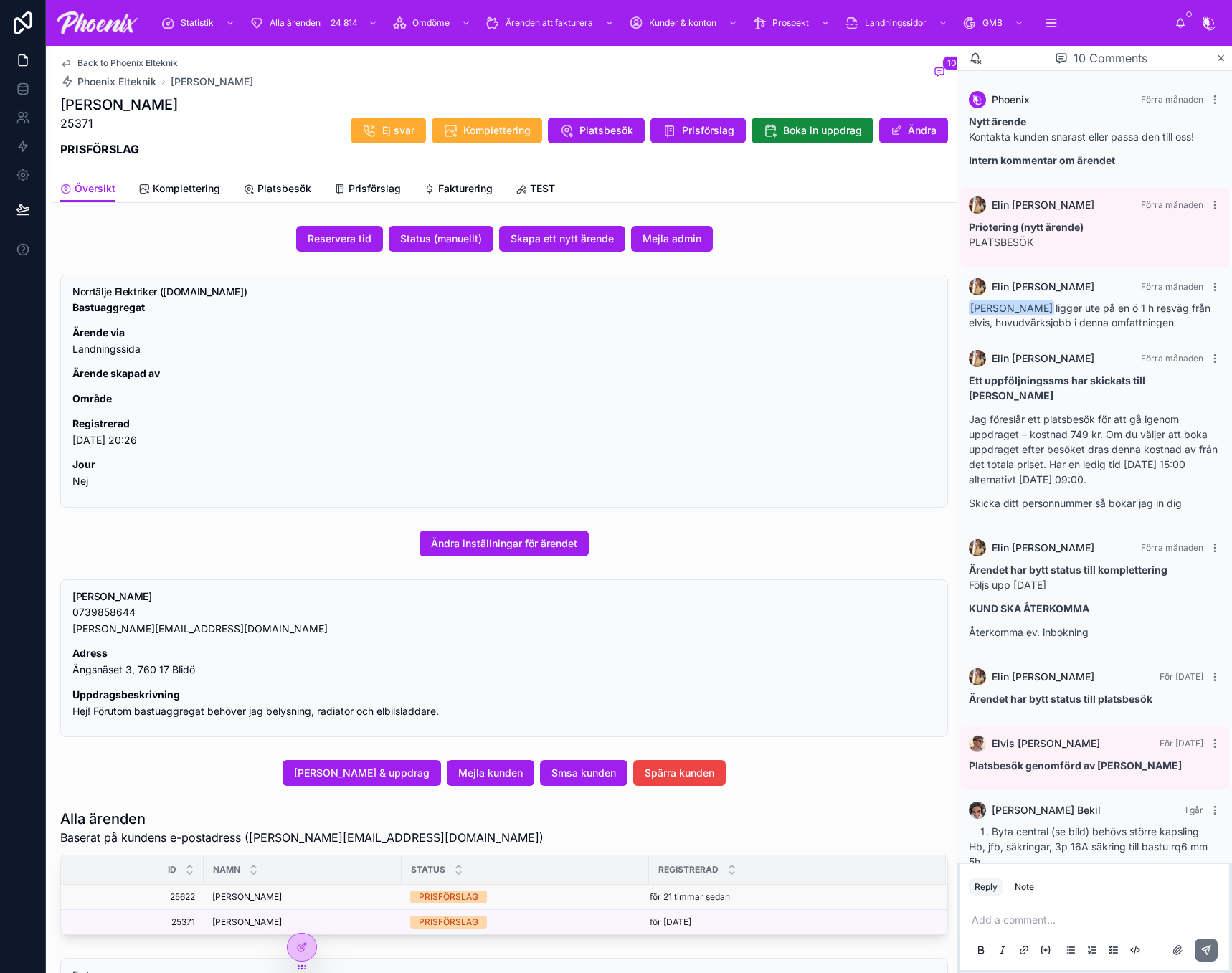
click at [252, 897] on span "[PERSON_NAME]" at bounding box center [247, 897] width 69 height 11
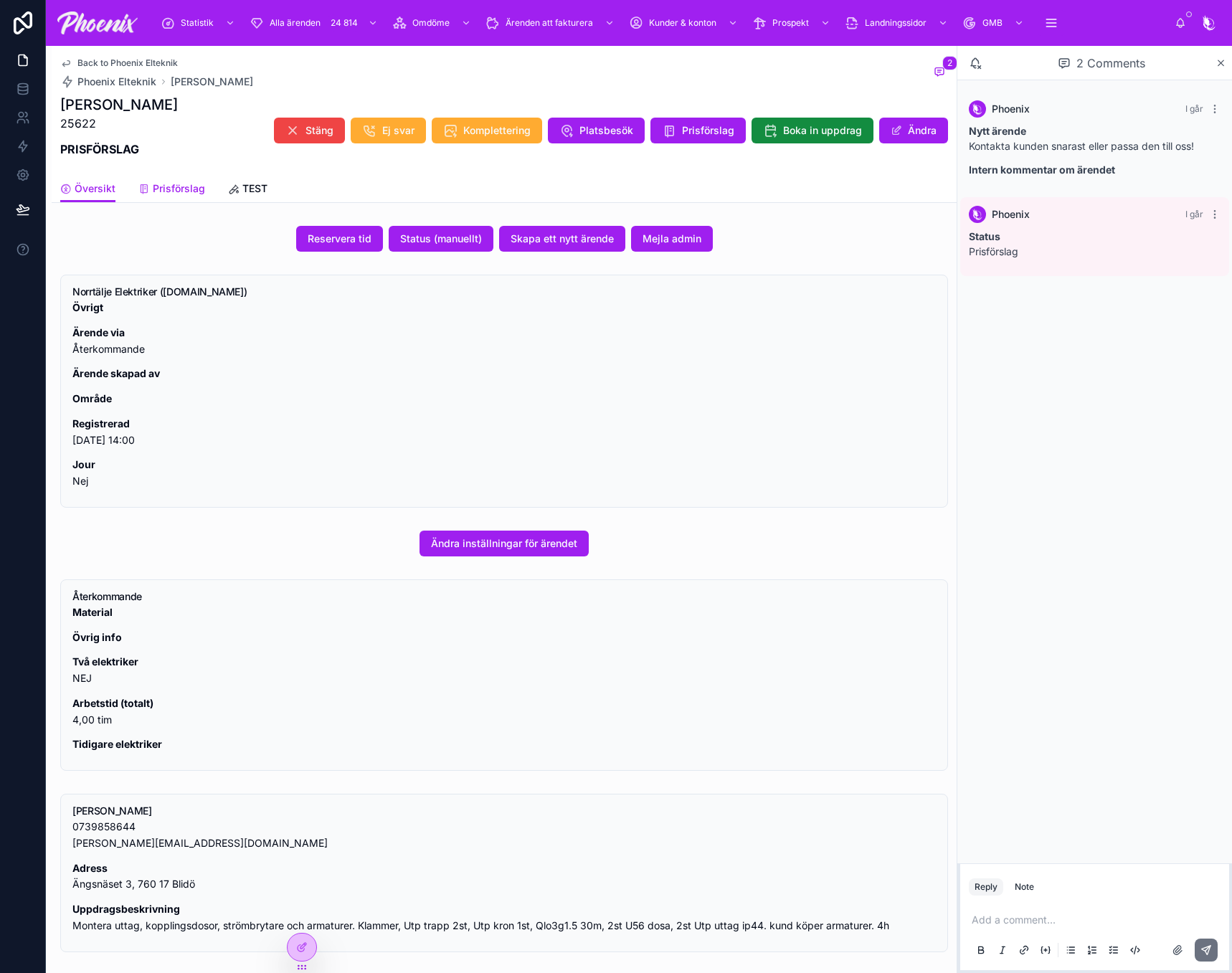
click at [166, 191] on span "Prisförslag" at bounding box center [178, 188] width 52 height 14
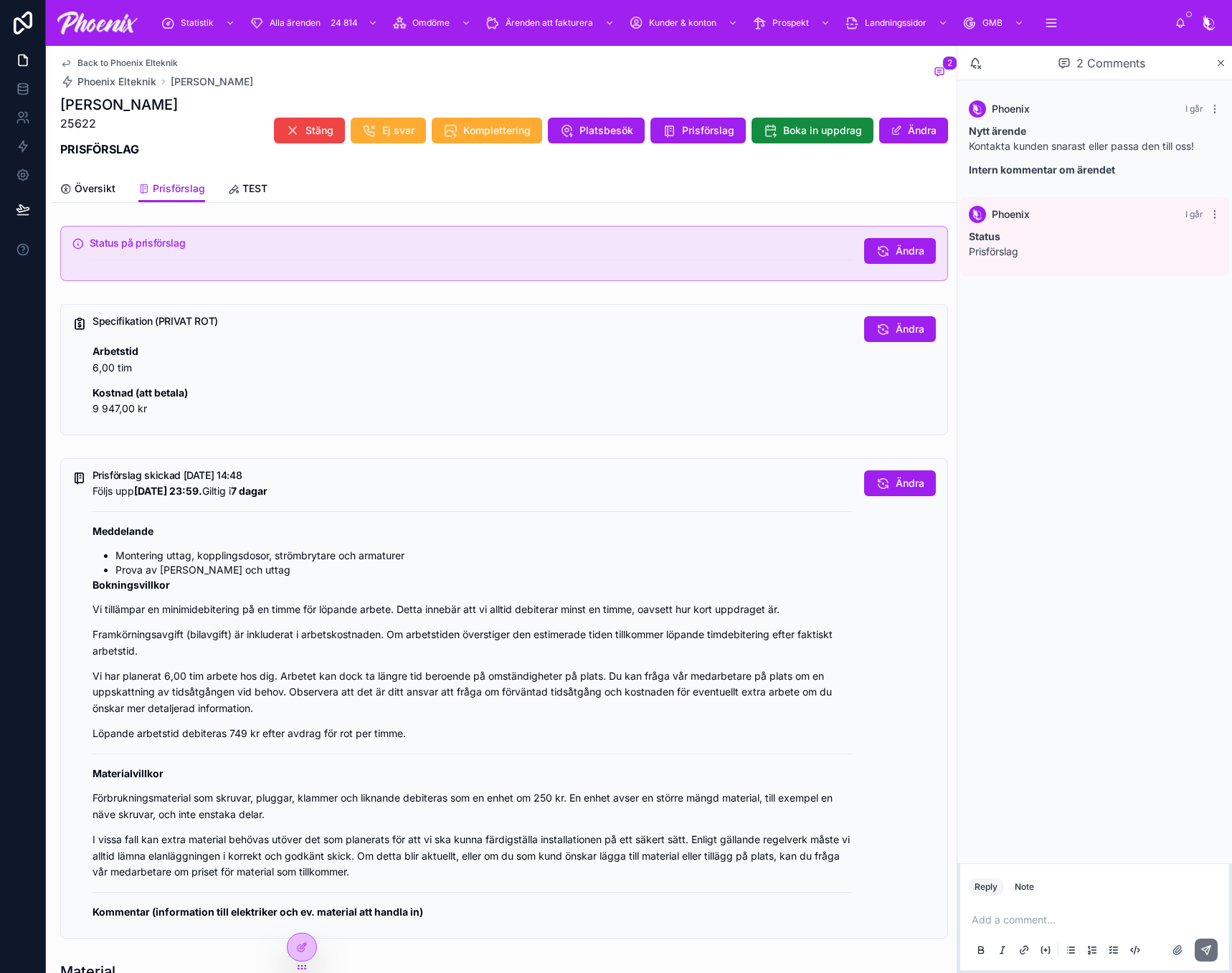
click at [1104, 911] on div "Add a comment..." at bounding box center [1094, 934] width 252 height 60
click at [1057, 921] on p at bounding box center [1097, 919] width 252 height 14
click at [1036, 869] on div "Reply Note" at bounding box center [1095, 873] width 269 height 23
click at [1036, 869] on button "Note" at bounding box center [1024, 873] width 31 height 17
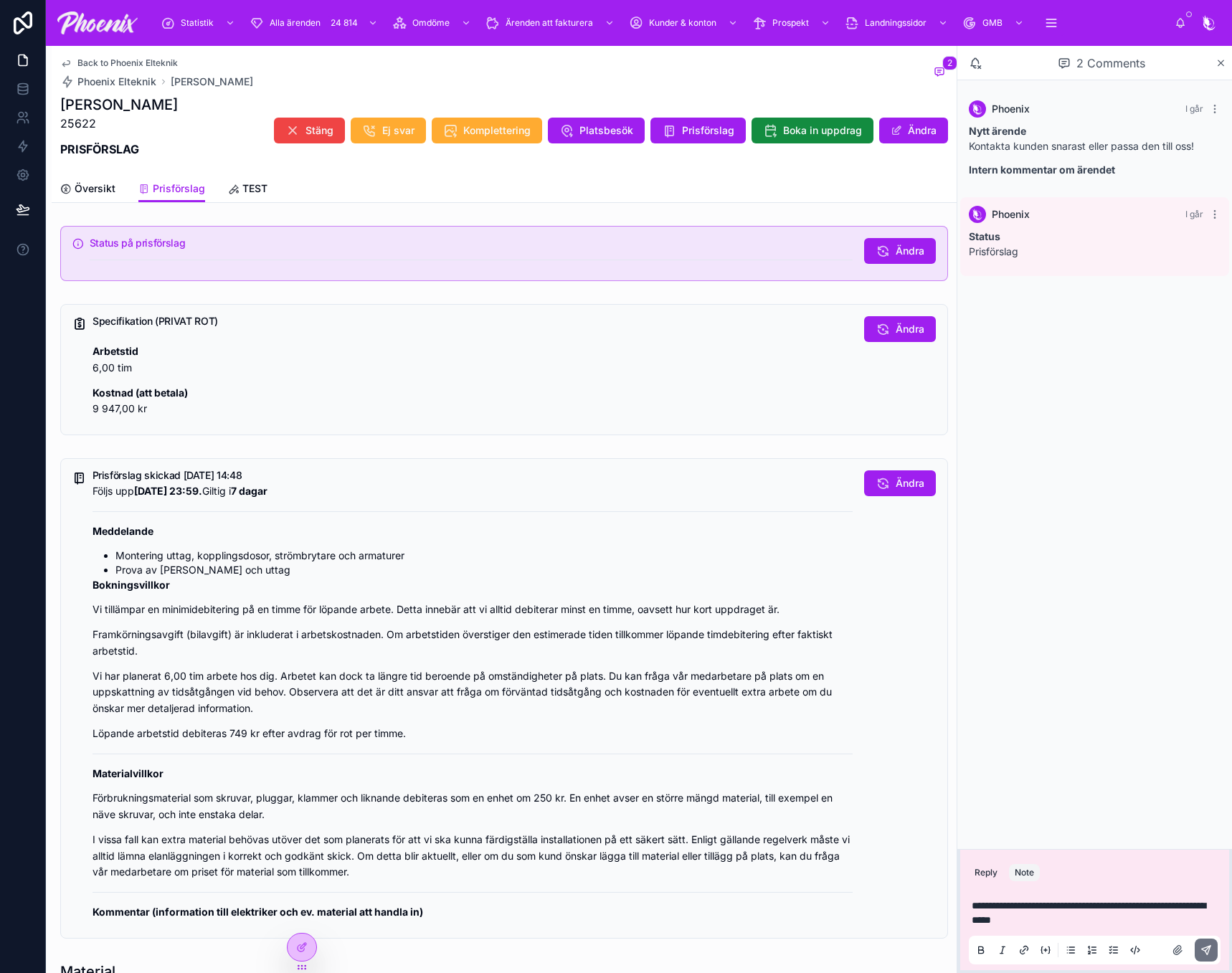
click at [1193, 953] on div at bounding box center [1189, 950] width 57 height 23
click at [1203, 950] on icon at bounding box center [1206, 950] width 8 height 8
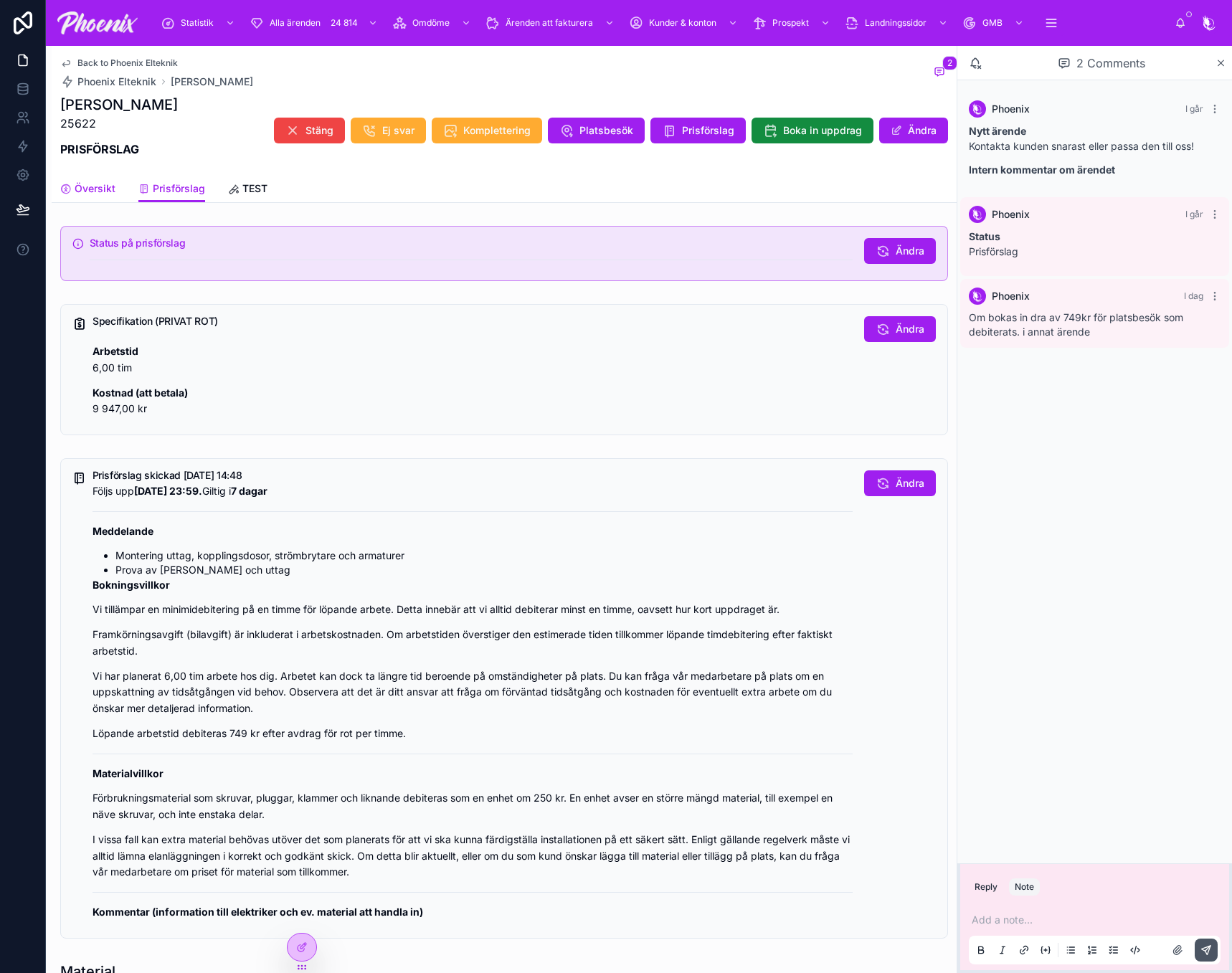
click at [106, 187] on span "Översikt" at bounding box center [95, 188] width 41 height 14
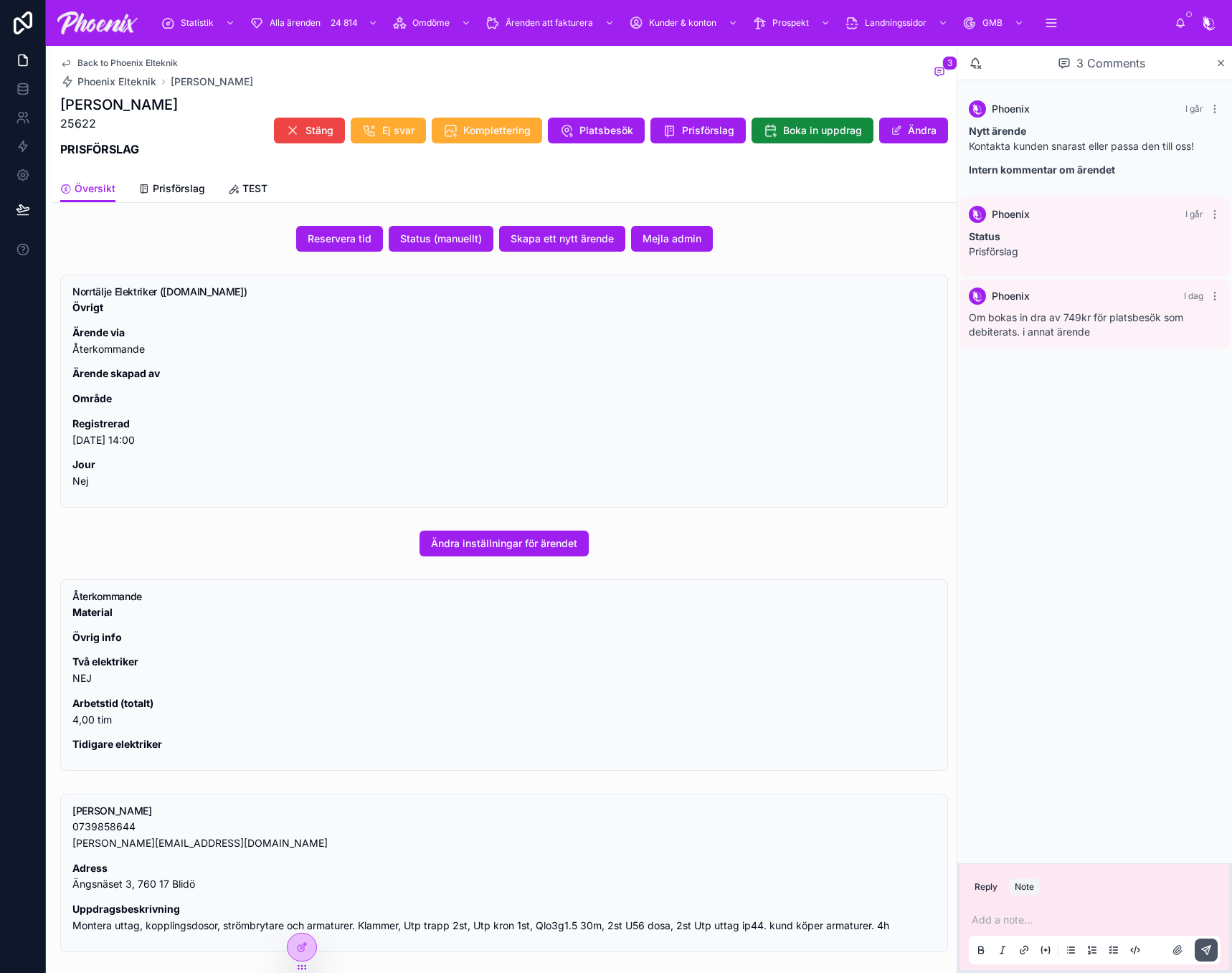
scroll to position [495, 0]
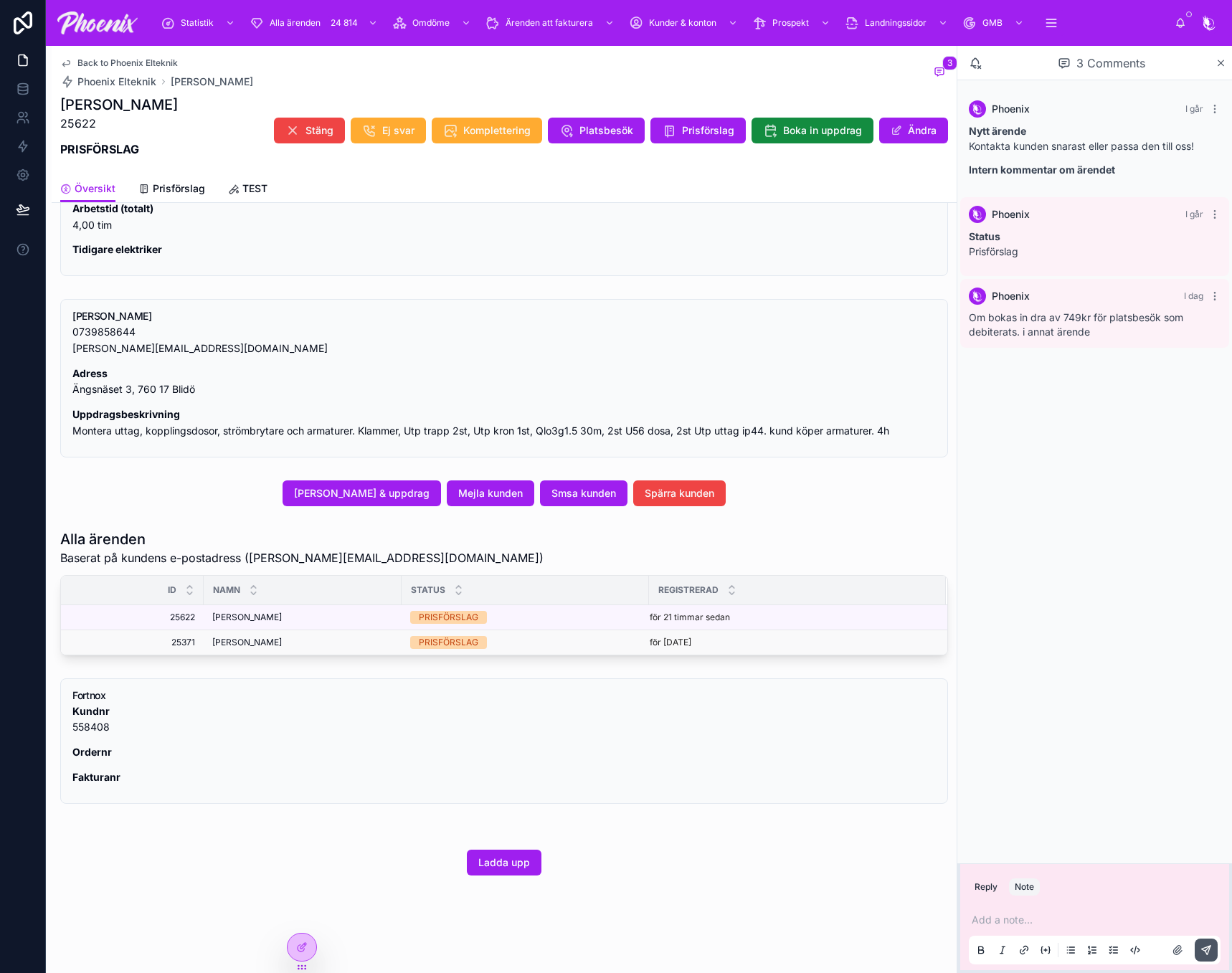
click at [244, 642] on span "[PERSON_NAME]" at bounding box center [247, 642] width 69 height 11
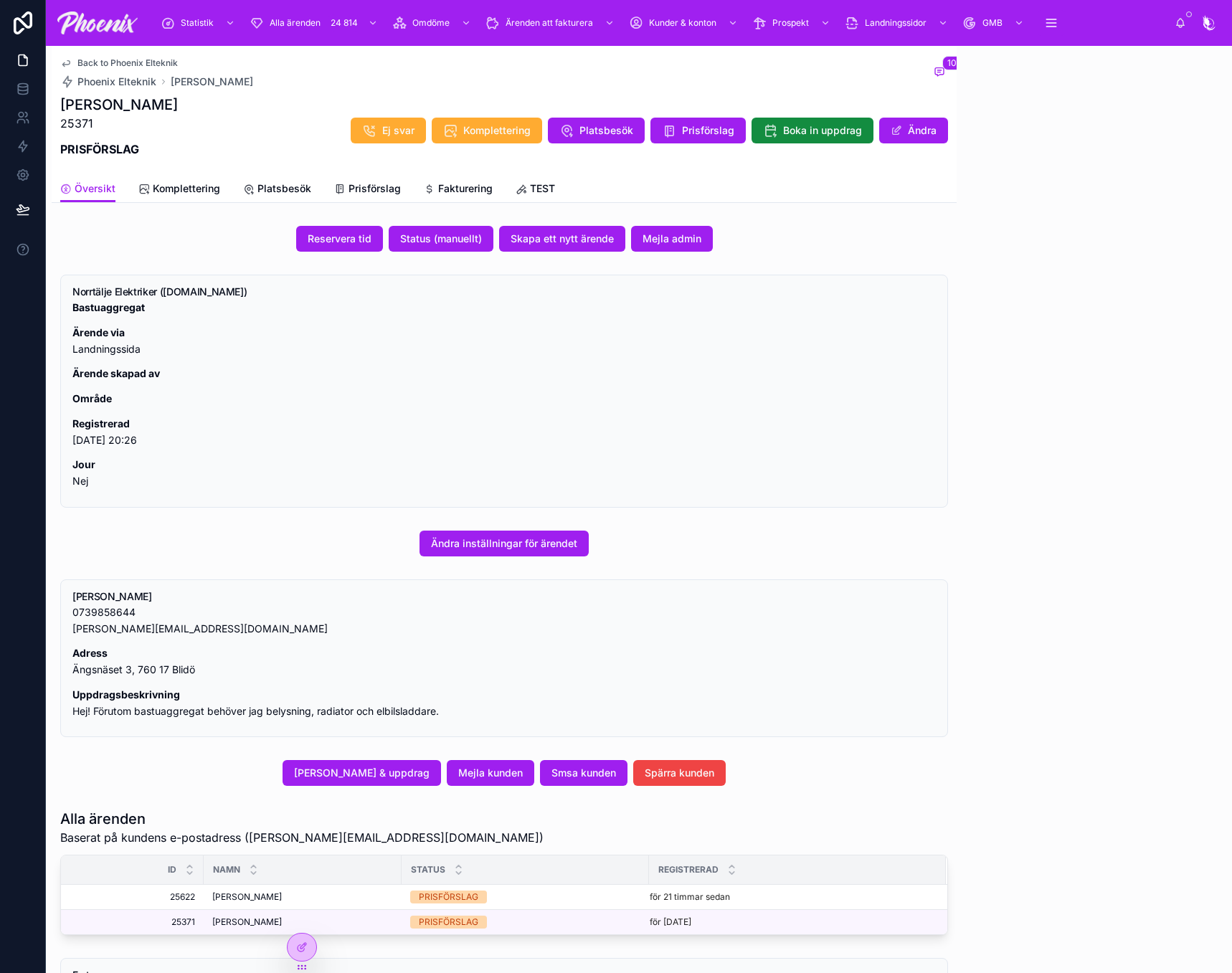
scroll to position [317, 0]
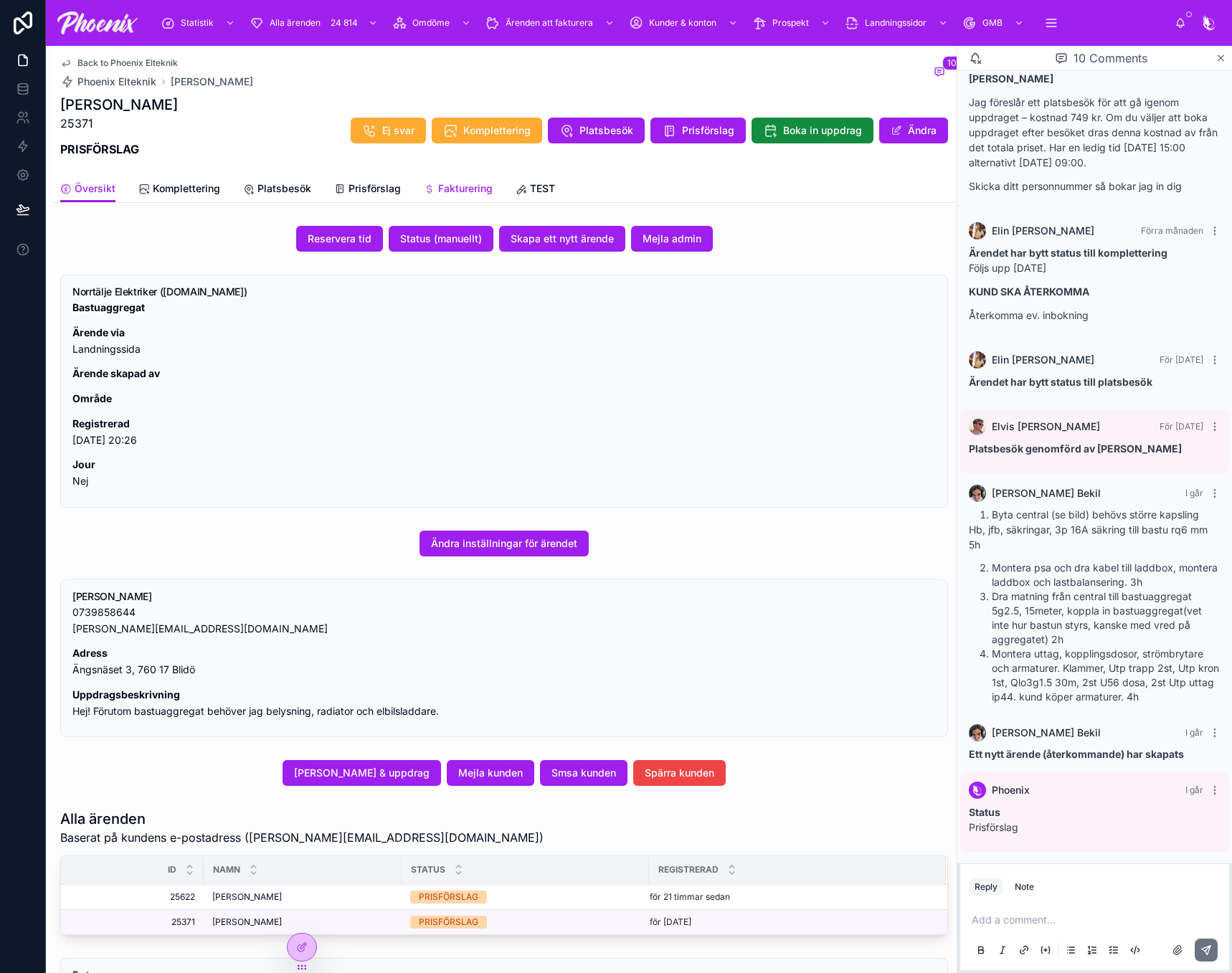
click at [455, 176] on link "Fakturering" at bounding box center [458, 190] width 69 height 29
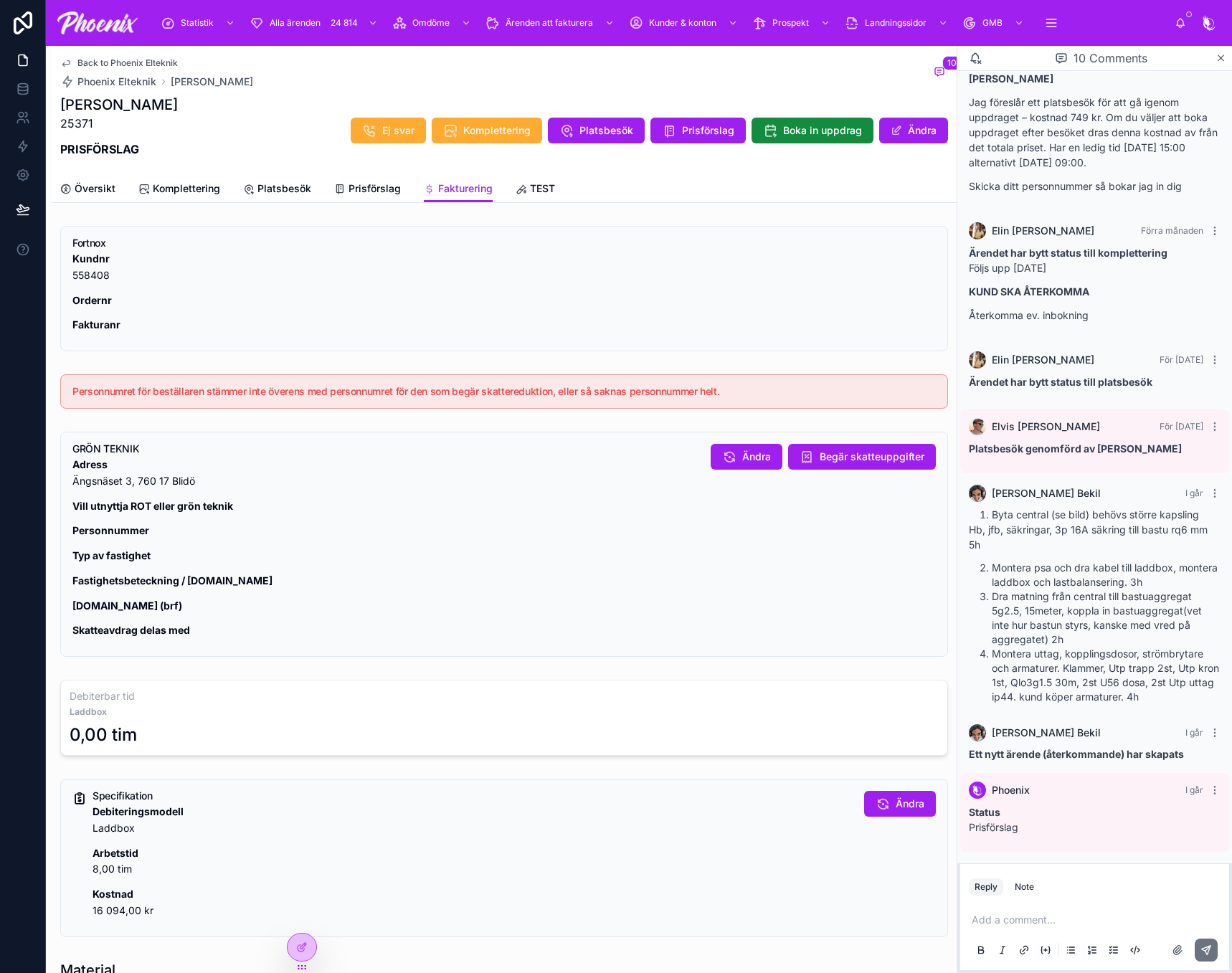
click at [96, 104] on h1 "[PERSON_NAME]" at bounding box center [119, 104] width 118 height 20
drag, startPoint x: 96, startPoint y: 104, endPoint x: 132, endPoint y: 103, distance: 36.0
click at [132, 103] on h1 "[PERSON_NAME]" at bounding box center [119, 104] width 118 height 20
copy h1 "[PERSON_NAME]"
click at [75, 274] on p "Kundnr 558408" at bounding box center [504, 267] width 863 height 33
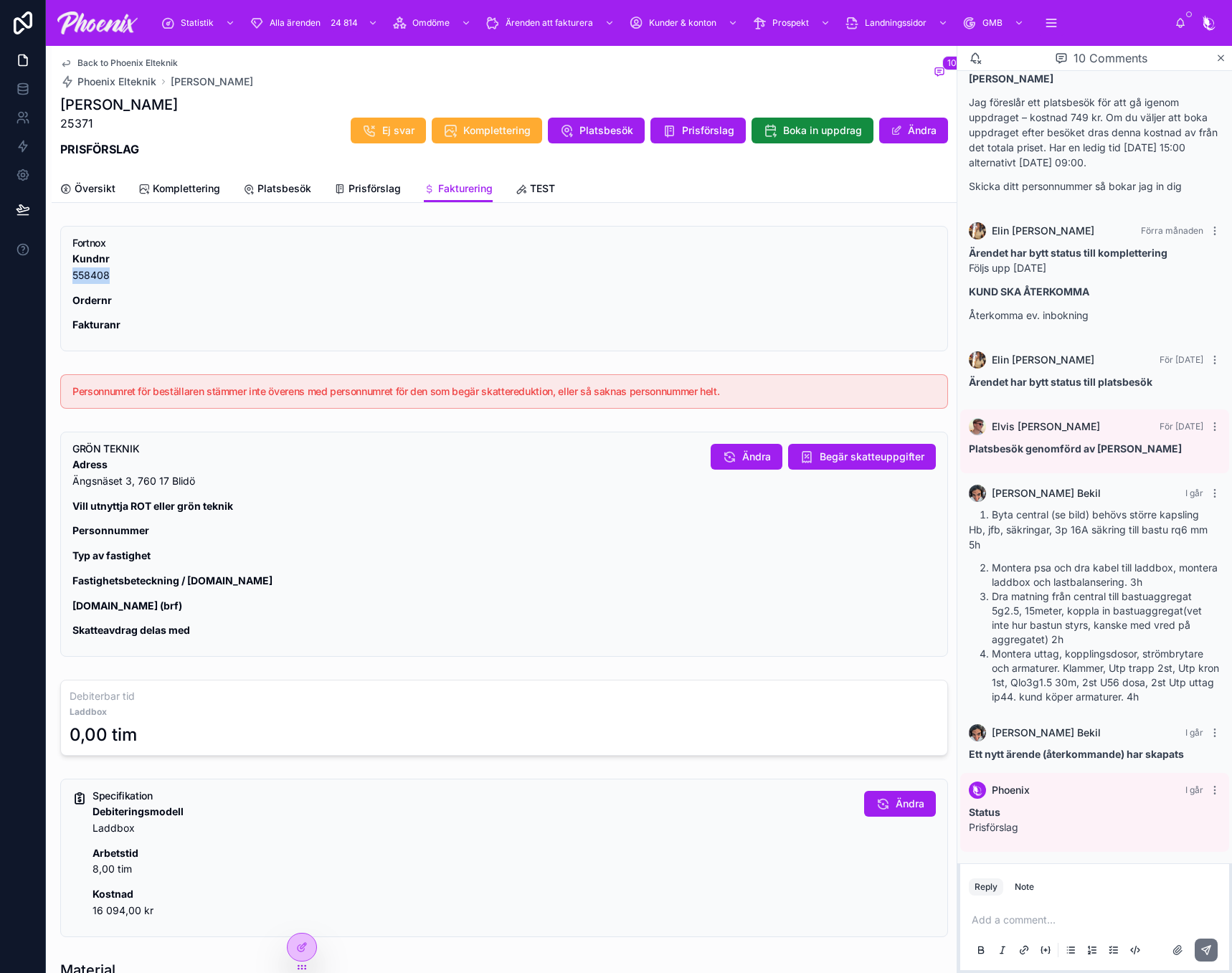
drag, startPoint x: 75, startPoint y: 274, endPoint x: 878, endPoint y: 228, distance: 804.3
click at [82, 272] on p "Kundnr 558408" at bounding box center [504, 267] width 863 height 33
click at [293, 255] on p "Kundnr 558408" at bounding box center [504, 267] width 863 height 33
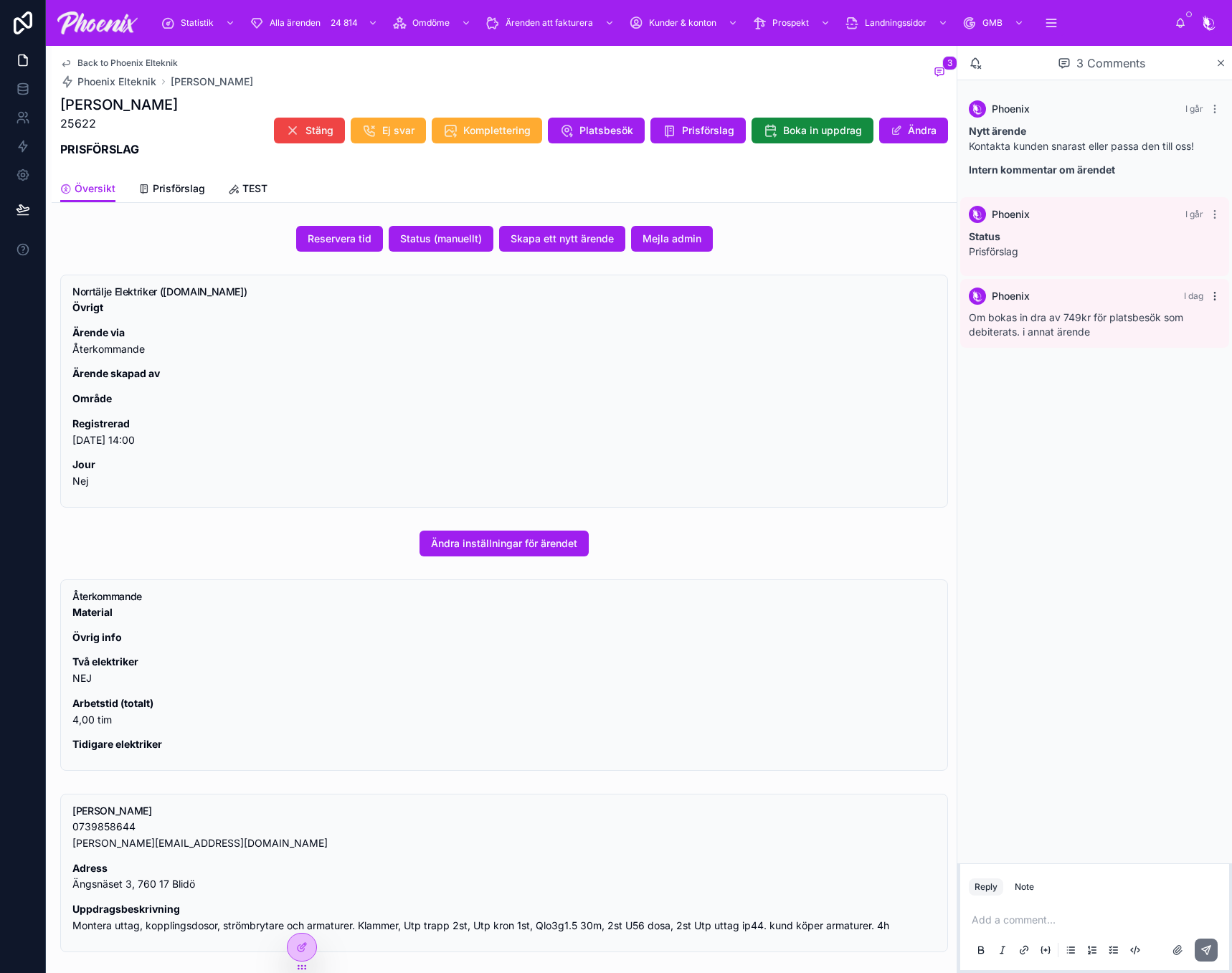
click at [1214, 294] on icon at bounding box center [1214, 295] width 11 height 11
click at [1210, 271] on span "Delete comment" at bounding box center [1187, 270] width 67 height 11
click at [148, 188] on icon at bounding box center [144, 189] width 11 height 11
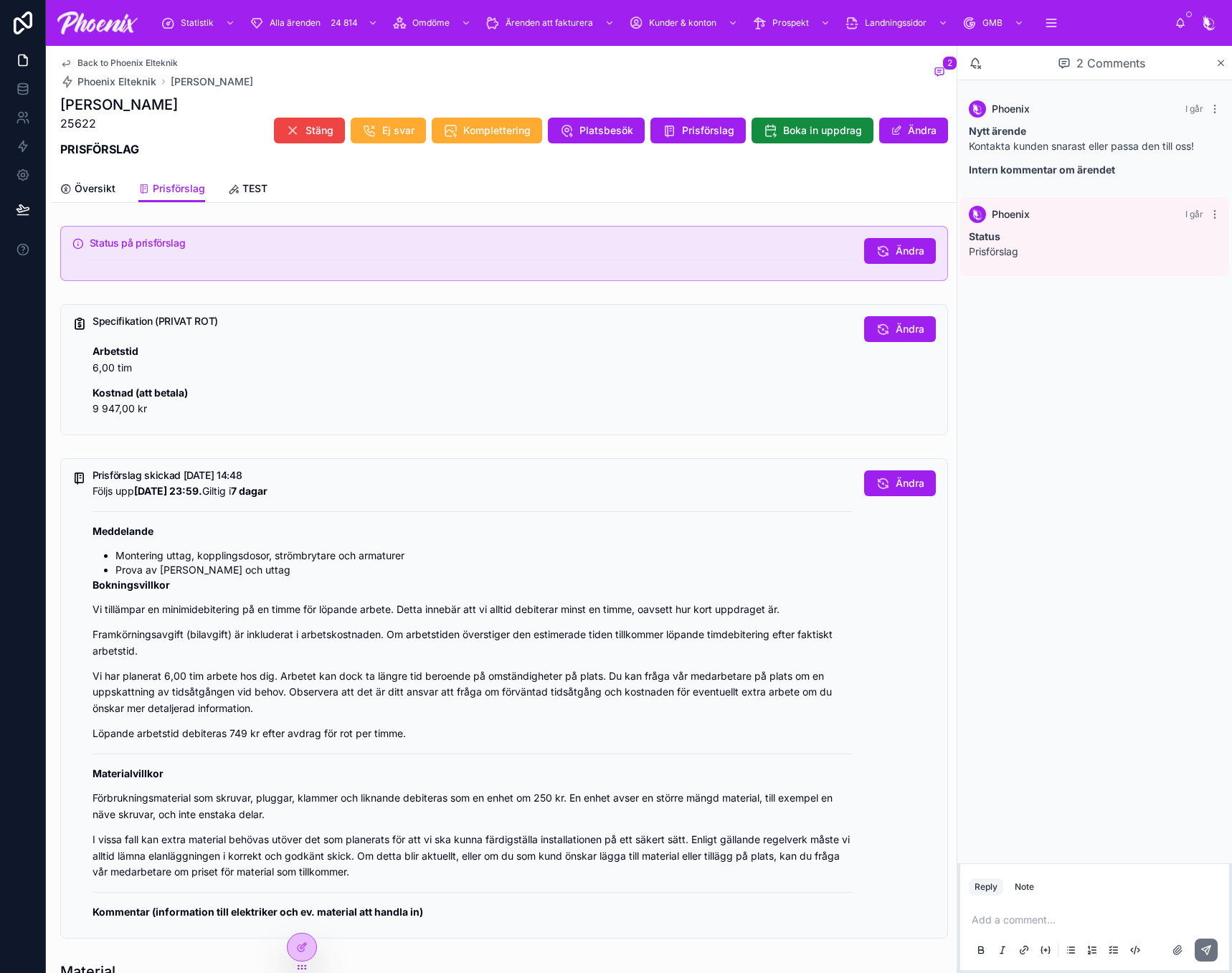
click at [1014, 917] on p at bounding box center [1097, 919] width 252 height 14
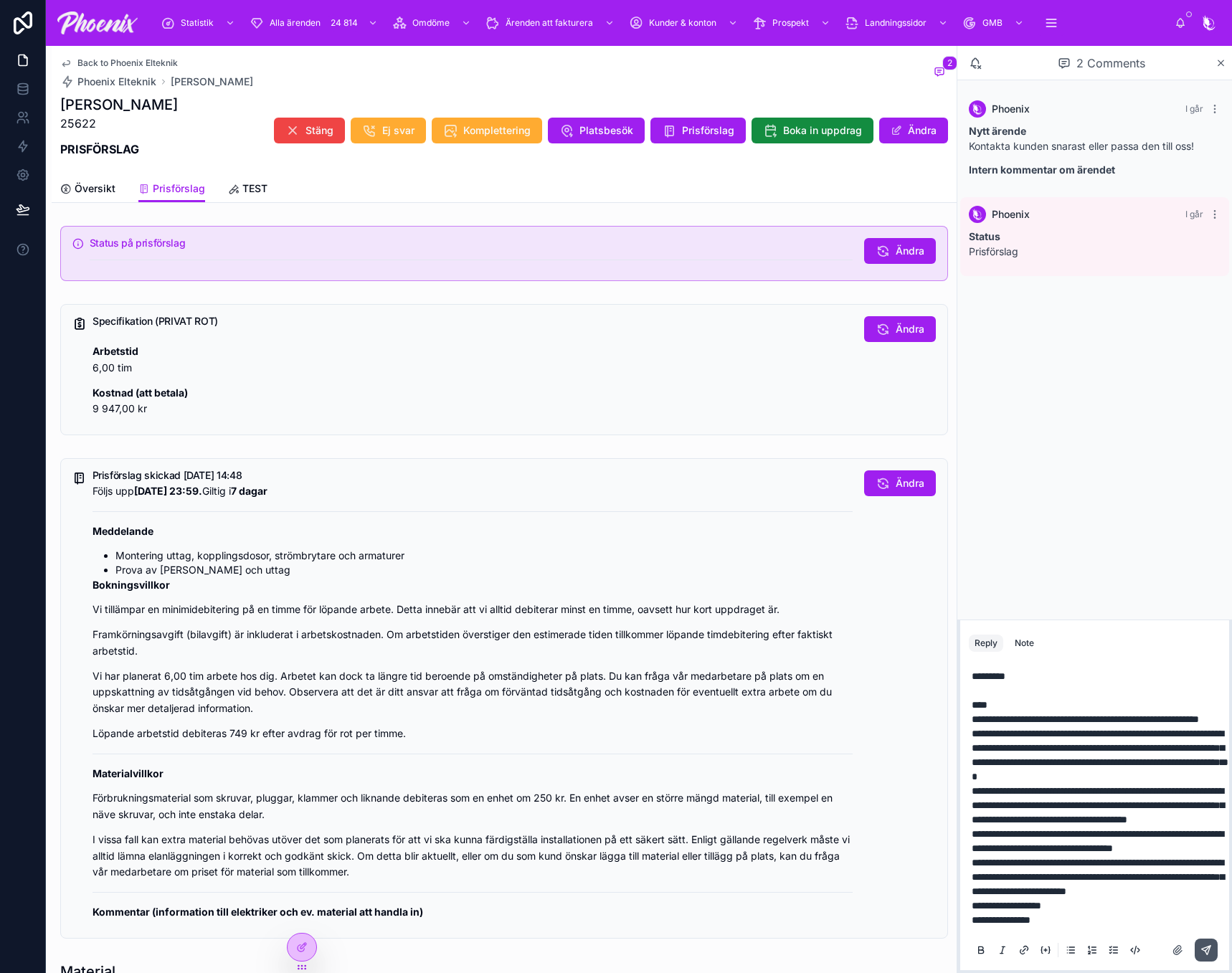
click at [1204, 949] on icon at bounding box center [1206, 950] width 11 height 11
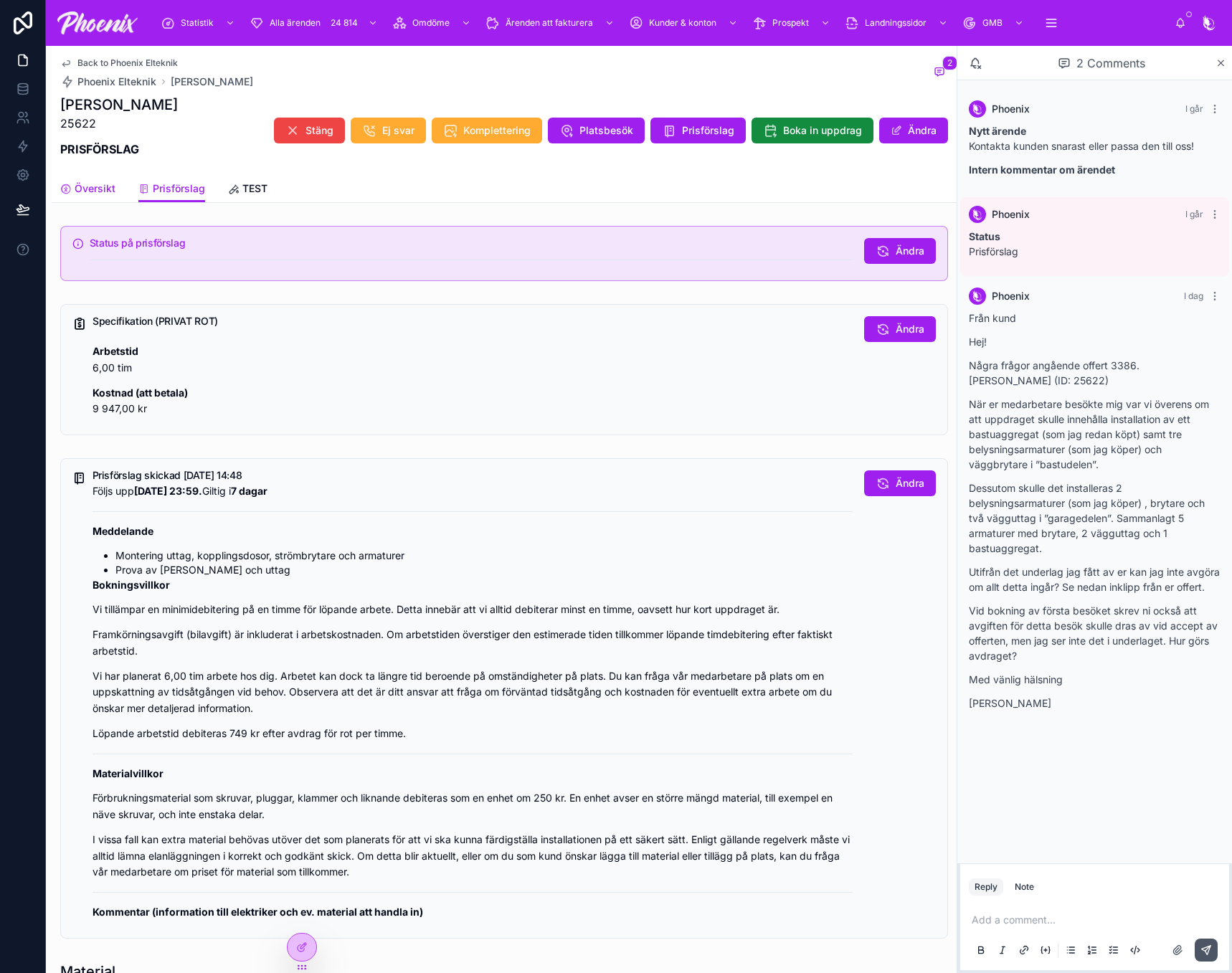
click at [102, 187] on span "Översikt" at bounding box center [95, 188] width 41 height 14
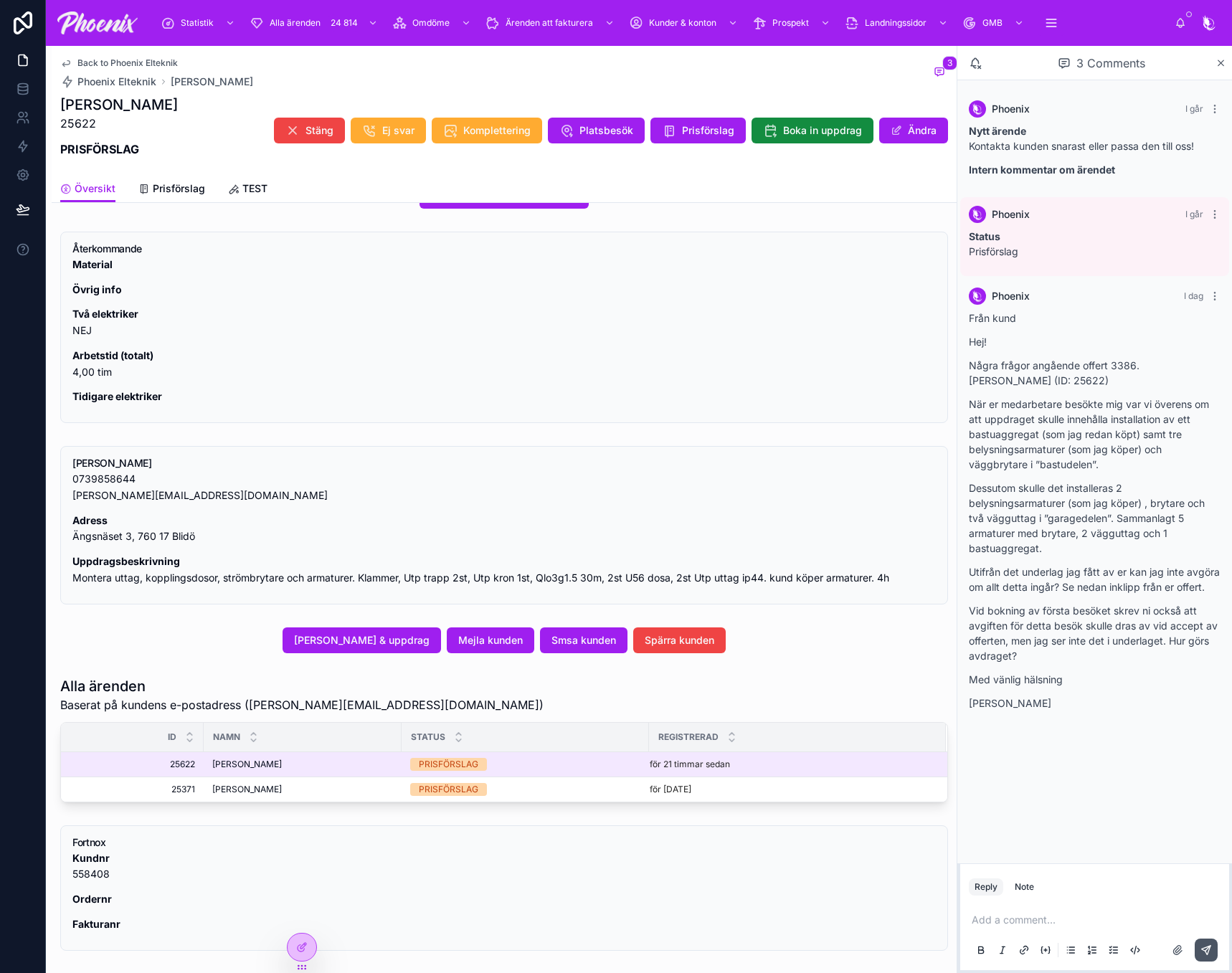
scroll to position [359, 0]
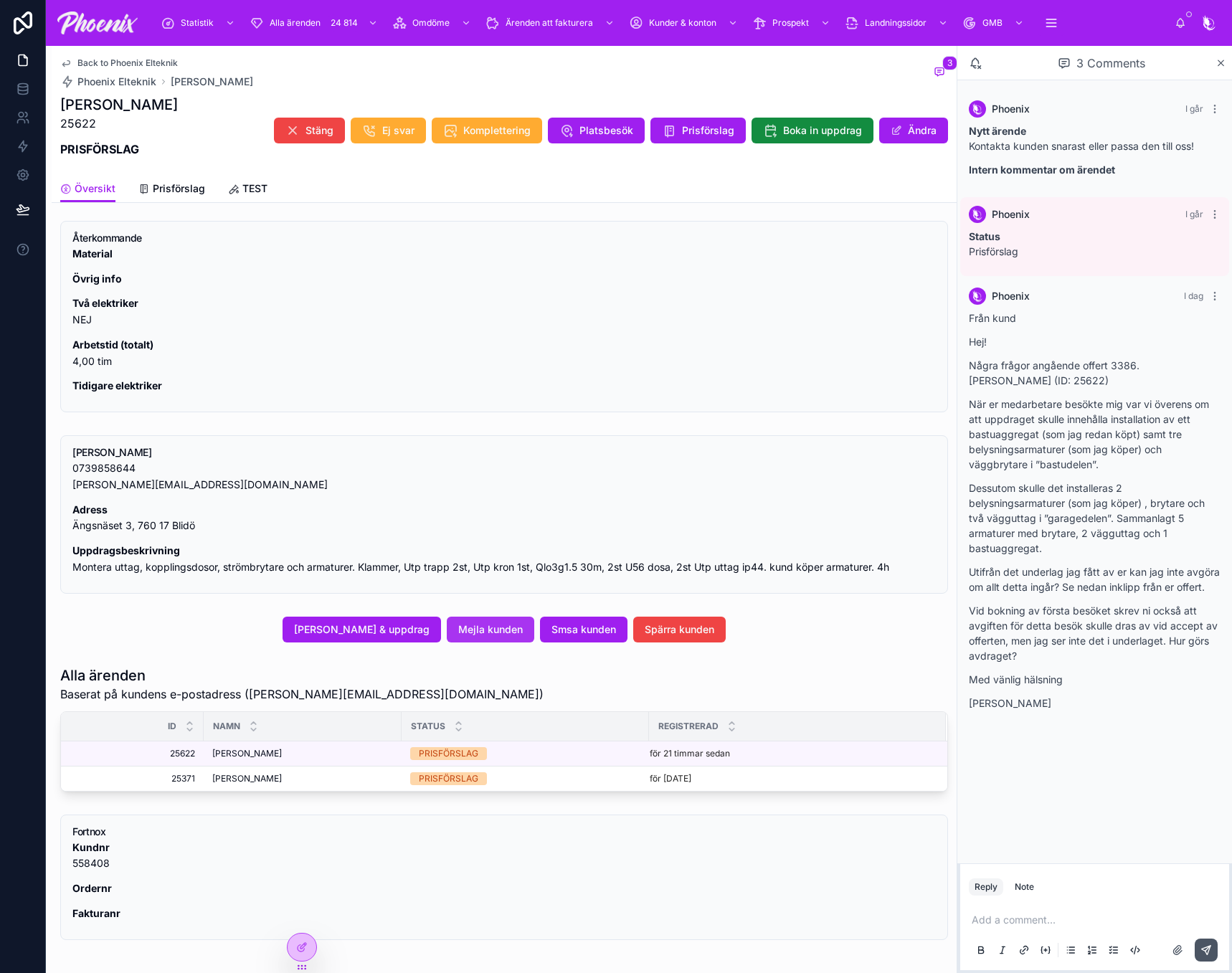
click at [501, 629] on span "Mejla kunden" at bounding box center [490, 629] width 64 height 14
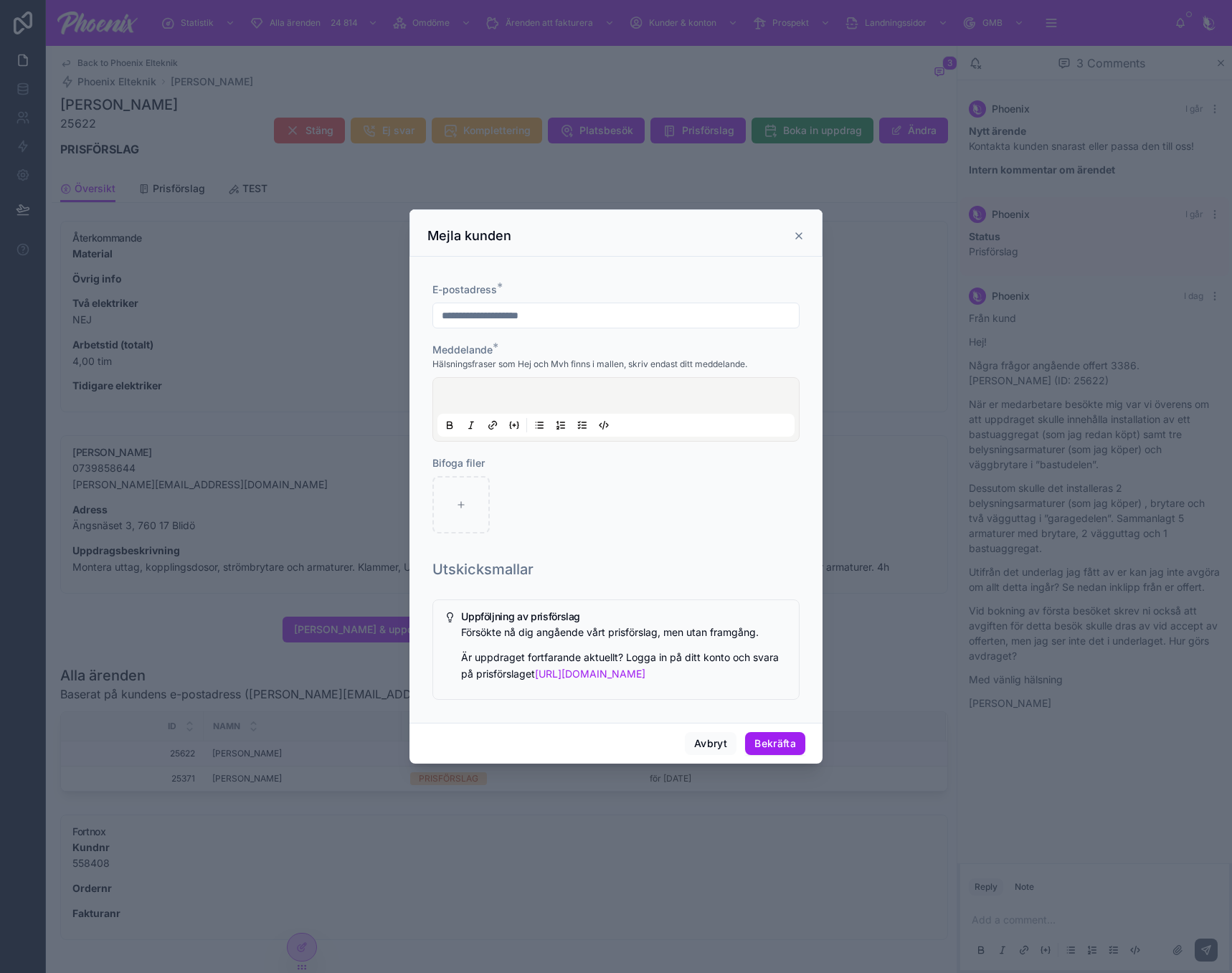
click at [476, 388] on div at bounding box center [616, 409] width 357 height 54
click at [475, 391] on div at bounding box center [616, 409] width 357 height 54
click at [470, 399] on p at bounding box center [619, 397] width 357 height 14
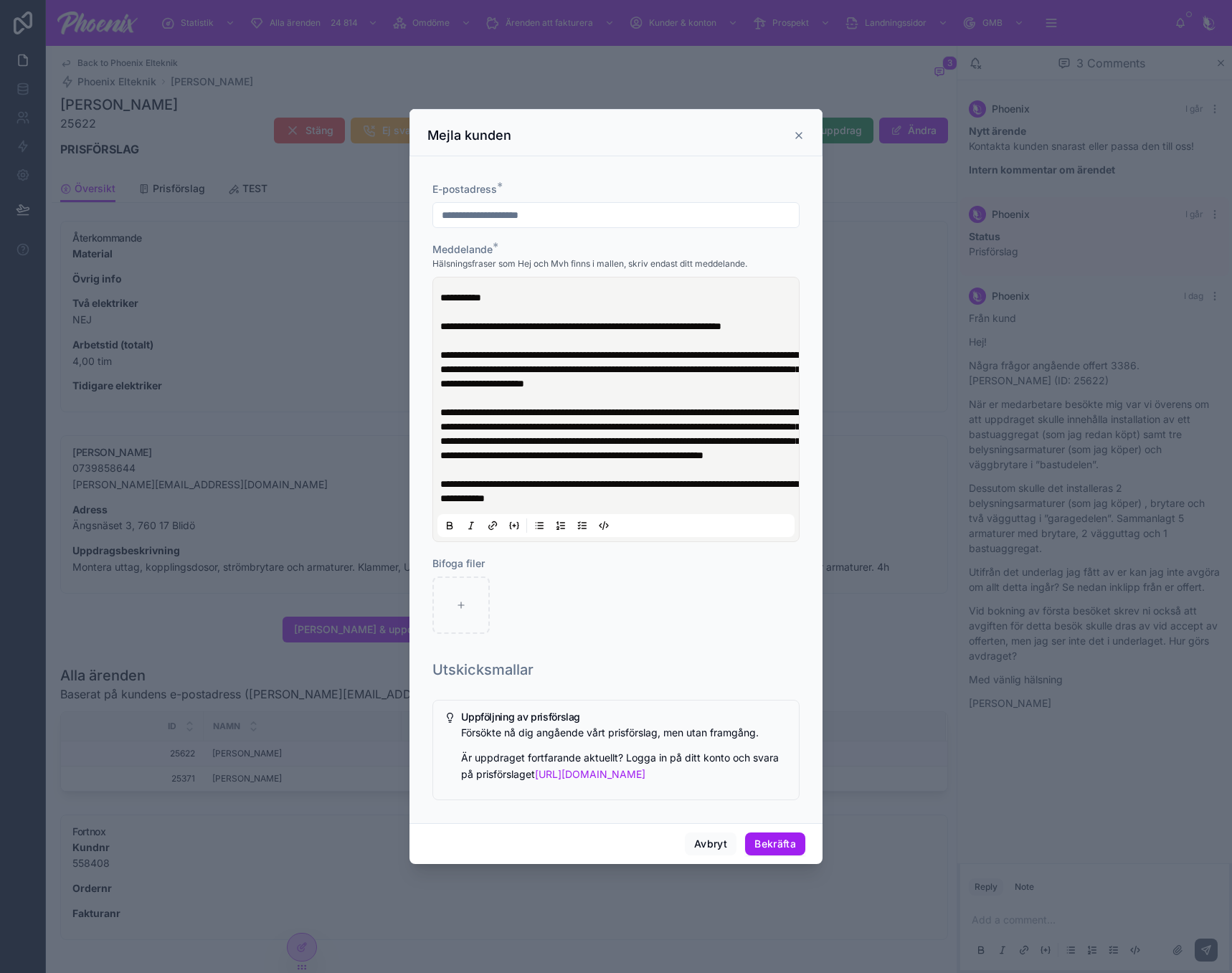
click at [783, 840] on div "Avbryt Bekräfta" at bounding box center [616, 844] width 413 height 41
click at [786, 855] on button "Bekräfta" at bounding box center [775, 844] width 60 height 23
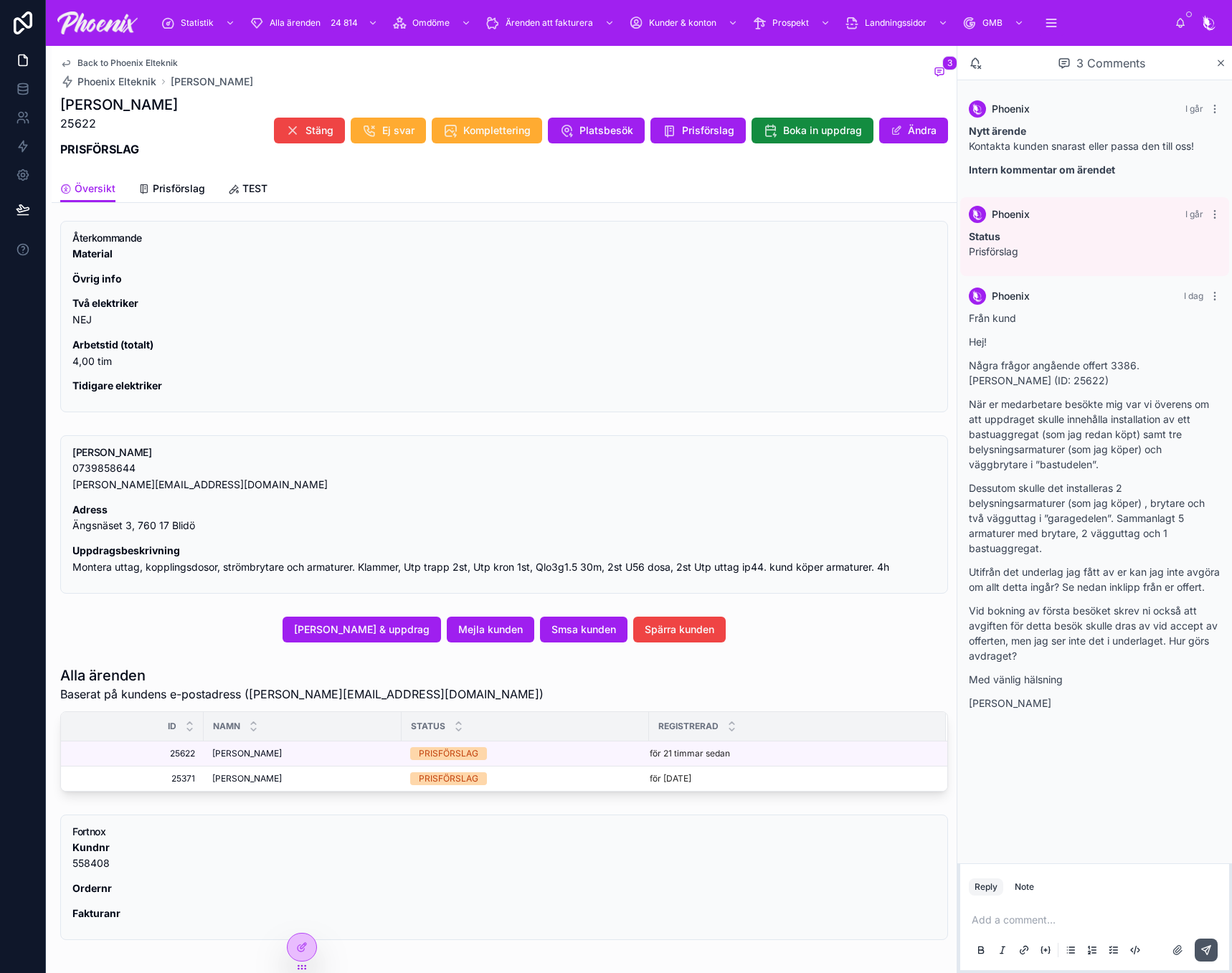
scroll to position [270, 0]
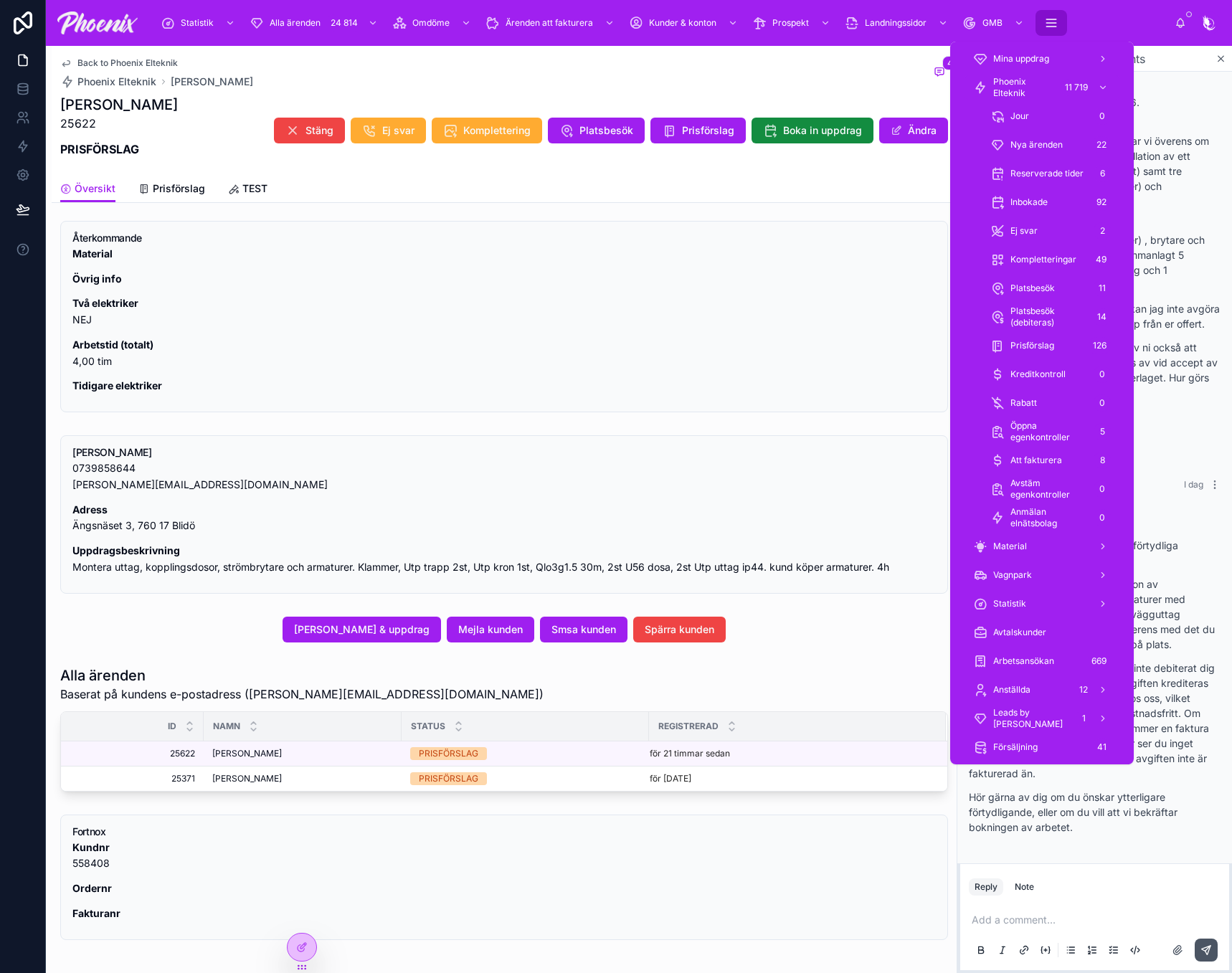
click at [1036, 23] on button "scrollable content" at bounding box center [1051, 23] width 32 height 26
click at [1040, 99] on link "Phoenix Elteknik 11 719" at bounding box center [1042, 88] width 155 height 26
